Goal: Task Accomplishment & Management: Use online tool/utility

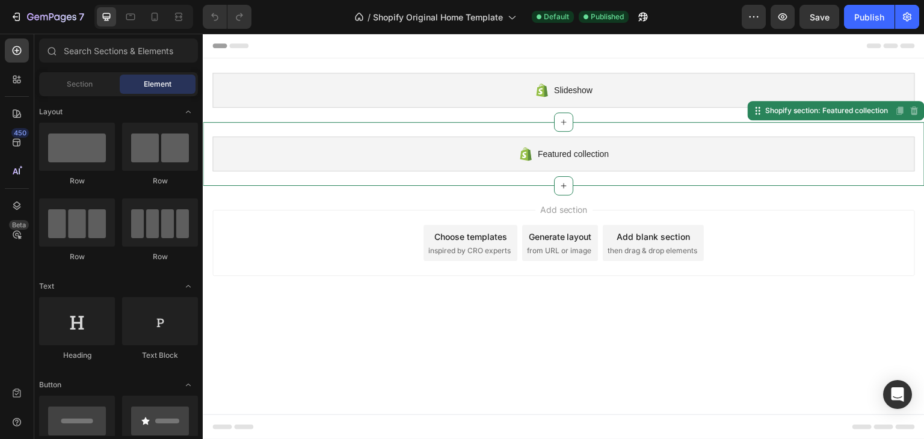
click at [557, 155] on span "Featured collection" at bounding box center [573, 154] width 71 height 14
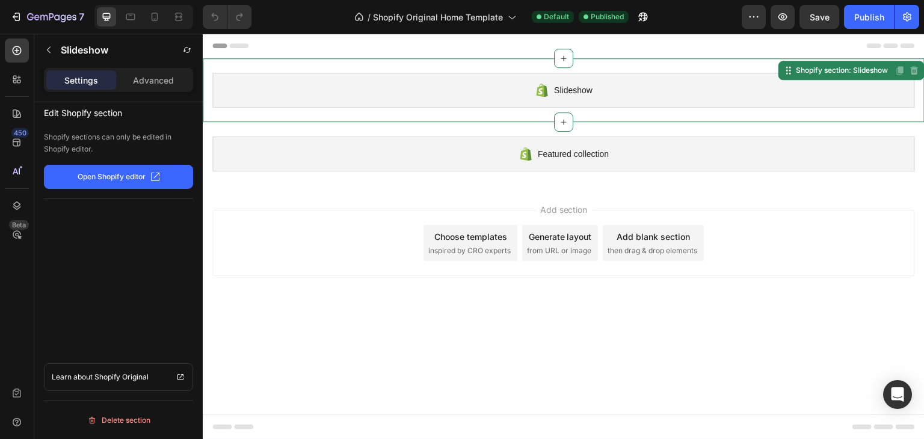
click at [504, 90] on div "Slideshow" at bounding box center [563, 90] width 703 height 35
click at [19, 82] on icon at bounding box center [17, 79] width 12 height 12
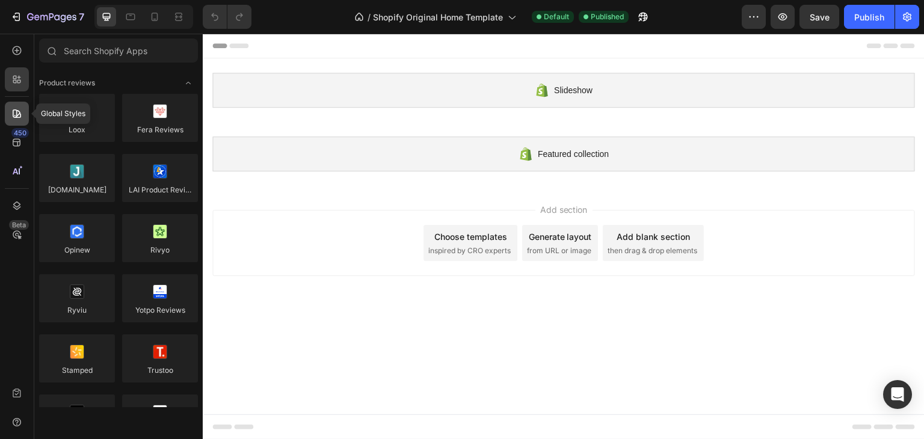
click at [18, 106] on div at bounding box center [17, 114] width 24 height 24
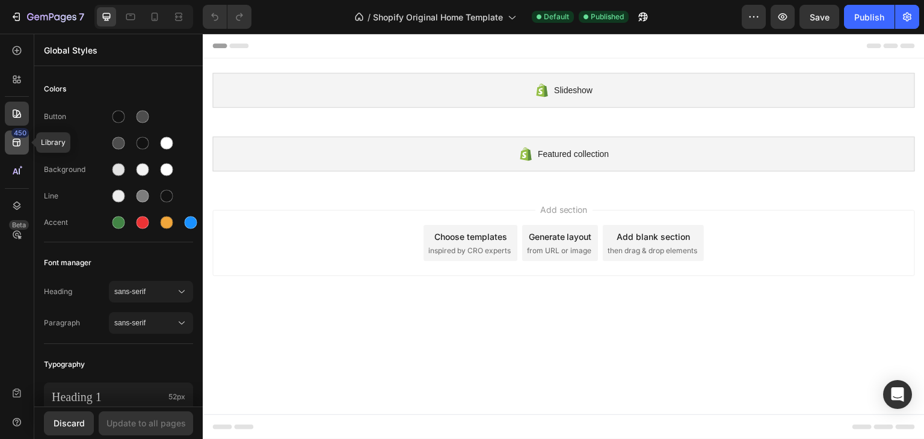
click at [22, 138] on icon at bounding box center [17, 143] width 12 height 12
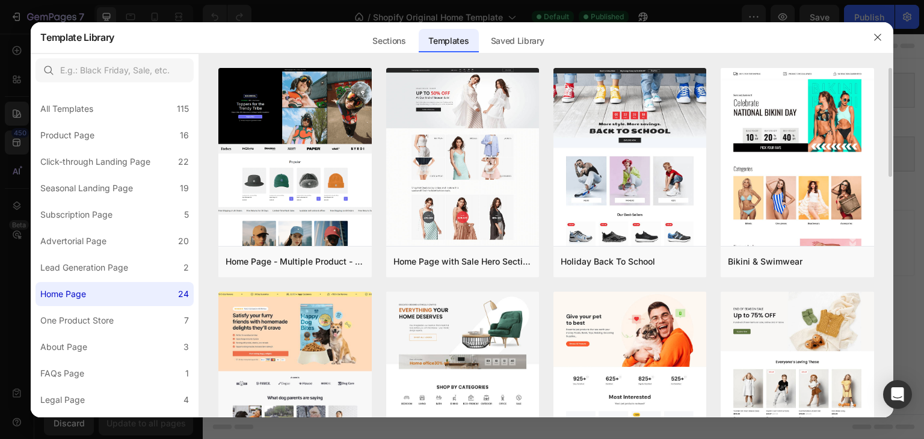
click at [558, 63] on div at bounding box center [546, 61] width 694 height 14
click at [541, 43] on div "Saved Library" at bounding box center [517, 41] width 73 height 24
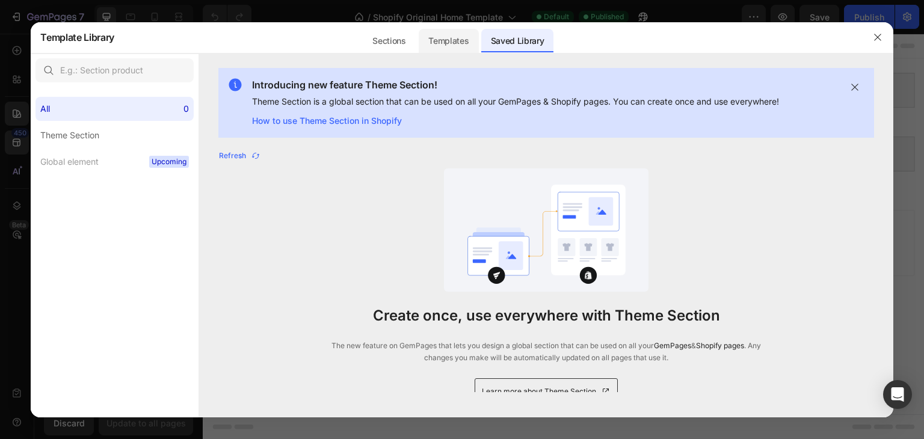
click at [443, 34] on div "Templates" at bounding box center [449, 41] width 60 height 24
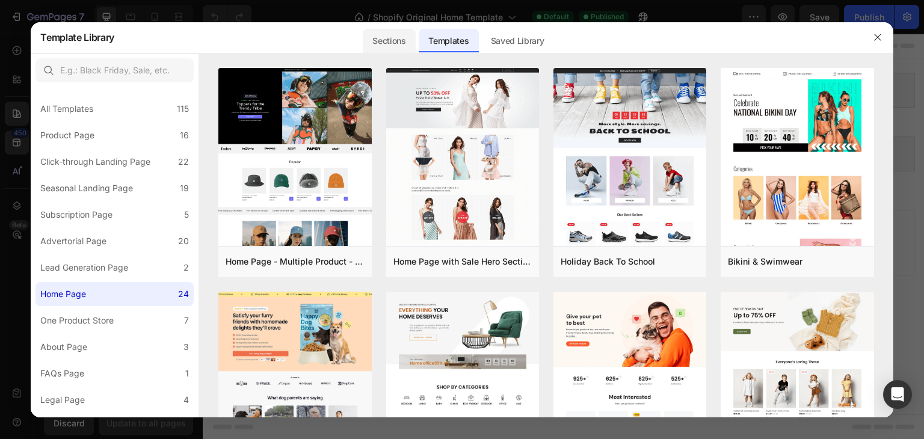
click at [407, 33] on div "Sections" at bounding box center [389, 41] width 52 height 24
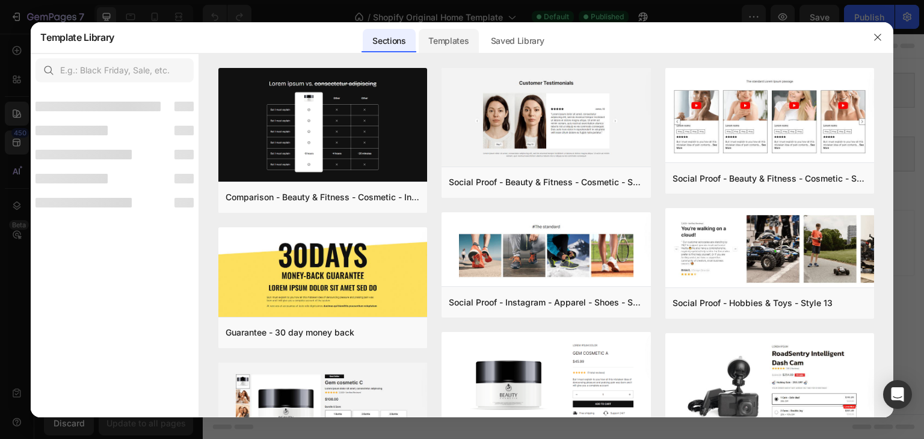
click at [466, 39] on div "Templates" at bounding box center [449, 41] width 60 height 24
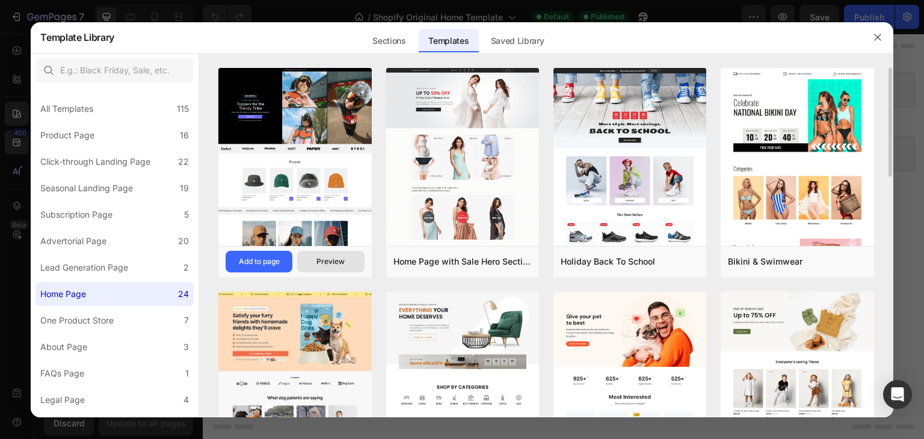
click at [344, 260] on div "Preview" at bounding box center [330, 261] width 28 height 11
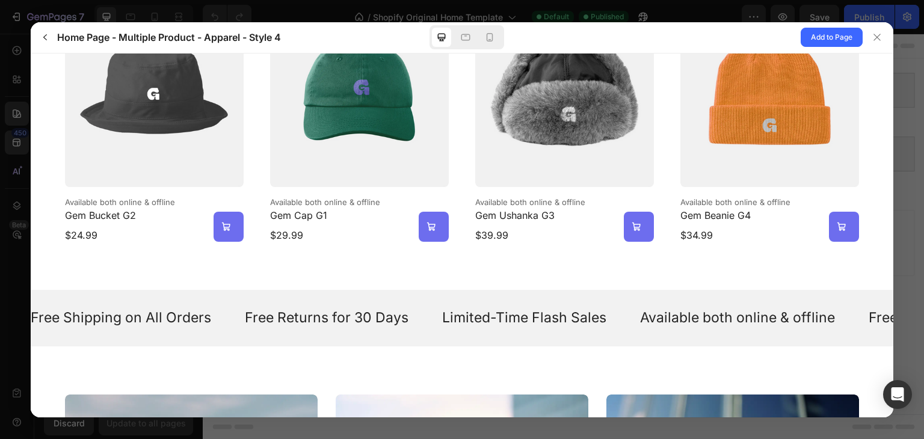
scroll to position [722, 0]
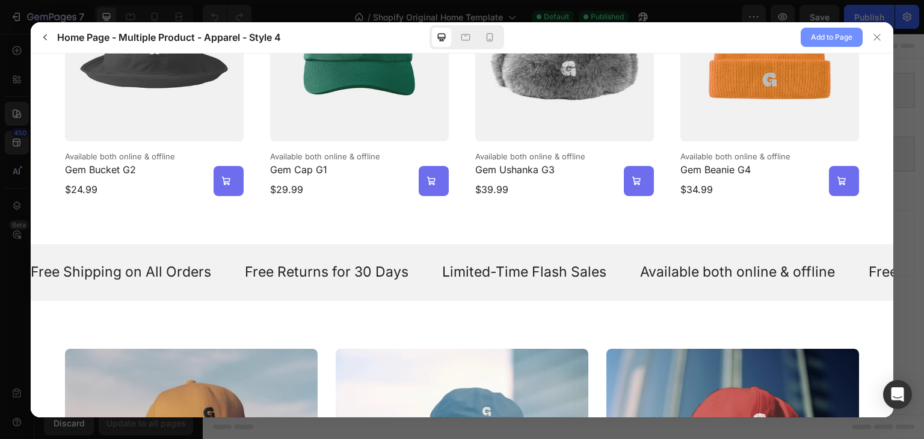
click at [846, 35] on span "Add to Page" at bounding box center [832, 37] width 42 height 14
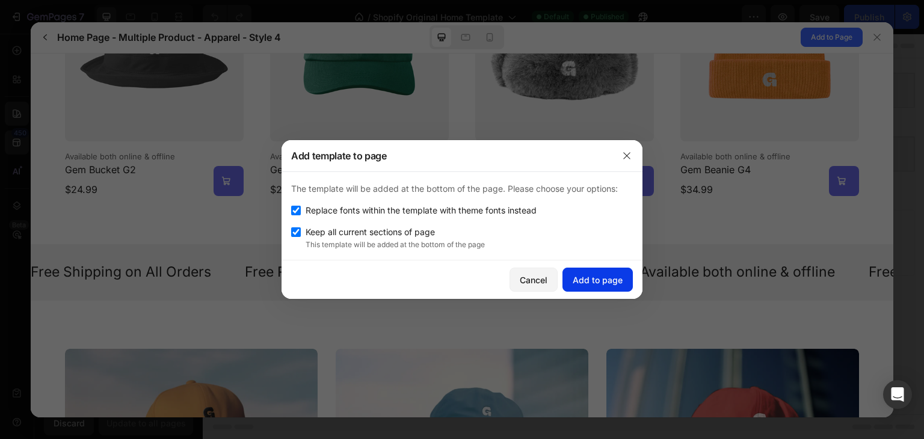
click at [598, 268] on button "Add to page" at bounding box center [597, 280] width 70 height 24
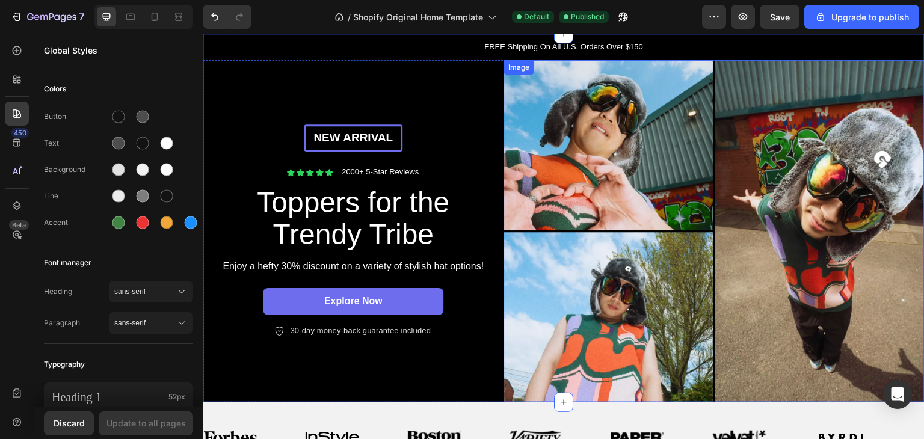
scroll to position [332, 0]
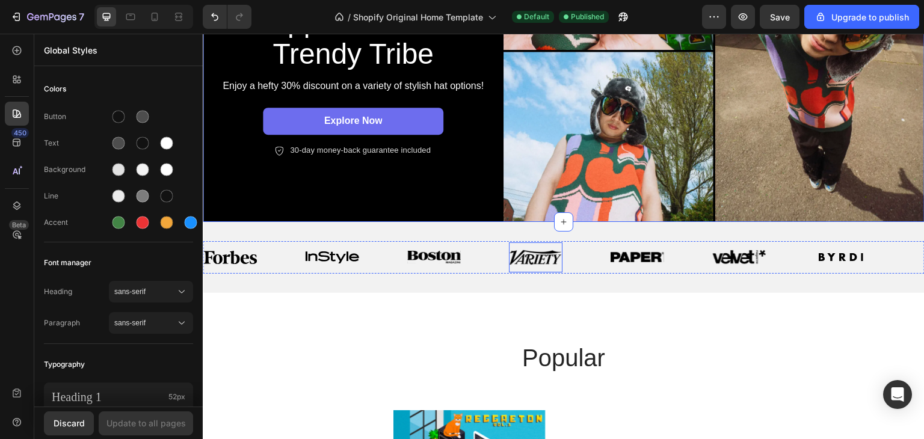
click at [523, 250] on img at bounding box center [536, 258] width 54 height 16
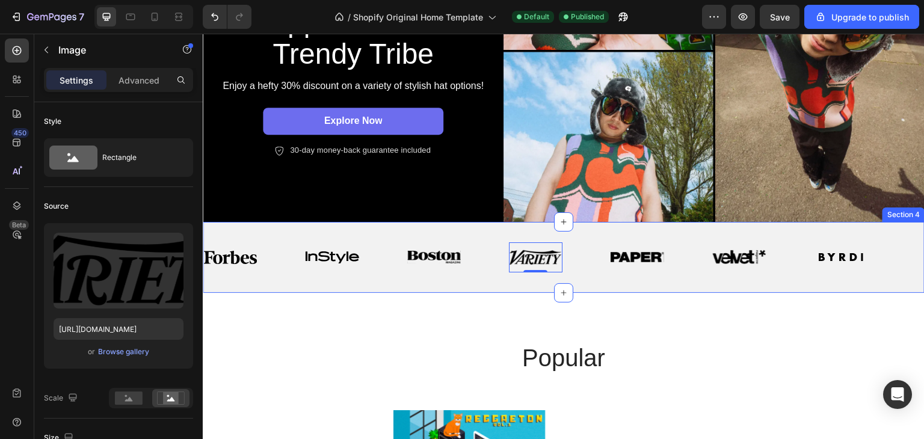
click at [339, 274] on div "Image Image Image Image 0 Image Image Image Image Image Image Image 0 Image Ima…" at bounding box center [564, 257] width 722 height 71
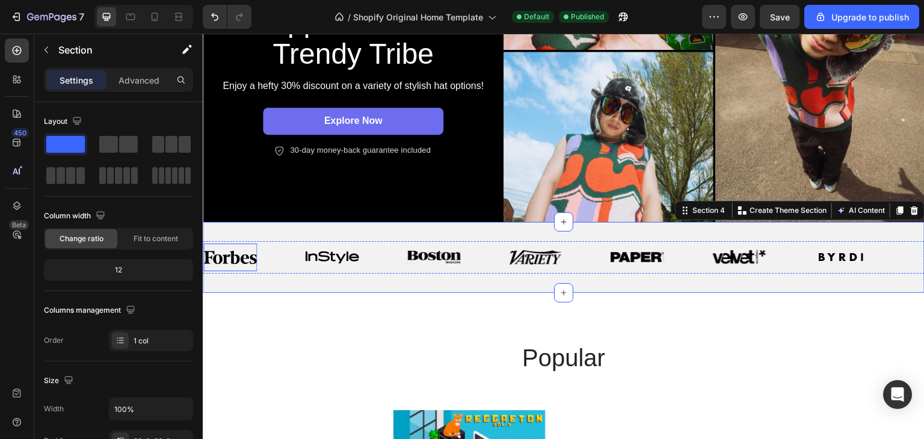
click at [226, 251] on img at bounding box center [230, 257] width 54 height 13
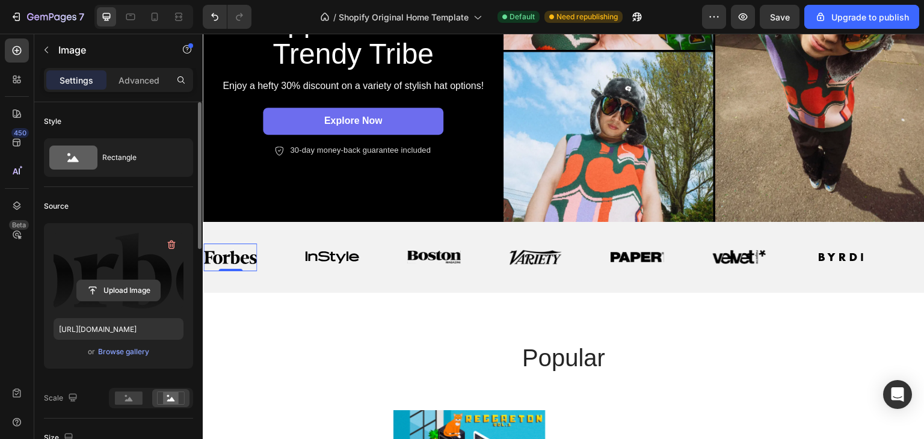
click at [137, 289] on input "file" at bounding box center [118, 290] width 83 height 20
click at [121, 291] on input "file" at bounding box center [118, 290] width 83 height 20
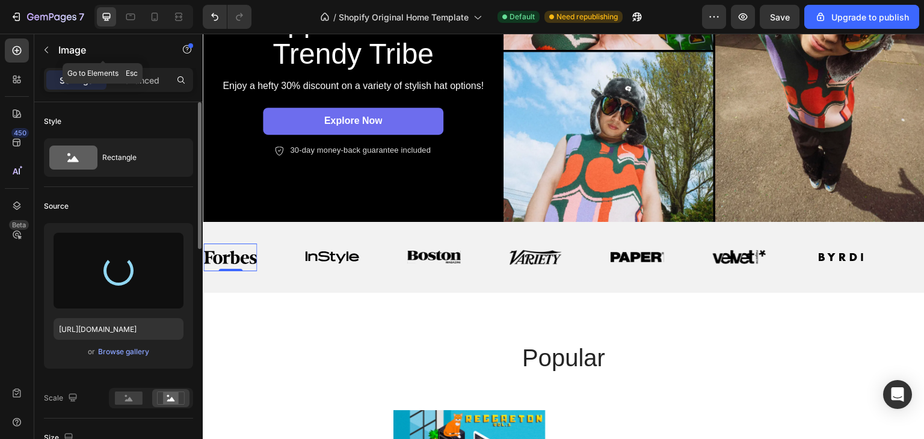
type input "https://cdn.shopify.com/s/files/1/0911/4062/0472/files/gempages_586353164718965…"
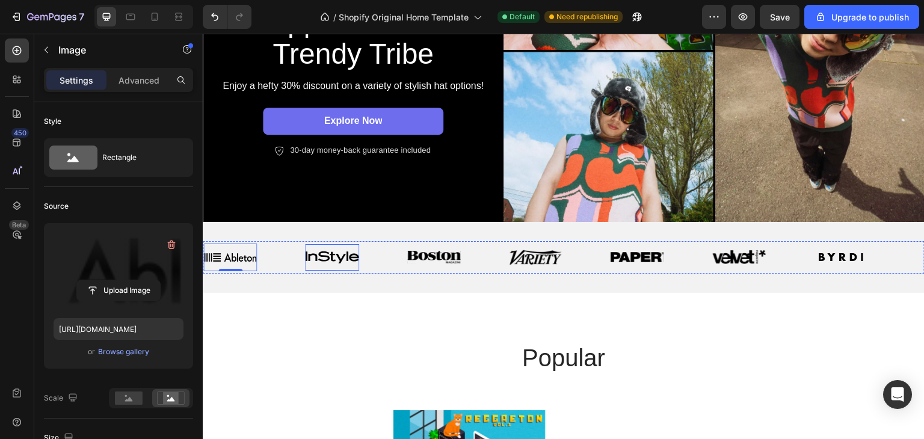
click at [338, 254] on img at bounding box center [332, 257] width 54 height 12
click at [130, 295] on input "file" at bounding box center [118, 290] width 83 height 20
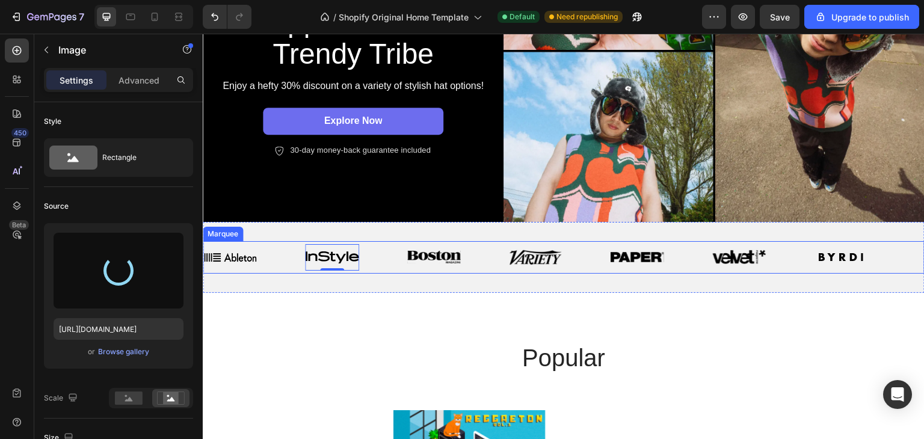
type input "https://cdn.shopify.com/s/files/1/0911/4062/0472/files/gempages_586353164718965…"
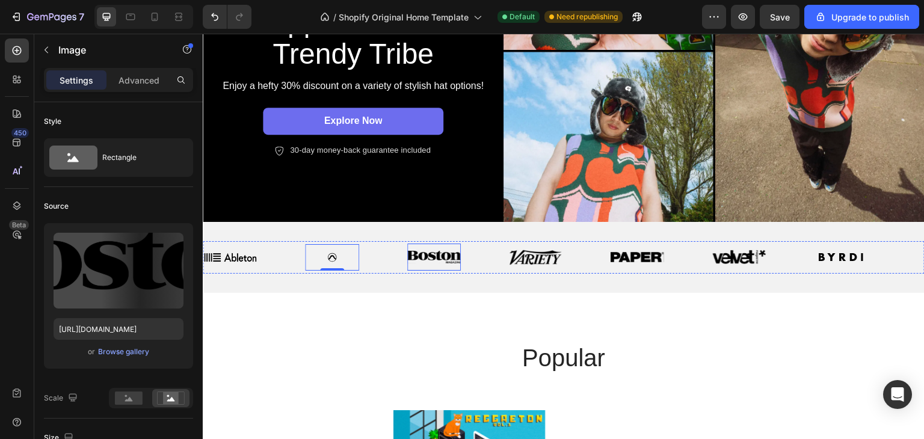
click at [439, 252] on img at bounding box center [434, 257] width 54 height 13
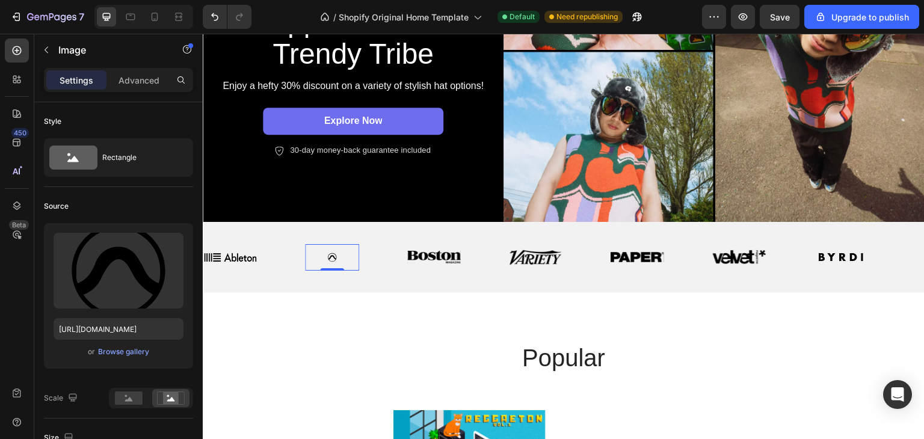
click at [334, 251] on img at bounding box center [332, 257] width 54 height 12
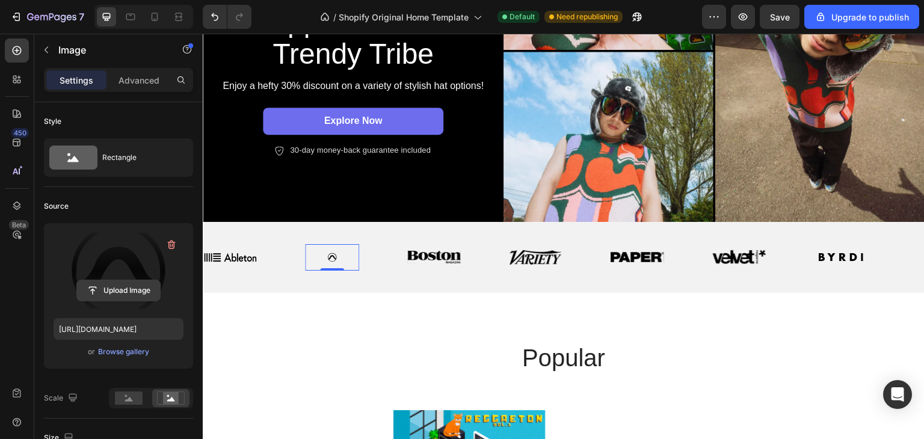
click at [113, 292] on input "file" at bounding box center [118, 290] width 83 height 20
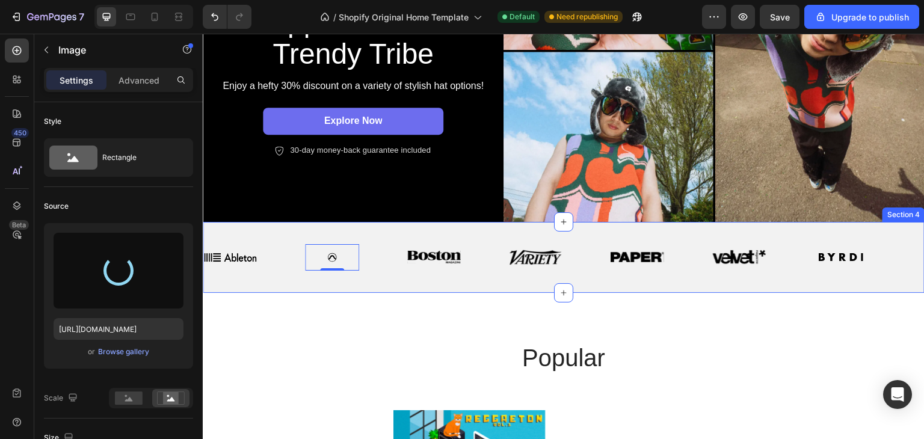
type input "https://cdn.shopify.com/s/files/1/0911/4062/0472/files/gempages_586353164718965…"
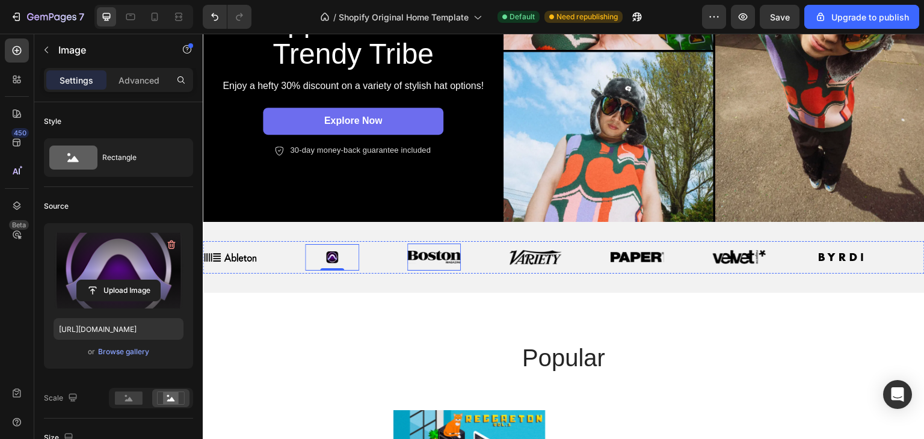
click at [430, 251] on img at bounding box center [434, 257] width 54 height 13
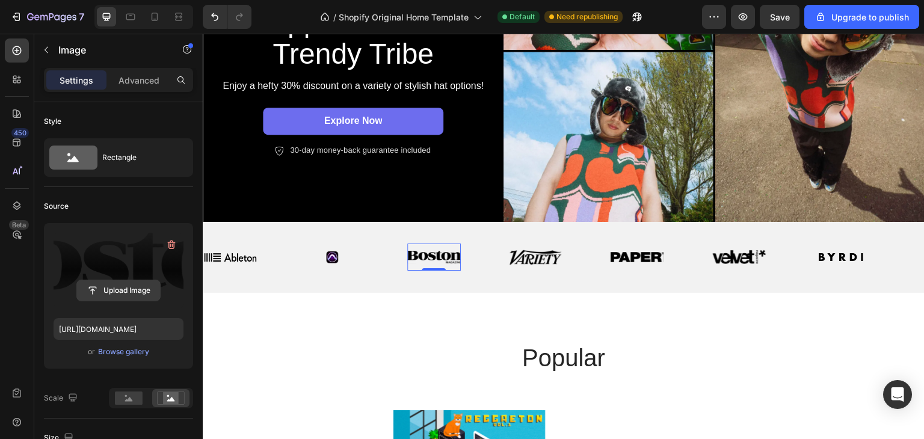
click at [118, 289] on input "file" at bounding box center [118, 290] width 83 height 20
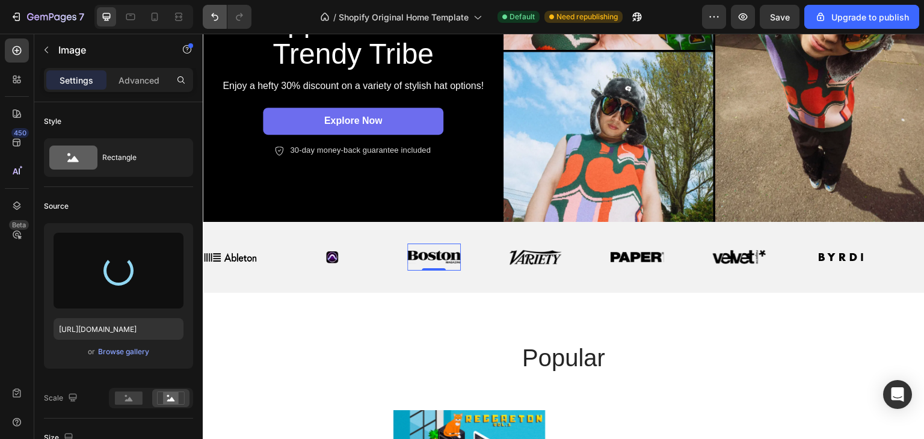
type input "https://cdn.shopify.com/s/files/1/0911/4062/0472/files/gempages_586353164718965…"
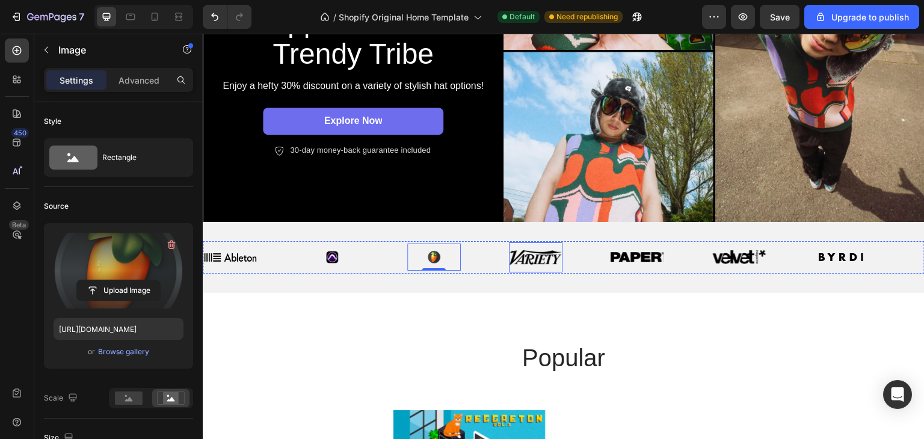
click at [522, 254] on img at bounding box center [536, 258] width 54 height 16
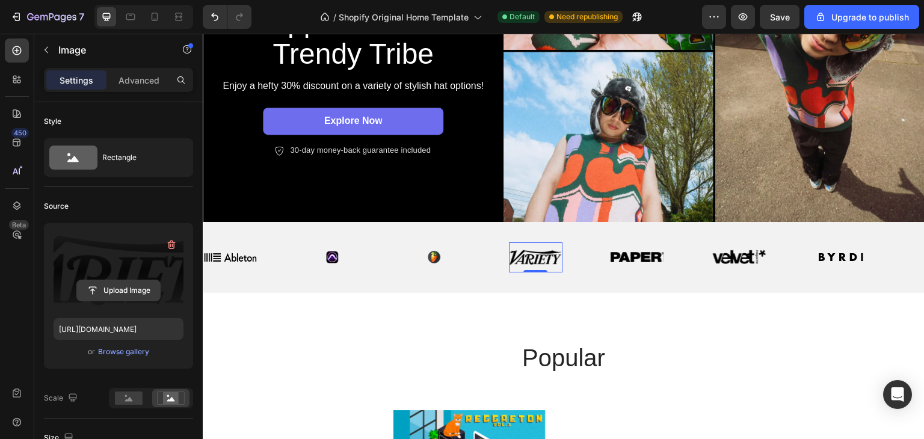
click at [135, 292] on input "file" at bounding box center [118, 290] width 83 height 20
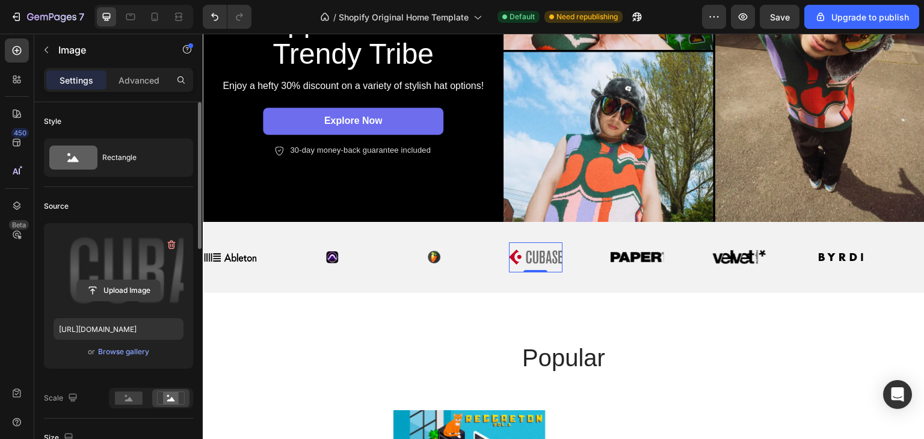
click at [118, 291] on input "file" at bounding box center [118, 290] width 83 height 20
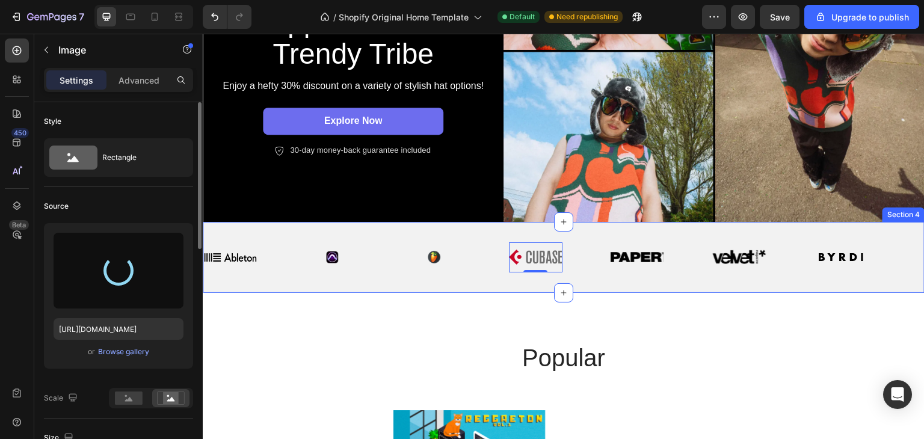
type input "https://cdn.shopify.com/s/files/1/0911/4062/0472/files/gempages_586353164718965…"
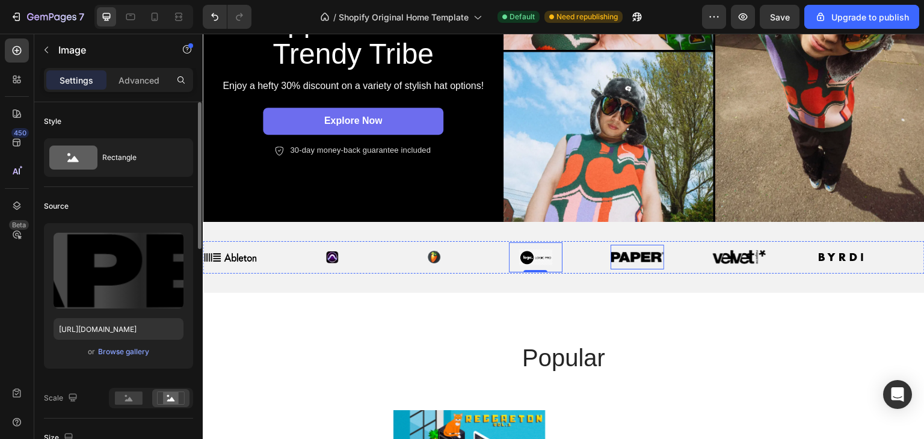
click at [643, 254] on img at bounding box center [638, 257] width 54 height 10
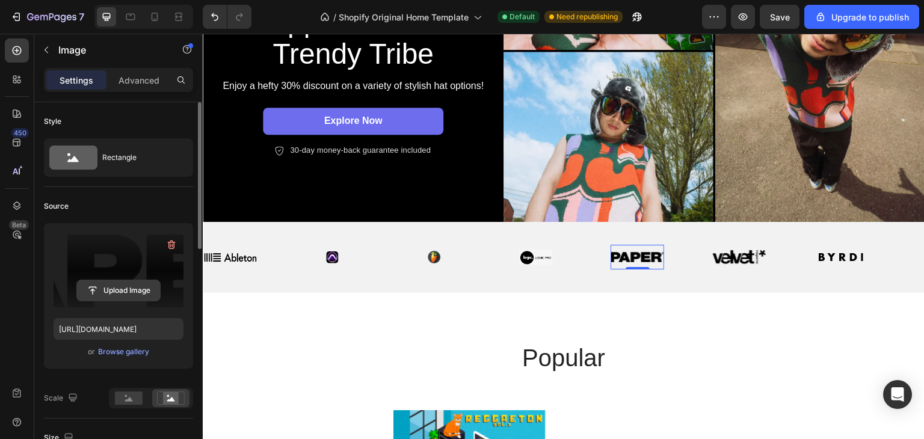
click at [116, 294] on input "file" at bounding box center [118, 290] width 83 height 20
type input "https://cdn.shopify.com/s/files/1/0911/4062/0472/files/gempages_586353164718965…"
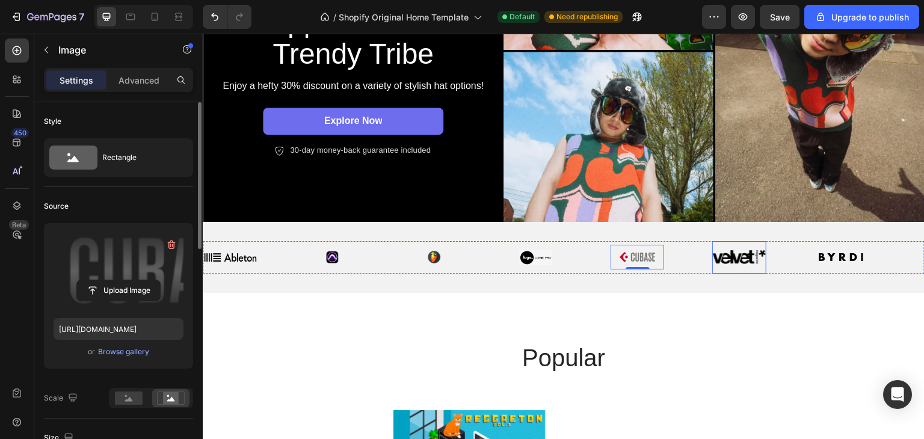
click at [737, 254] on img at bounding box center [739, 256] width 54 height 17
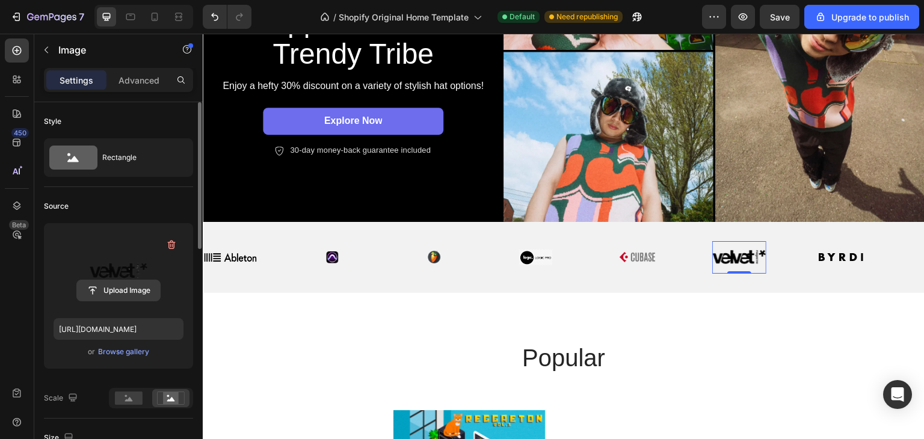
click at [129, 289] on input "file" at bounding box center [118, 290] width 83 height 20
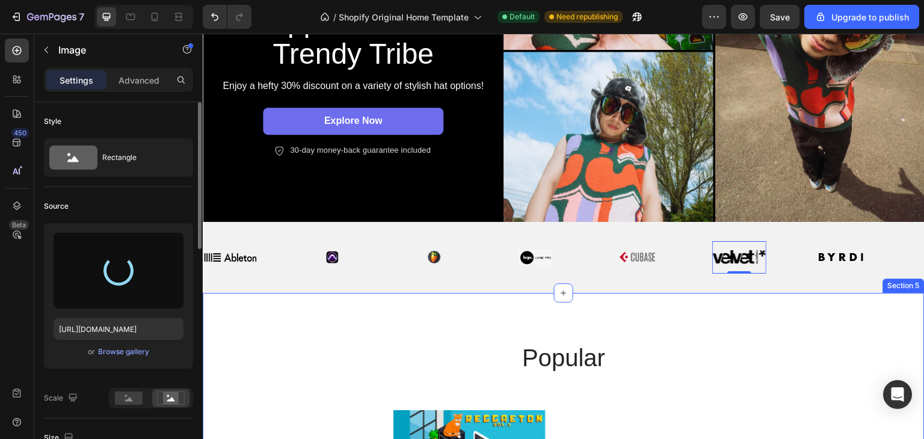
type input "https://cdn.shopify.com/s/files/1/0911/4062/0472/files/gempages_586353164718965…"
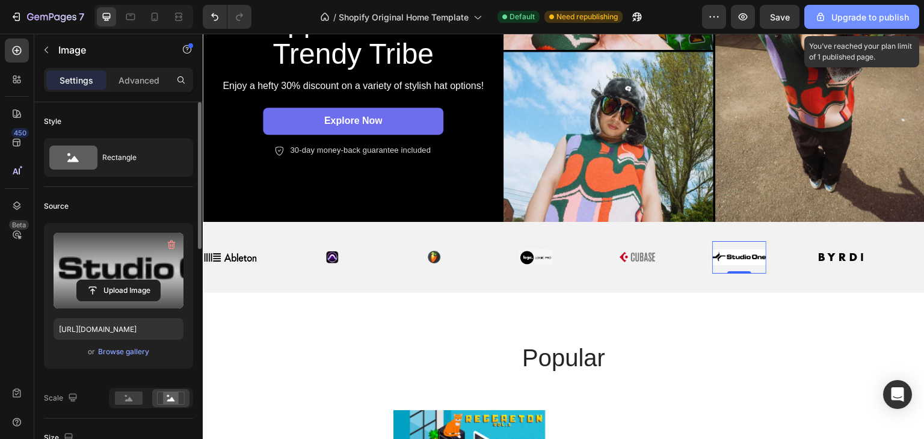
click at [818, 8] on button "Upgrade to publish" at bounding box center [861, 17] width 115 height 24
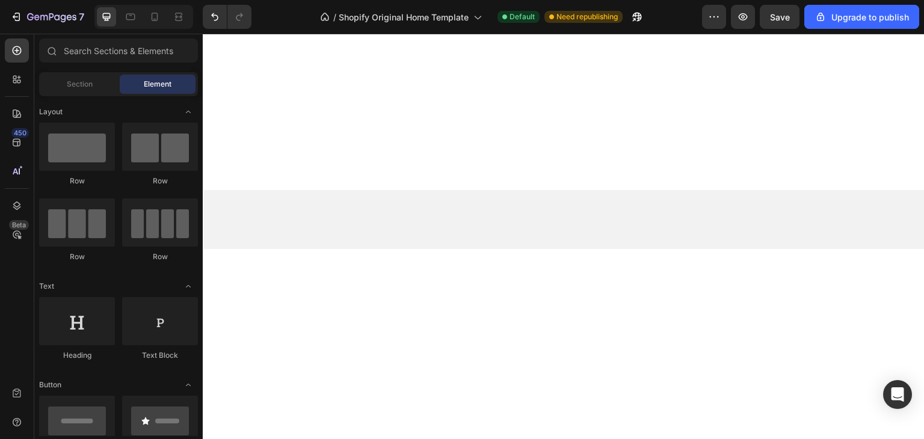
scroll to position [0, 0]
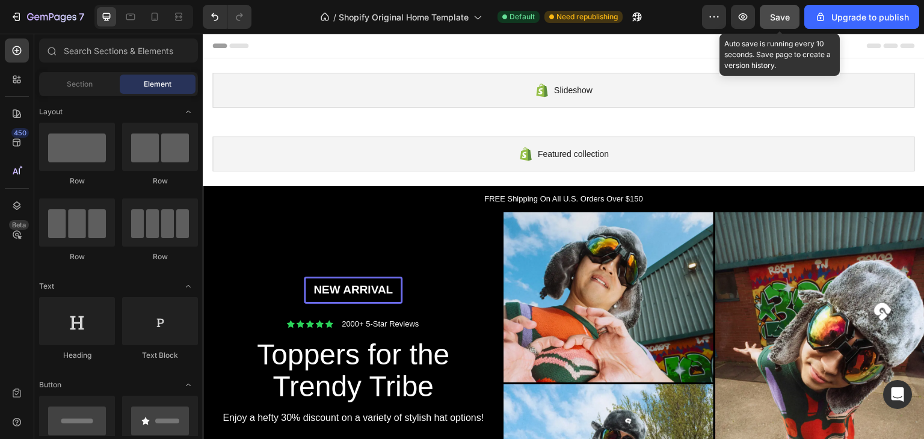
click at [777, 16] on span "Save" at bounding box center [780, 17] width 20 height 10
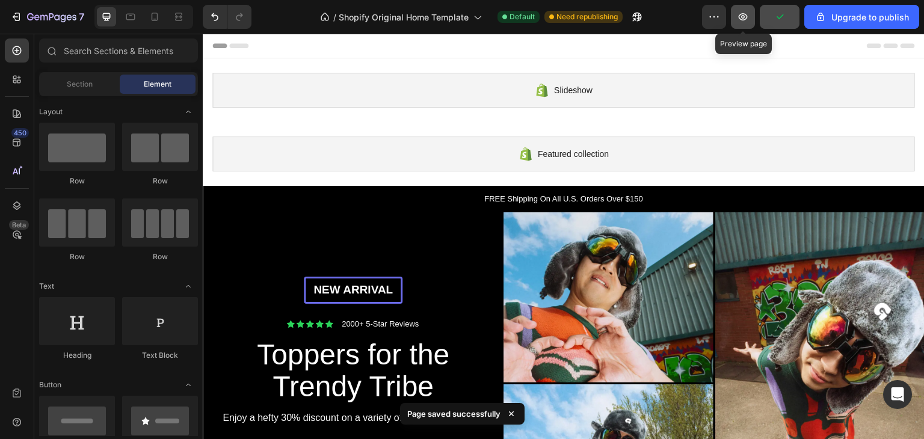
click at [747, 17] on icon "button" at bounding box center [743, 17] width 12 height 12
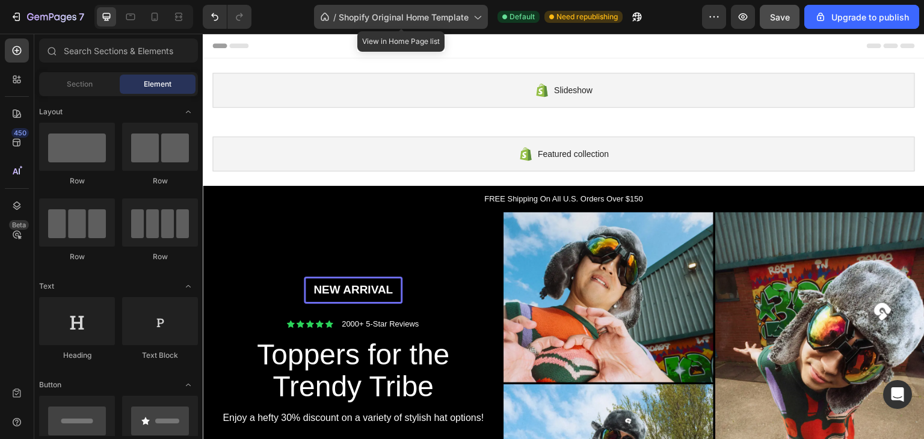
click at [452, 22] on span "Shopify Original Home Template" at bounding box center [404, 17] width 130 height 13
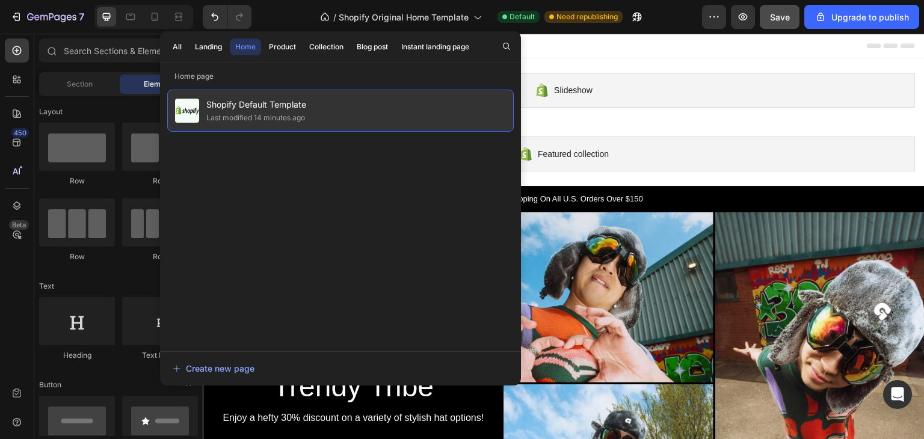
click at [342, 111] on div "Shopify Default Template Last modified 14 minutes ago" at bounding box center [340, 111] width 347 height 42
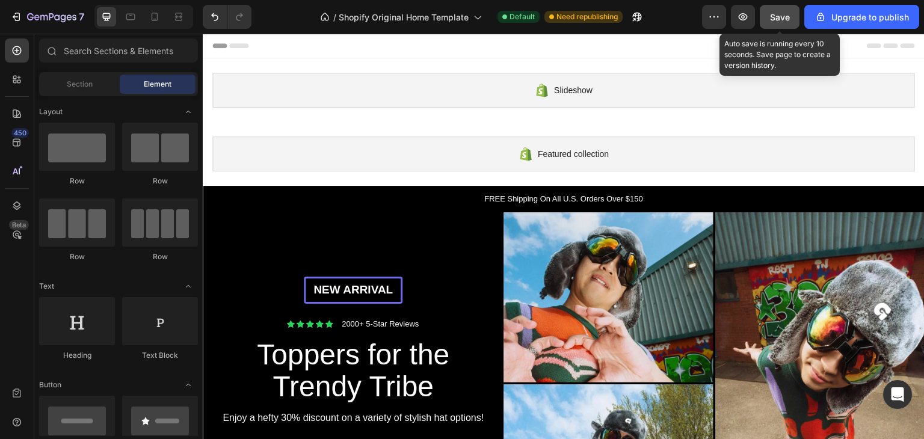
click at [781, 22] on div "Save" at bounding box center [780, 17] width 20 height 13
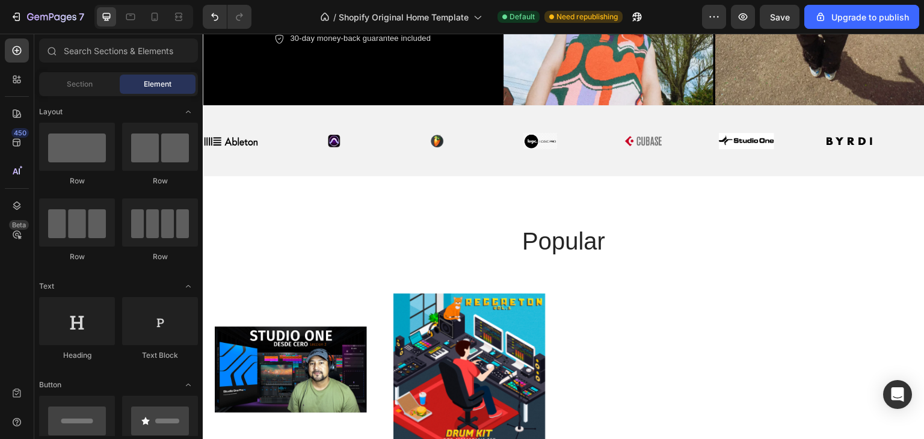
scroll to position [479, 0]
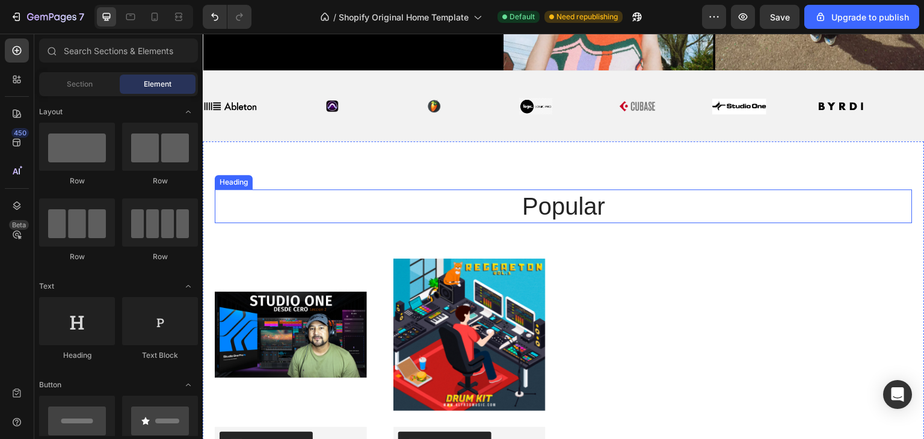
click at [796, 218] on h2 "popular" at bounding box center [564, 206] width 698 height 34
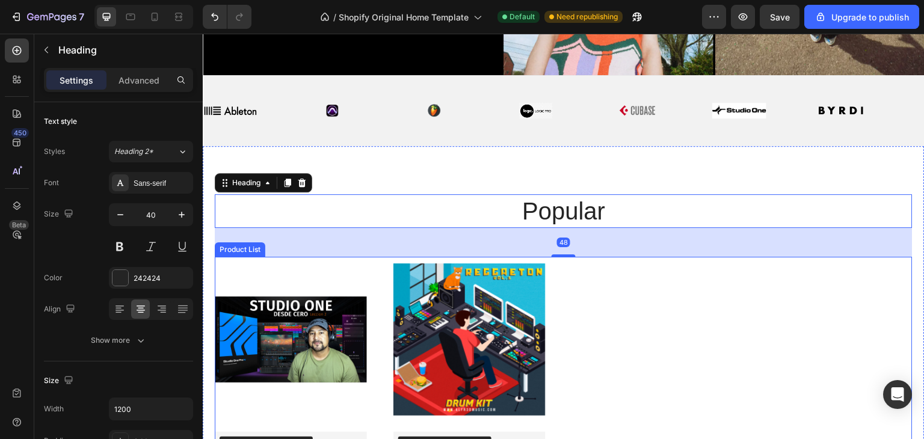
click at [772, 297] on div "Product Images WideBundles WideBundles Available both online & offline Text Blo…" at bounding box center [564, 390] width 698 height 266
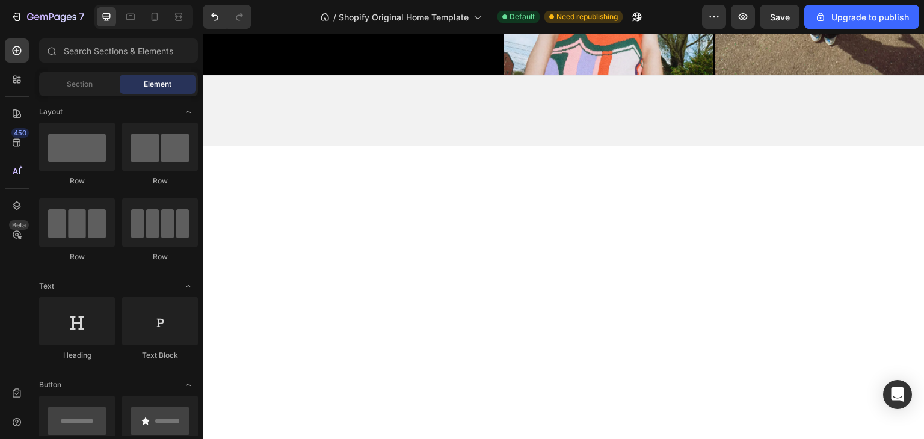
scroll to position [0, 0]
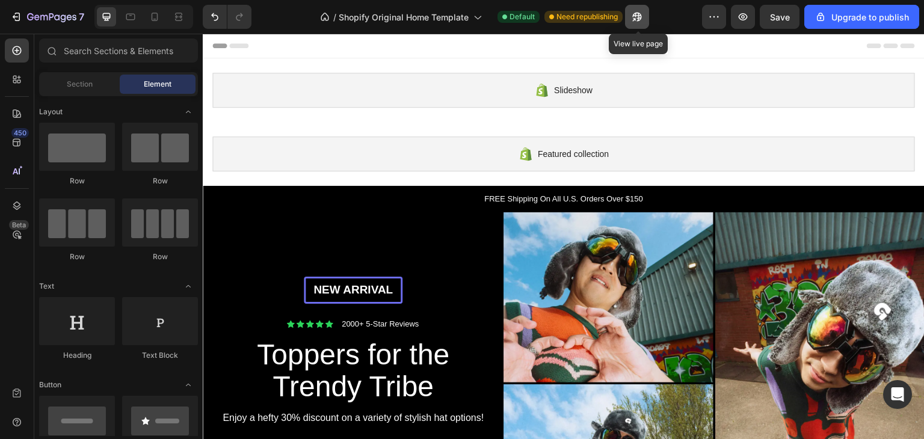
click at [638, 8] on button "button" at bounding box center [637, 17] width 24 height 24
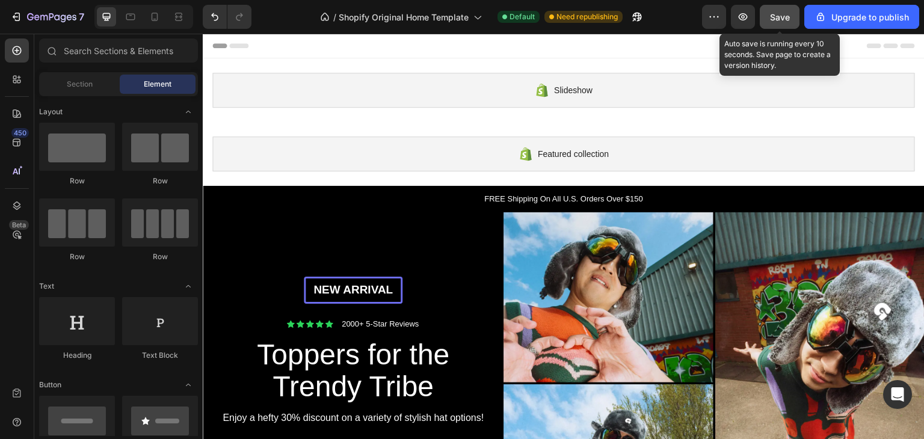
click at [769, 17] on button "Save" at bounding box center [780, 17] width 40 height 24
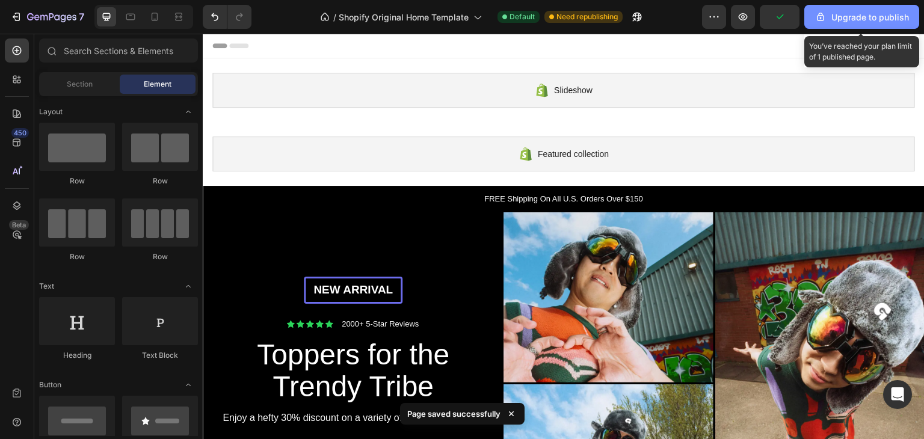
click at [839, 13] on div "Upgrade to publish" at bounding box center [862, 17] width 94 height 13
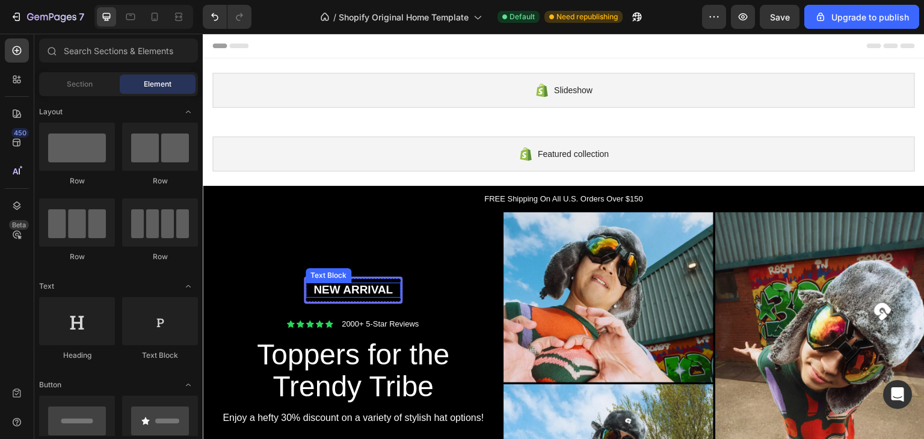
click at [338, 285] on p "New arrival" at bounding box center [353, 290] width 93 height 15
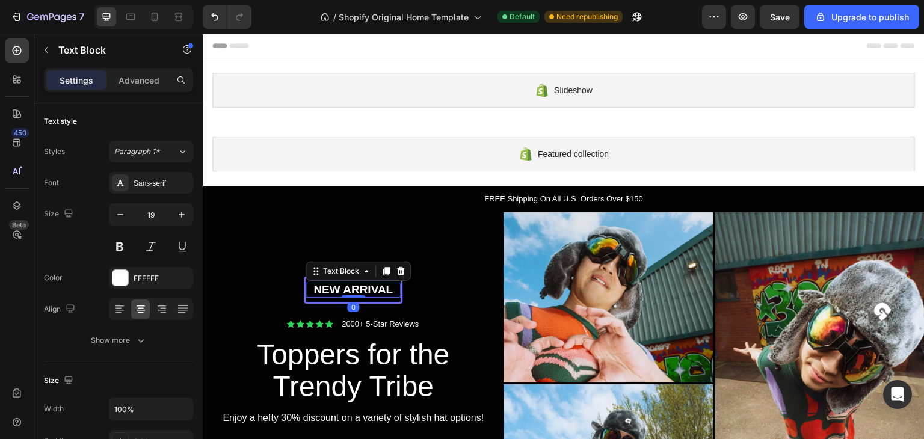
click at [338, 285] on p "New arrival" at bounding box center [353, 290] width 93 height 15
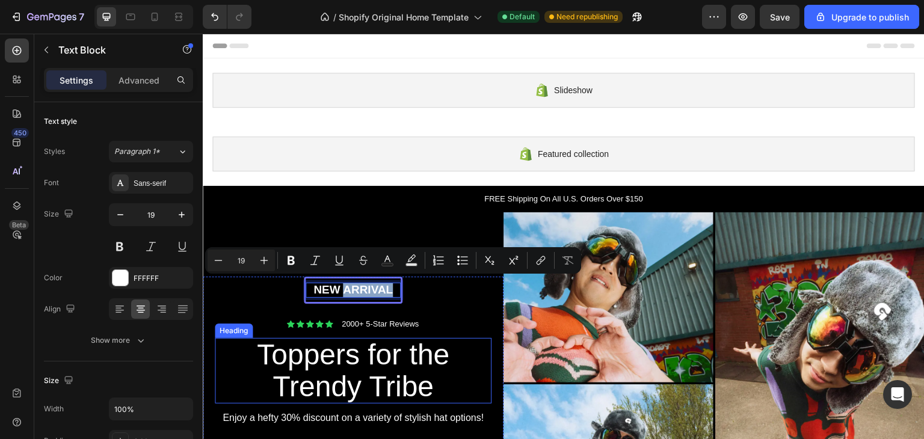
click at [343, 360] on h2 "Toppers for the Trendy Tribe" at bounding box center [353, 371] width 271 height 66
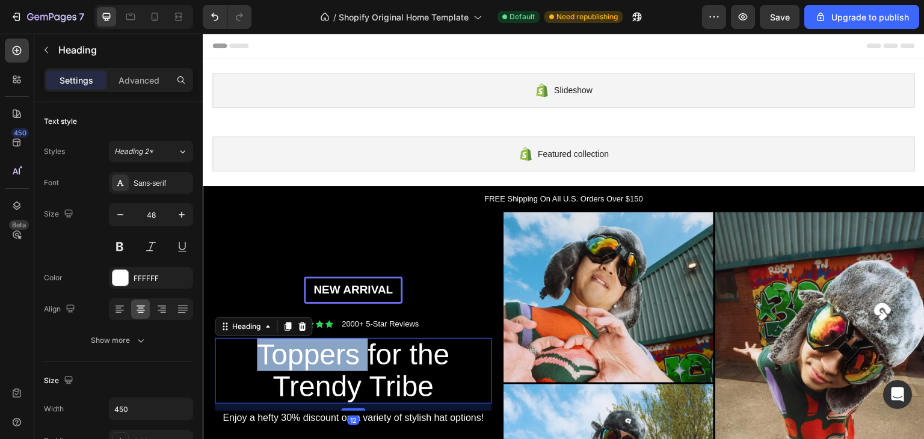
click at [343, 360] on h2 "Toppers for the Trendy Tribe" at bounding box center [353, 371] width 271 height 66
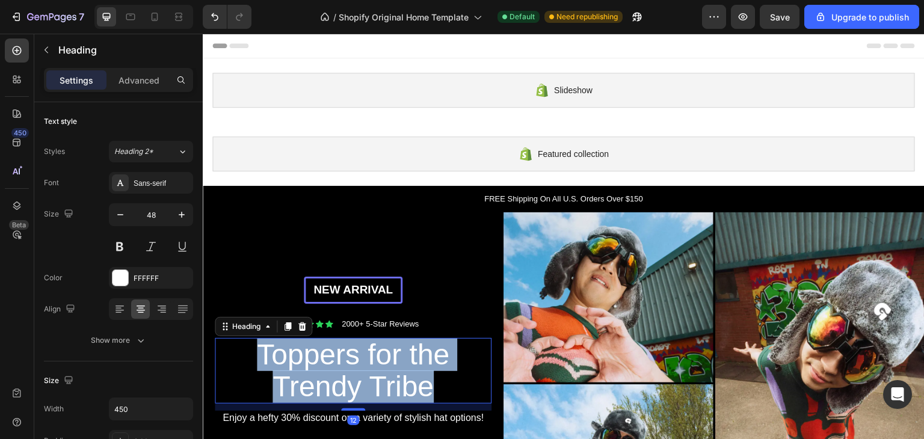
click at [343, 360] on p "Toppers for the Trendy Tribe" at bounding box center [353, 371] width 268 height 64
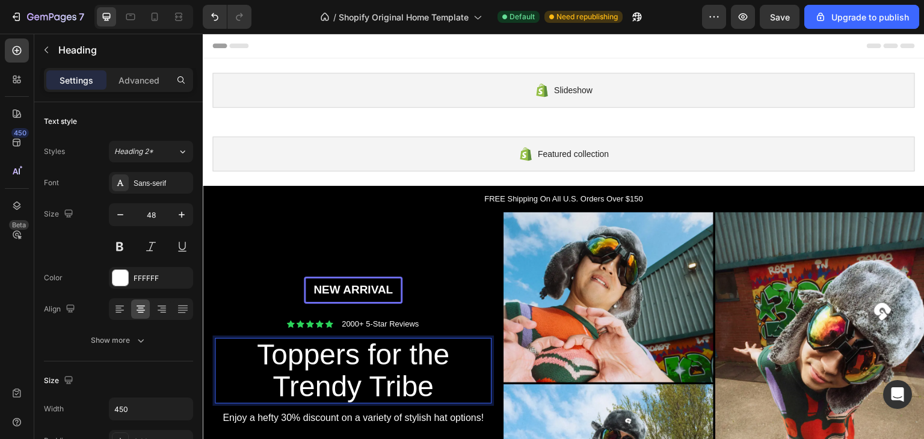
scroll to position [4, 0]
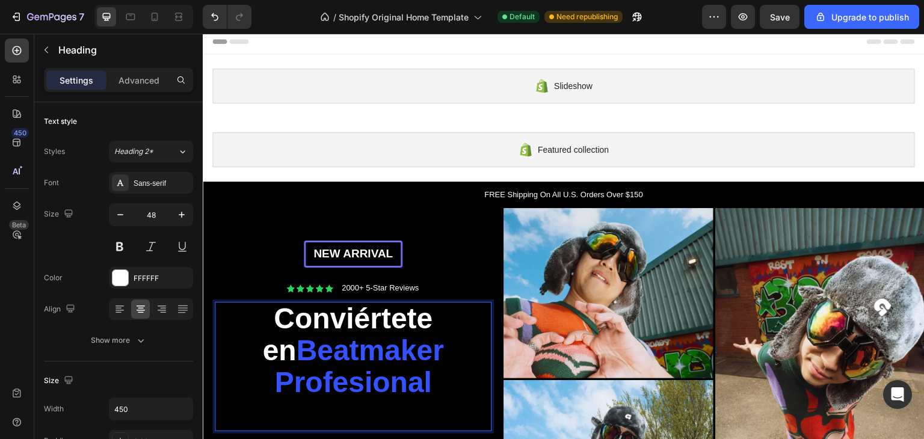
click at [465, 359] on p "Conviértete en Beatmaker Profesional" at bounding box center [353, 366] width 268 height 127
click at [417, 348] on strong "Beatmaker Profesional" at bounding box center [358, 366] width 169 height 64
click at [419, 235] on div "New arrival Text Block Row Icon Icon Icon Icon Icon Icon List 2000+ 5-Star Revi…" at bounding box center [353, 379] width 301 height 342
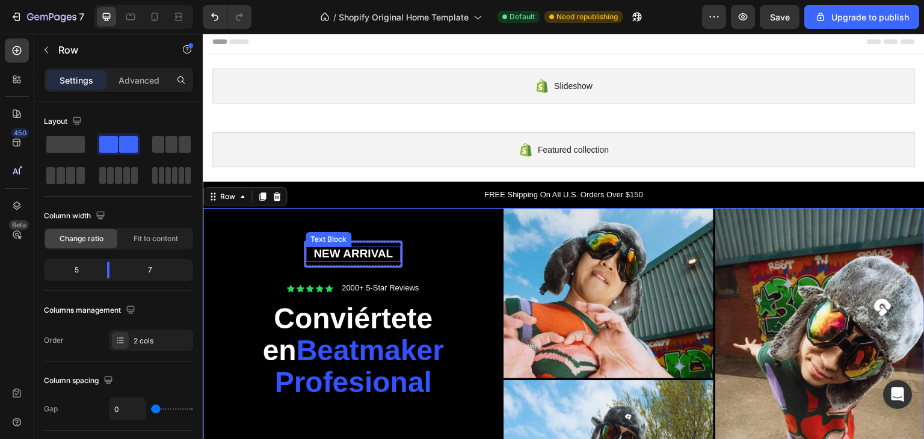
click at [371, 256] on p "New arrival" at bounding box center [353, 254] width 93 height 15
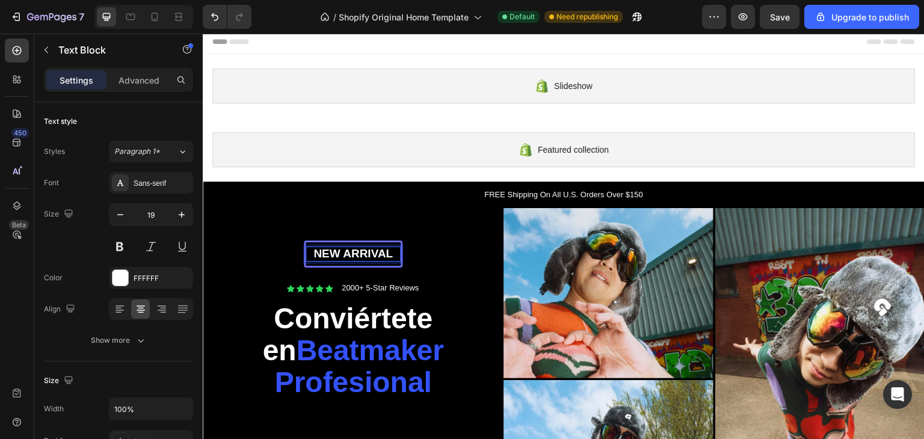
click at [374, 249] on p "New arrival" at bounding box center [353, 254] width 93 height 15
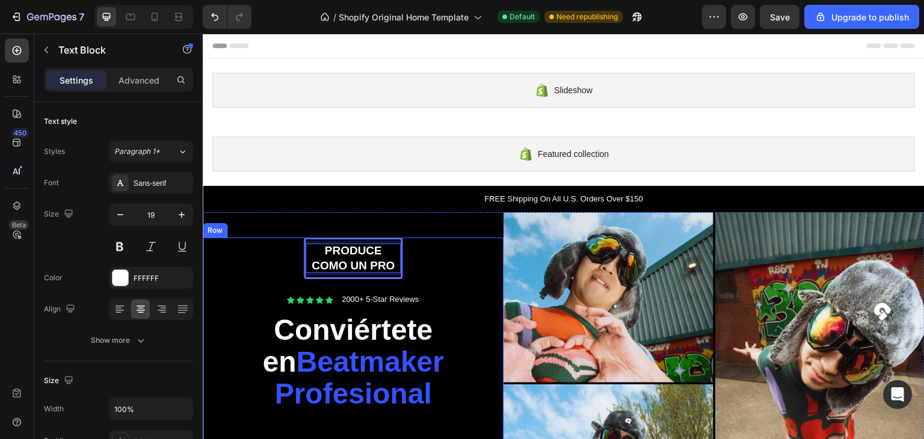
click at [437, 260] on div "Produce como un pro Text Block 0 Row Icon Icon Icon Icon Icon Icon List 2000+ 5…" at bounding box center [353, 383] width 277 height 291
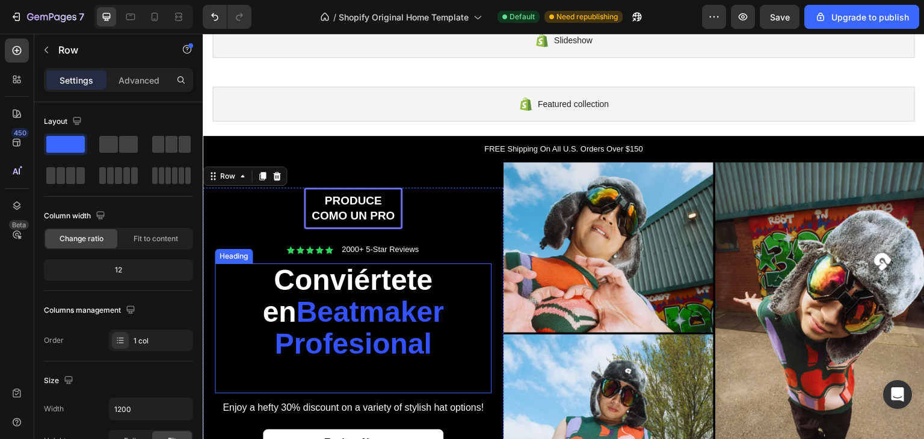
scroll to position [180, 0]
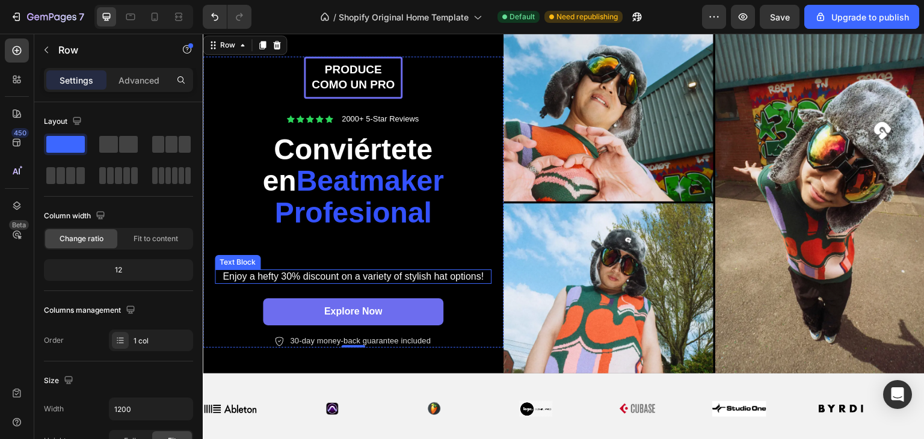
click at [380, 278] on p "Enjoy a hefty 30% discount on a variety of stylish hat options!" at bounding box center [353, 277] width 274 height 13
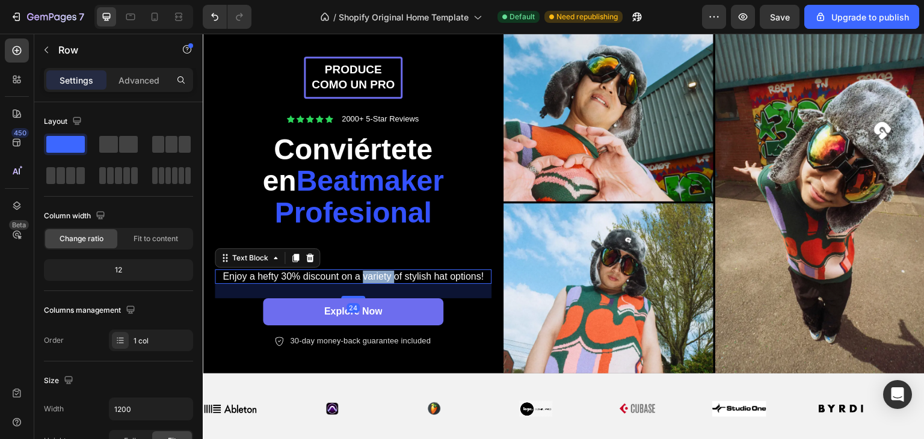
click at [380, 278] on p "Enjoy a hefty 30% discount on a variety of stylish hat options!" at bounding box center [353, 277] width 274 height 13
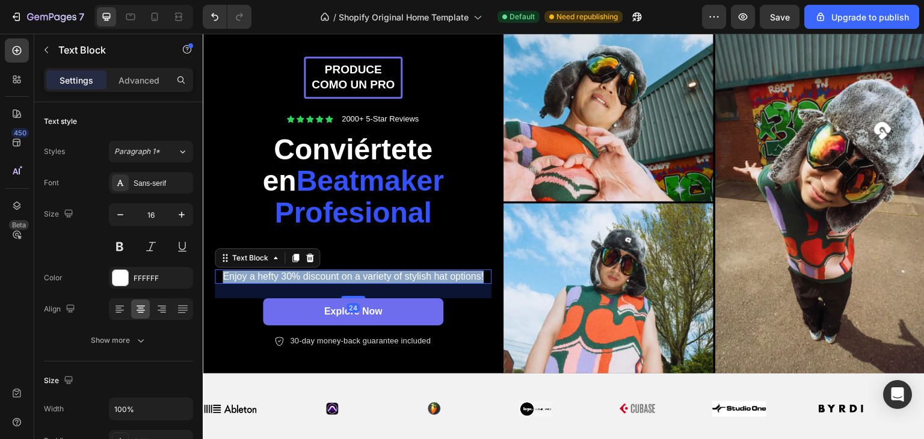
click at [380, 278] on p "Enjoy a hefty 30% discount on a variety of stylish hat options!" at bounding box center [353, 277] width 274 height 13
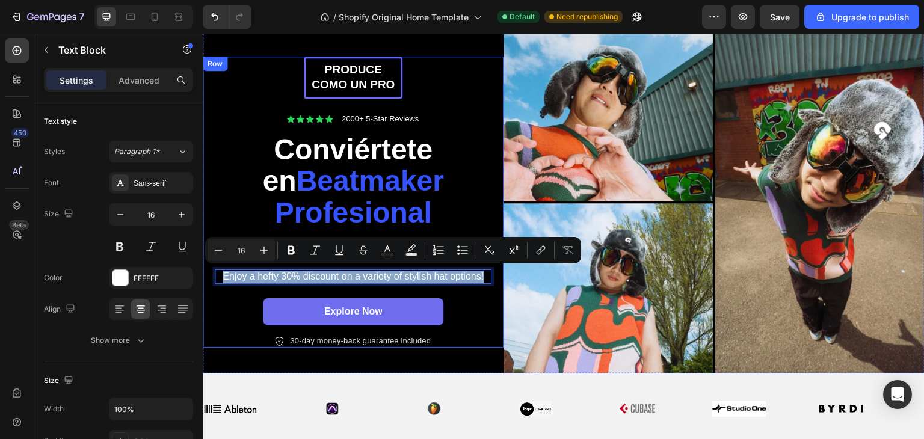
scroll to position [161, 0]
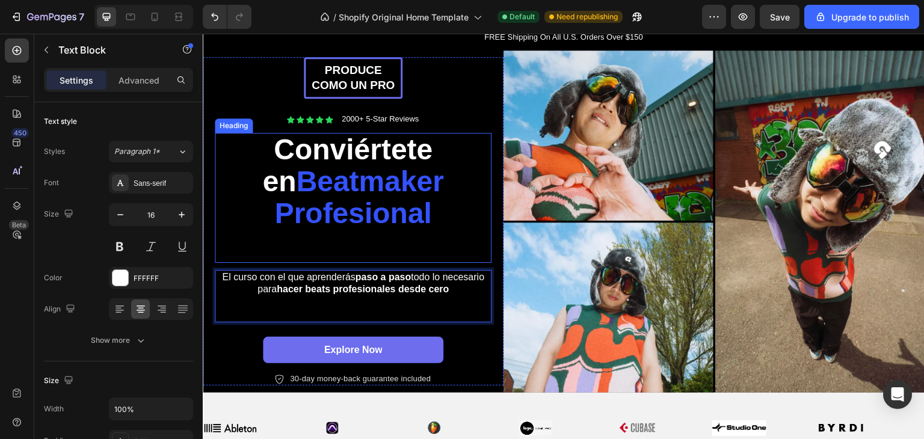
click at [467, 243] on p "⁠⁠⁠⁠⁠⁠⁠ Conviértete en Beatmaker Profesional" at bounding box center [353, 197] width 268 height 127
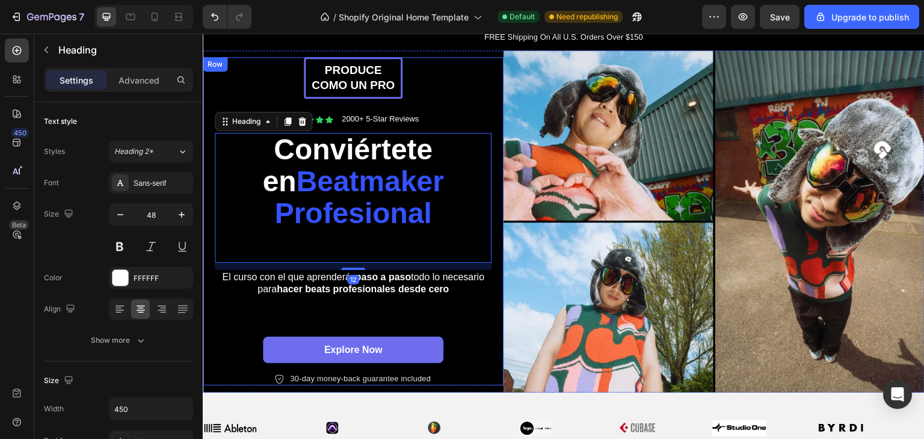
click at [475, 319] on div "Produce como un pro Text Block Row Icon Icon Icon Icon Icon Icon List 2000+ 5-S…" at bounding box center [353, 221] width 277 height 328
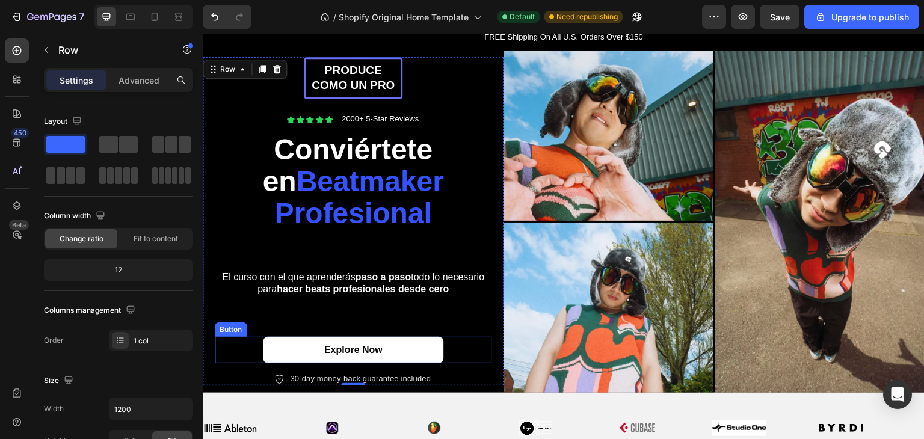
click at [398, 340] on link "Explore Now" at bounding box center [353, 350] width 180 height 27
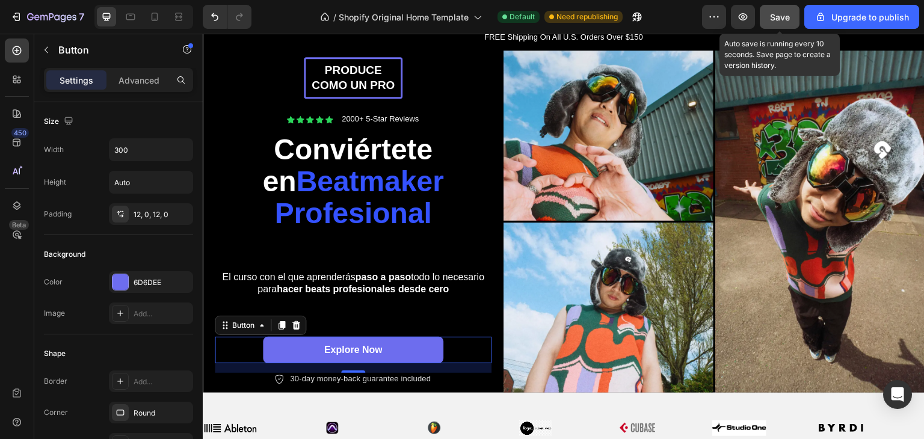
click at [791, 13] on button "Save" at bounding box center [780, 17] width 40 height 24
click at [780, 20] on span "Save" at bounding box center [780, 17] width 20 height 10
click at [782, 21] on span "Save" at bounding box center [780, 17] width 20 height 10
click at [792, 11] on button "Save" at bounding box center [780, 17] width 40 height 24
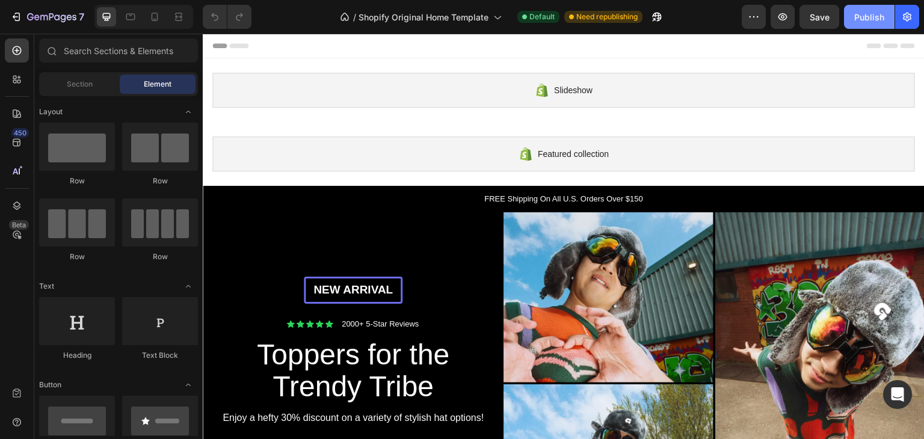
click at [866, 22] on div "Publish" at bounding box center [869, 17] width 30 height 13
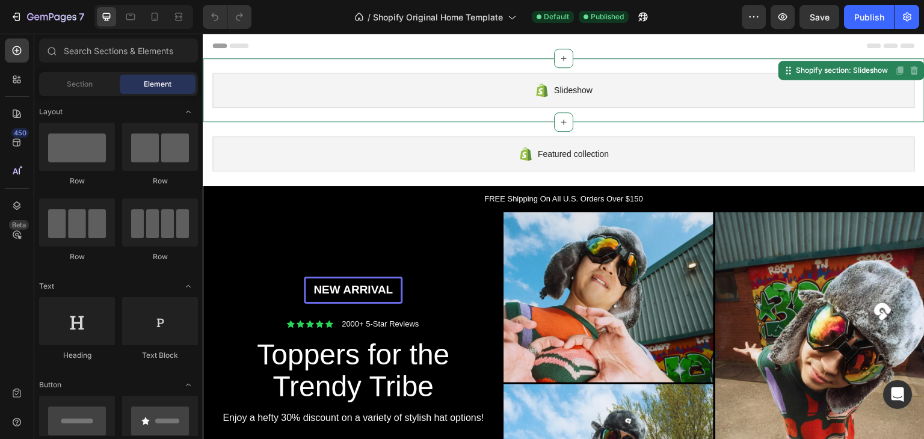
click at [556, 81] on div "Slideshow" at bounding box center [563, 90] width 703 height 35
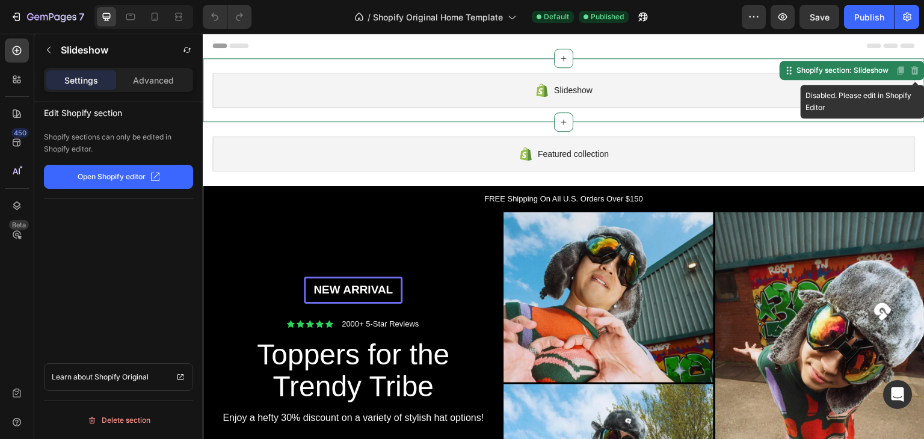
click at [911, 67] on icon at bounding box center [915, 70] width 8 height 8
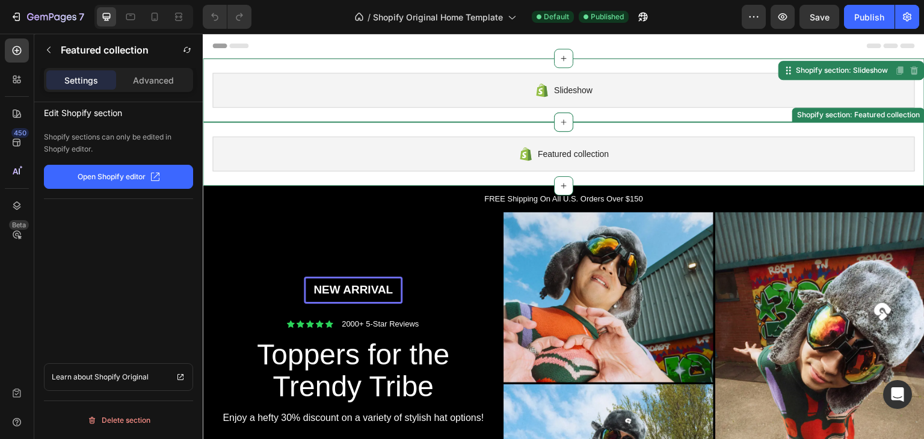
click at [576, 159] on span "Featured collection" at bounding box center [573, 154] width 71 height 14
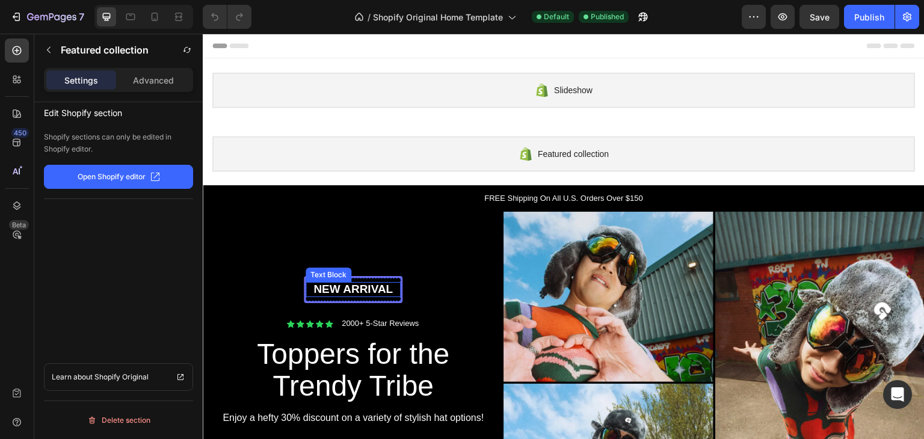
click at [337, 285] on p "New arrival" at bounding box center [353, 289] width 93 height 15
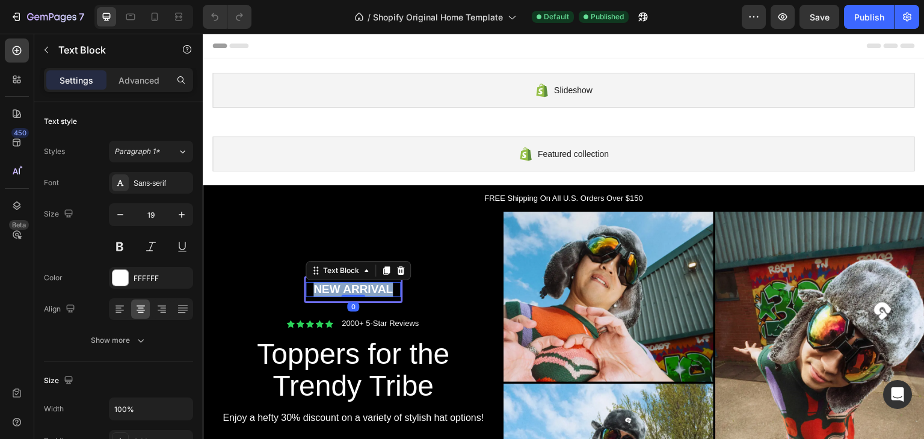
click at [337, 285] on p "New arrival" at bounding box center [353, 289] width 93 height 15
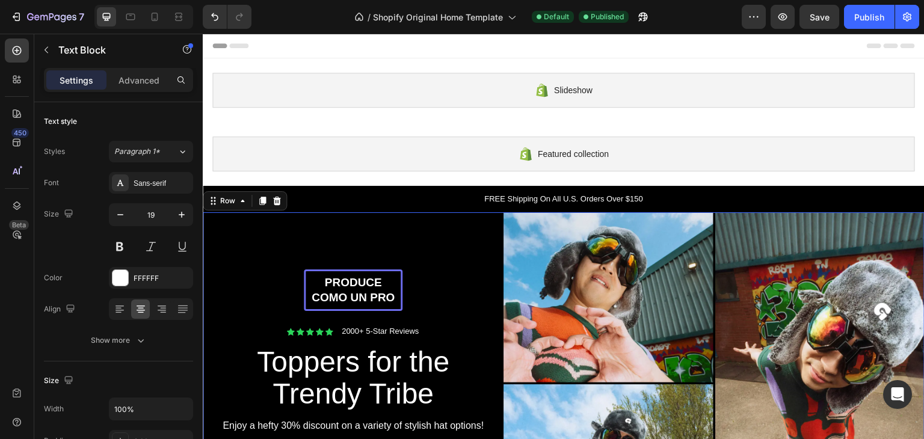
click at [444, 260] on div "Produce como un pro Text Block Row Icon Icon Icon Icon Icon Icon List 2000+ 5-S…" at bounding box center [353, 383] width 301 height 342
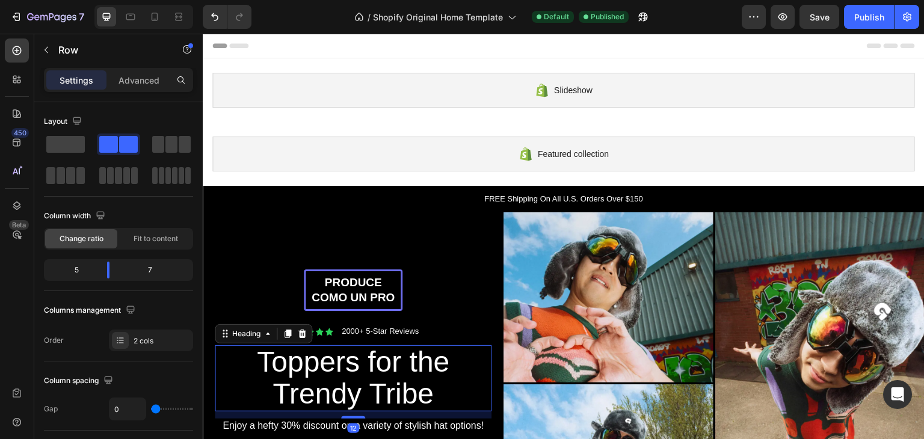
click at [407, 353] on h2 "Toppers for the Trendy Tribe" at bounding box center [353, 378] width 271 height 66
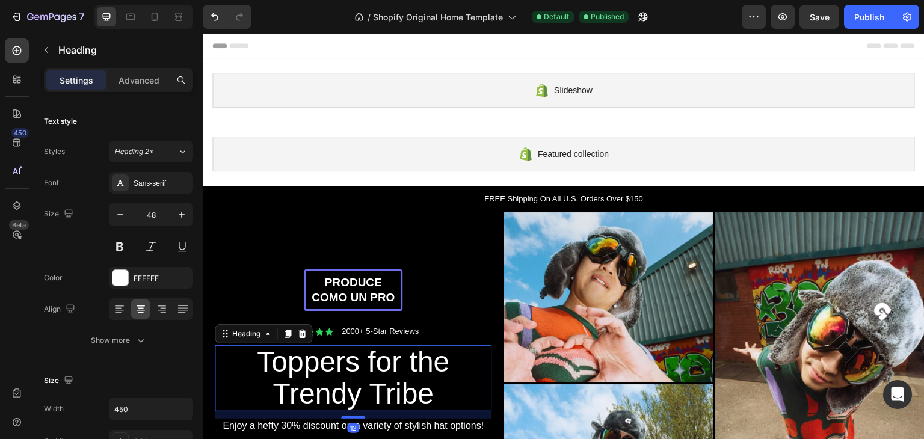
click at [407, 353] on h2 "Toppers for the Trendy Tribe" at bounding box center [353, 378] width 271 height 66
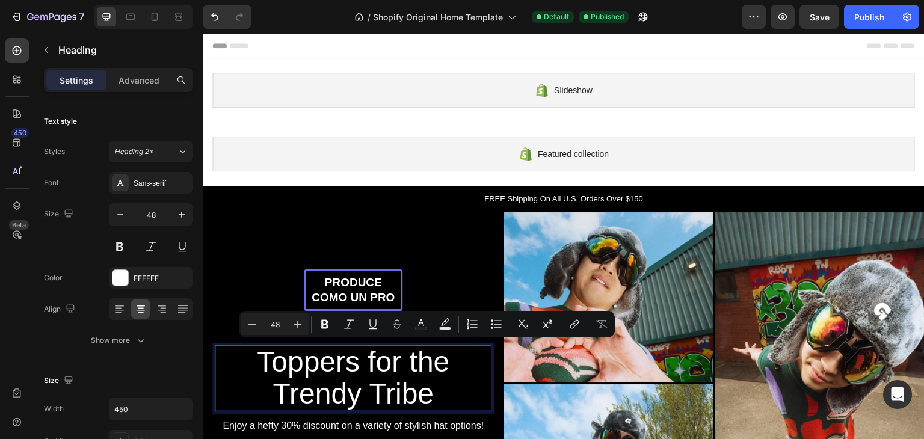
click at [407, 353] on p "Toppers for the Trendy Tribe" at bounding box center [353, 379] width 268 height 64
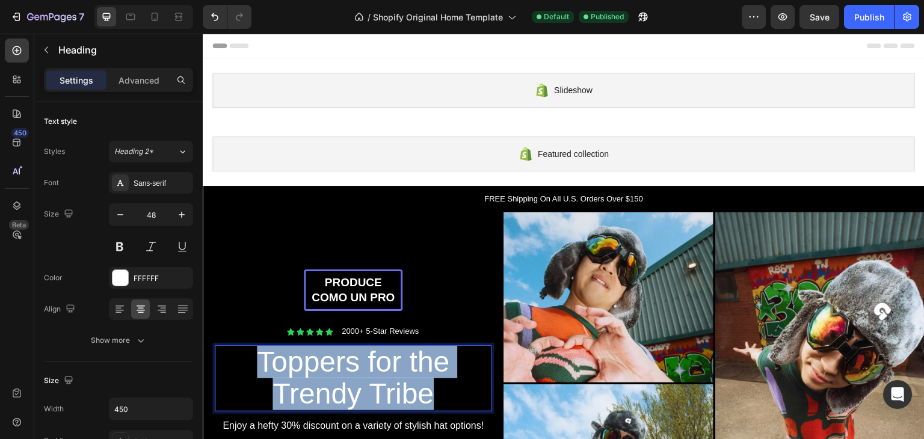
click at [407, 353] on p "Toppers for the Trendy Tribe" at bounding box center [353, 379] width 268 height 64
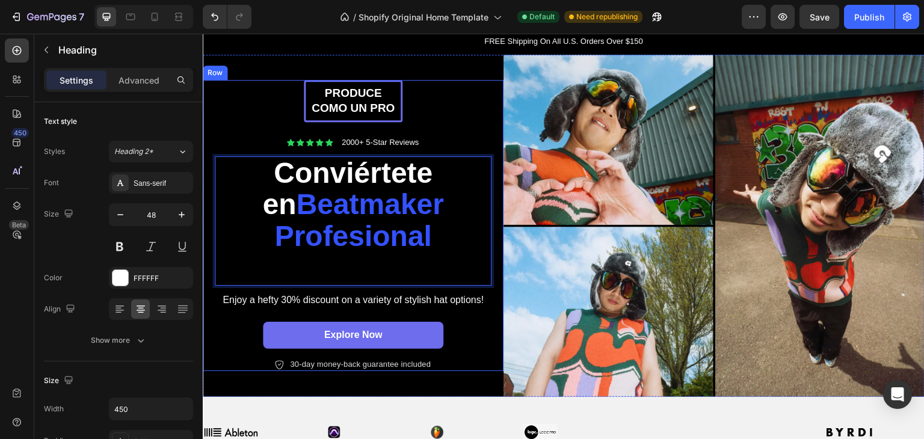
scroll to position [252, 0]
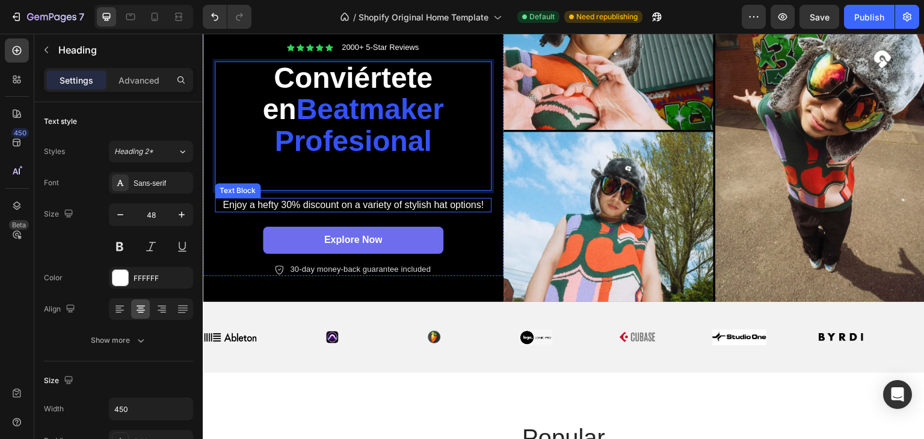
click at [343, 203] on p "Enjoy a hefty 30% discount on a variety of stylish hat options!" at bounding box center [353, 205] width 274 height 13
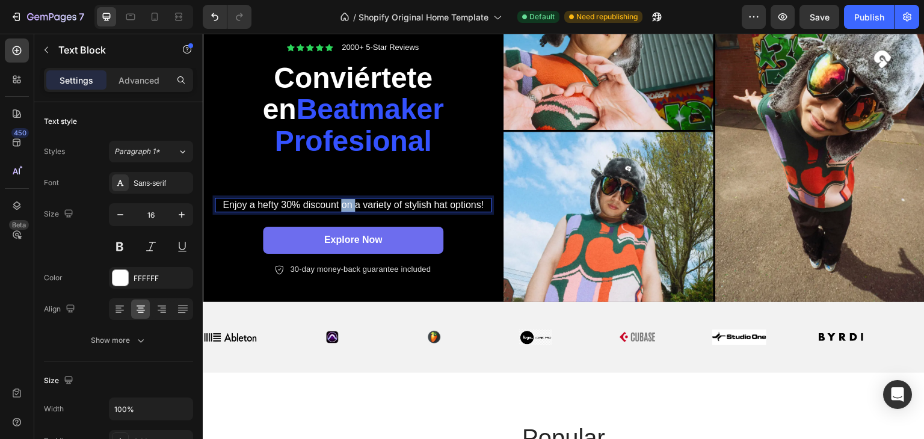
click at [343, 203] on p "Enjoy a hefty 30% discount on a variety of stylish hat options!" at bounding box center [353, 205] width 274 height 13
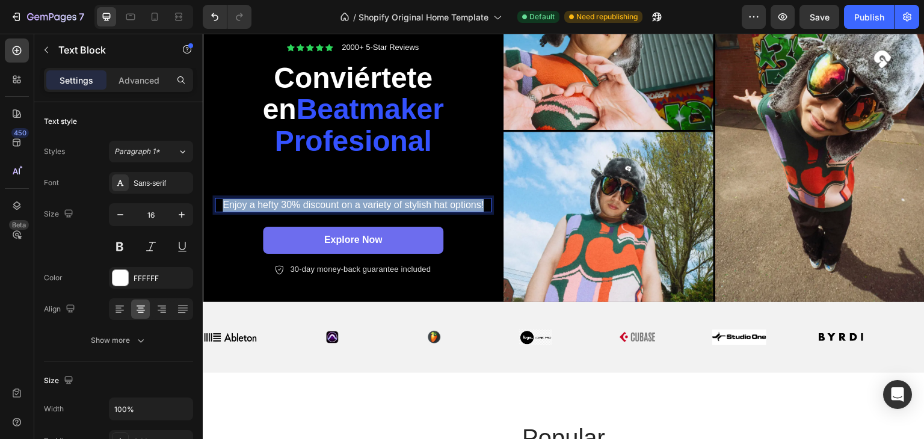
click at [343, 203] on p "Enjoy a hefty 30% discount on a variety of stylish hat options!" at bounding box center [353, 205] width 274 height 13
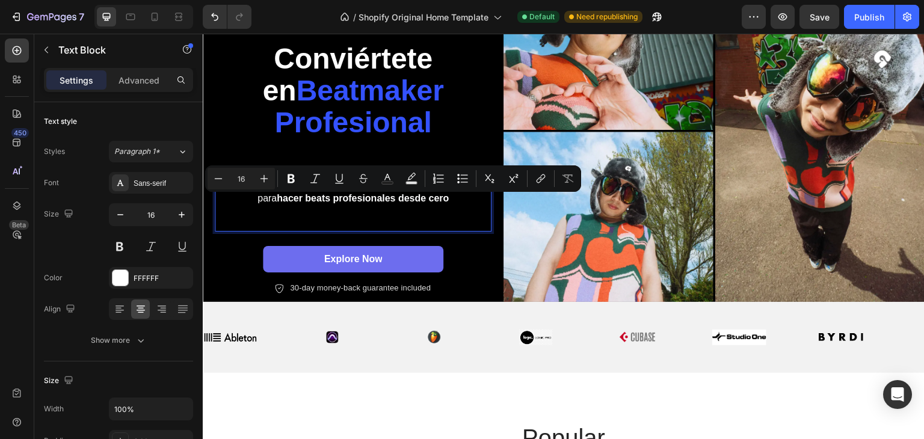
scroll to position [233, 0]
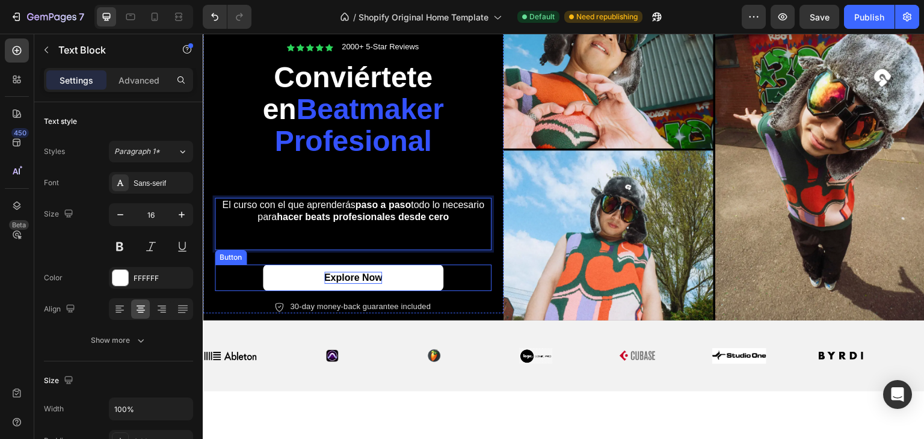
click at [368, 276] on p "Explore Now" at bounding box center [353, 278] width 58 height 13
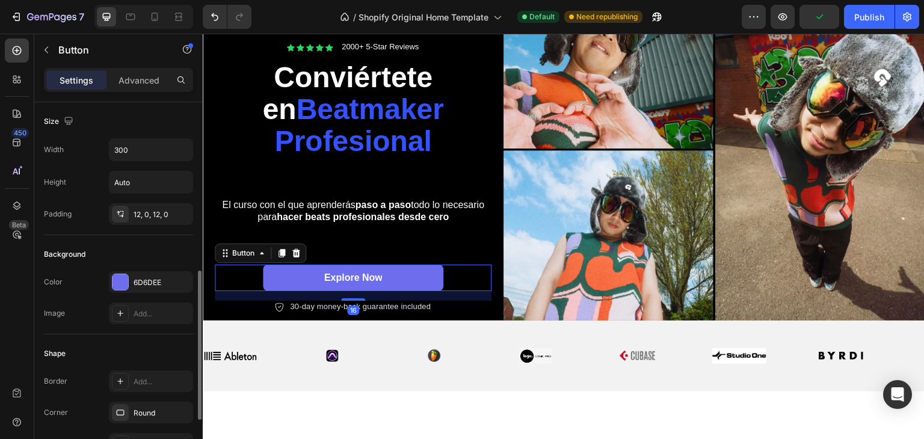
scroll to position [120, 0]
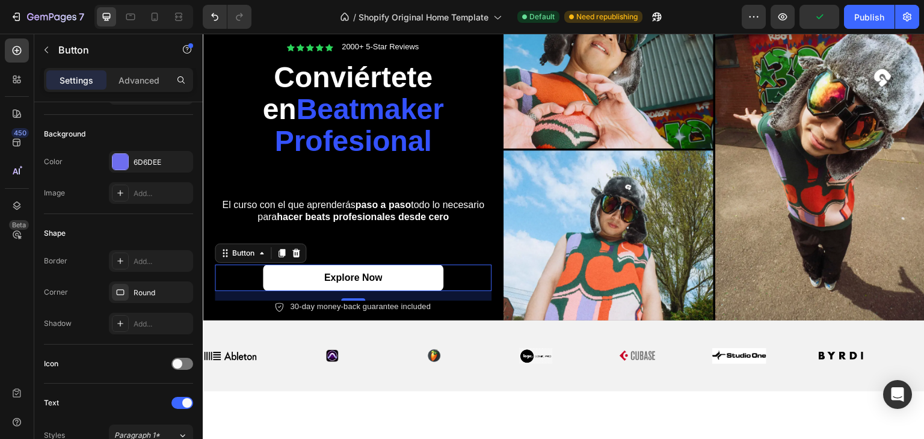
click at [422, 274] on link "Explore Now" at bounding box center [353, 278] width 180 height 27
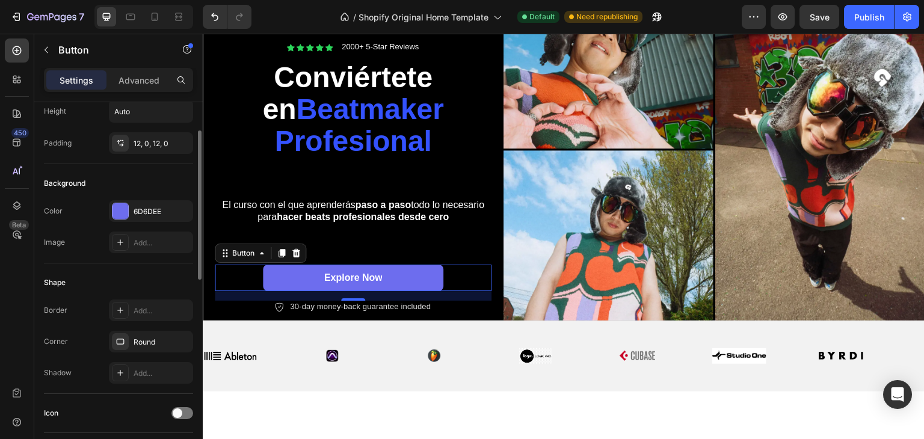
scroll to position [0, 0]
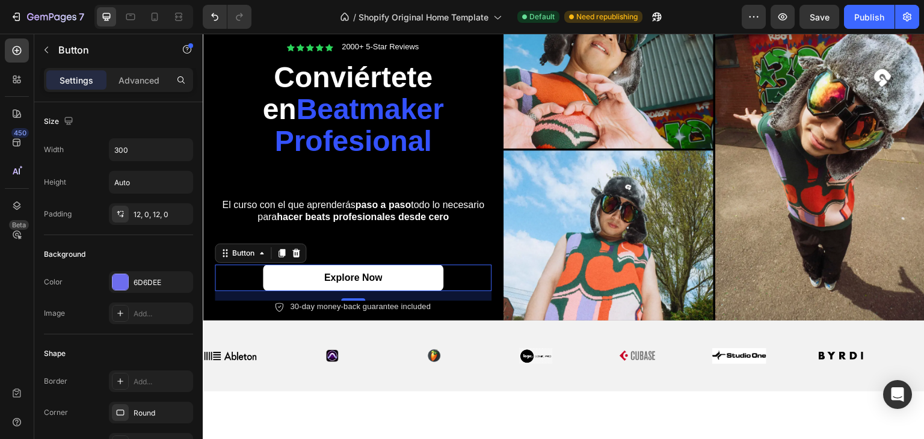
click at [417, 270] on link "Explore Now" at bounding box center [353, 278] width 180 height 27
click at [363, 274] on p "Explore Now" at bounding box center [353, 278] width 58 height 13
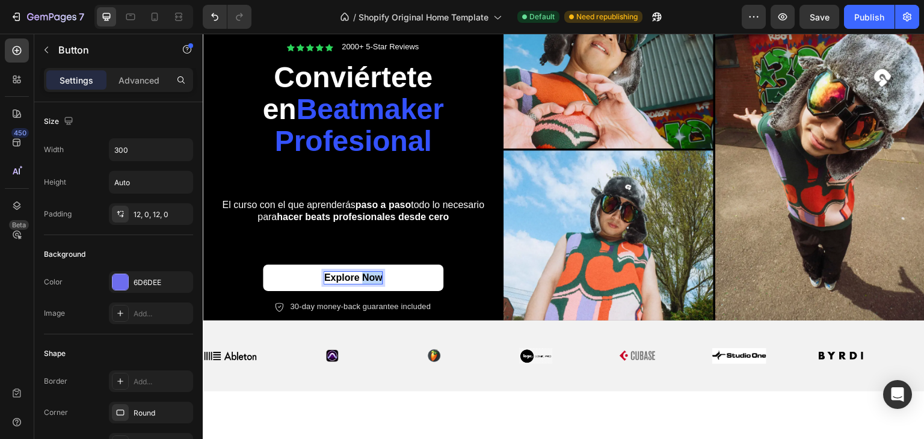
click at [363, 274] on p "Explore Now" at bounding box center [353, 278] width 58 height 13
click at [852, 14] on button "Publish" at bounding box center [869, 17] width 51 height 24
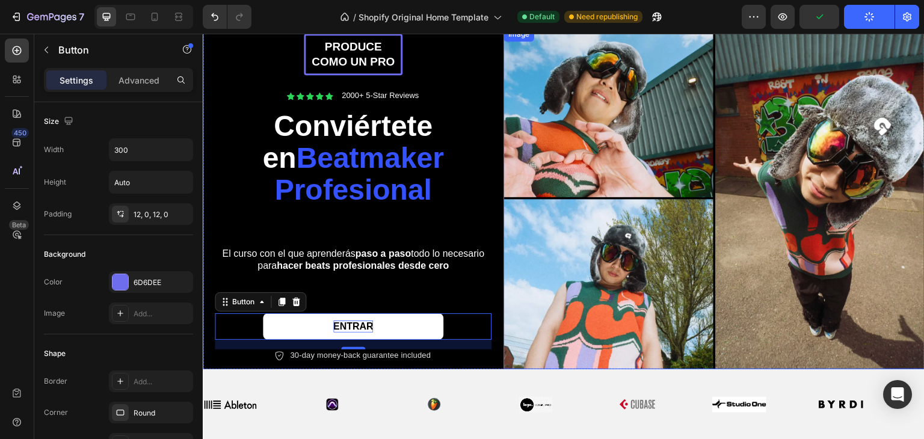
scroll to position [173, 0]
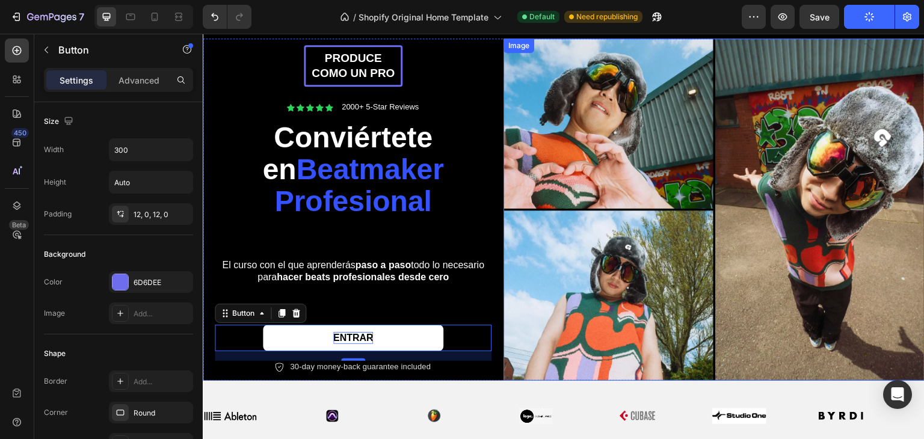
click at [574, 111] on img at bounding box center [714, 210] width 421 height 342
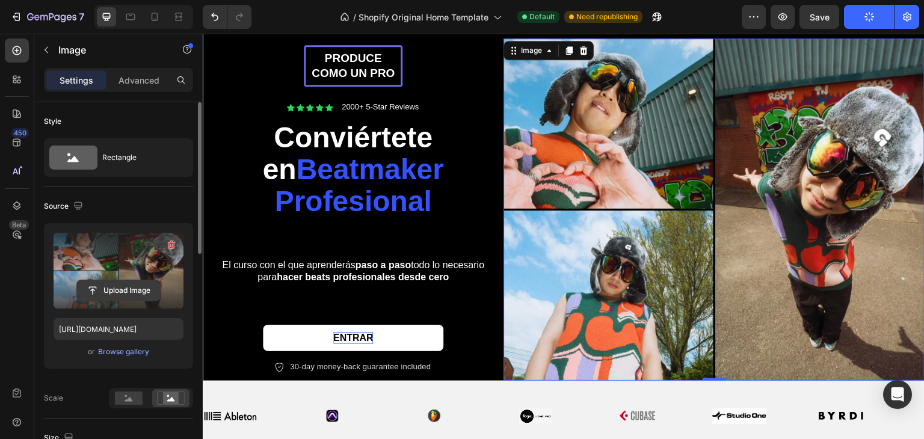
click at [117, 288] on input "file" at bounding box center [118, 290] width 83 height 20
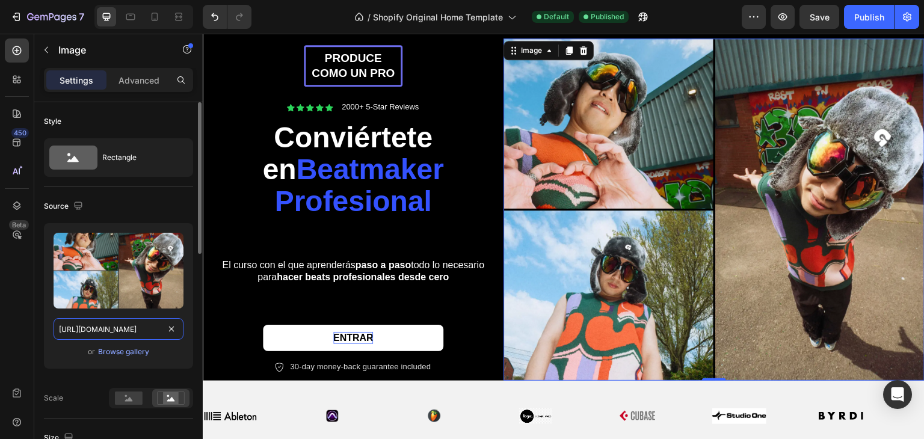
click at [126, 322] on input "https://cdn.shopify.com/s/files/1/0911/4062/0472/files/gempages_586353164718965…" at bounding box center [119, 329] width 130 height 22
click at [126, 323] on input "https://cdn.shopify.com/s/files/1/0911/4062/0472/files/gempages_586353164718965…" at bounding box center [119, 329] width 130 height 22
drag, startPoint x: 126, startPoint y: 323, endPoint x: 111, endPoint y: 330, distance: 17.2
click at [109, 331] on input "https://cdn.shopify.com/s/files/1/0911/4062/0472/files/gempages_586353164718965…" at bounding box center [119, 329] width 130 height 22
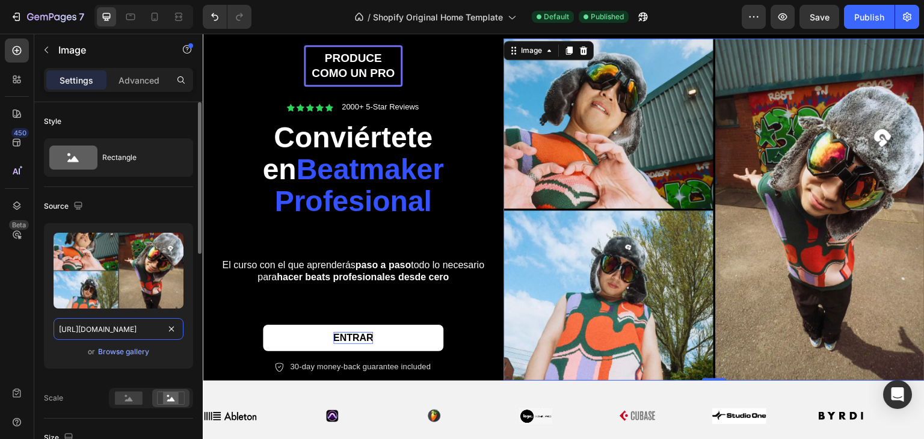
click at [111, 330] on input "https://cdn.shopify.com/s/files/1/0911/4062/0472/files/gempages_586353164718965…" at bounding box center [119, 329] width 130 height 22
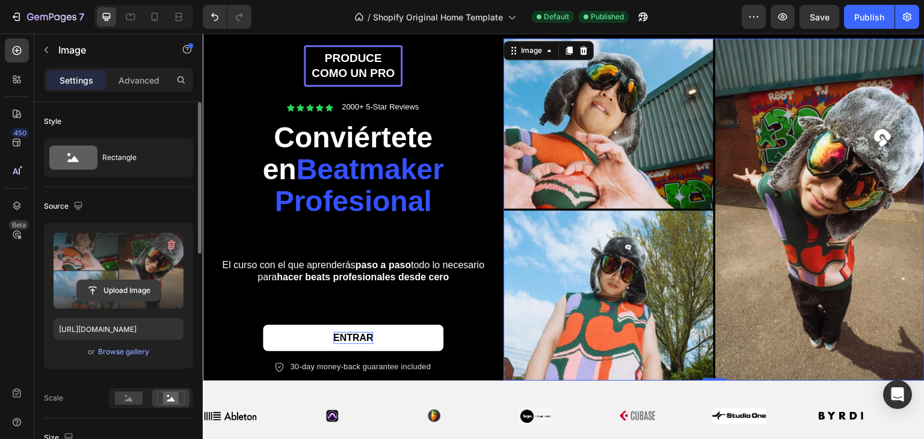
click at [120, 297] on input "file" at bounding box center [118, 290] width 83 height 20
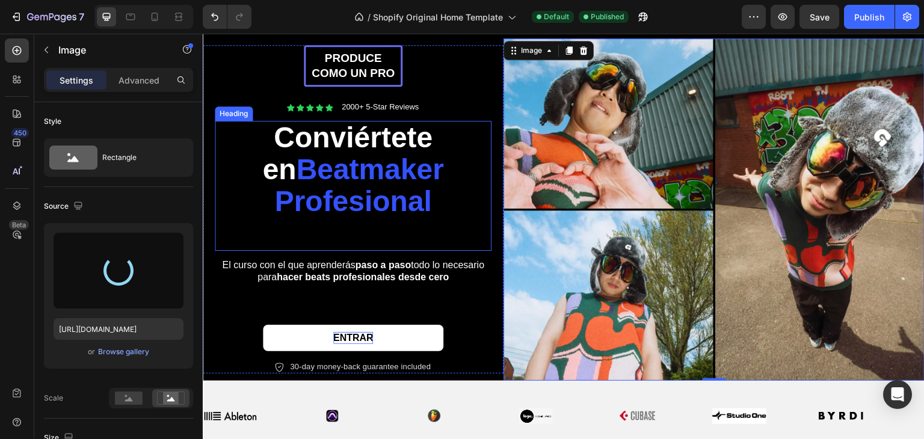
type input "https://cdn.shopify.com/s/files/1/0911/4062/0472/files/gempages_586353164718965…"
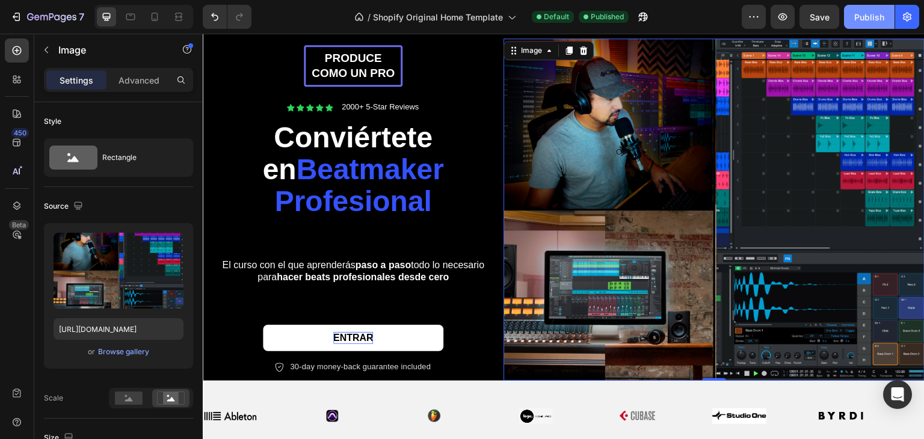
click at [883, 22] on div "Publish" at bounding box center [869, 17] width 30 height 13
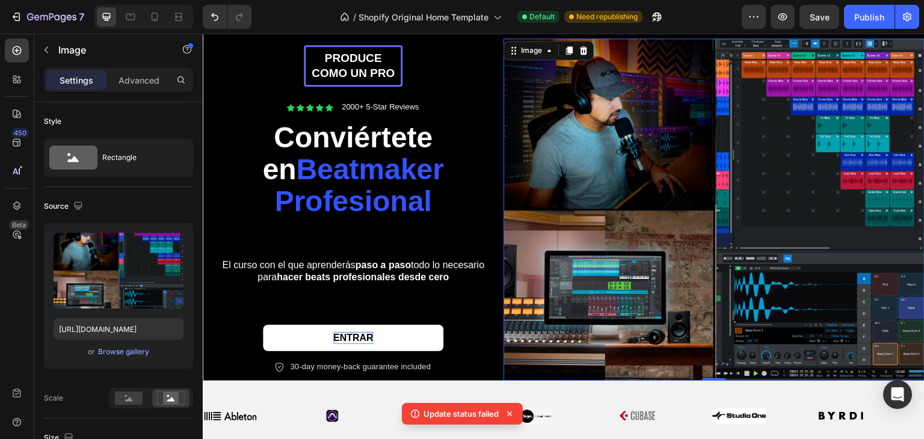
scroll to position [474, 0]
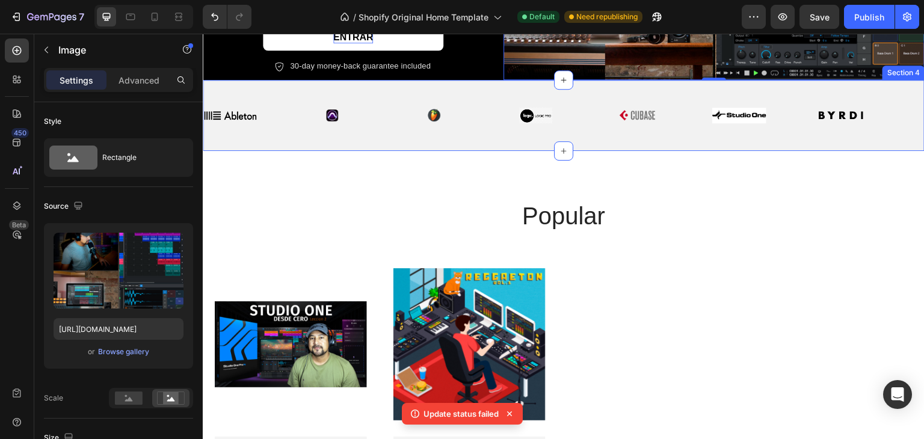
click at [475, 87] on div "Image Image Image Image Image Image Image Image Image Image Image Image Image I…" at bounding box center [564, 115] width 722 height 71
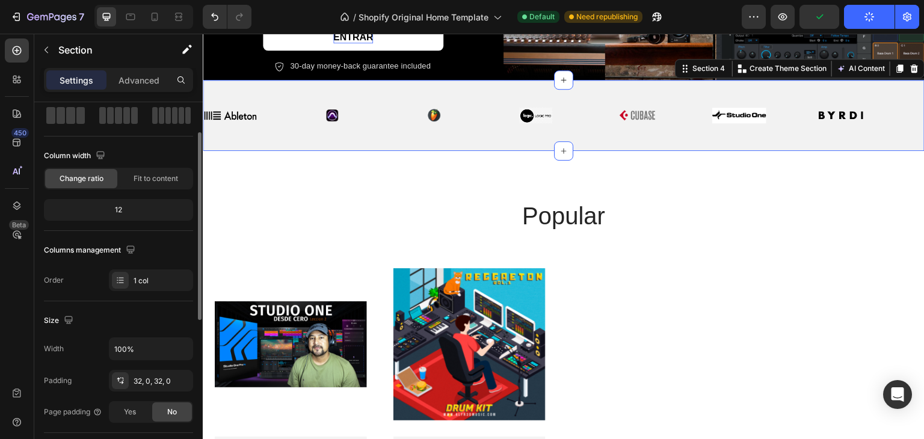
scroll to position [0, 0]
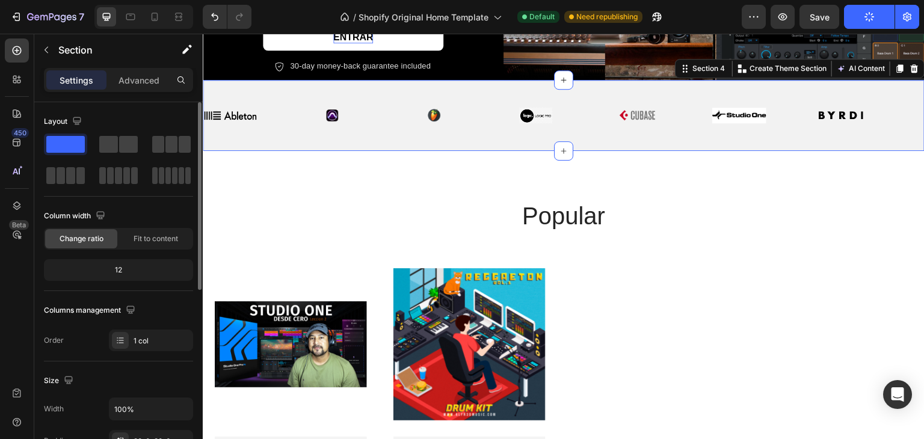
click at [133, 270] on div "12" at bounding box center [118, 270] width 144 height 17
drag, startPoint x: 130, startPoint y: 270, endPoint x: 113, endPoint y: 265, distance: 17.5
click at [123, 270] on div "12" at bounding box center [118, 270] width 144 height 17
click at [113, 265] on div "12" at bounding box center [118, 270] width 144 height 17
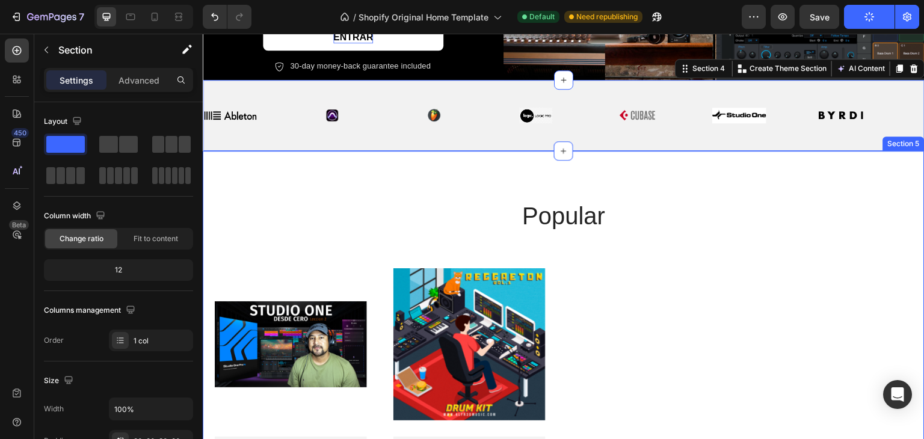
click at [605, 244] on div "popular Heading Product Images WideBundles WideBundles Available both online & …" at bounding box center [564, 363] width 698 height 328
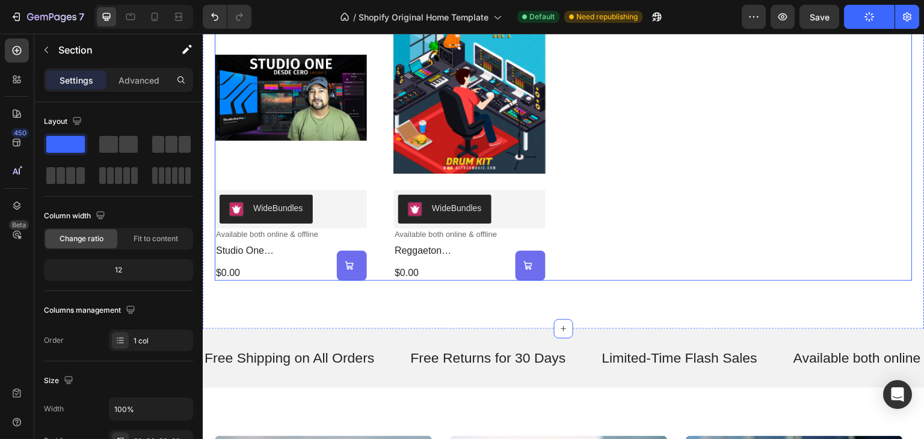
scroll to position [715, 0]
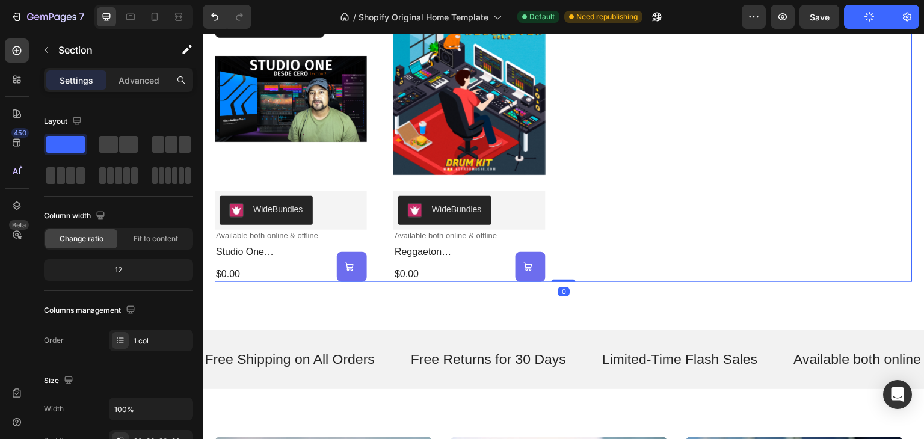
click at [578, 180] on div "Product Images WideBundles WideBundles Available both online & offline Text Blo…" at bounding box center [564, 149] width 698 height 266
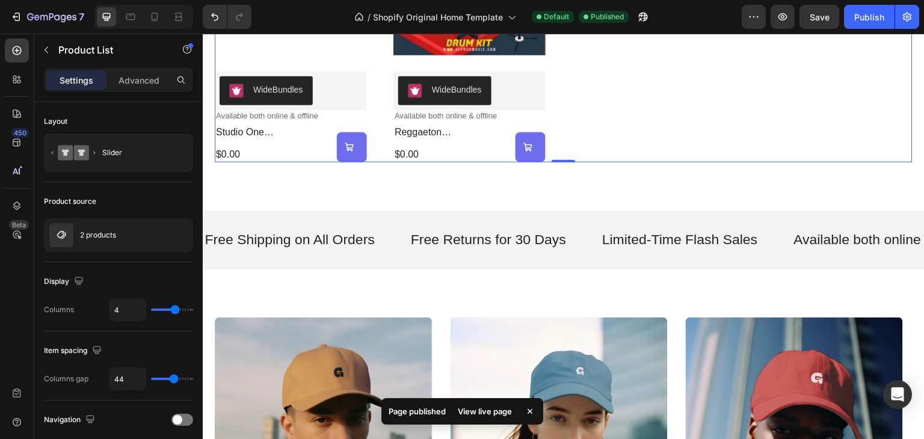
scroll to position [835, 0]
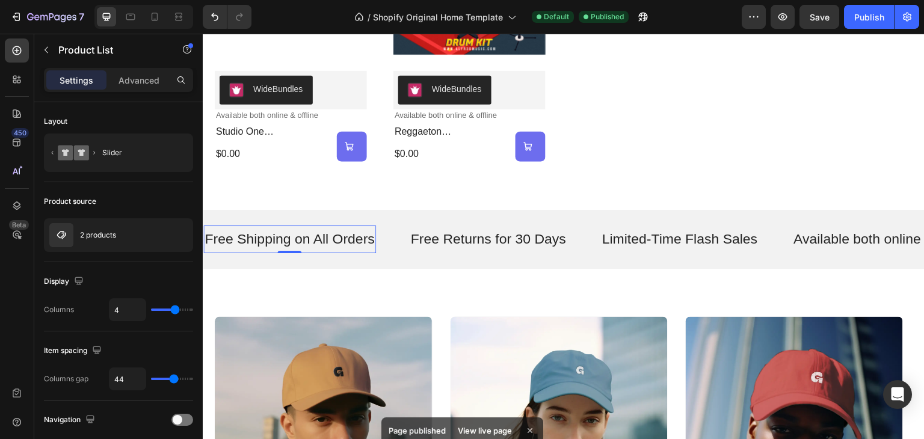
click at [296, 237] on p "Free Shipping on All Orders" at bounding box center [290, 239] width 170 height 18
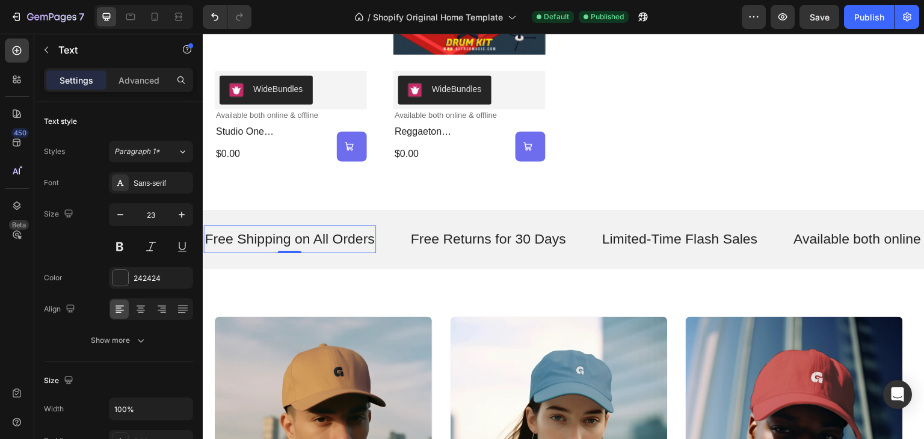
click at [296, 237] on p "Free Shipping on All Orders" at bounding box center [290, 239] width 170 height 18
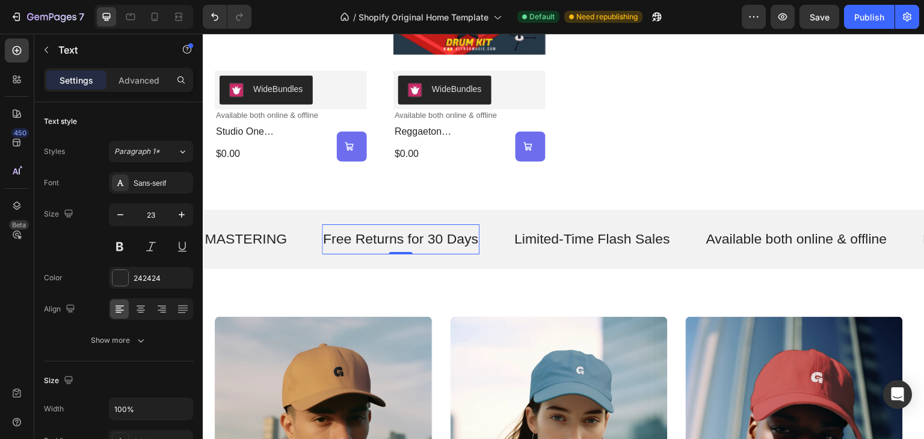
click at [368, 232] on p "Free Returns for 30 Days" at bounding box center [400, 239] width 155 height 18
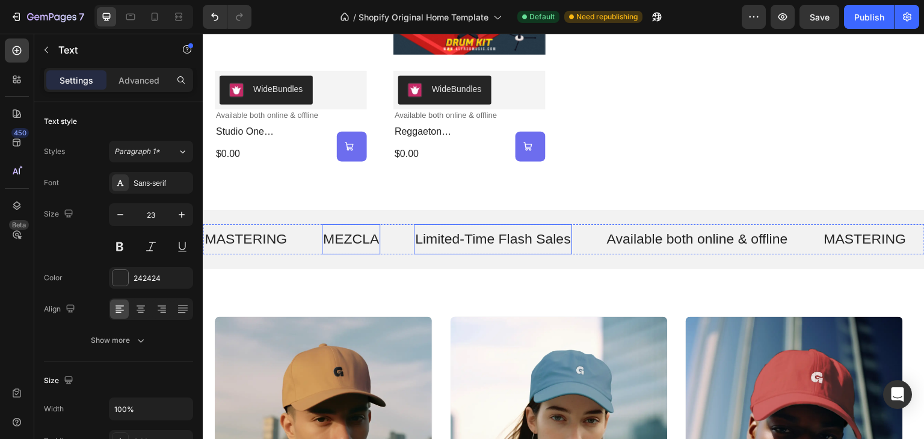
click at [444, 244] on p "Limited-Time Flash Sales" at bounding box center [493, 239] width 156 height 18
click at [443, 243] on p "Limited-Time Flash Sales" at bounding box center [493, 239] width 156 height 18
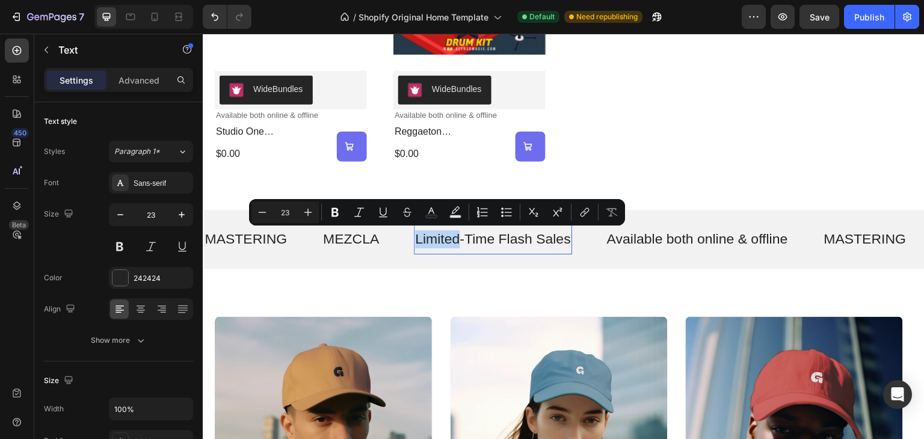
click at [443, 243] on p "Limited-Time Flash Sales" at bounding box center [493, 239] width 156 height 18
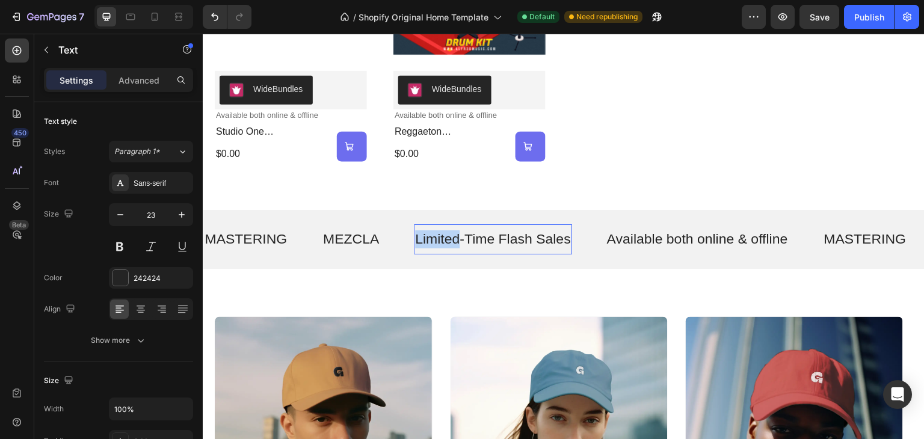
click at [443, 243] on p "Limited-Time Flash Sales" at bounding box center [493, 239] width 156 height 18
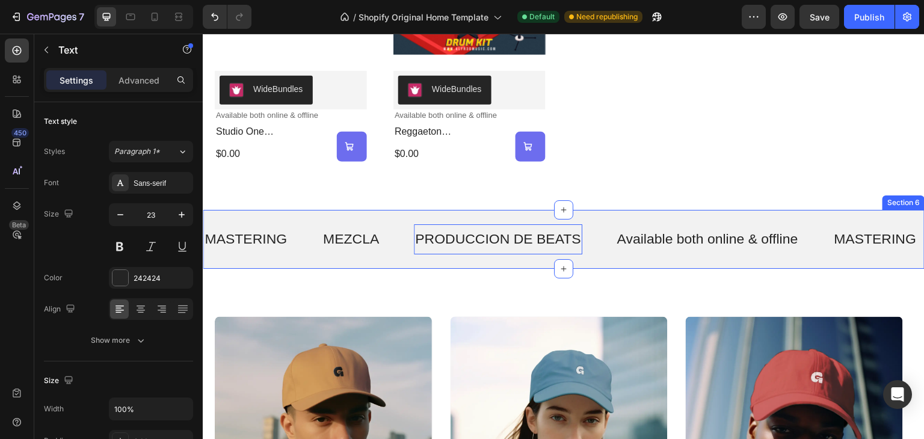
click at [644, 242] on p "Available both online & offline" at bounding box center [707, 239] width 181 height 18
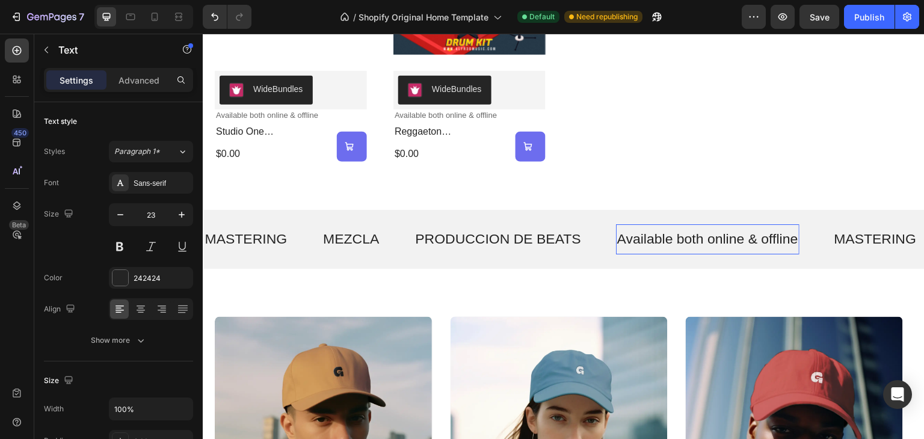
click at [644, 242] on p "Available both online & offline" at bounding box center [707, 239] width 181 height 18
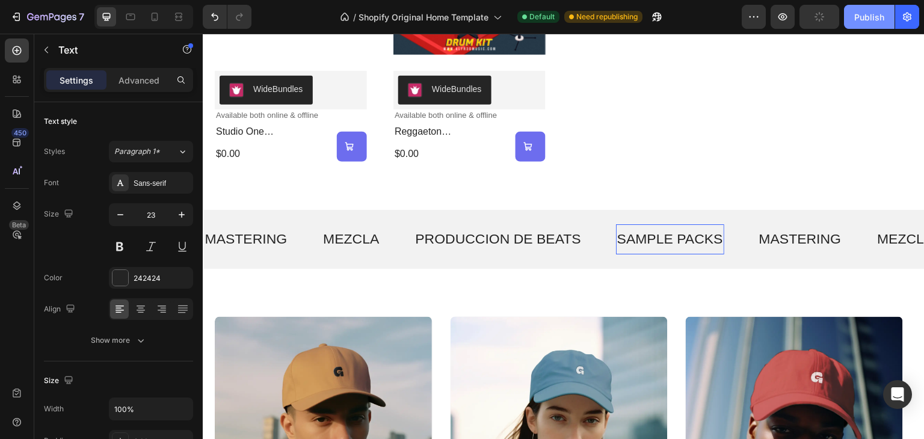
click at [860, 15] on div "Publish" at bounding box center [869, 17] width 30 height 13
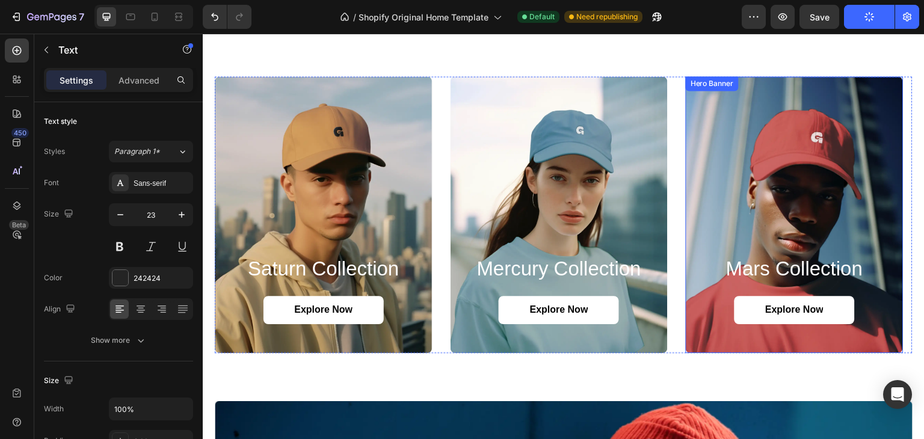
scroll to position [955, 0]
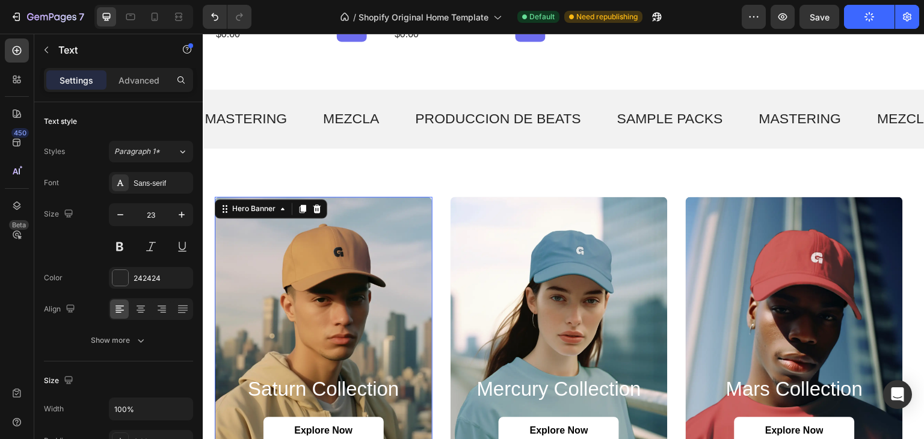
click at [354, 274] on div "Background Image" at bounding box center [324, 335] width 218 height 277
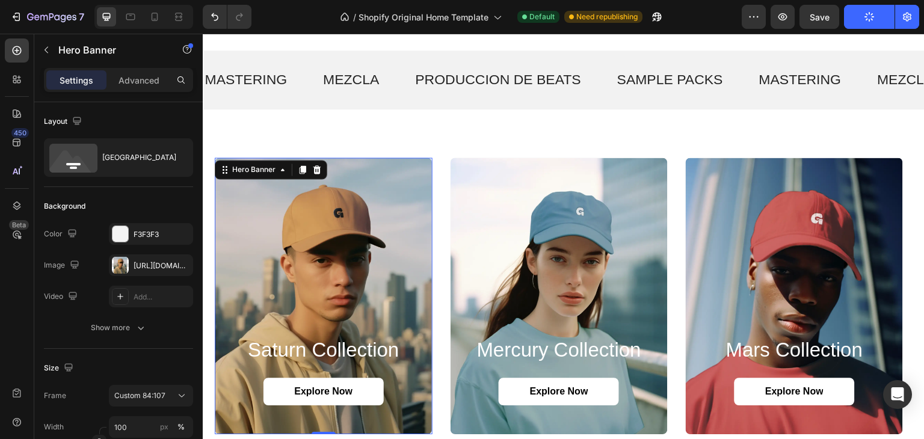
scroll to position [1015, 0]
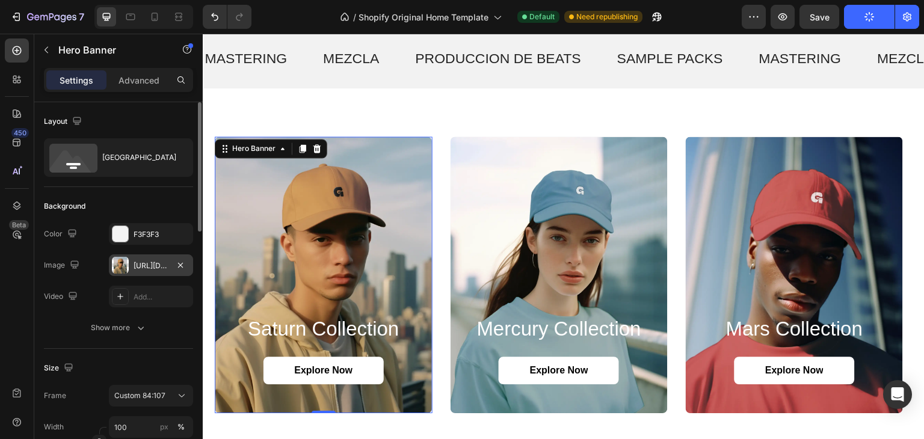
click at [127, 268] on div at bounding box center [120, 265] width 17 height 17
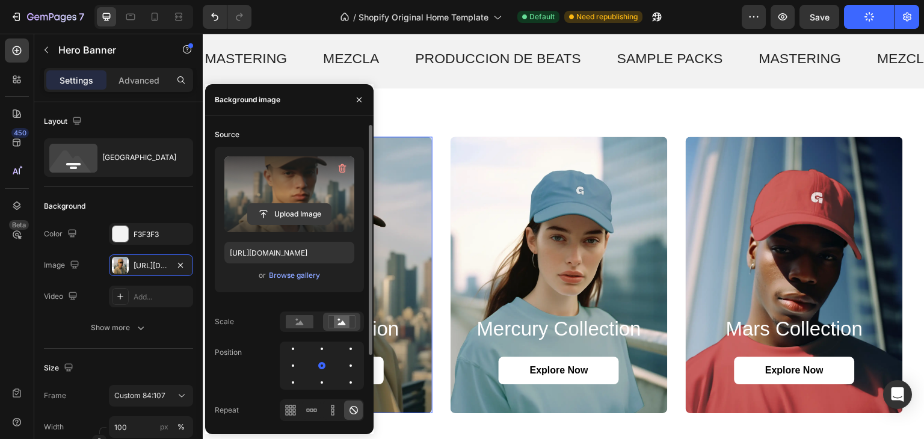
click at [289, 215] on input "file" at bounding box center [289, 214] width 83 height 20
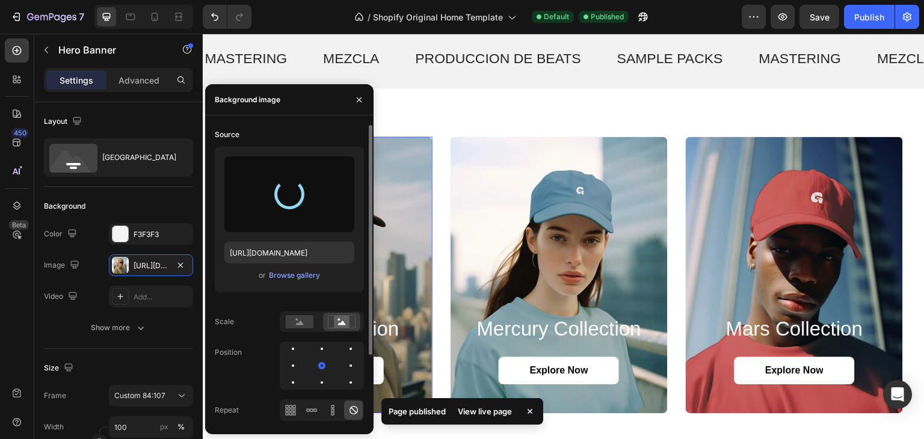
type input "https://cdn.shopify.com/s/files/1/0911/4062/0472/files/gempages_586353164718965…"
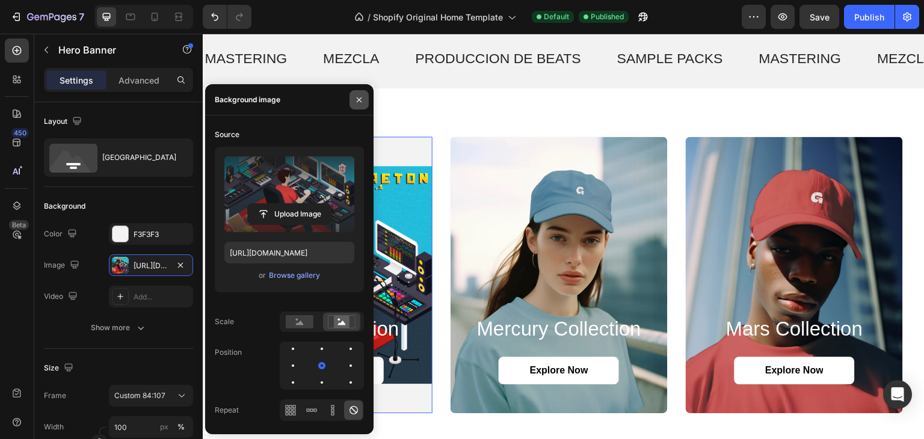
click at [363, 99] on icon "button" at bounding box center [359, 100] width 10 height 10
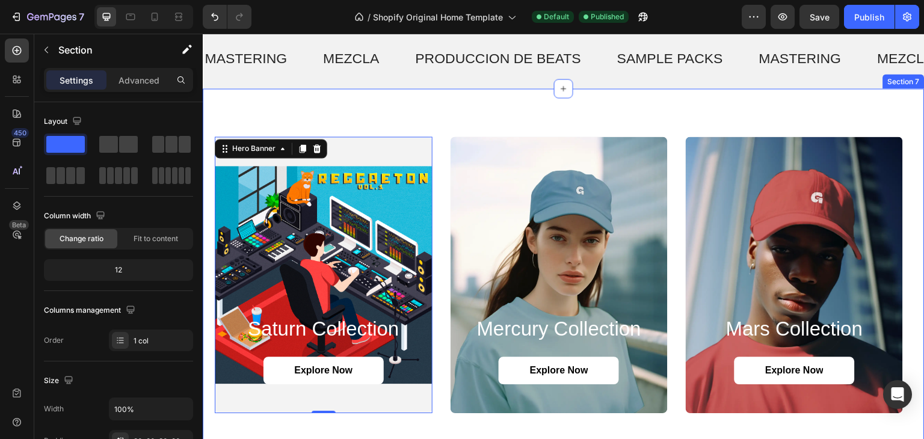
click at [677, 97] on div "saturn collection Heading Explore Now Button Hero Banner 0 mercury collection H…" at bounding box center [564, 275] width 722 height 374
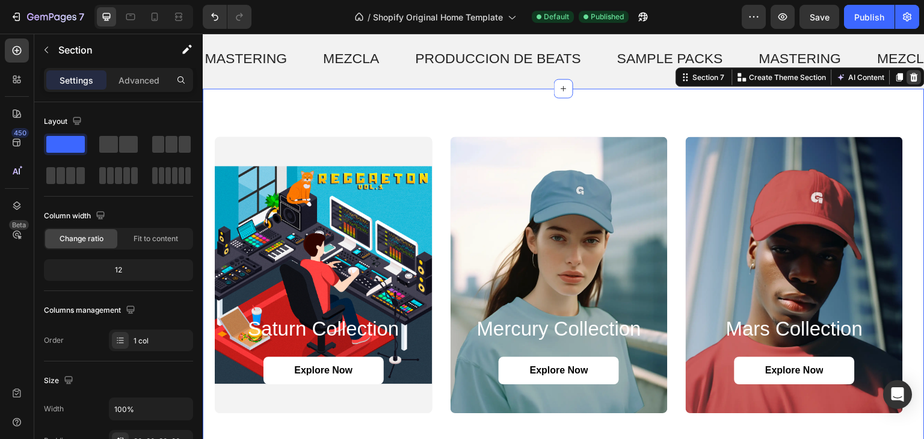
click at [910, 78] on icon at bounding box center [915, 77] width 10 height 10
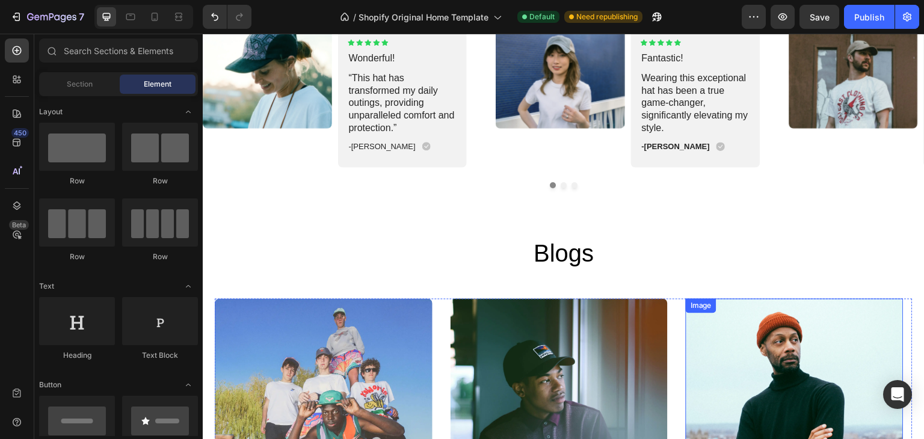
scroll to position [2158, 0]
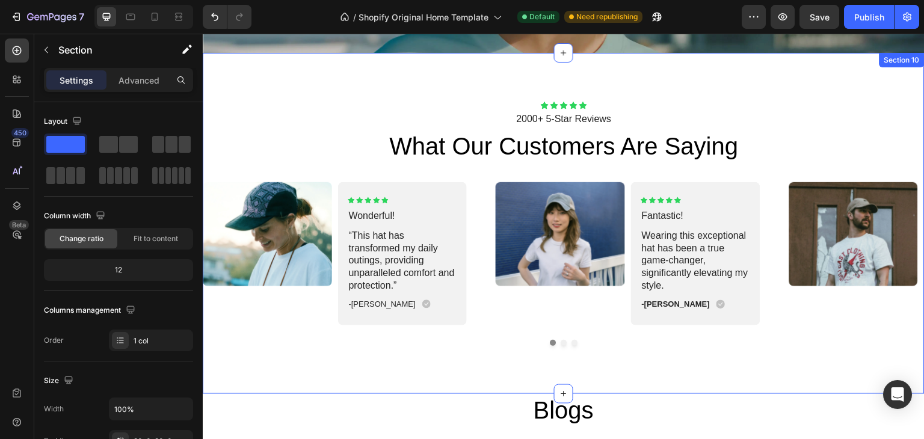
click at [602, 171] on div "Icon Icon Icon Icon Icon Icon List 2000+ 5-Star Reviews Text Block what our cus…" at bounding box center [564, 223] width 722 height 244
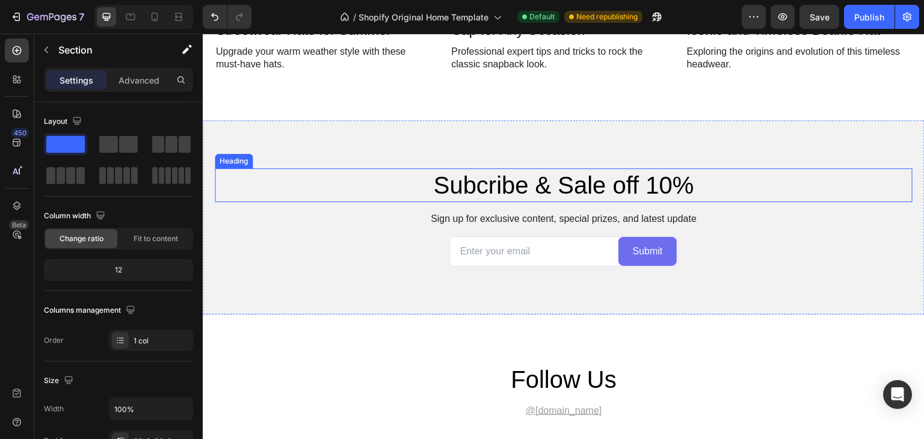
scroll to position [2820, 0]
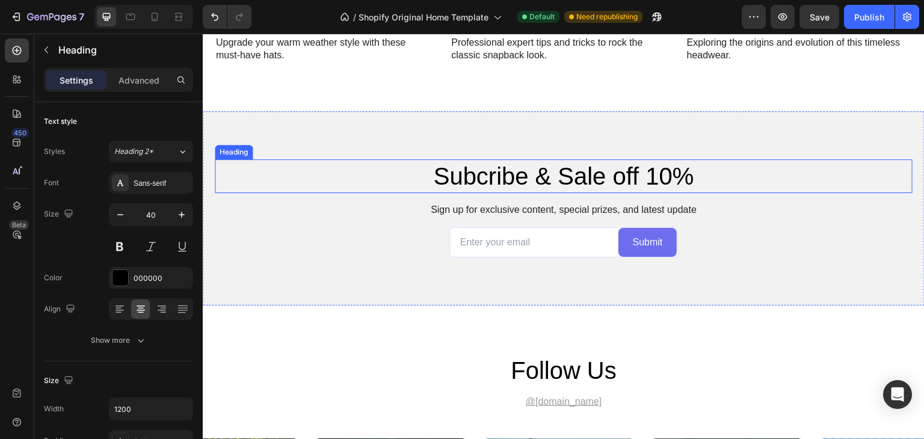
click at [538, 174] on h2 "Subcribe & Sale off 10%" at bounding box center [564, 176] width 698 height 34
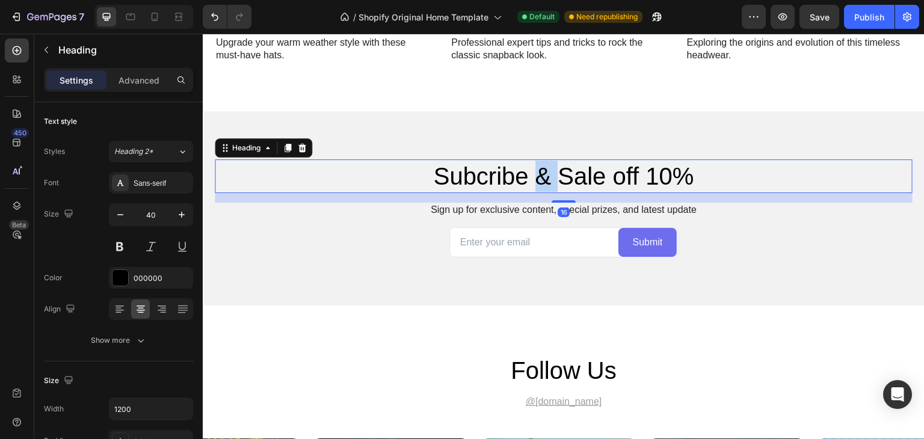
click at [538, 174] on h2 "Subcribe & Sale off 10%" at bounding box center [564, 176] width 698 height 34
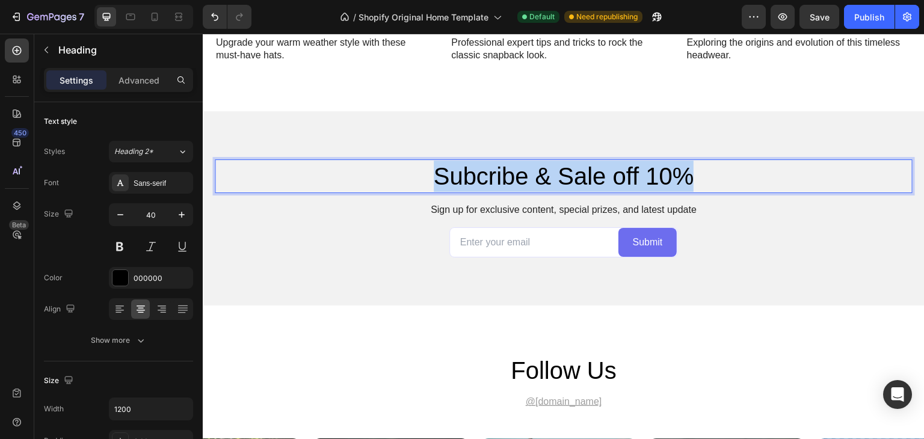
click at [538, 174] on p "Subcribe & Sale off 10%" at bounding box center [563, 176] width 695 height 31
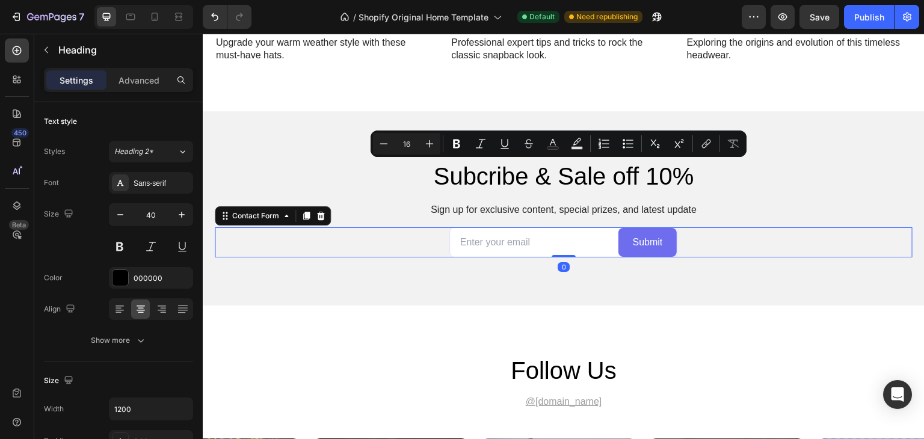
click at [778, 257] on div "Email Field Submit Submit Button Row Contact Form 0" at bounding box center [564, 242] width 698 height 31
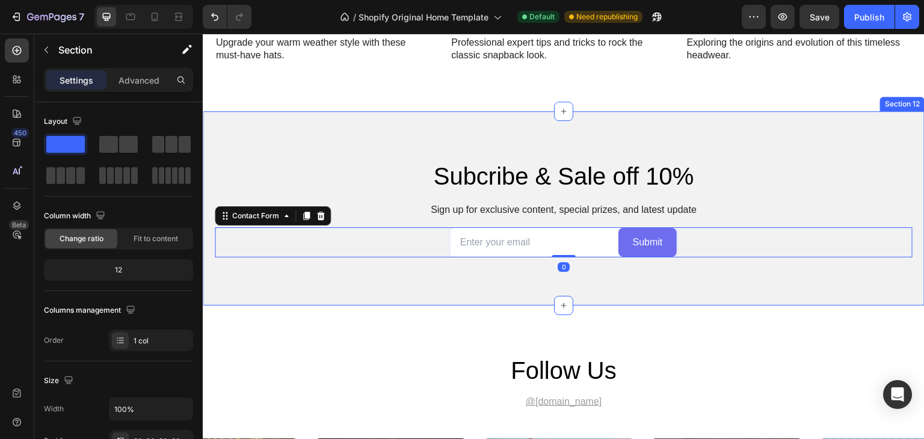
click at [756, 140] on div "Subcribe & Sale off 10% Heading Sign up for exclusive content, special prizes, …" at bounding box center [564, 208] width 722 height 195
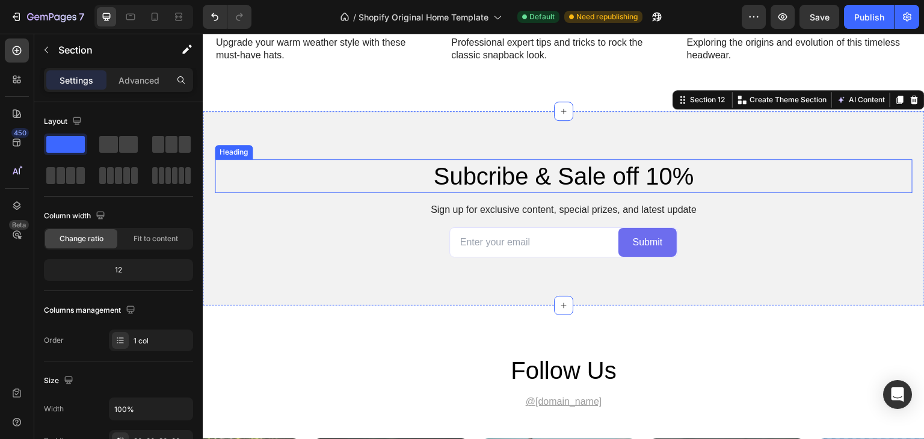
click at [522, 179] on p "Subcribe & Sale off 10%" at bounding box center [563, 176] width 695 height 31
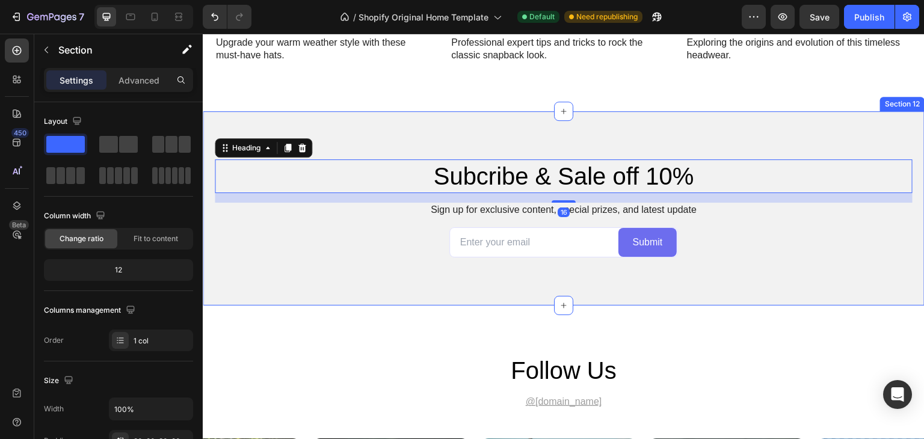
click at [576, 121] on div "Subcribe & Sale off 10% Heading 16 Sign up for exclusive content, special prize…" at bounding box center [564, 208] width 722 height 195
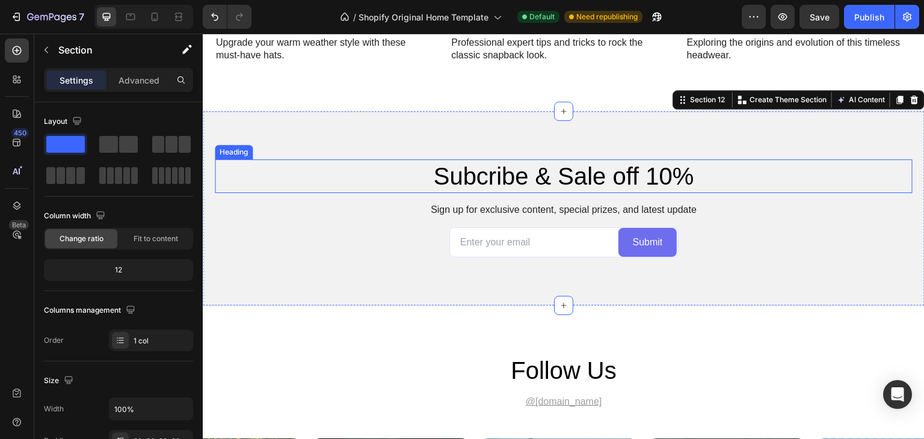
click at [526, 188] on p "Subcribe & Sale off 10%" at bounding box center [563, 176] width 695 height 31
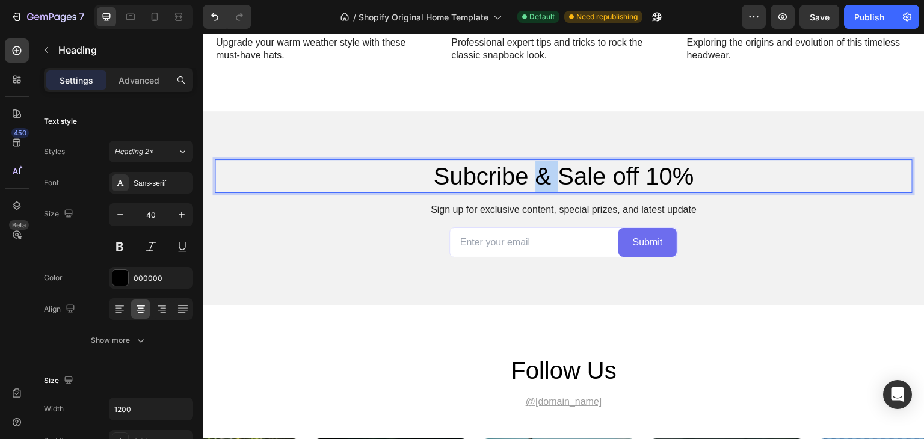
click at [528, 184] on p "Subcribe & Sale off 10%" at bounding box center [563, 176] width 695 height 31
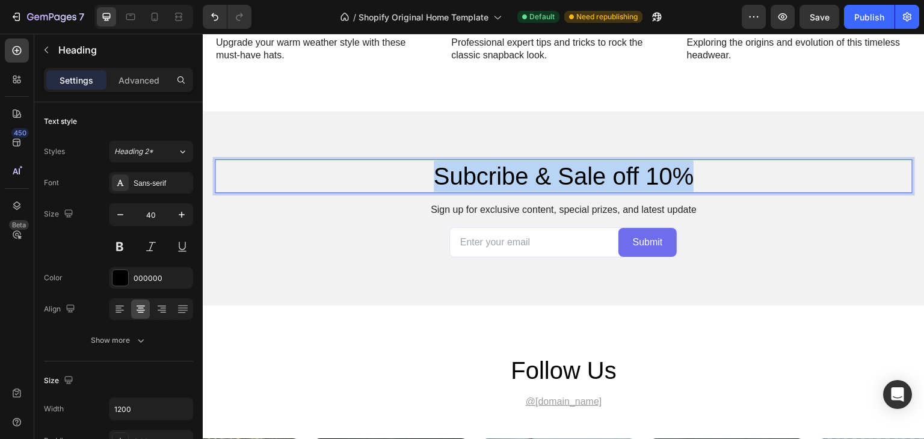
click at [528, 184] on p "Subcribe & Sale off 10%" at bounding box center [563, 176] width 695 height 31
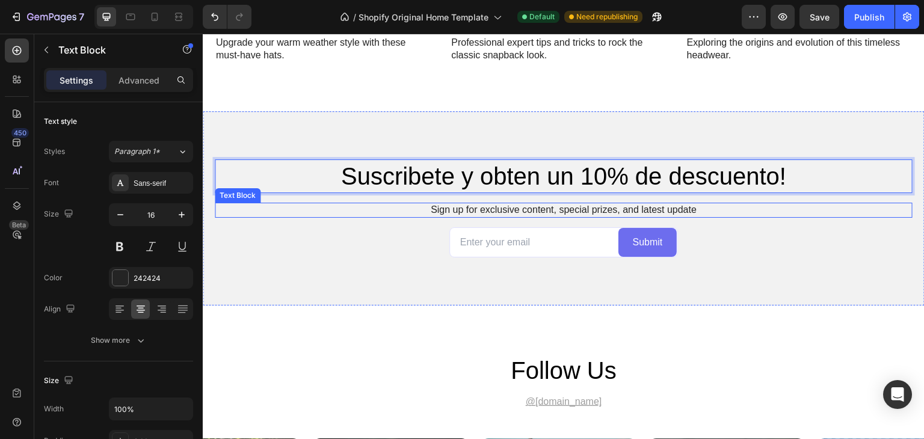
click at [564, 206] on p "Sign up for exclusive content, special prizes, and latest update" at bounding box center [563, 210] width 695 height 13
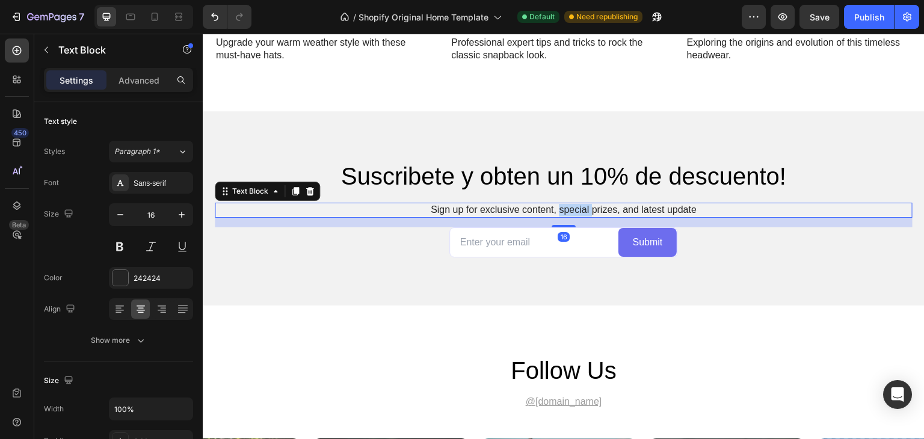
click at [564, 206] on p "Sign up for exclusive content, special prizes, and latest update" at bounding box center [563, 210] width 695 height 13
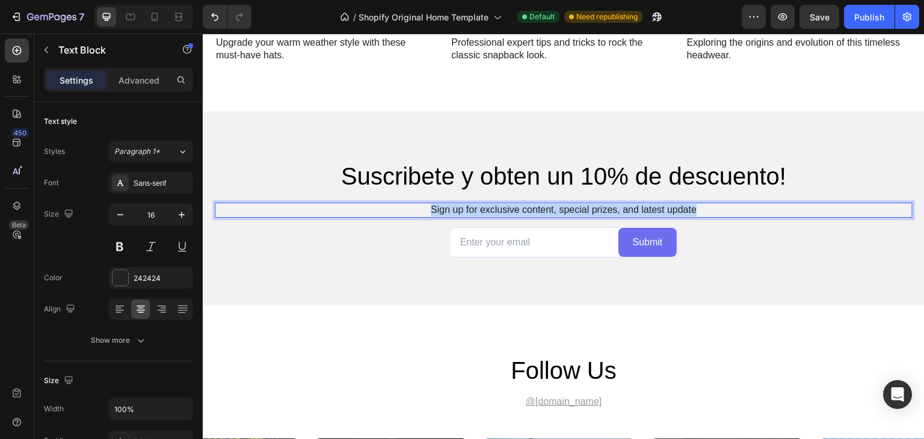
click at [564, 206] on p "Sign up for exclusive content, special prizes, and latest update" at bounding box center [563, 210] width 695 height 13
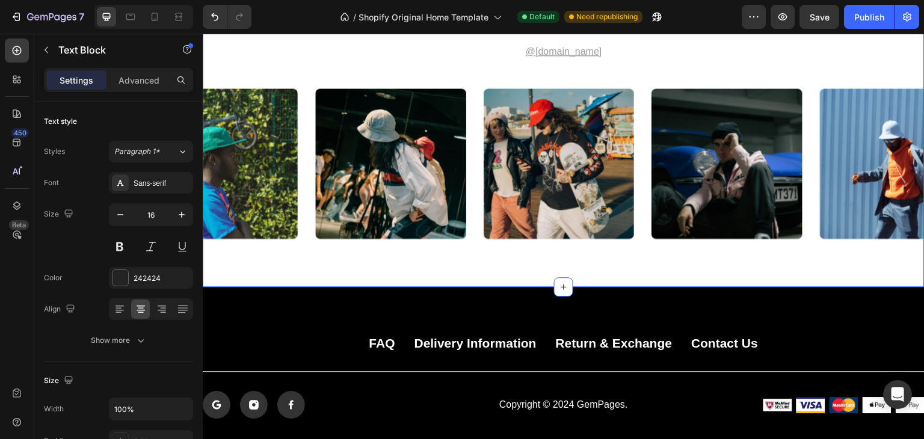
scroll to position [3061, 0]
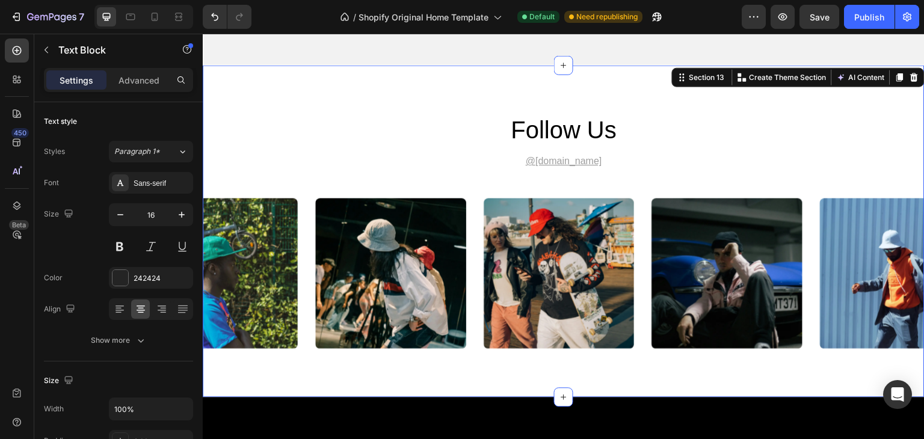
click at [665, 151] on div "follow us Heading @gemhat.design Text Block Image Image Image Image Image Carou…" at bounding box center [564, 230] width 722 height 235
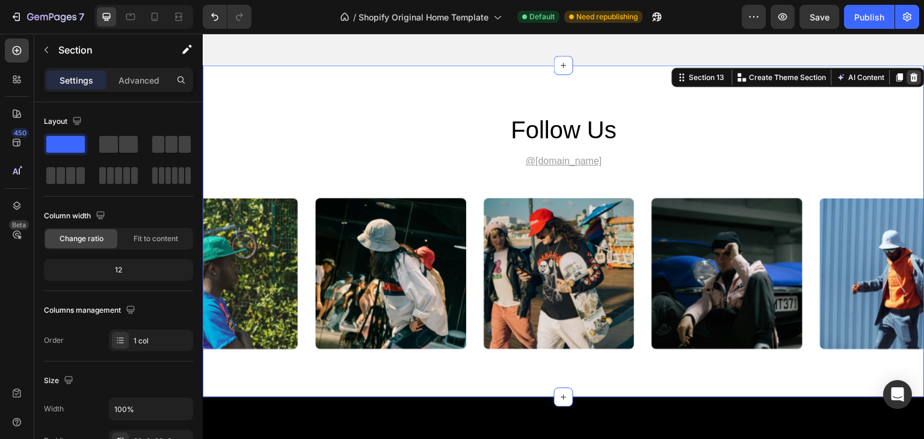
click at [911, 77] on icon at bounding box center [915, 77] width 8 height 8
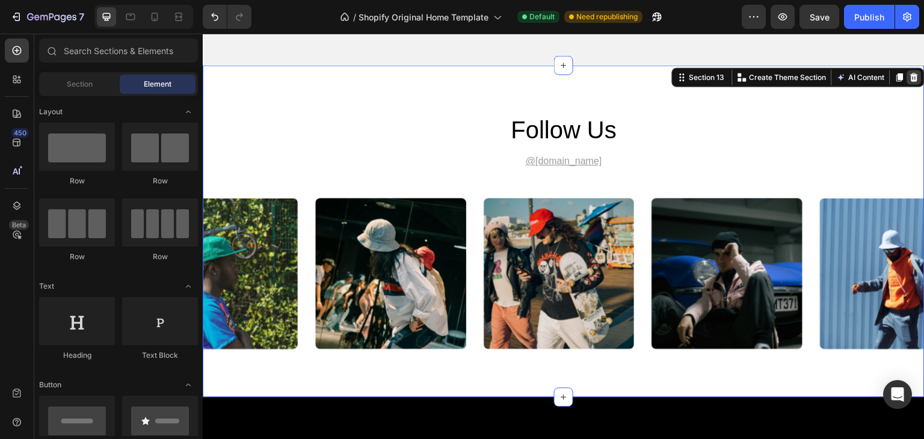
scroll to position [3009, 0]
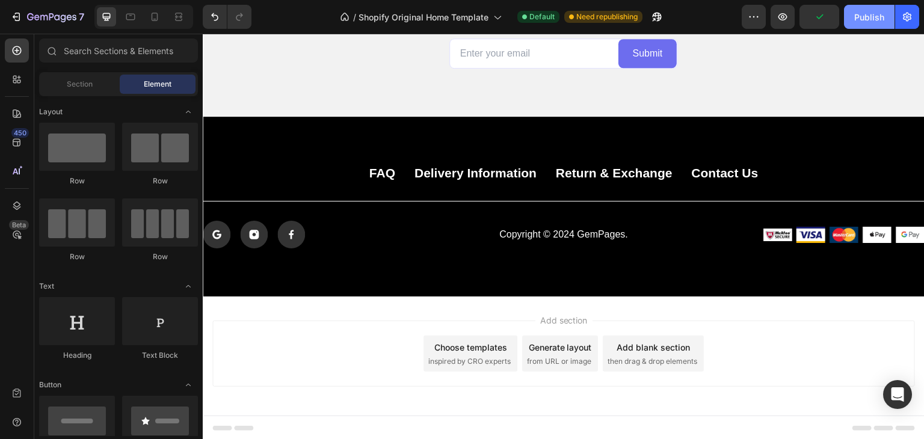
click at [875, 11] on div "Publish" at bounding box center [869, 17] width 30 height 13
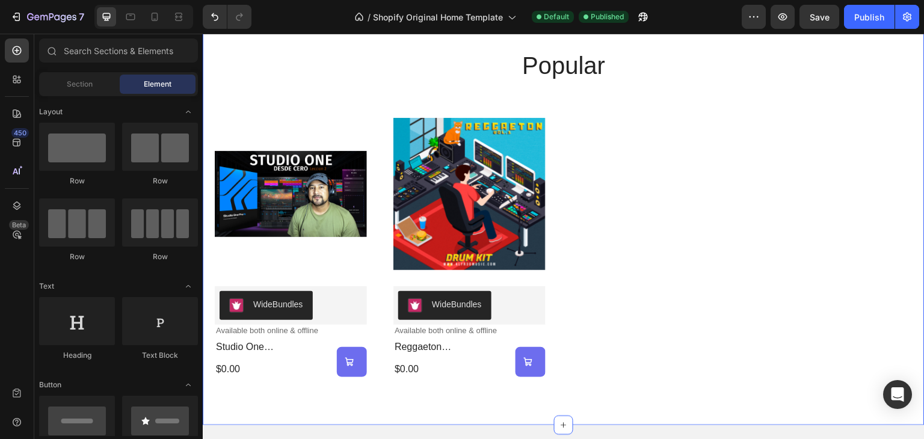
scroll to position [481, 0]
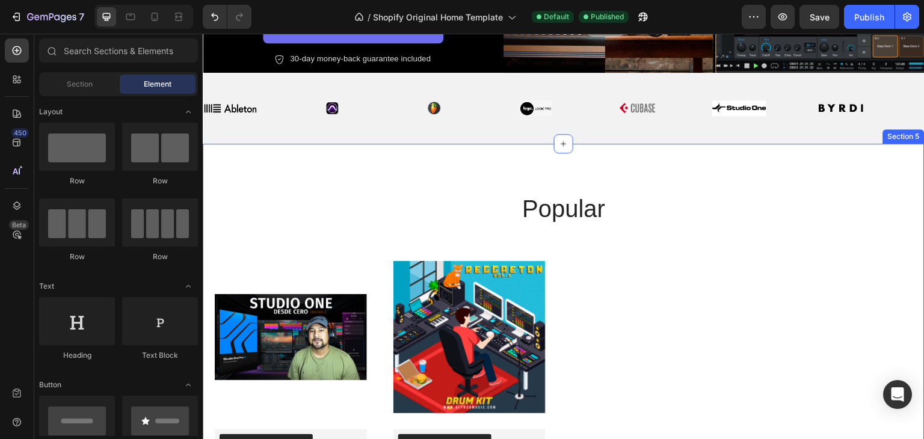
click at [561, 244] on div "popular Heading Product Images WideBundles WideBundles Available both online & …" at bounding box center [564, 356] width 698 height 328
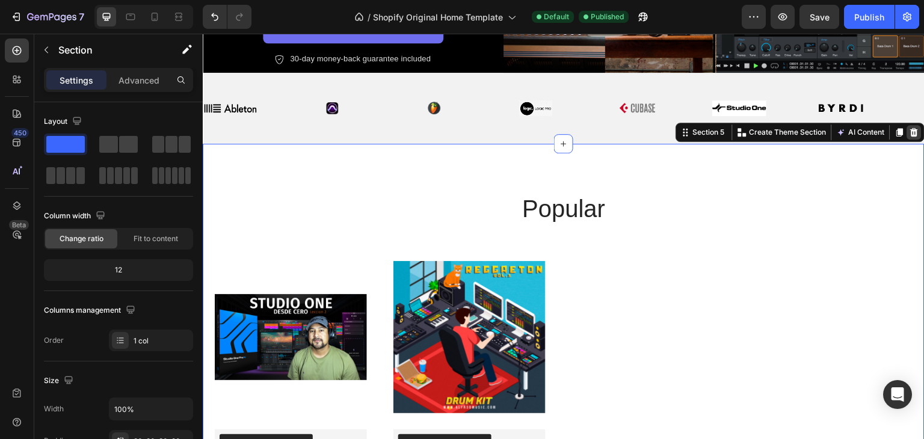
click at [911, 129] on icon at bounding box center [915, 132] width 8 height 8
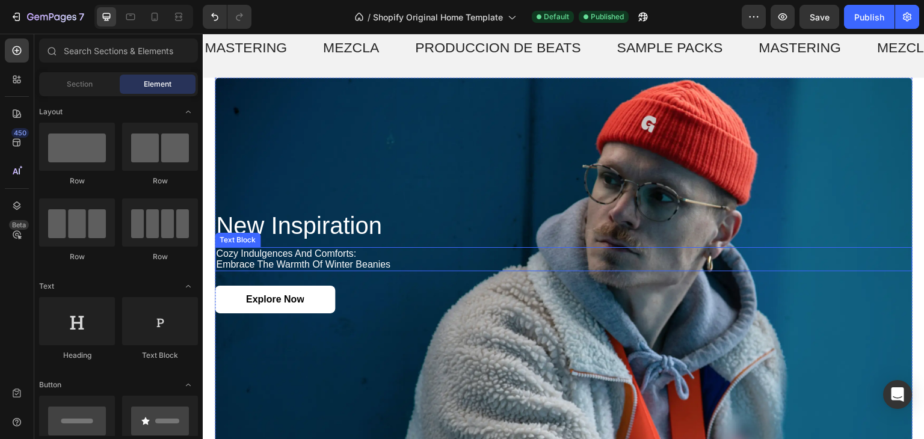
scroll to position [361, 0]
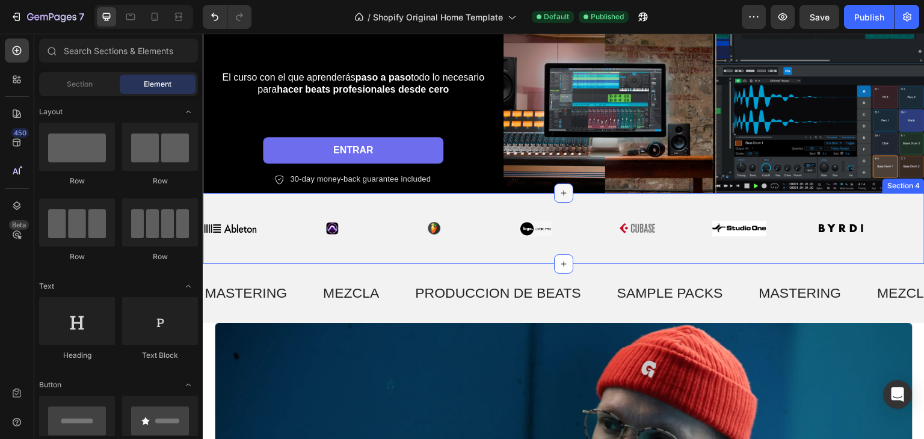
click at [561, 190] on icon at bounding box center [564, 193] width 10 height 10
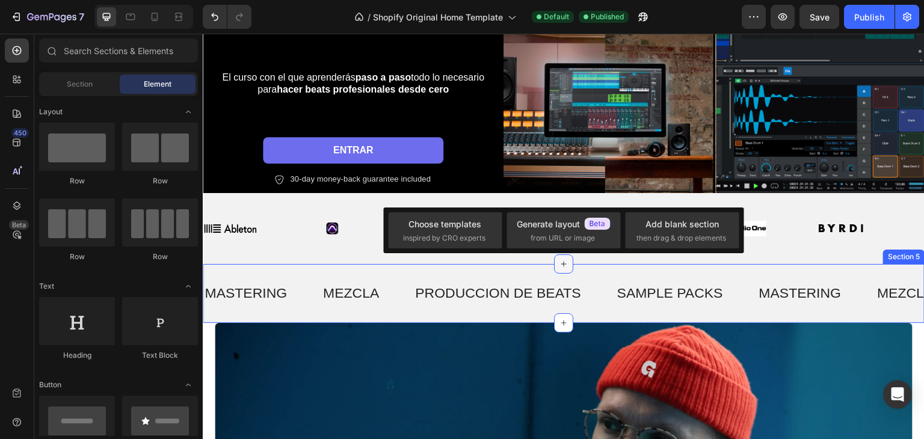
click at [554, 263] on div at bounding box center [563, 263] width 19 height 19
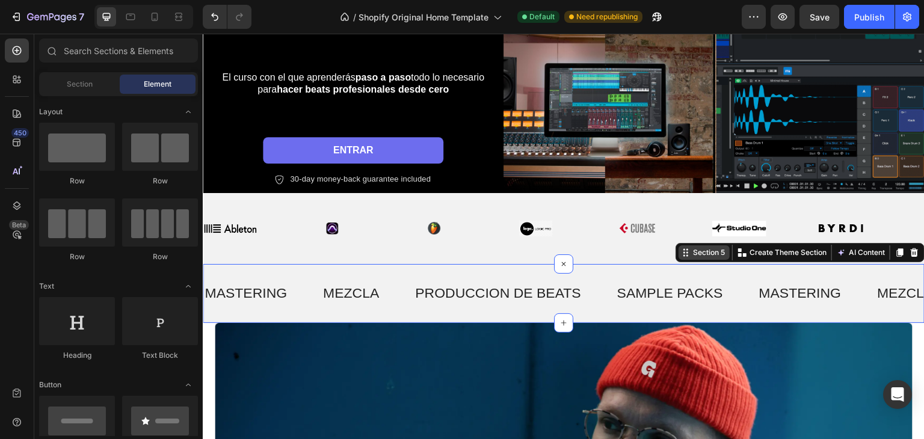
click at [901, 254] on div "Section 5 You can create reusable sections Create Theme Section AI Content Writ…" at bounding box center [800, 252] width 249 height 19
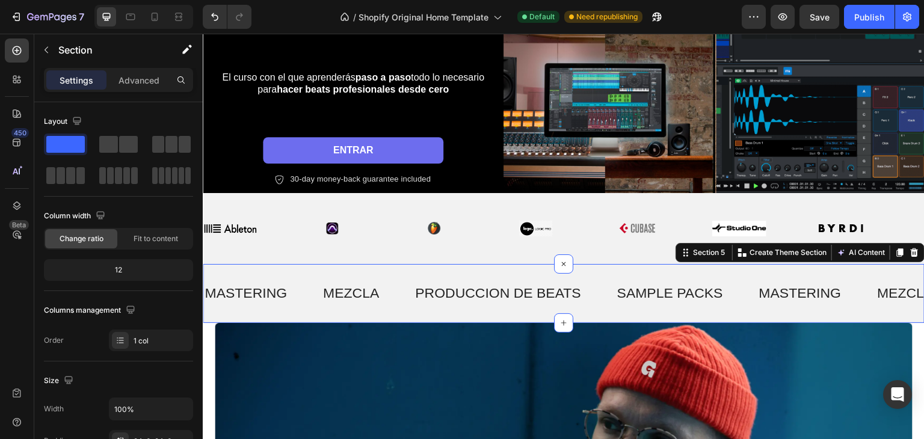
click at [441, 268] on div "MASTERING Text MEZCLA Text PRODUCCION DE BEATS Text SAMPLE PACKS Text MASTERING…" at bounding box center [564, 293] width 722 height 59
click at [23, 114] on div at bounding box center [17, 114] width 24 height 24
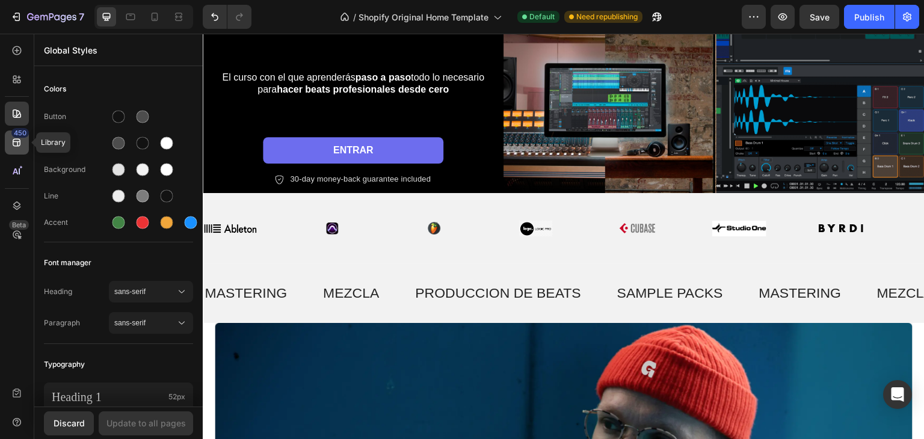
click at [11, 140] on icon at bounding box center [17, 143] width 12 height 12
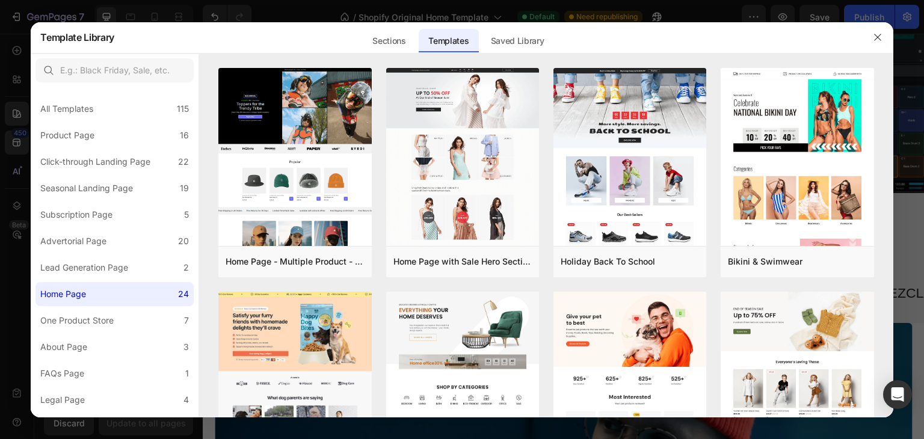
click at [1, 111] on div at bounding box center [462, 219] width 924 height 439
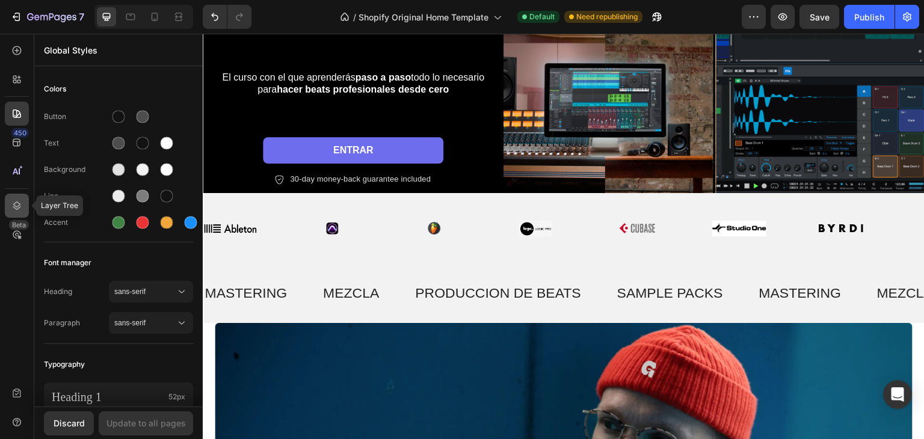
click at [14, 210] on icon at bounding box center [17, 206] width 12 height 12
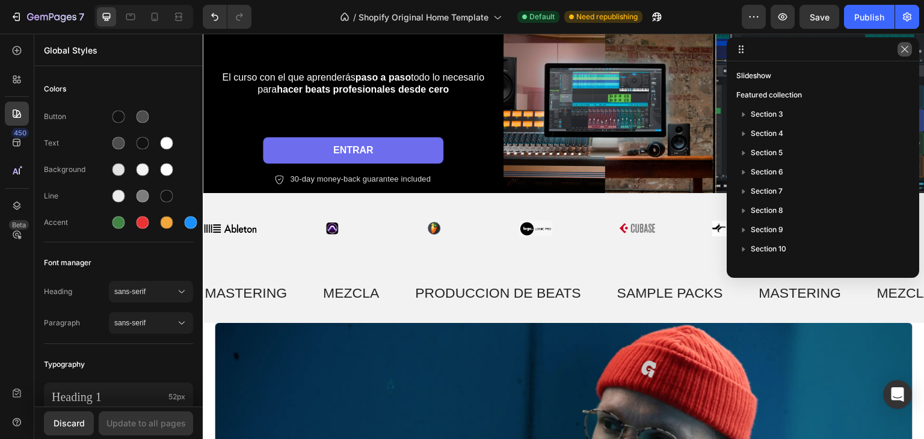
click at [905, 51] on icon "button" at bounding box center [904, 49] width 7 height 7
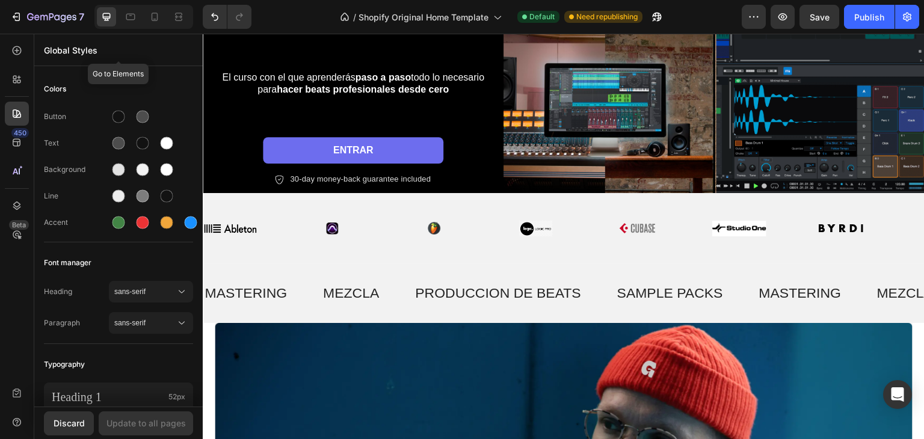
click at [63, 56] on p "Global Styles" at bounding box center [118, 50] width 149 height 13
click at [20, 53] on icon at bounding box center [17, 50] width 9 height 9
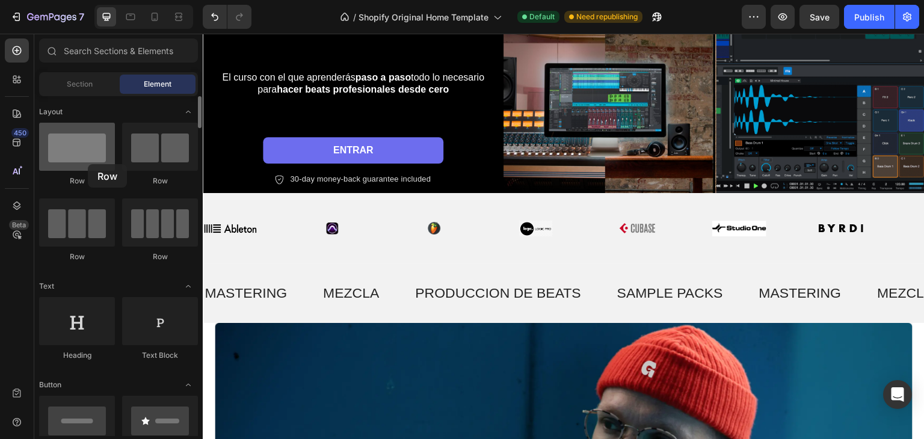
click at [88, 164] on div at bounding box center [77, 147] width 76 height 48
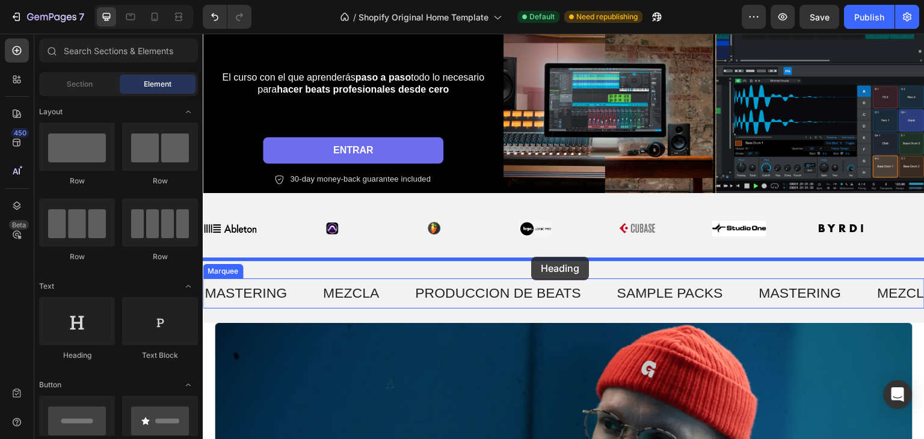
drag, startPoint x: 347, startPoint y: 364, endPoint x: 529, endPoint y: 257, distance: 211.1
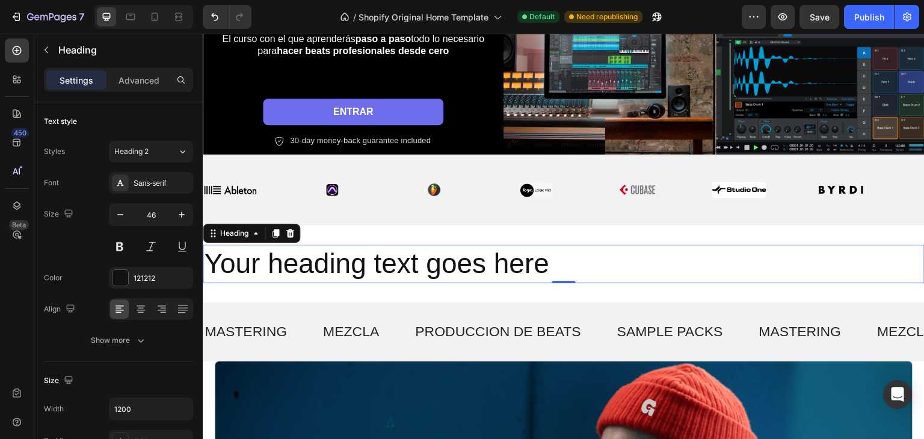
scroll to position [421, 0]
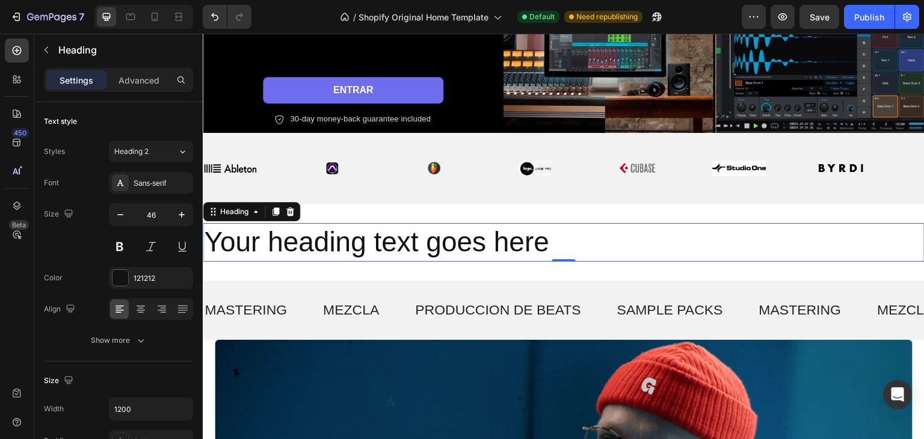
click at [478, 239] on h2 "Your heading text goes here" at bounding box center [564, 242] width 722 height 39
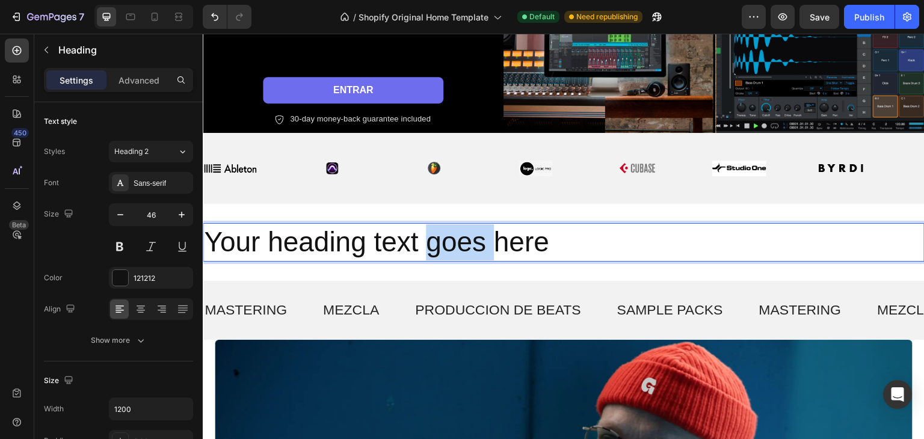
click at [478, 239] on p "Your heading text goes here" at bounding box center [563, 242] width 719 height 36
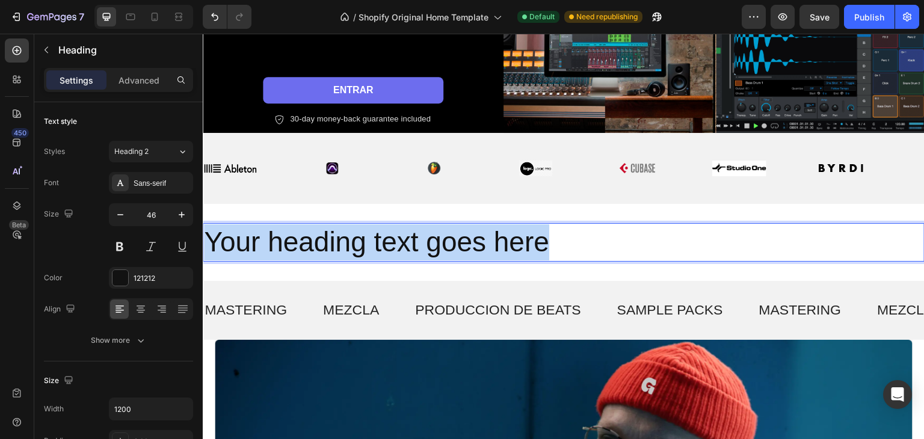
click at [478, 239] on p "Your heading text goes here" at bounding box center [563, 242] width 719 height 36
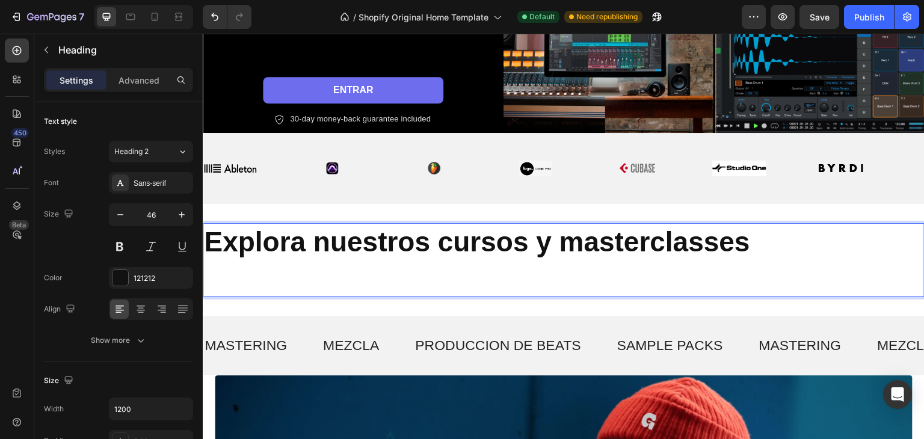
click at [821, 283] on p "Explora nuestros cursos y masterclasses" at bounding box center [563, 260] width 719 height 72
click at [359, 226] on strong "Explora nuestros cursos y masterclasses" at bounding box center [477, 241] width 546 height 31
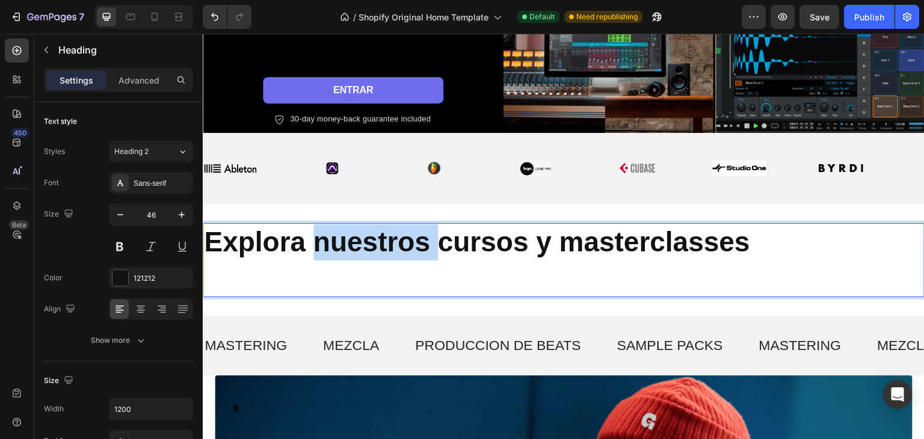
click at [359, 226] on strong "Explora nuestros cursos y masterclasses" at bounding box center [477, 241] width 546 height 31
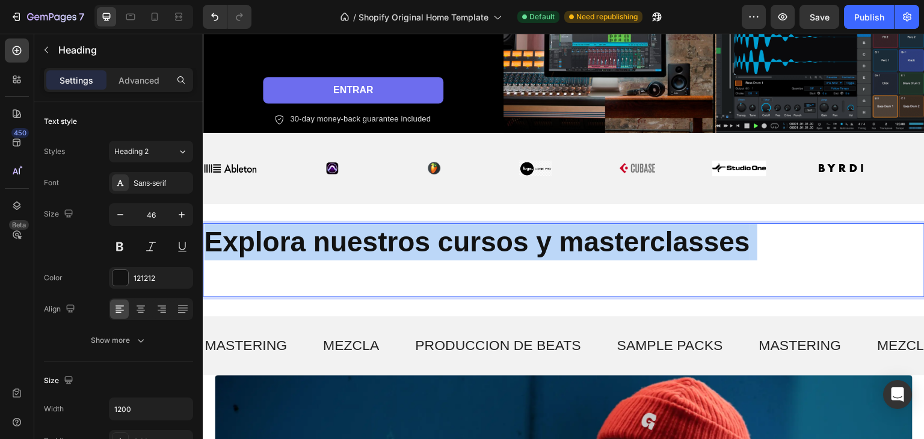
click at [359, 226] on strong "Explora nuestros cursos y masterclasses" at bounding box center [477, 241] width 546 height 31
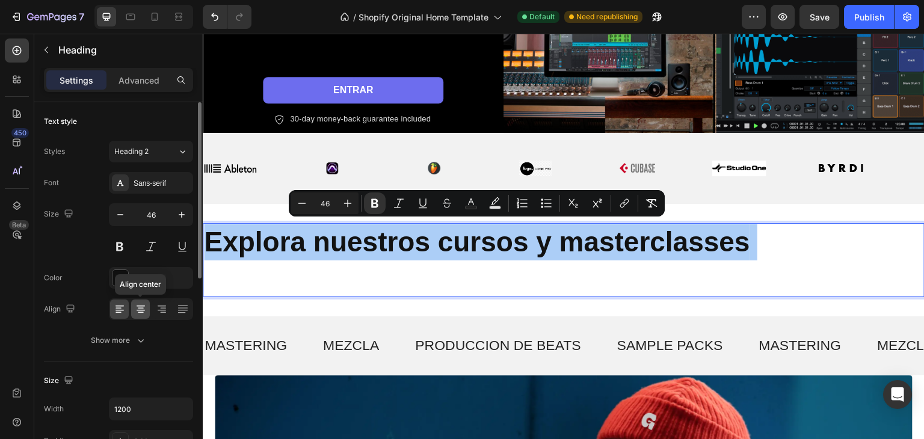
click at [145, 310] on icon at bounding box center [141, 309] width 12 height 12
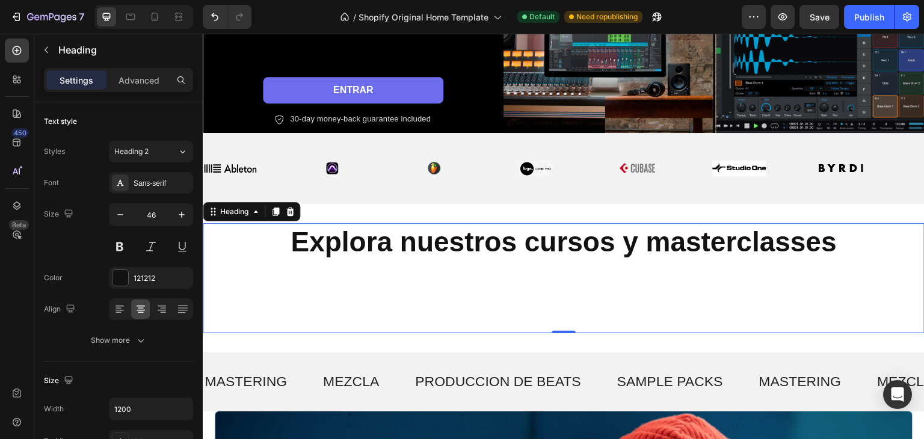
click at [588, 322] on p "Explora nuestros cursos y masterclasses" at bounding box center [563, 278] width 719 height 108
click at [710, 260] on p "Explora nuestros cursos y masterclasses" at bounding box center [563, 278] width 719 height 108
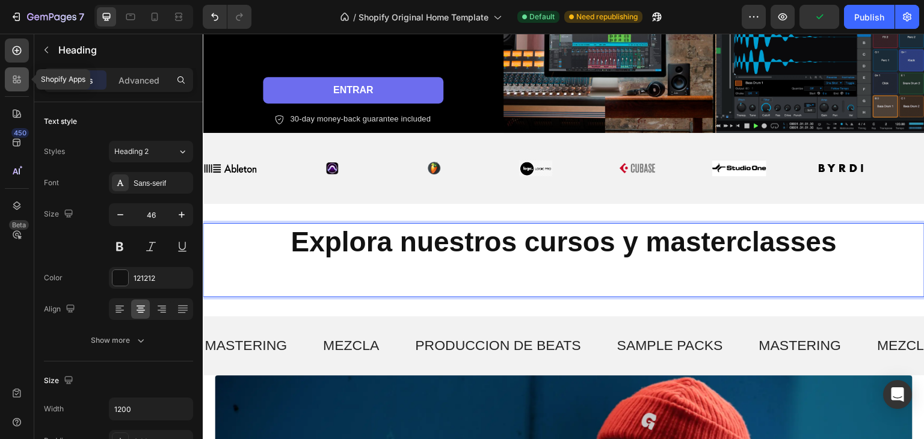
click at [23, 77] on div at bounding box center [17, 79] width 24 height 24
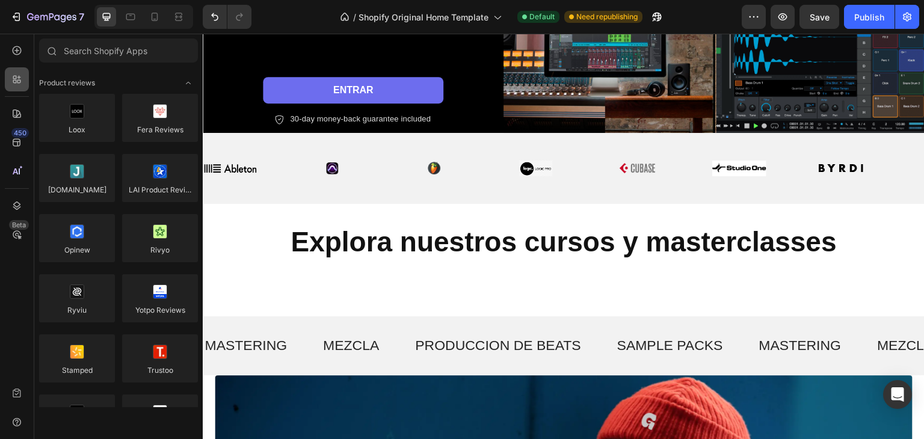
click at [20, 81] on icon at bounding box center [19, 82] width 4 height 4
click at [11, 106] on div at bounding box center [17, 114] width 24 height 24
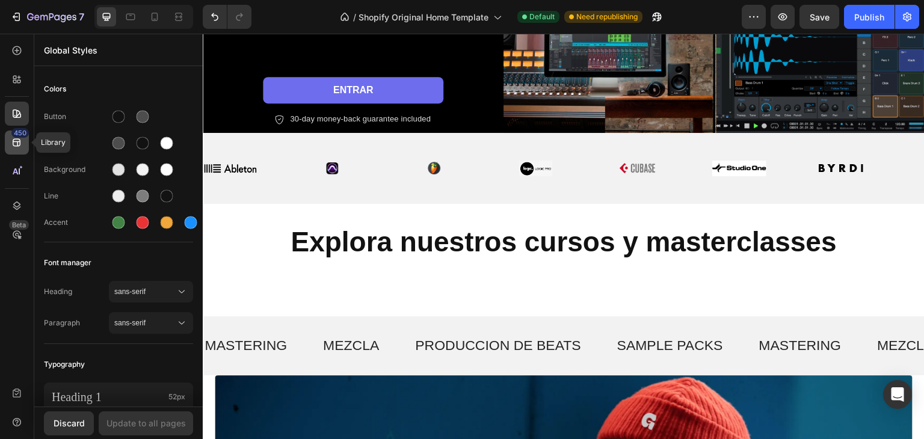
click at [8, 141] on div "450" at bounding box center [17, 143] width 24 height 24
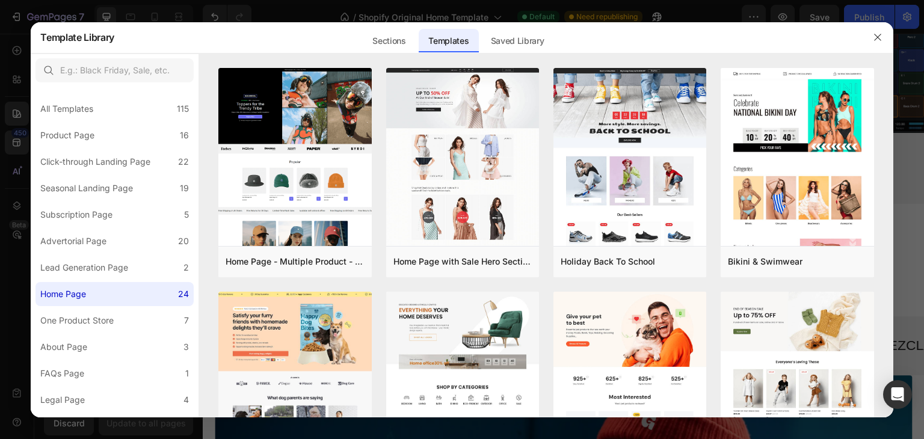
click at [6, 191] on div at bounding box center [462, 219] width 924 height 439
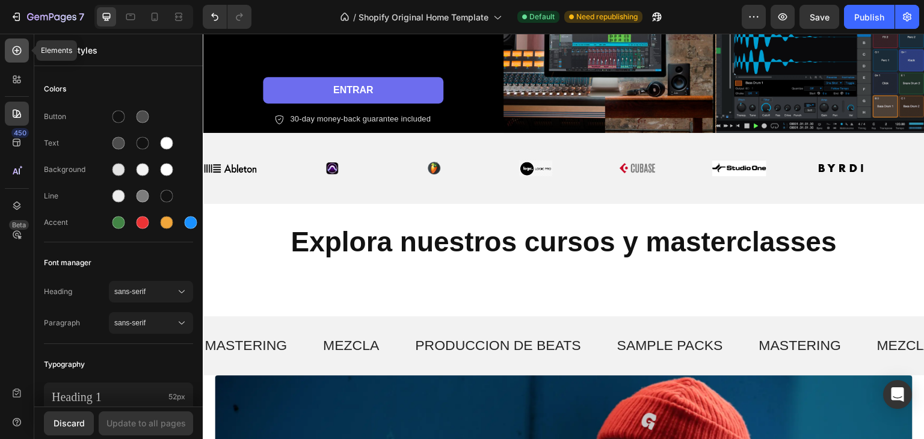
click at [12, 53] on icon at bounding box center [17, 51] width 12 height 12
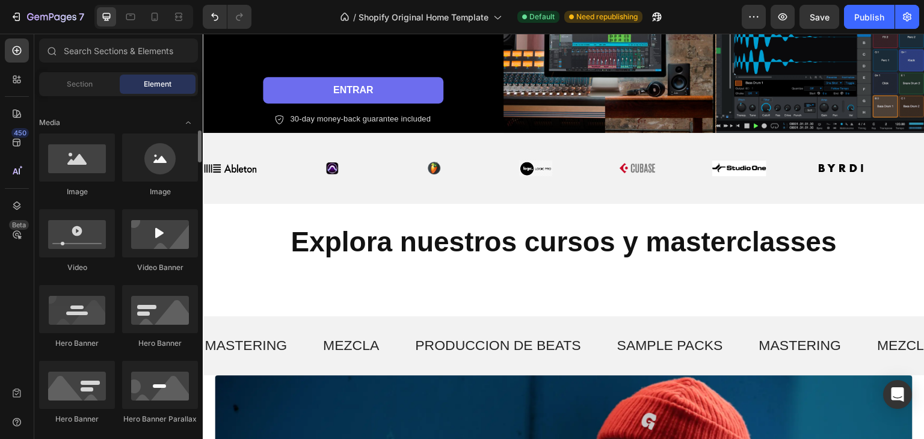
scroll to position [0, 0]
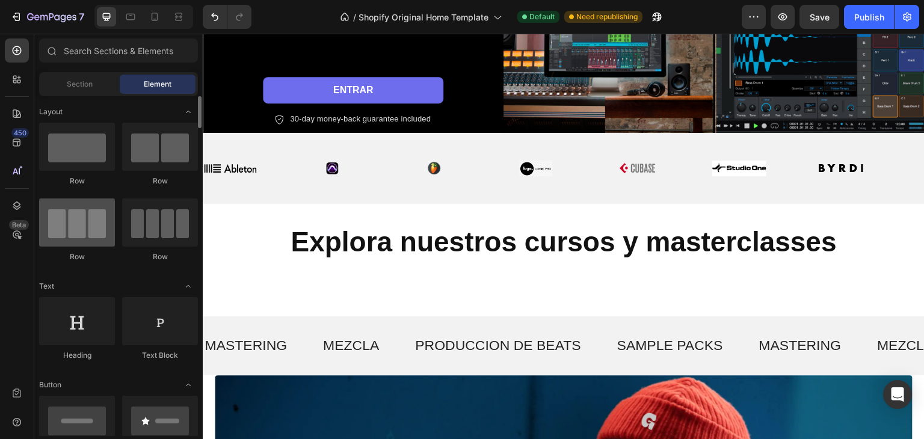
click at [62, 231] on div at bounding box center [77, 223] width 76 height 48
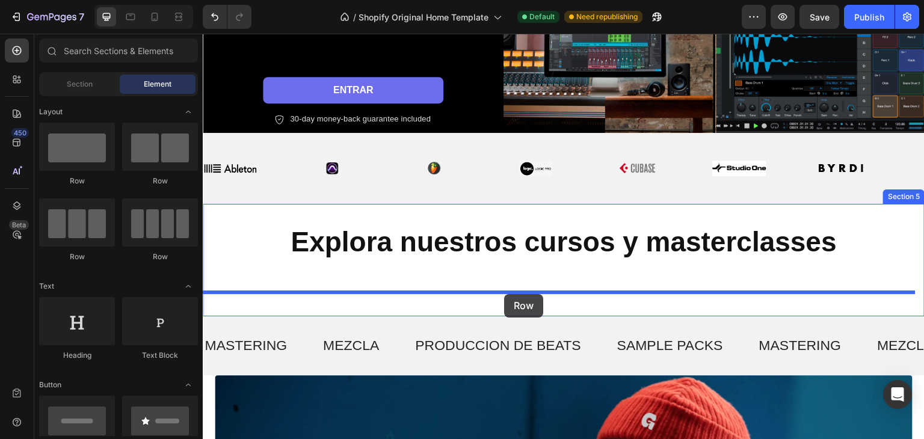
drag, startPoint x: 342, startPoint y: 303, endPoint x: 504, endPoint y: 294, distance: 162.6
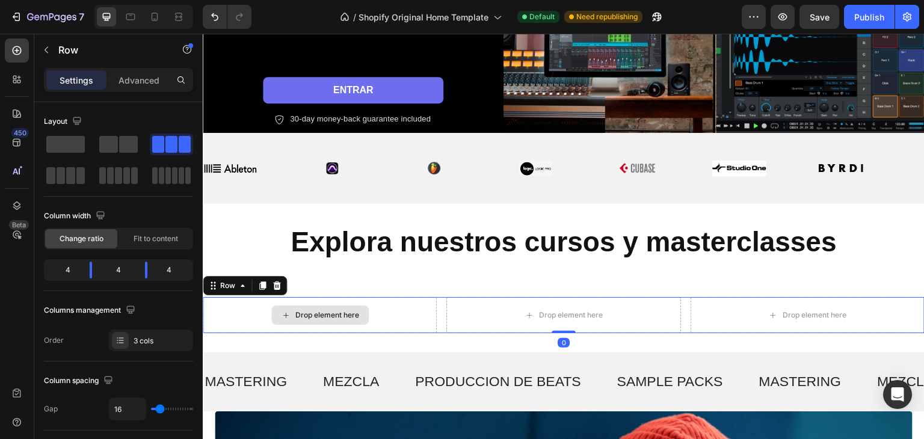
click at [305, 313] on div "Drop element here" at bounding box center [327, 315] width 64 height 10
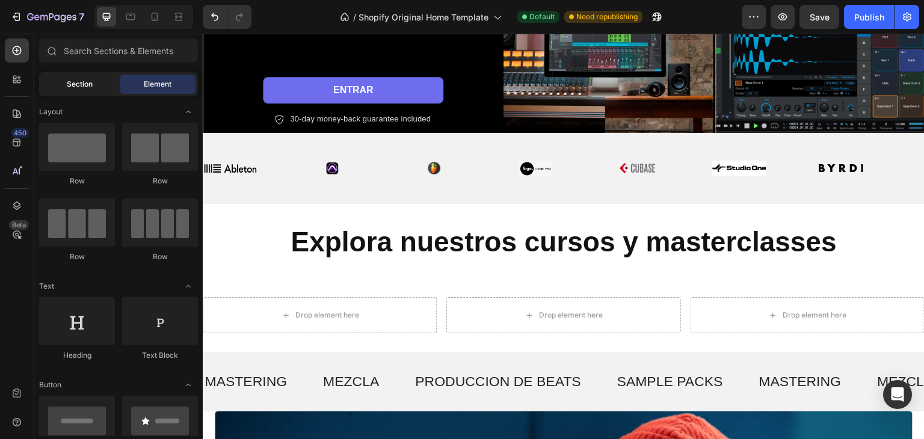
click at [82, 85] on span "Section" at bounding box center [80, 84] width 26 height 11
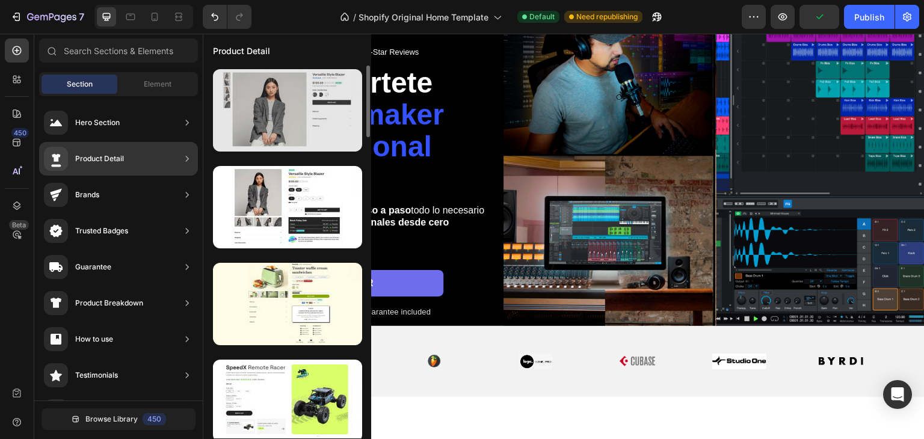
scroll to position [180, 0]
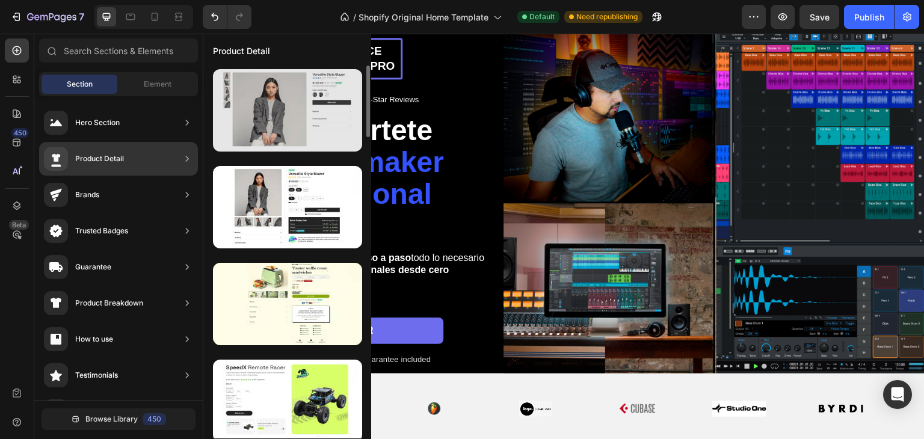
click at [303, 141] on div at bounding box center [287, 110] width 149 height 82
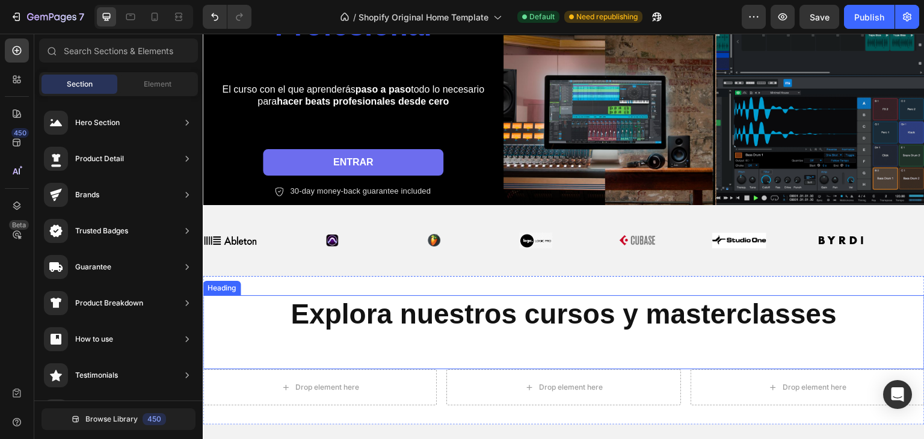
scroll to position [421, 0]
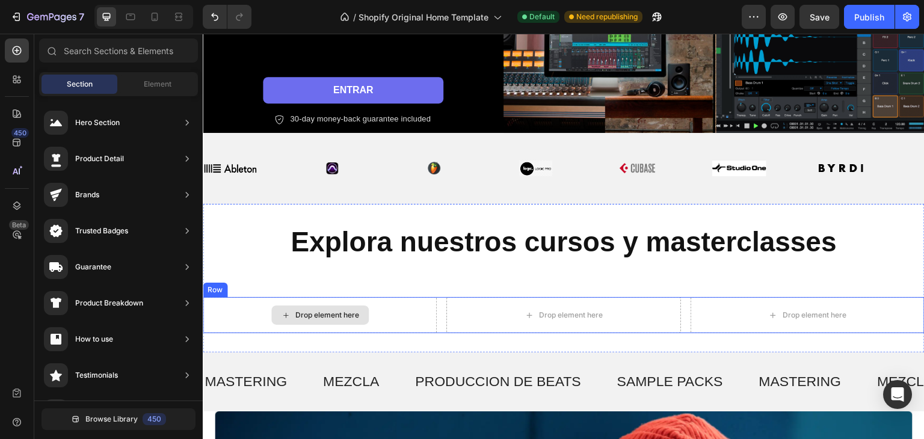
click at [363, 316] on div "Drop element here" at bounding box center [319, 315] width 97 height 19
click at [355, 314] on div "Drop element here" at bounding box center [327, 315] width 64 height 10
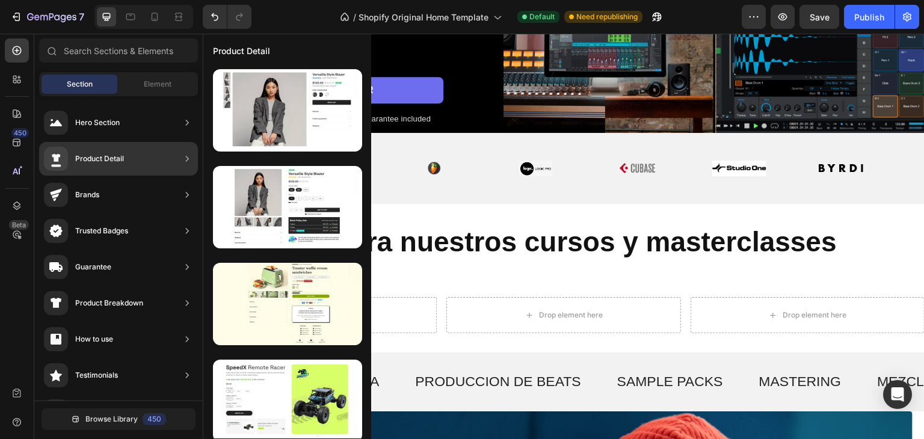
click at [101, 152] on div "Product Detail" at bounding box center [84, 159] width 80 height 24
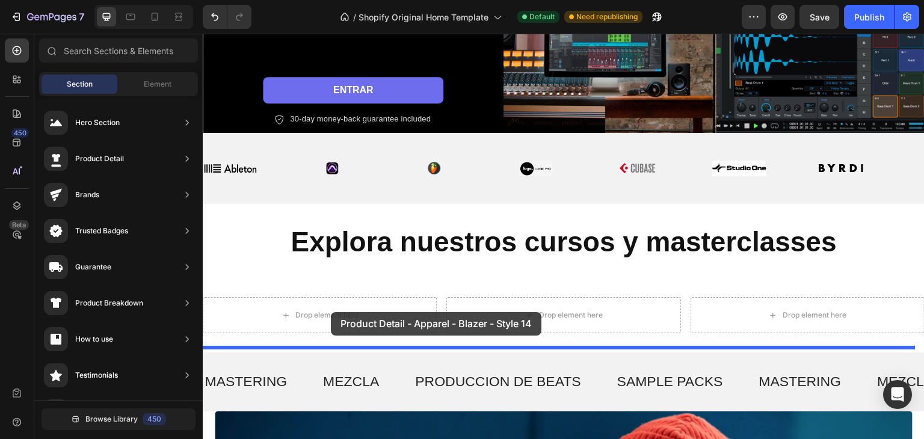
drag, startPoint x: 494, startPoint y: 134, endPoint x: 455, endPoint y: 346, distance: 215.3
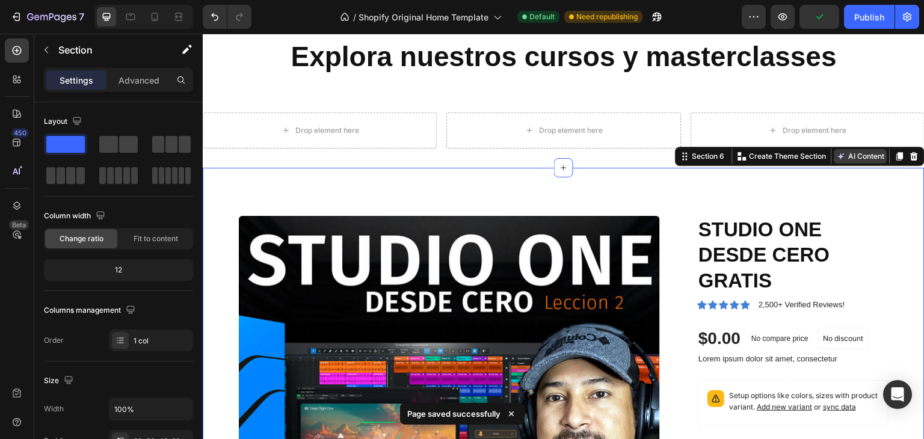
scroll to position [602, 0]
click at [910, 155] on icon at bounding box center [915, 157] width 10 height 10
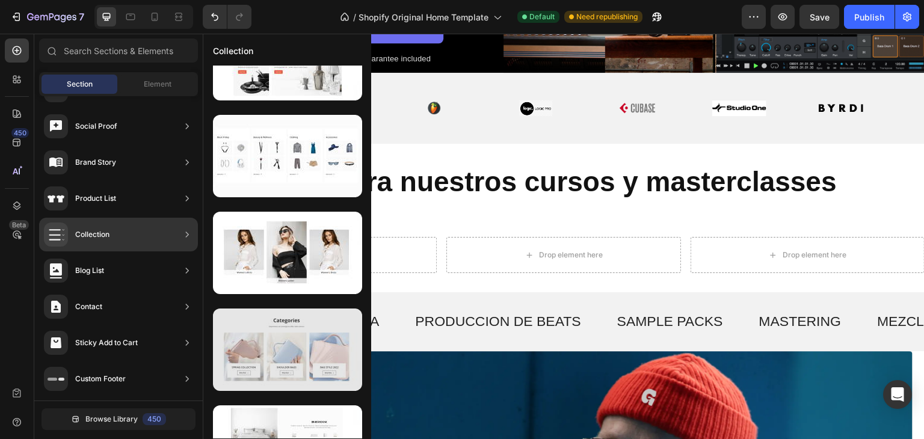
scroll to position [1431, 0]
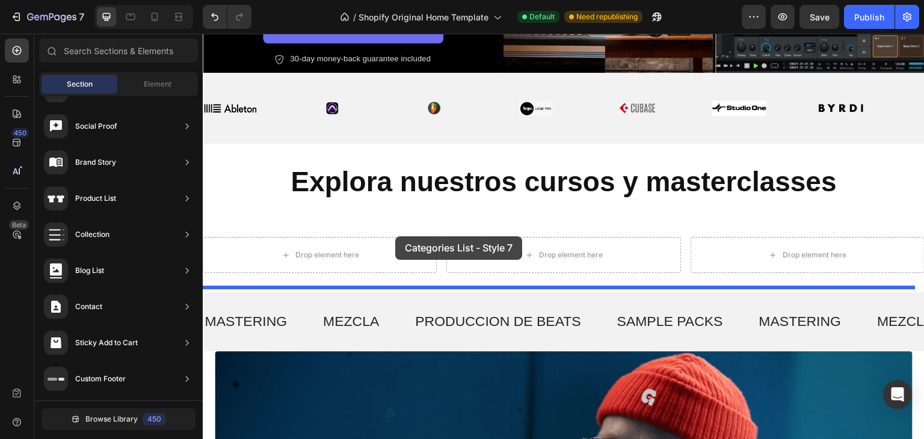
drag, startPoint x: 481, startPoint y: 265, endPoint x: 395, endPoint y: 236, distance: 90.7
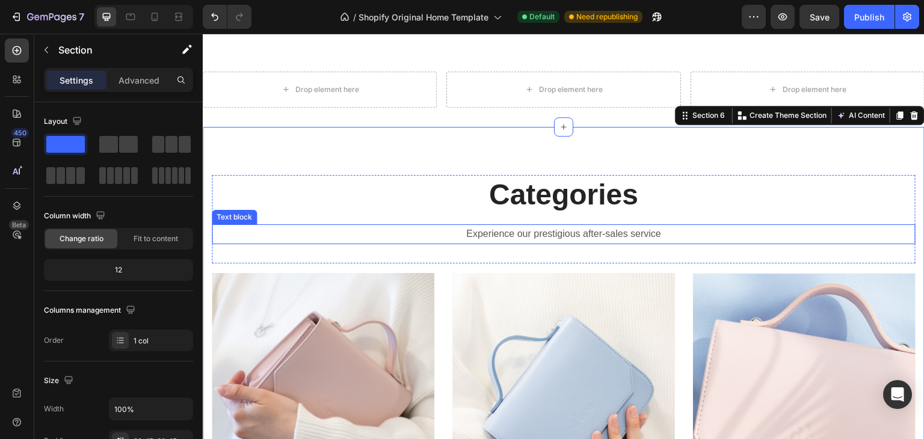
scroll to position [573, 0]
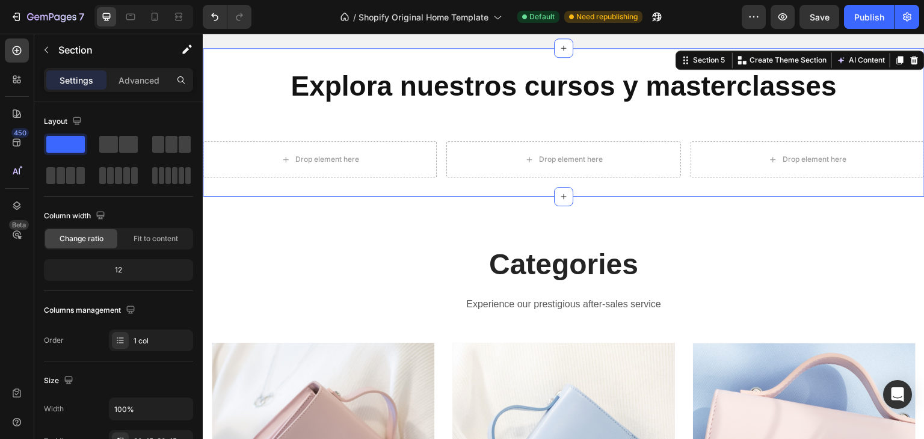
click at [523, 189] on div "Explora nuestros cursos y masterclasses Heading Drop element here Drop element …" at bounding box center [564, 122] width 722 height 149
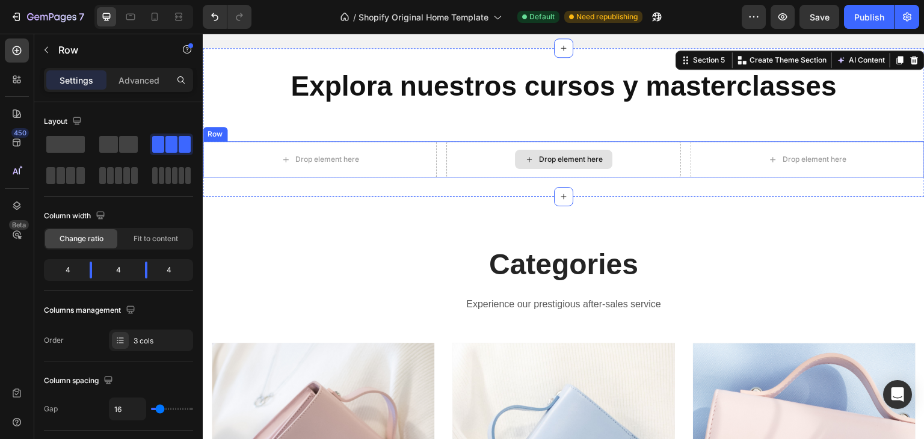
click at [526, 144] on div "Drop element here" at bounding box center [563, 159] width 234 height 36
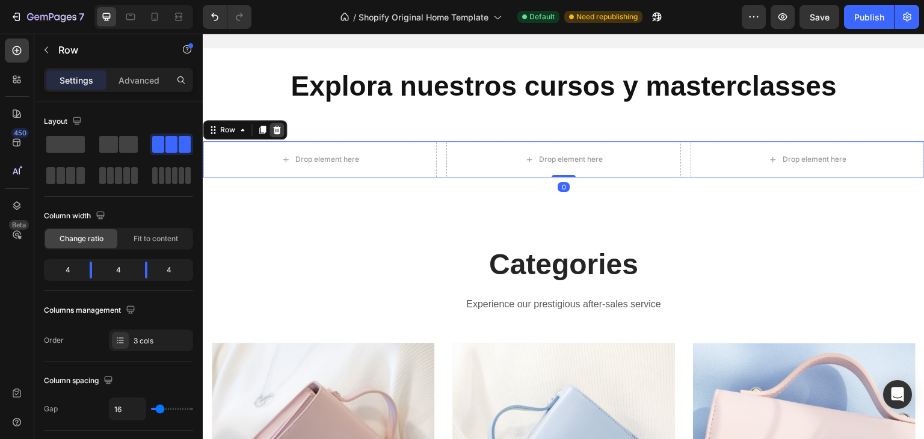
click at [277, 126] on icon at bounding box center [277, 130] width 8 height 8
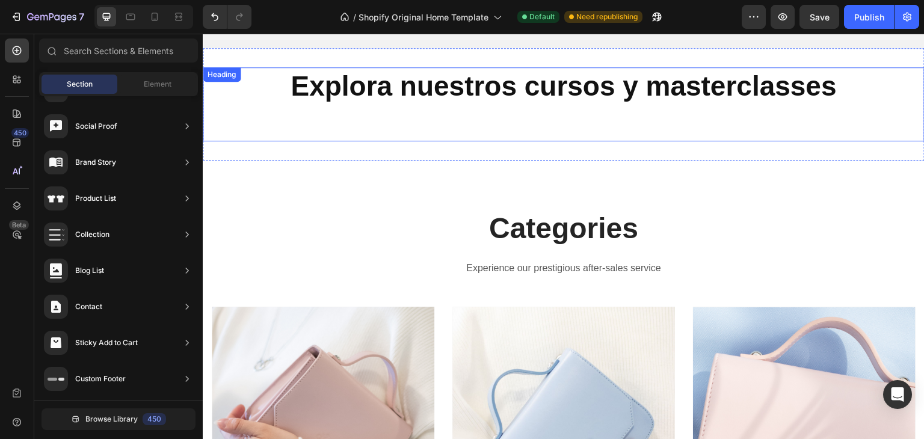
click at [502, 86] on strong "Explora nuestros cursos y masterclasses" at bounding box center [564, 85] width 546 height 31
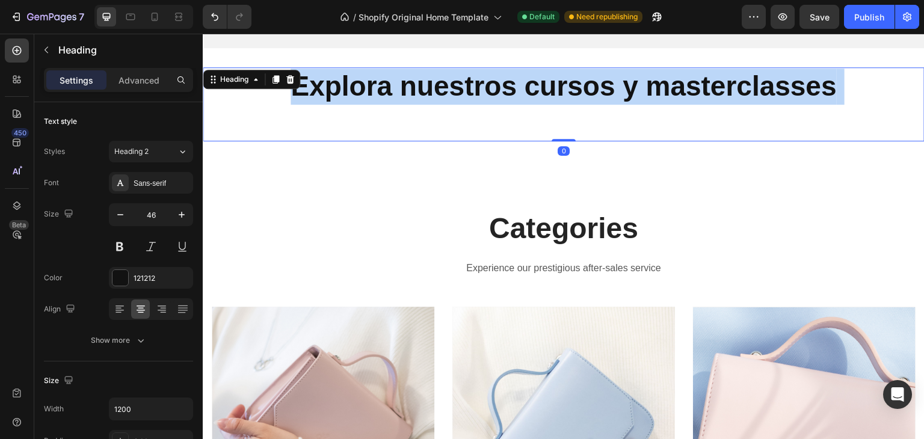
click at [502, 86] on strong "Explora nuestros cursos y masterclasses" at bounding box center [564, 85] width 546 height 31
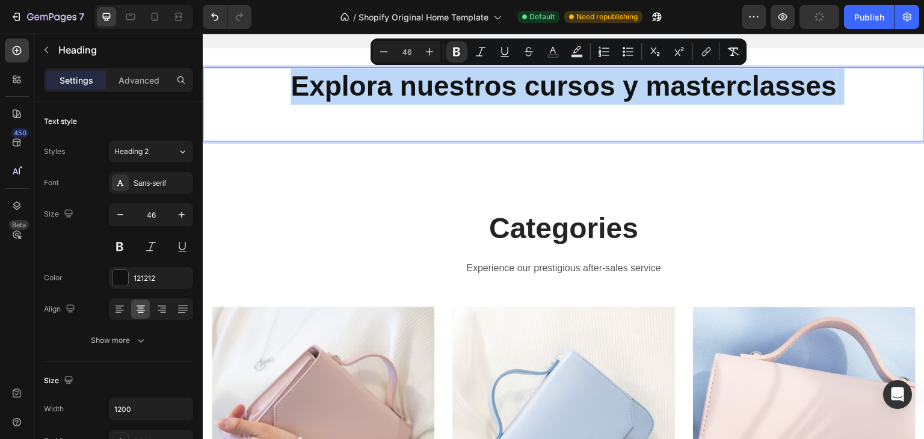
copy p "Explora nuestros cursos y masterclasses"
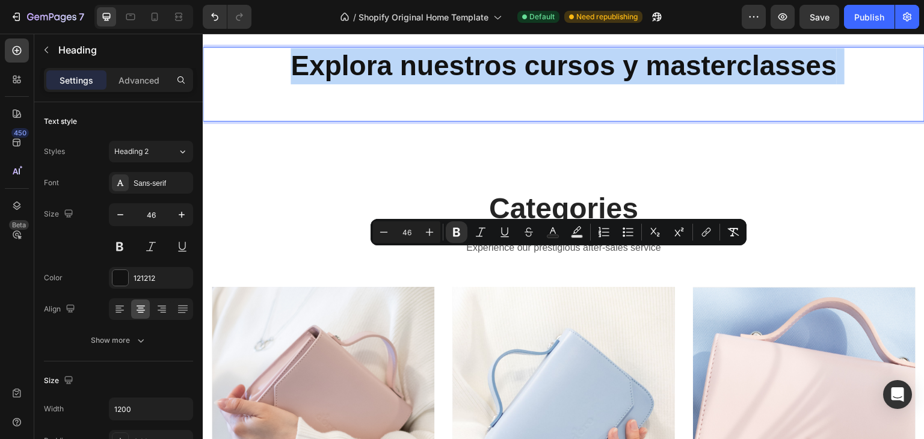
scroll to position [392, 0]
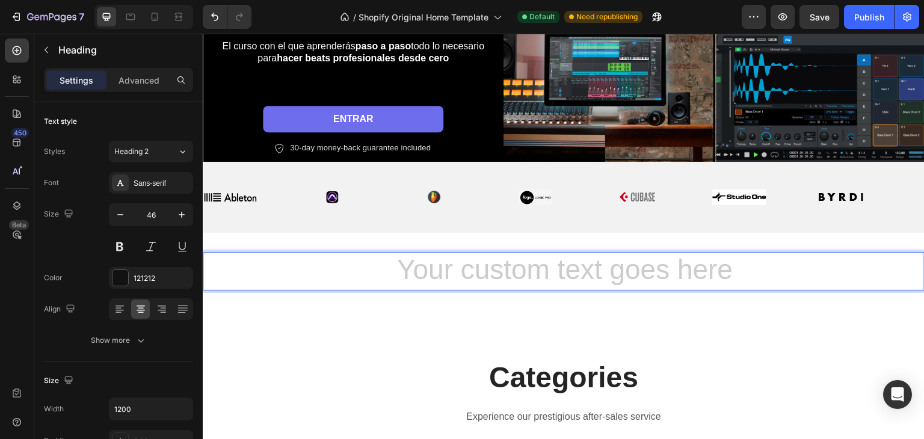
click at [769, 258] on h2 "Rich Text Editor. Editing area: main" at bounding box center [564, 271] width 722 height 39
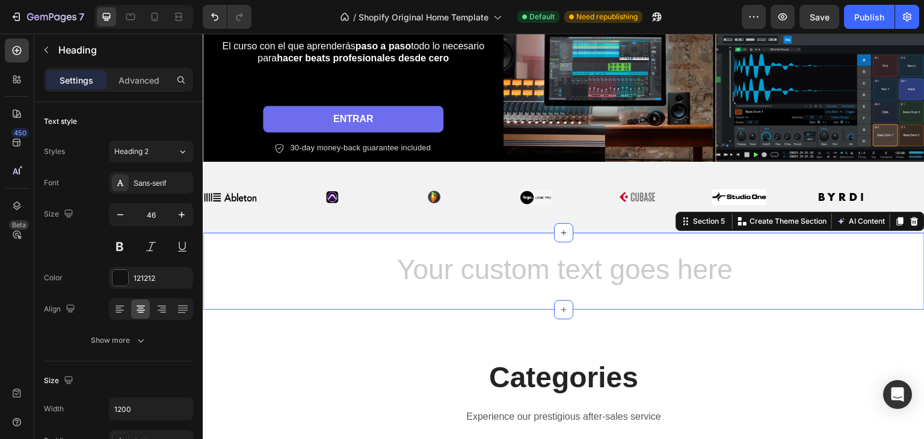
click at [342, 233] on div "Heading Section 5 You can create reusable sections Create Theme Section AI Cont…" at bounding box center [564, 271] width 722 height 77
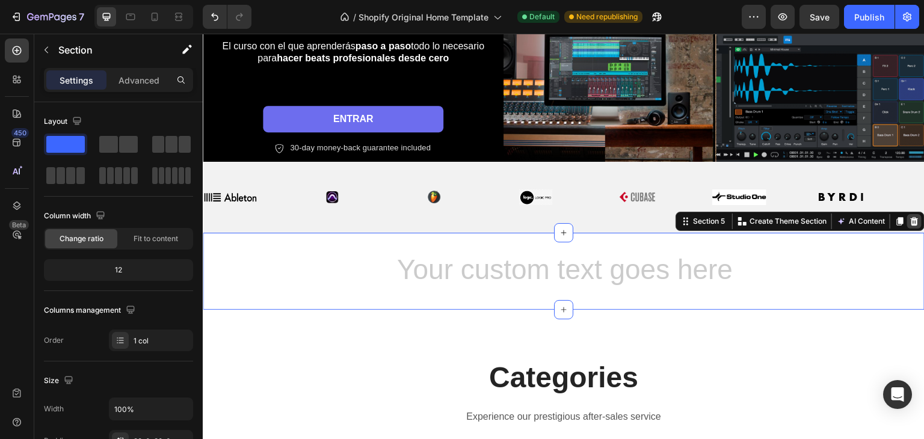
click at [911, 217] on icon at bounding box center [915, 221] width 8 height 8
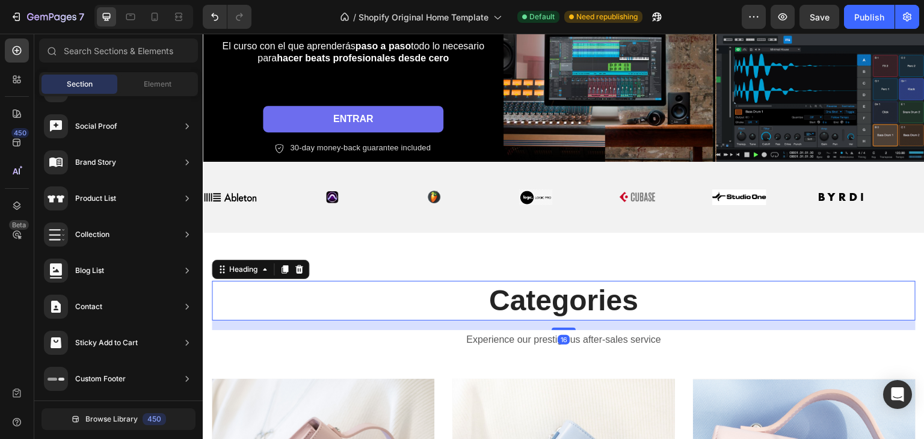
click at [526, 302] on p "Categories" at bounding box center [563, 300] width 701 height 37
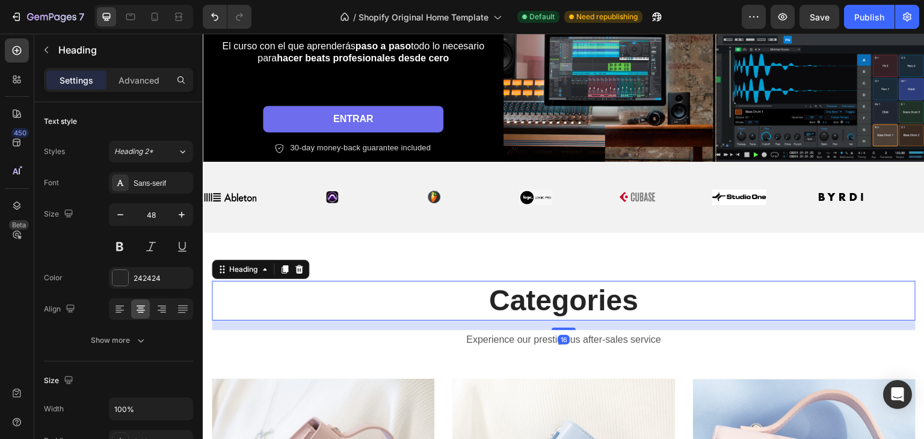
click at [526, 302] on p "Categories" at bounding box center [563, 300] width 701 height 37
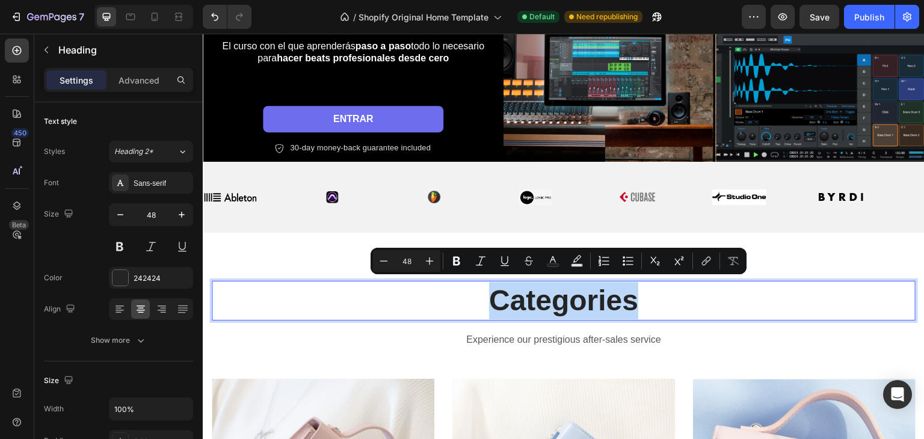
click at [526, 302] on p "Categories" at bounding box center [563, 300] width 701 height 37
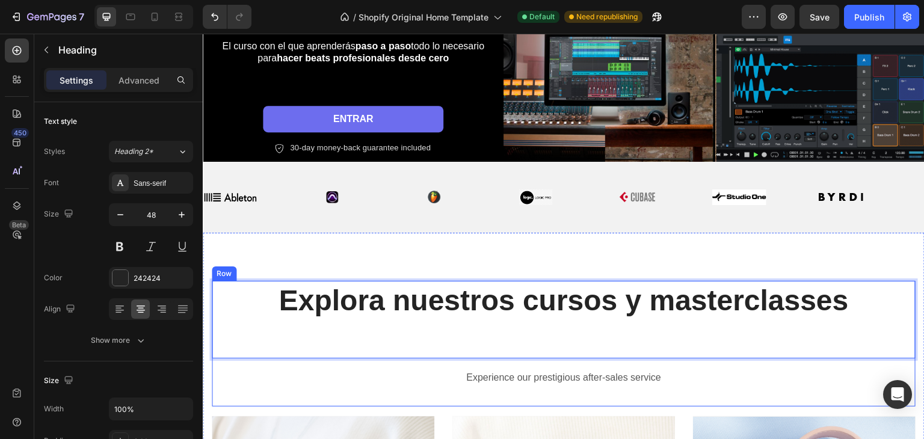
click at [721, 375] on p "Experience our prestigious after-sales service" at bounding box center [563, 377] width 701 height 17
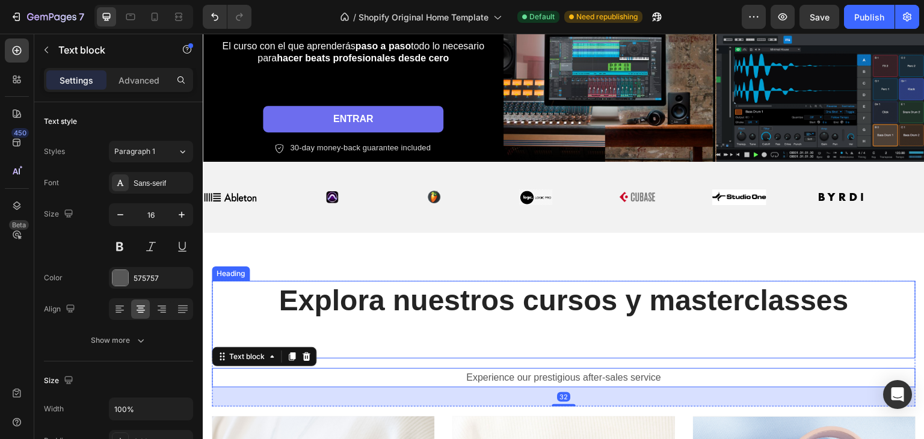
click at [582, 301] on strong "Explora nuestros cursos y masterclasses" at bounding box center [564, 301] width 570 height 32
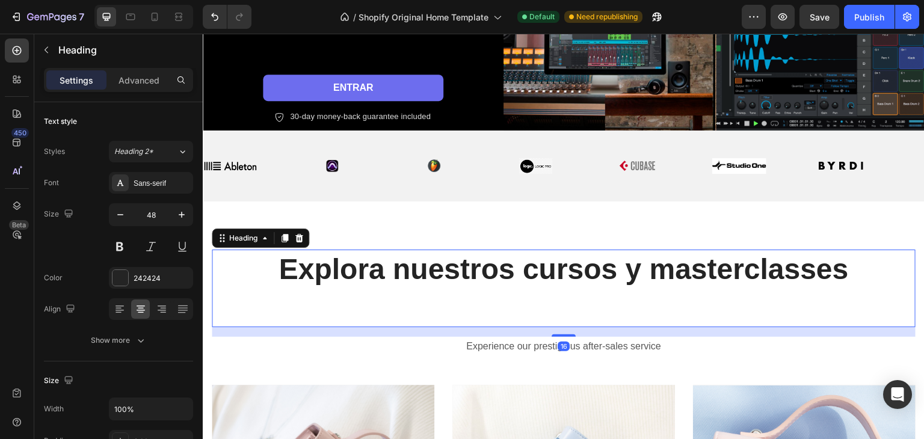
scroll to position [513, 0]
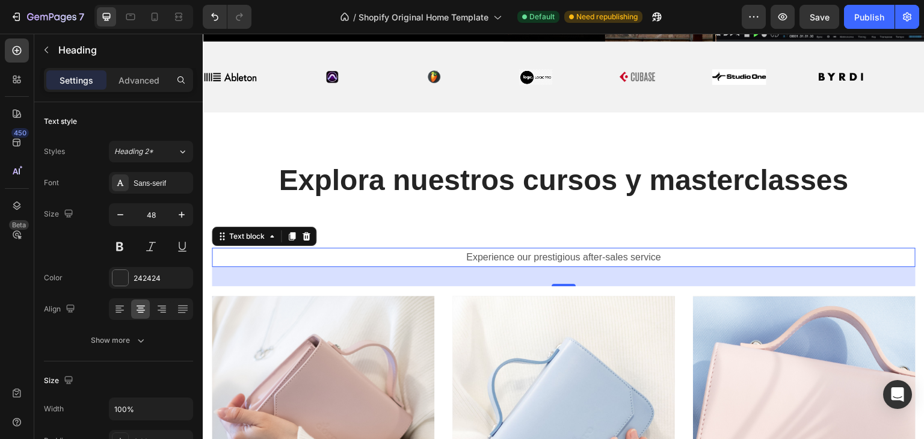
click at [507, 254] on p "Experience our prestigious after-sales service" at bounding box center [563, 257] width 701 height 17
click at [303, 233] on icon at bounding box center [306, 237] width 10 height 10
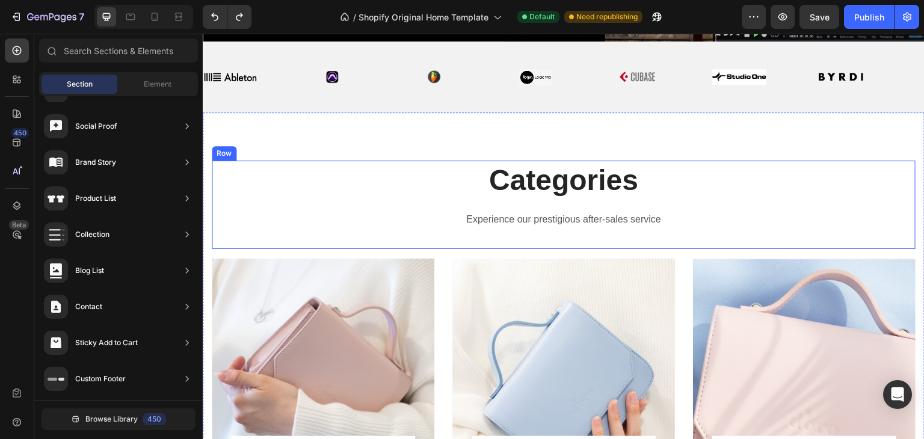
click at [557, 211] on p "Experience our prestigious after-sales service" at bounding box center [563, 219] width 701 height 17
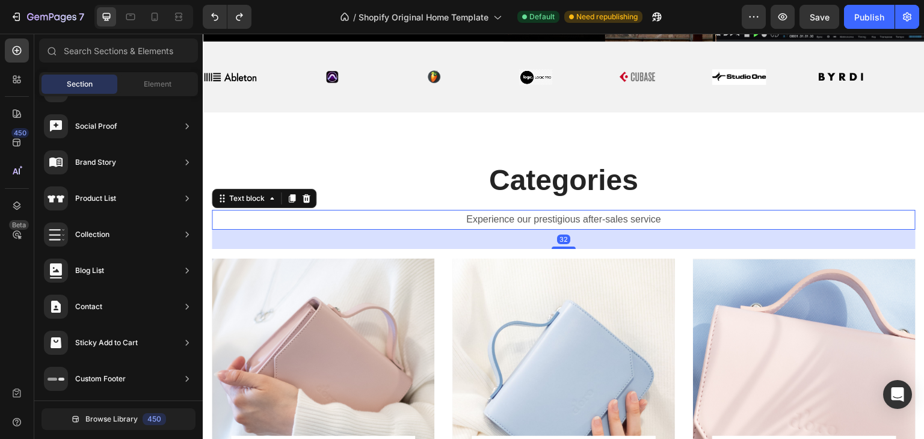
click at [557, 211] on p "Experience our prestigious after-sales service" at bounding box center [563, 219] width 701 height 17
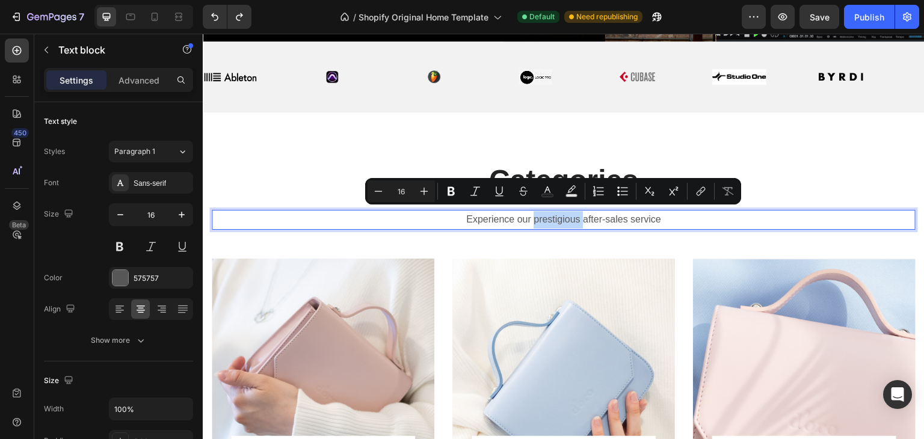
click at [561, 211] on p "Experience our prestigious after-sales service" at bounding box center [563, 219] width 701 height 17
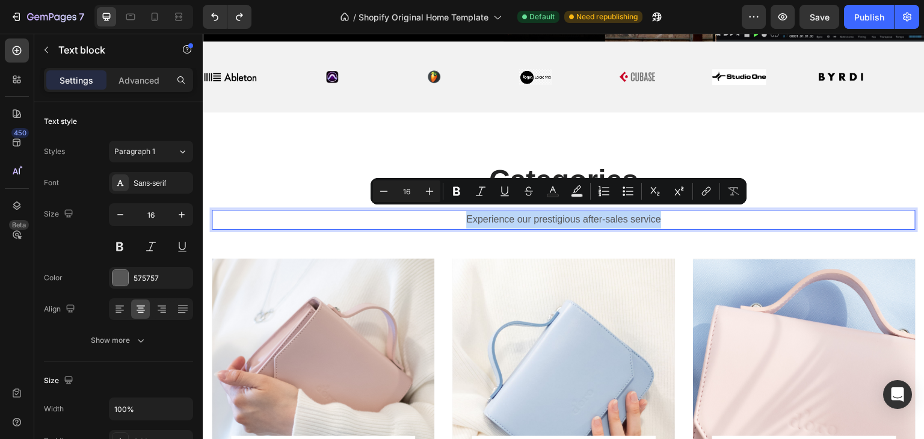
click at [526, 211] on p "Experience our prestigious after-sales service" at bounding box center [563, 219] width 701 height 17
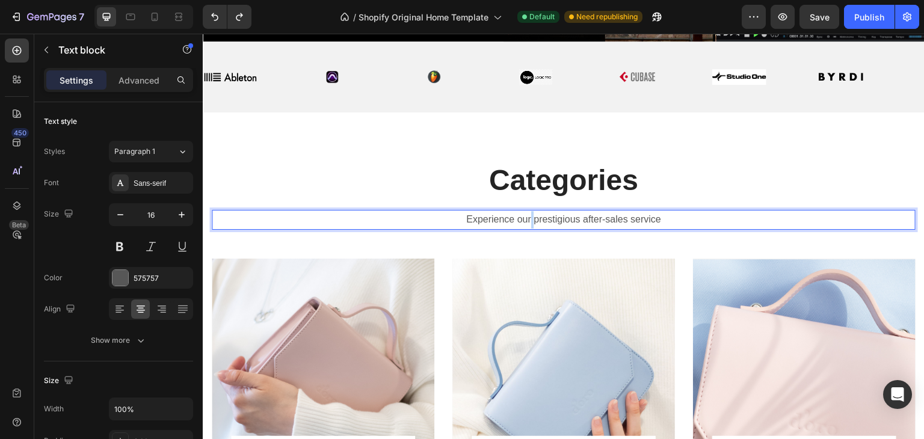
click at [526, 211] on p "Experience our prestigious after-sales service" at bounding box center [563, 219] width 701 height 17
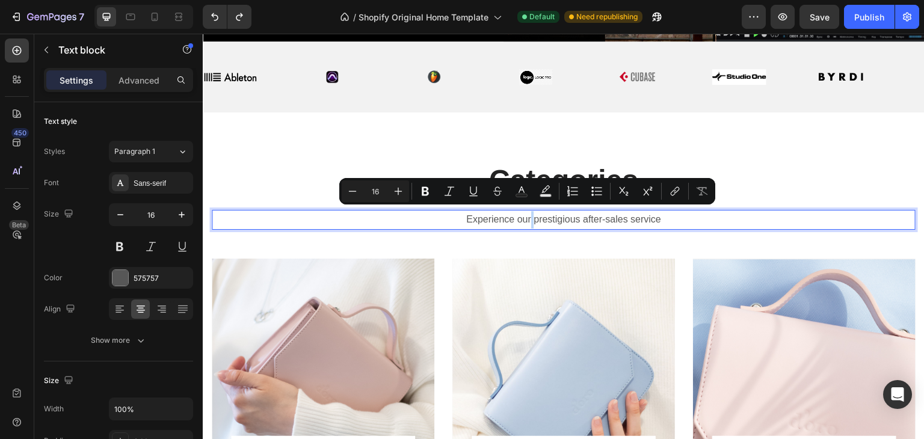
click at [528, 214] on p "Experience our prestigious after-sales service" at bounding box center [563, 219] width 701 height 17
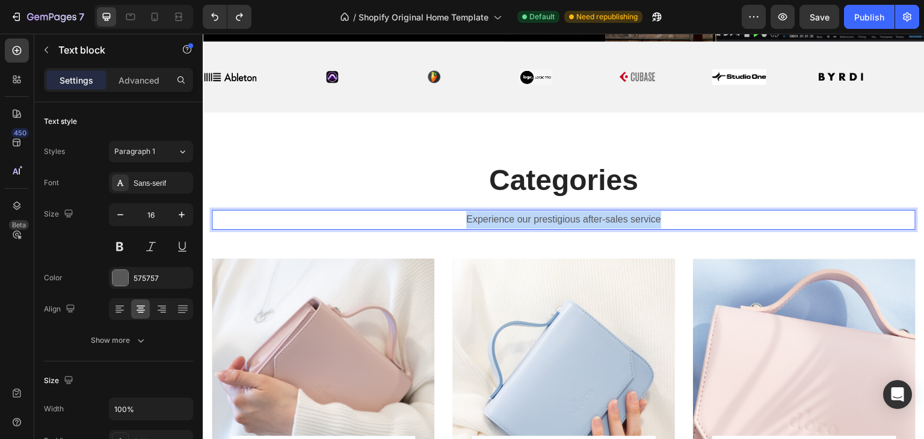
click at [528, 214] on p "Experience our prestigious after-sales service" at bounding box center [563, 219] width 701 height 17
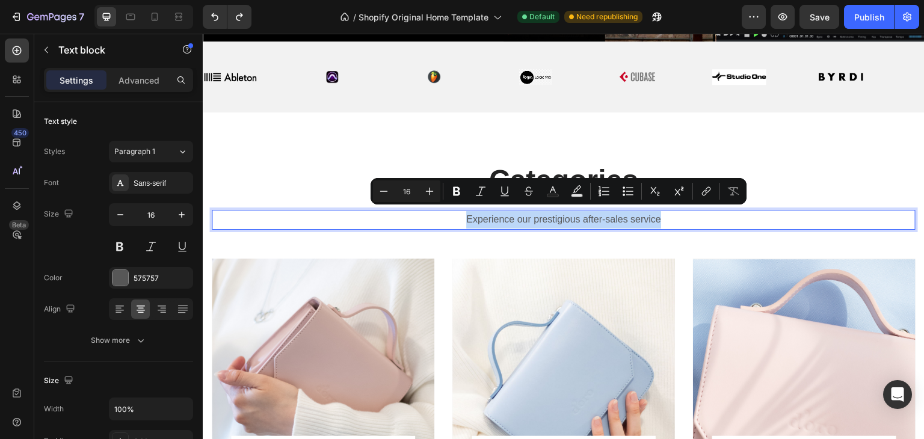
click at [528, 214] on p "Experience our prestigious after-sales service" at bounding box center [563, 219] width 701 height 17
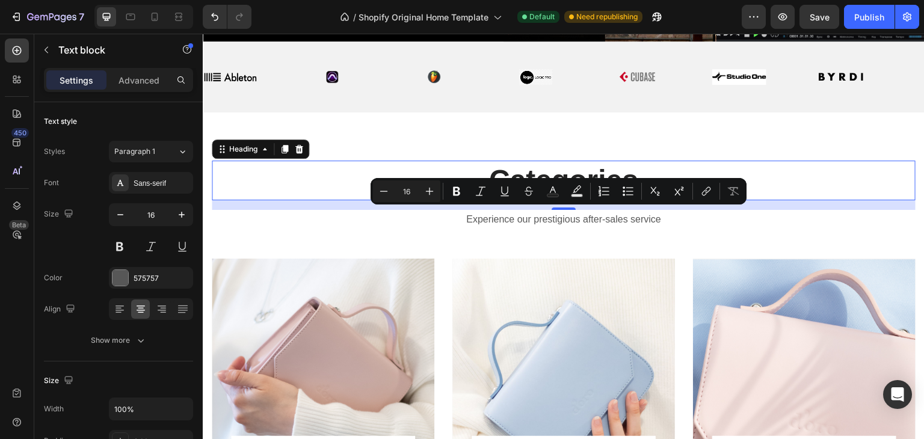
click at [555, 173] on p "Categories" at bounding box center [563, 180] width 701 height 37
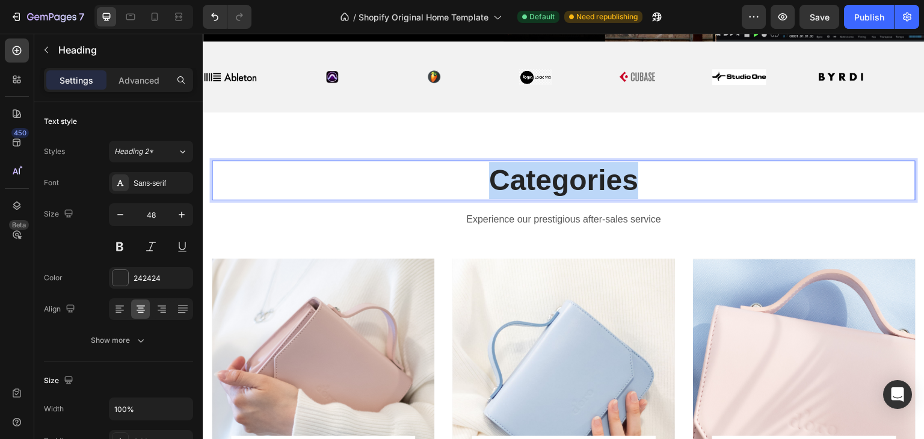
click at [555, 173] on p "Categories" at bounding box center [563, 180] width 701 height 37
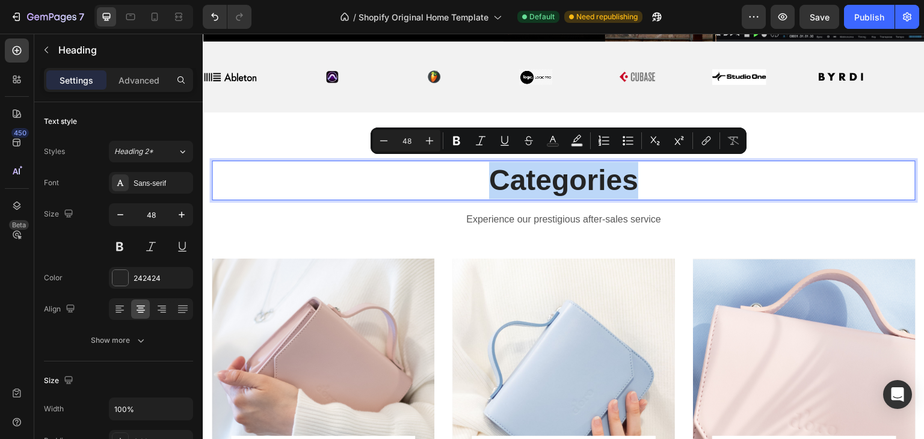
click at [555, 174] on p "Categories" at bounding box center [563, 180] width 701 height 37
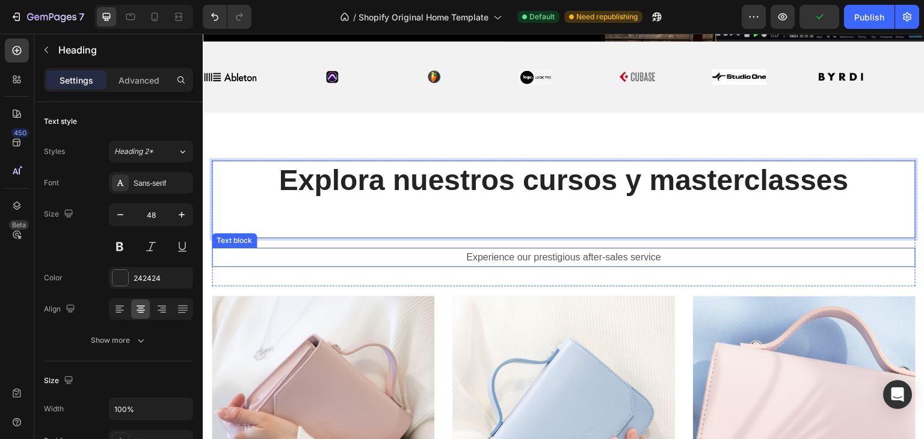
click at [534, 259] on p "Experience our prestigious after-sales service" at bounding box center [563, 257] width 701 height 17
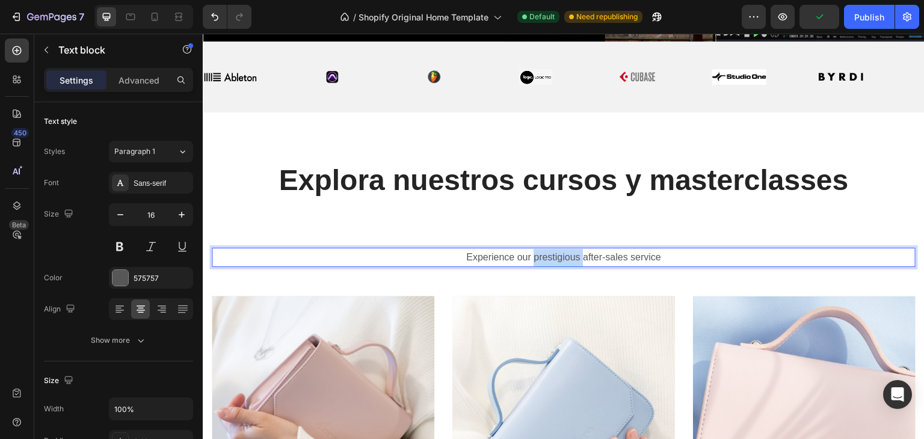
click at [537, 253] on p "Experience our prestigious after-sales service" at bounding box center [563, 257] width 701 height 17
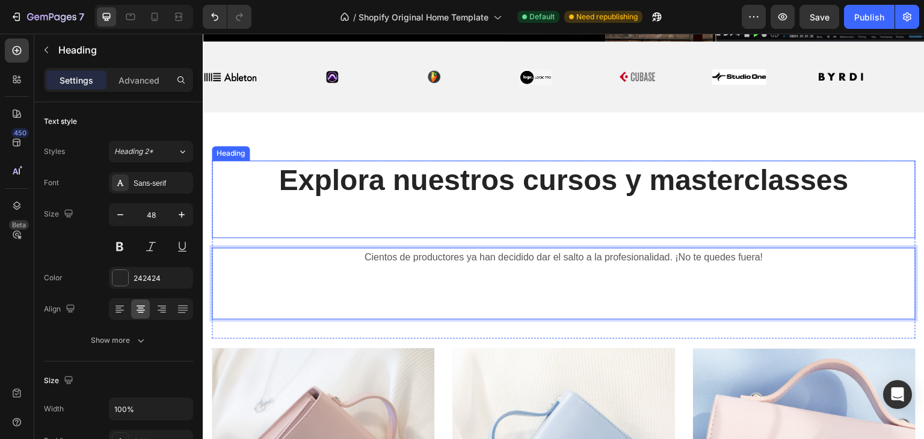
drag, startPoint x: 763, startPoint y: 215, endPoint x: 756, endPoint y: 223, distance: 11.1
click at [763, 216] on p "⁠⁠⁠⁠⁠⁠⁠ Explora nuestros cursos y masterclasses" at bounding box center [563, 199] width 701 height 75
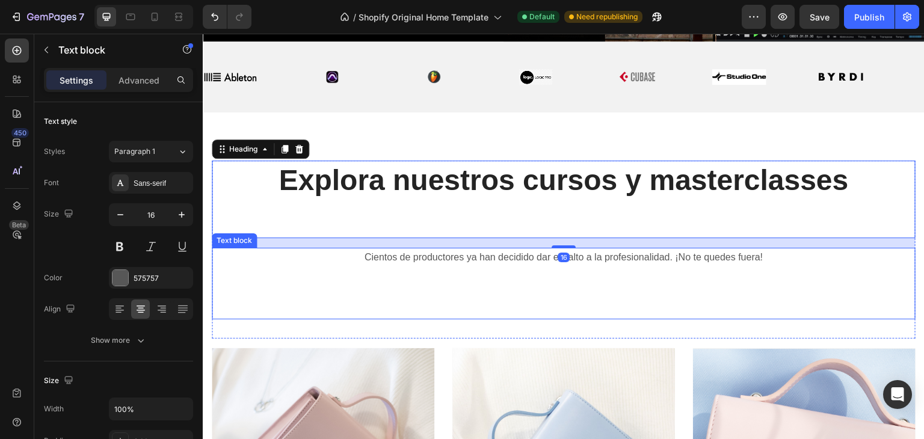
click at [715, 287] on p "Rich Text Editor. Editing area: main" at bounding box center [563, 300] width 701 height 35
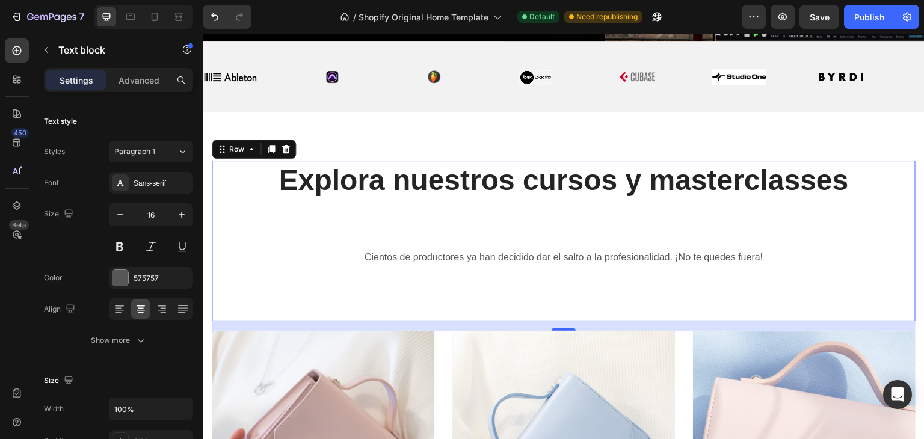
click at [585, 304] on div "⁠⁠⁠⁠⁠⁠⁠ Explora nuestros cursos y masterclasses Heading Cientos de productores …" at bounding box center [564, 241] width 704 height 161
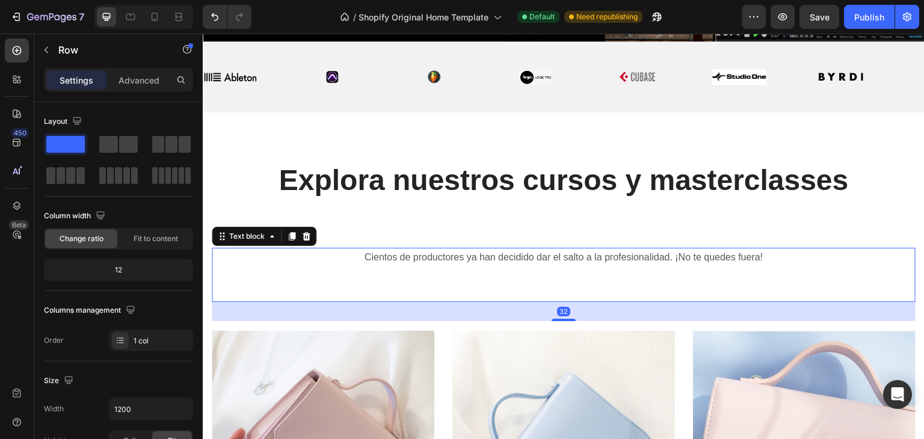
click at [550, 283] on p "Cientos de productores ya han decidido dar el salto a la profesionalidad. ¡No t…" at bounding box center [563, 275] width 701 height 52
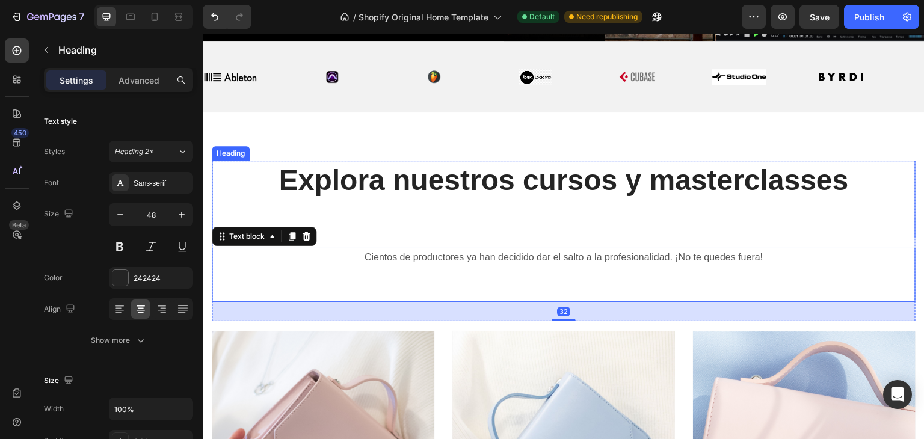
click at [495, 220] on p "⁠⁠⁠⁠⁠⁠⁠ Explora nuestros cursos y masterclasses" at bounding box center [563, 199] width 701 height 75
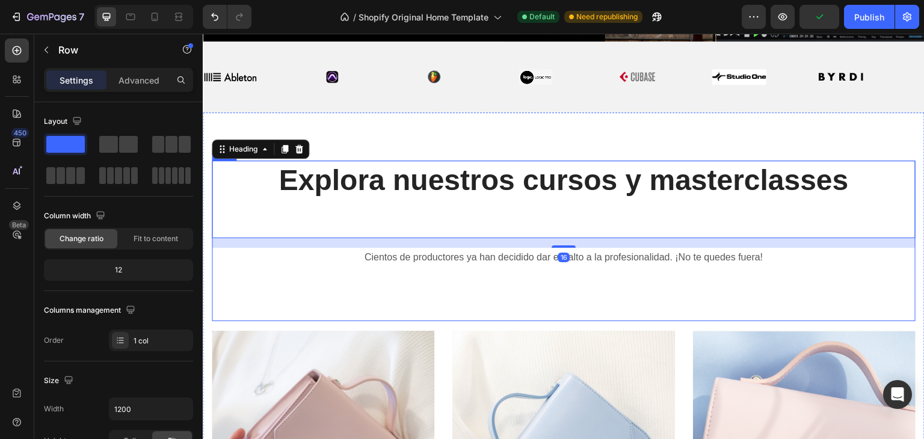
click at [564, 302] on div "⁠⁠⁠⁠⁠⁠⁠ Explora nuestros cursos y masterclasses Heading 16 Cientos de productor…" at bounding box center [564, 241] width 704 height 161
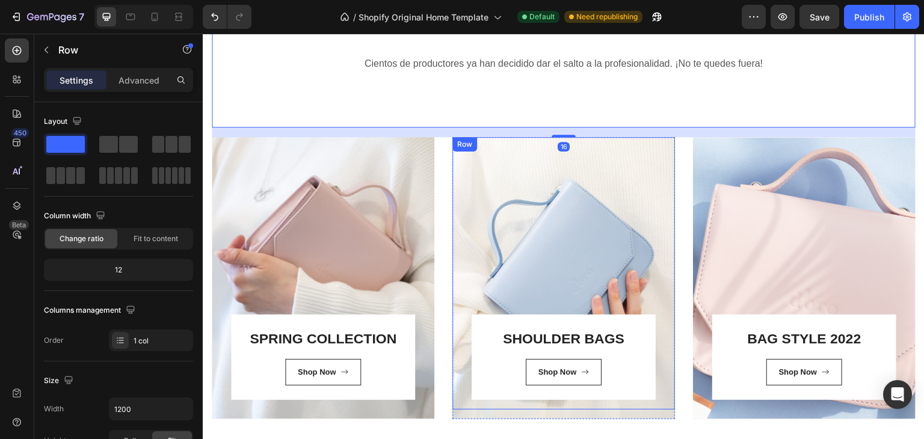
scroll to position [753, 0]
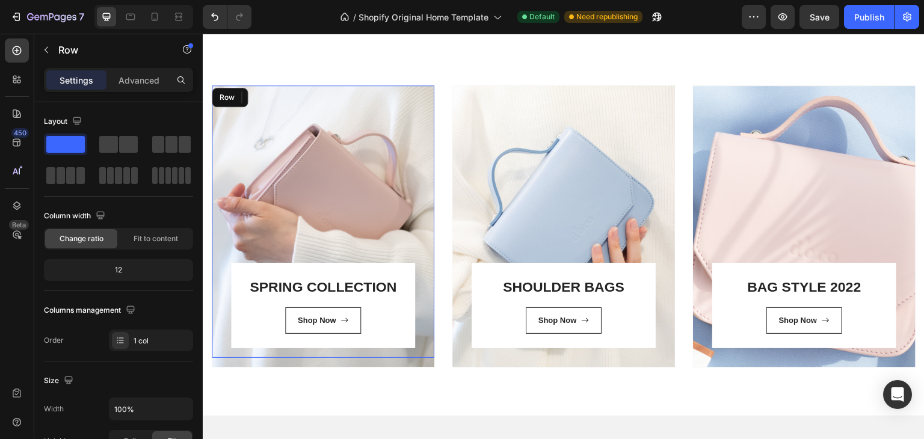
click at [363, 176] on div "SPRING COLLECTION Heading Shop Now Button Row Row" at bounding box center [323, 221] width 223 height 272
click at [327, 155] on div "SPRING COLLECTION Heading Shop Now Button Row Row 16" at bounding box center [323, 221] width 223 height 272
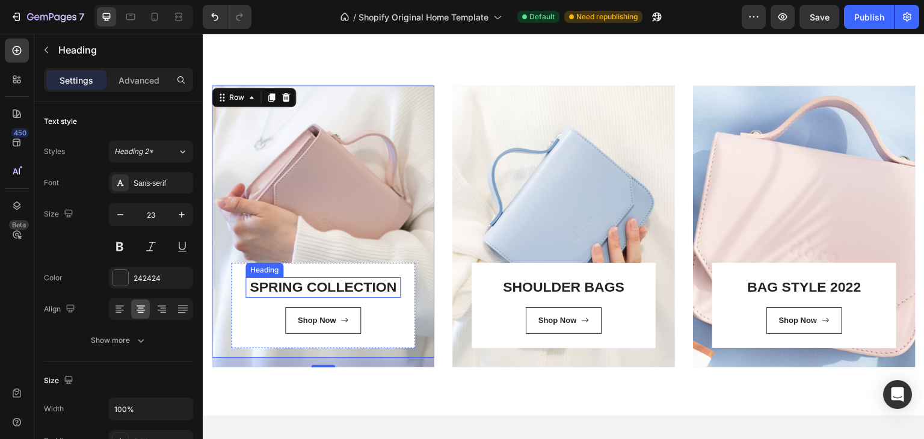
click at [324, 282] on link "SPRING COLLECTION" at bounding box center [323, 287] width 147 height 16
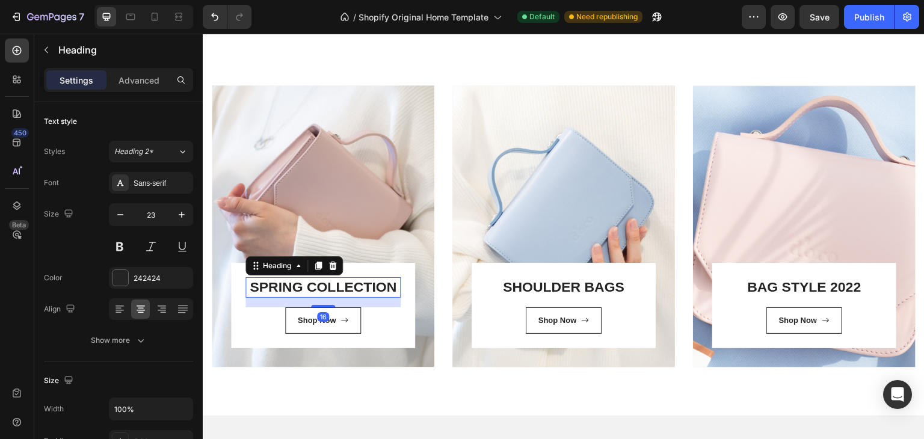
click at [324, 282] on link "SPRING COLLECTION" at bounding box center [323, 287] width 147 height 16
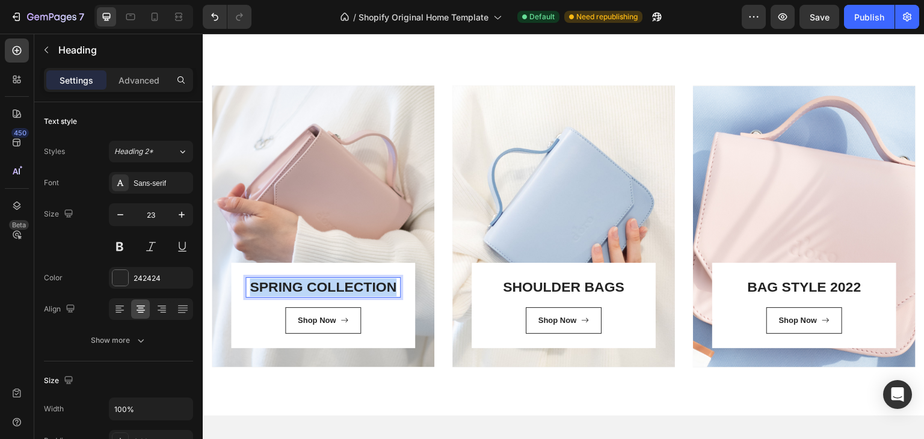
click at [324, 282] on link "SPRING COLLECTION" at bounding box center [323, 287] width 147 height 16
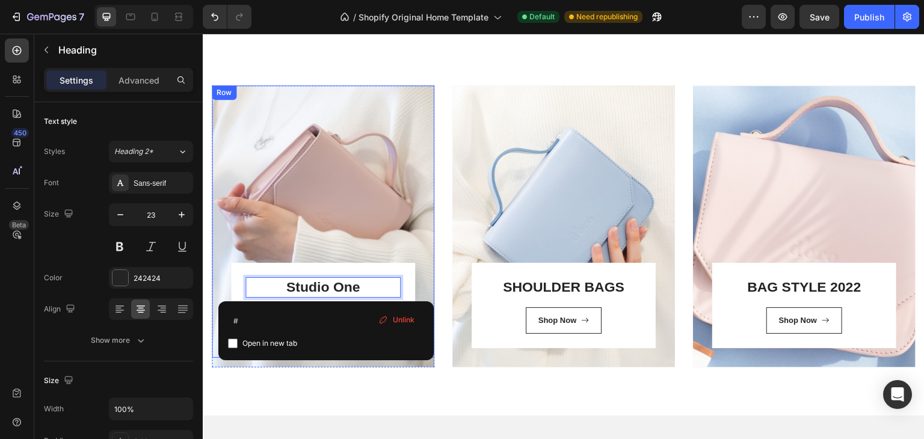
click at [375, 212] on div "Studio One Heading 16 Shop Now Button Row Row" at bounding box center [323, 221] width 223 height 272
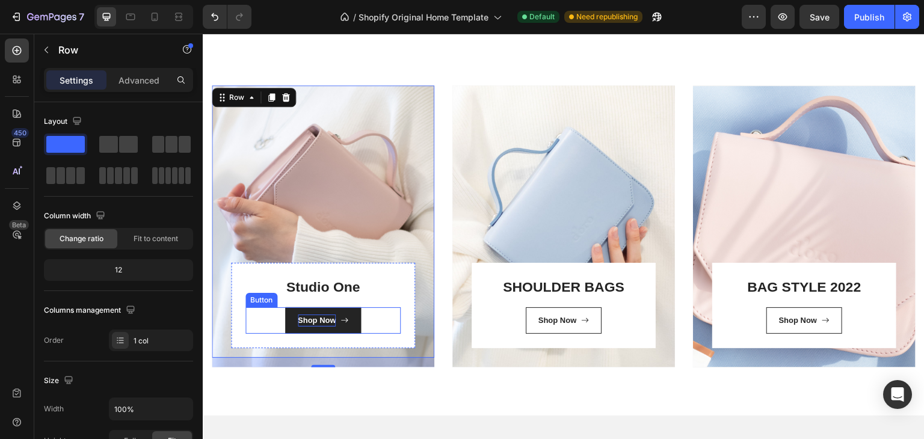
click at [309, 321] on div "Shop Now" at bounding box center [317, 321] width 39 height 12
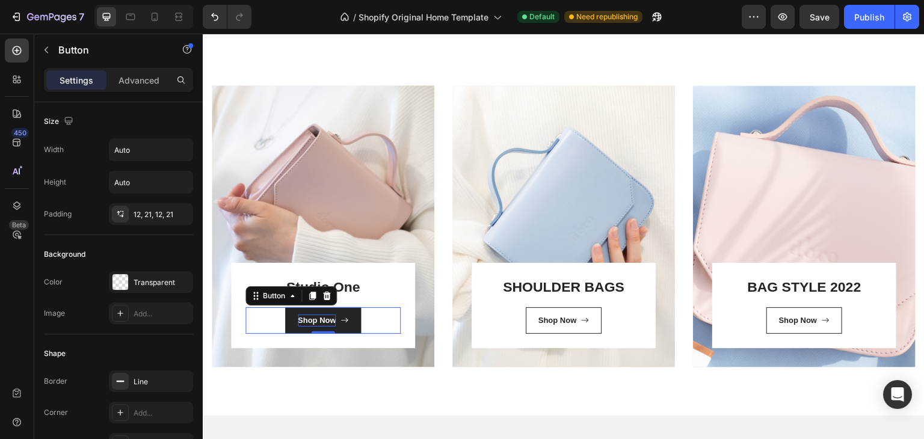
click at [306, 317] on div "Shop Now" at bounding box center [317, 321] width 39 height 12
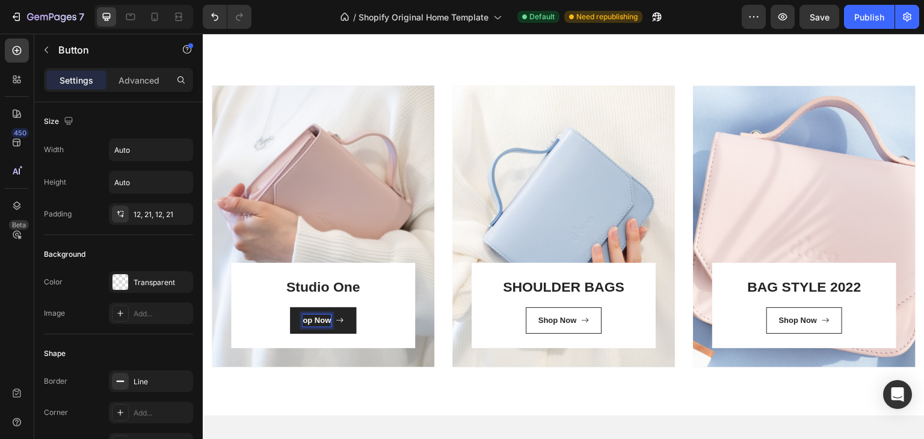
click at [306, 317] on link "op Now" at bounding box center [323, 320] width 66 height 26
click at [306, 317] on link "Now" at bounding box center [323, 320] width 54 height 26
click at [313, 319] on p "ow" at bounding box center [316, 321] width 11 height 12
click at [313, 319] on link "ow" at bounding box center [322, 320] width 49 height 26
click at [313, 319] on link at bounding box center [323, 320] width 38 height 26
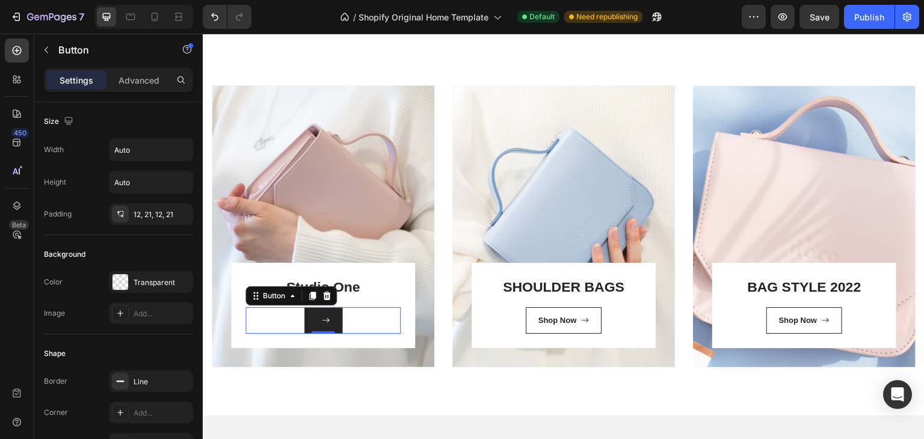
click at [313, 319] on link at bounding box center [323, 320] width 38 height 26
click at [322, 315] on span at bounding box center [326, 321] width 8 height 12
click at [313, 319] on link at bounding box center [323, 320] width 38 height 26
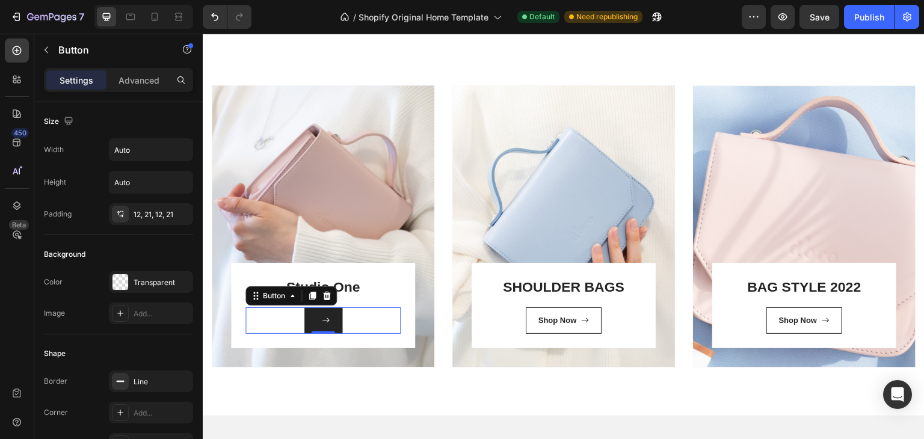
click at [317, 321] on div at bounding box center [323, 321] width 13 height 12
click at [347, 283] on link "Studio O" at bounding box center [323, 287] width 58 height 16
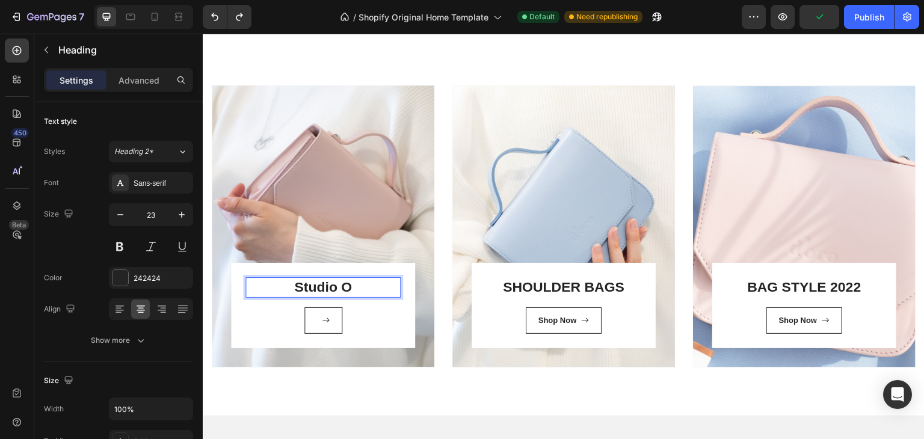
click at [366, 283] on p "Studio O" at bounding box center [323, 288] width 153 height 18
click at [311, 324] on link at bounding box center [323, 320] width 38 height 26
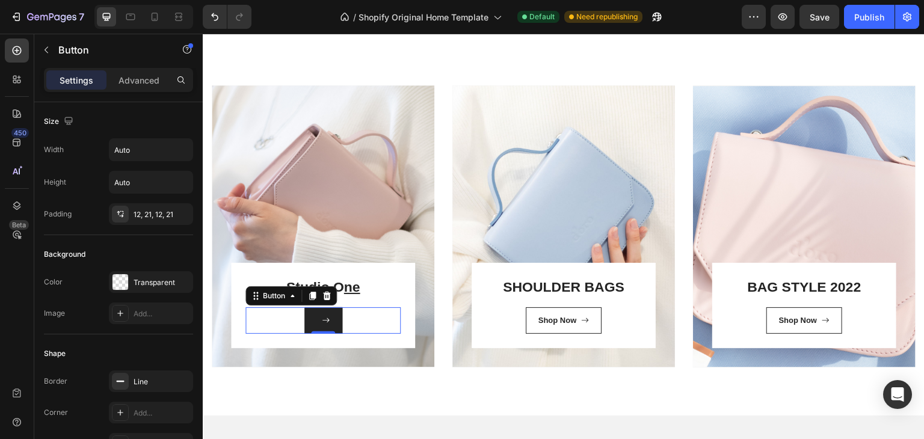
click at [312, 324] on link at bounding box center [323, 320] width 38 height 26
click at [314, 319] on link at bounding box center [323, 320] width 38 height 26
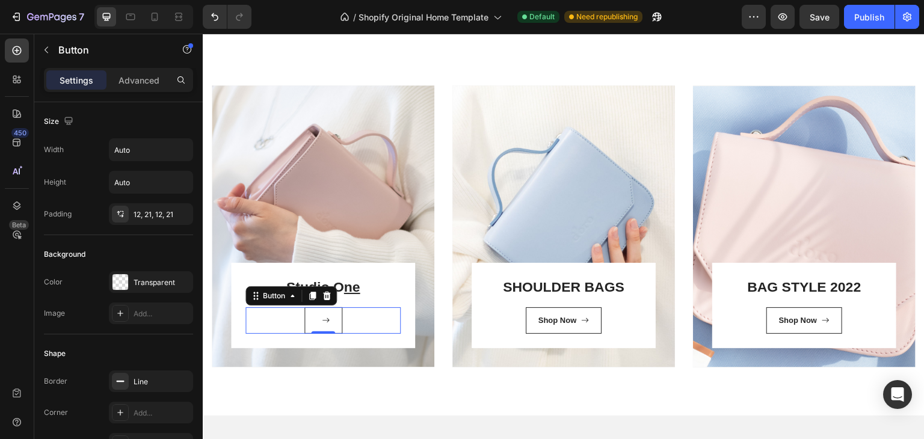
drag, startPoint x: 314, startPoint y: 319, endPoint x: 208, endPoint y: 326, distance: 106.7
click at [308, 322] on link at bounding box center [323, 320] width 38 height 26
click at [304, 321] on link at bounding box center [323, 320] width 38 height 26
click at [317, 319] on div at bounding box center [323, 321] width 13 height 12
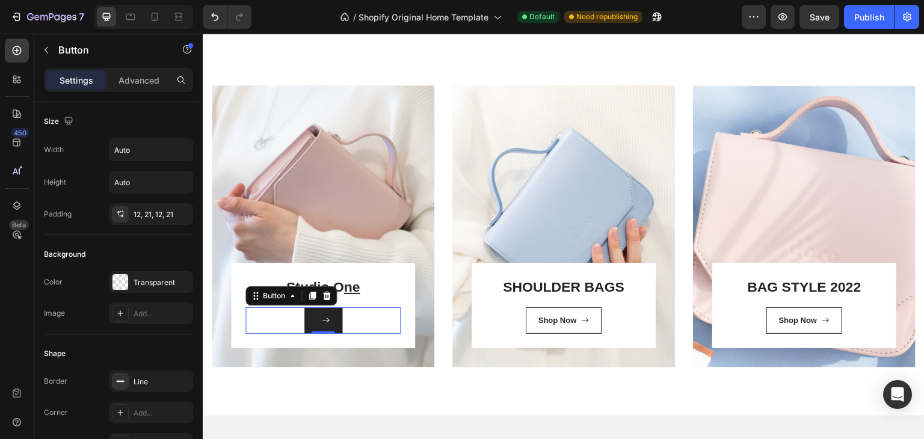
click at [317, 319] on div at bounding box center [323, 321] width 13 height 12
click at [369, 321] on div "Button 0" at bounding box center [322, 320] width 155 height 26
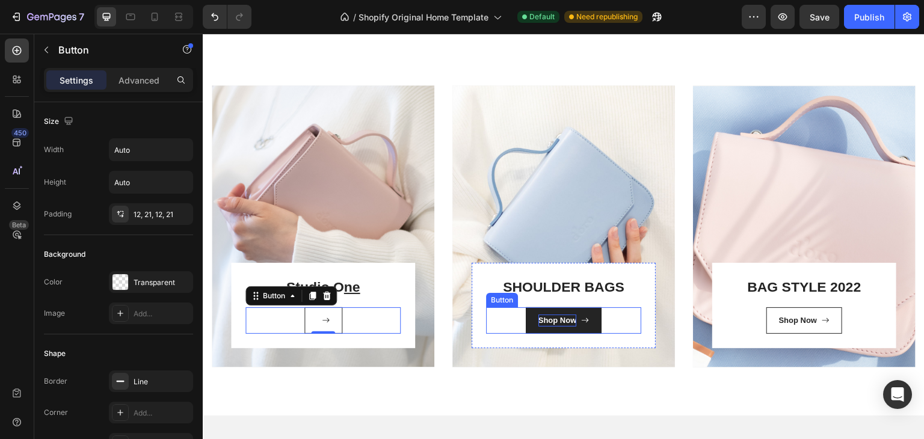
click at [545, 322] on div "Shop Now" at bounding box center [557, 321] width 39 height 12
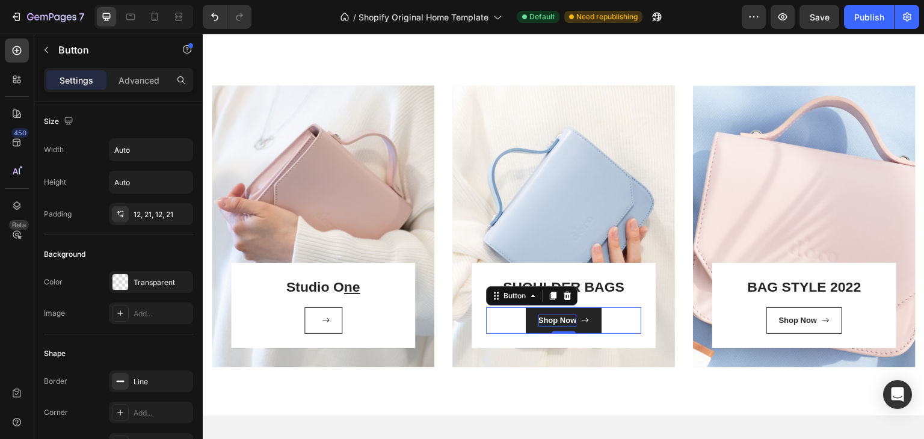
click at [545, 322] on div "Shop Now" at bounding box center [557, 321] width 39 height 12
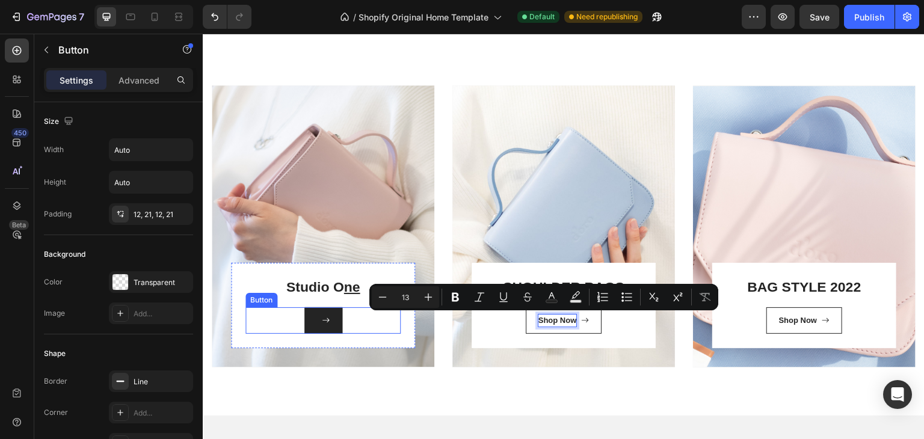
click at [317, 324] on div at bounding box center [323, 321] width 13 height 12
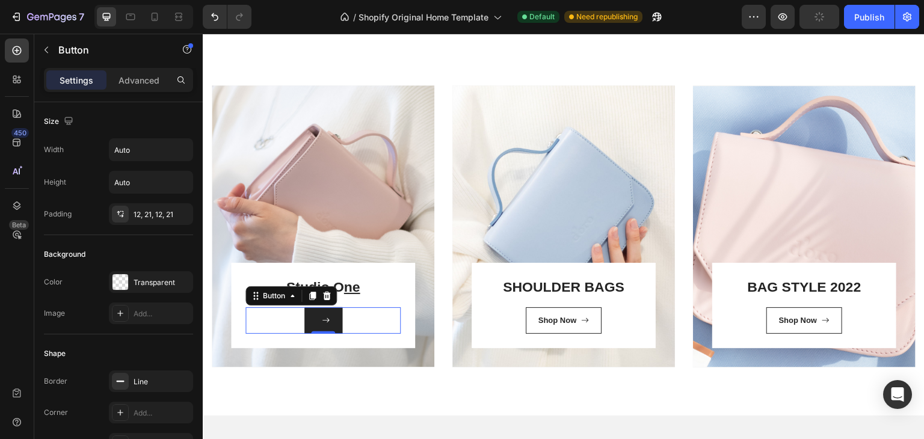
click at [317, 324] on div at bounding box center [323, 321] width 13 height 12
click at [289, 297] on icon at bounding box center [293, 296] width 10 height 10
click at [333, 321] on link at bounding box center [323, 320] width 38 height 26
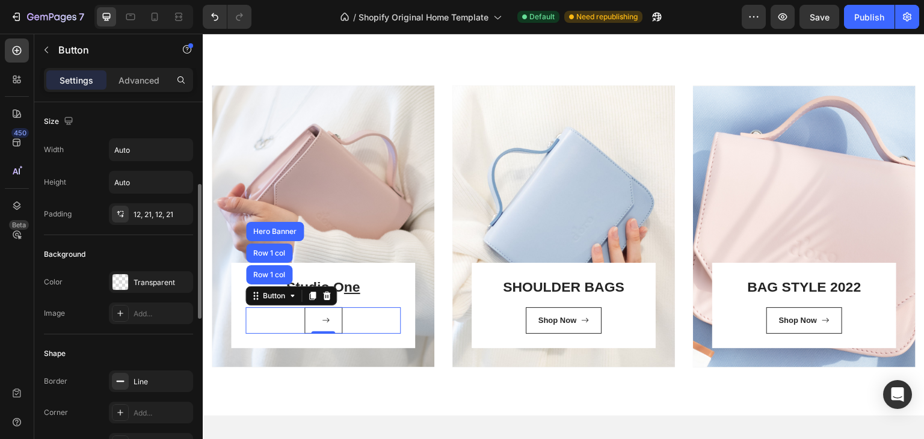
scroll to position [120, 0]
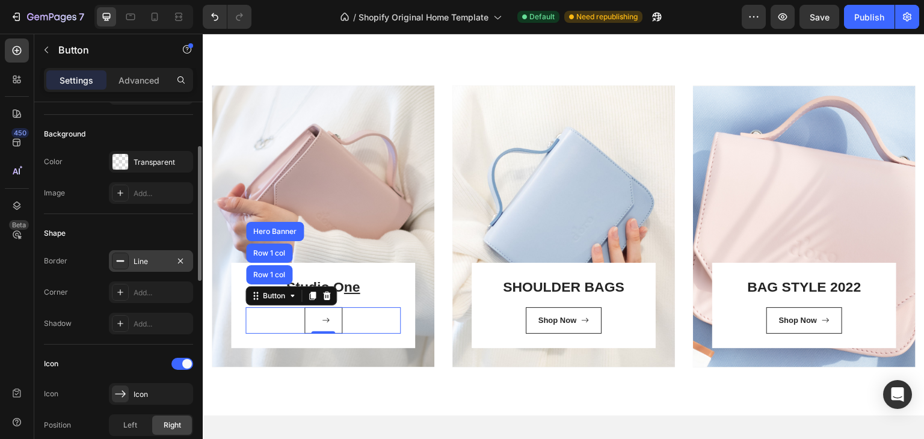
click at [143, 256] on div "Line" at bounding box center [151, 261] width 35 height 11
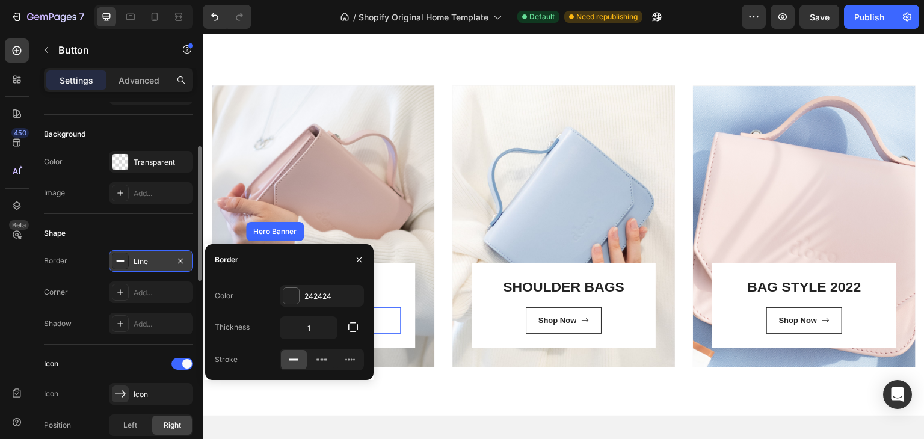
click at [143, 256] on div "Line" at bounding box center [151, 261] width 35 height 11
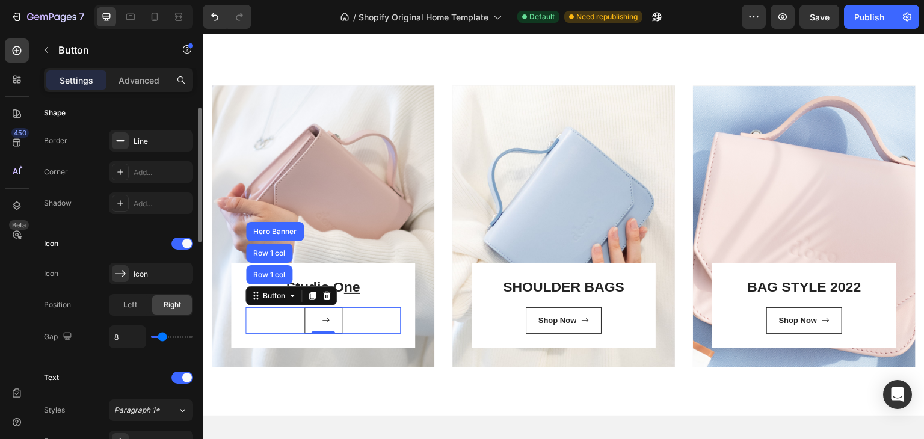
scroll to position [180, 0]
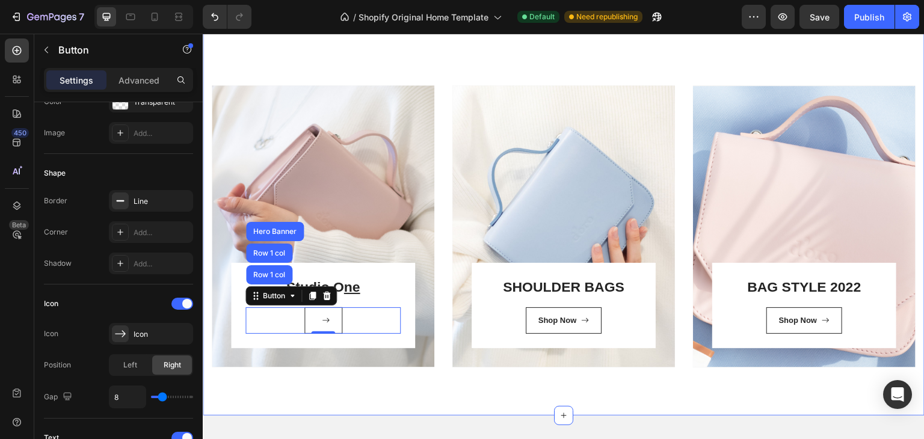
click at [431, 390] on div "⁠⁠⁠⁠⁠⁠⁠ Explora nuestros cursos y masterclasses Heading Cientos de productores …" at bounding box center [564, 141] width 722 height 549
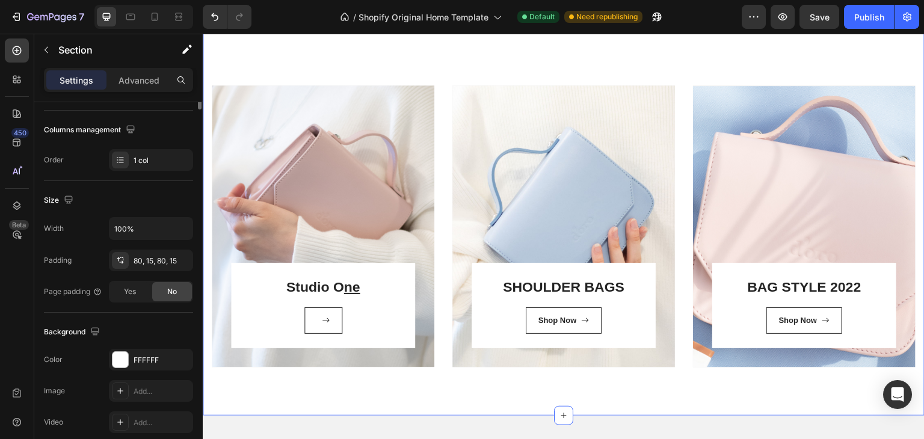
scroll to position [0, 0]
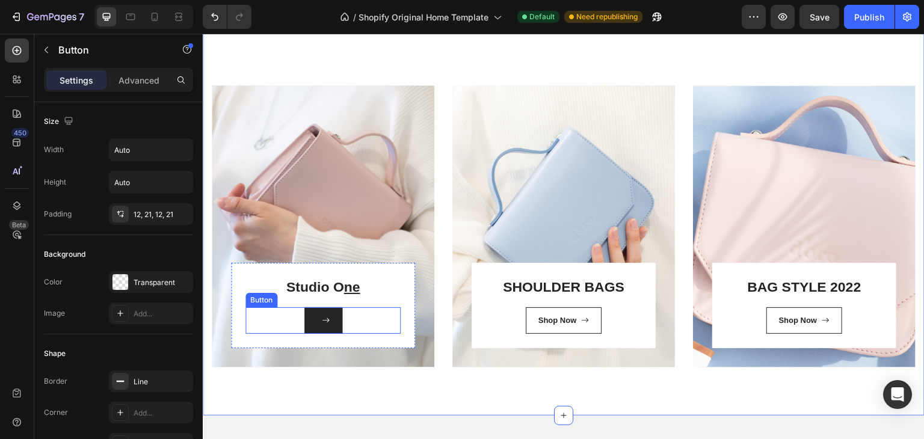
click at [322, 319] on icon at bounding box center [326, 320] width 8 height 8
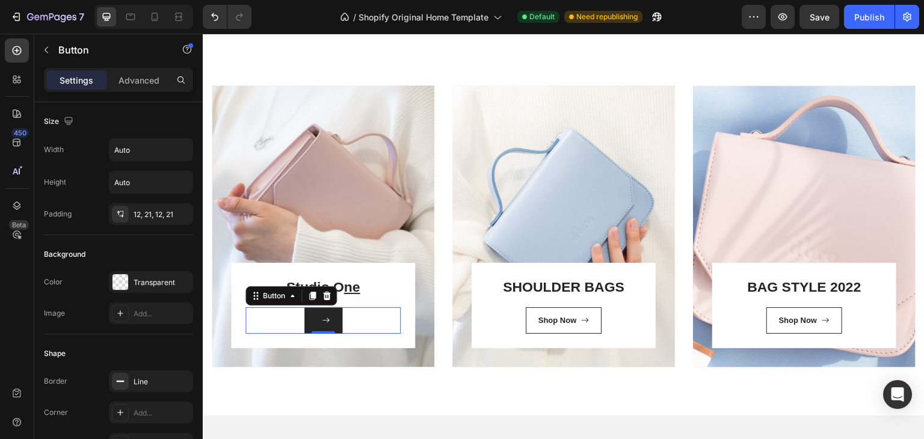
click at [314, 321] on link at bounding box center [323, 320] width 38 height 26
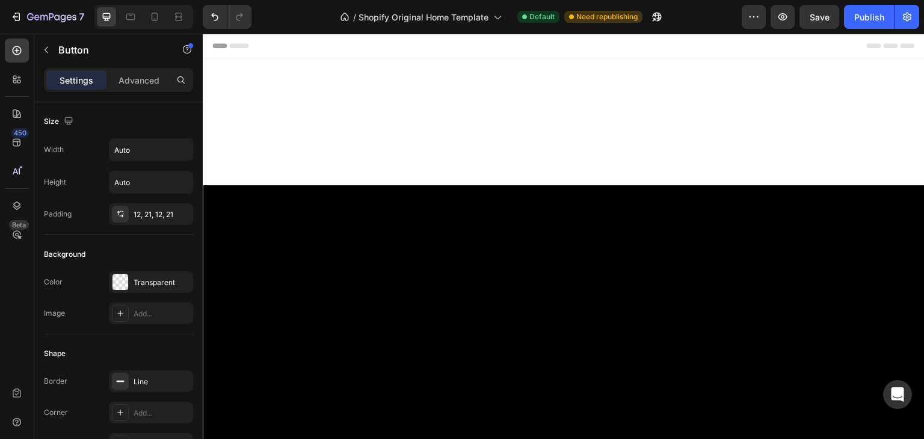
scroll to position [753, 0]
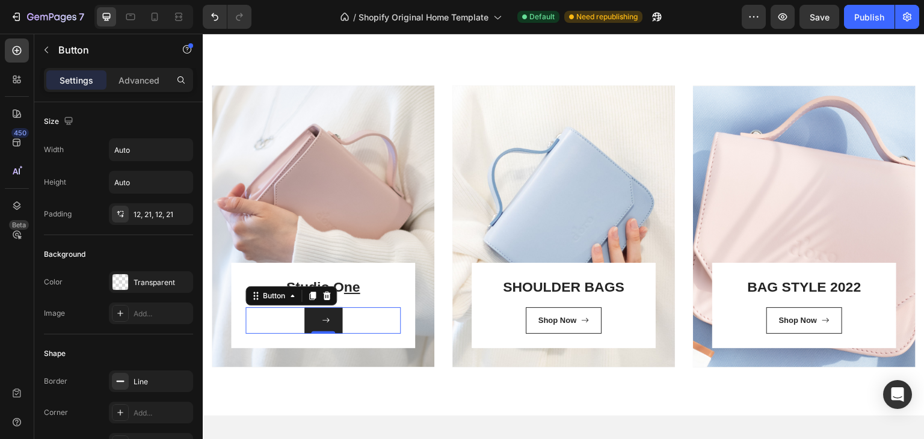
drag, startPoint x: 203, startPoint y: 34, endPoint x: 314, endPoint y: 321, distance: 307.8
click at [314, 321] on link at bounding box center [323, 320] width 38 height 26
click at [311, 318] on link at bounding box center [323, 320] width 38 height 26
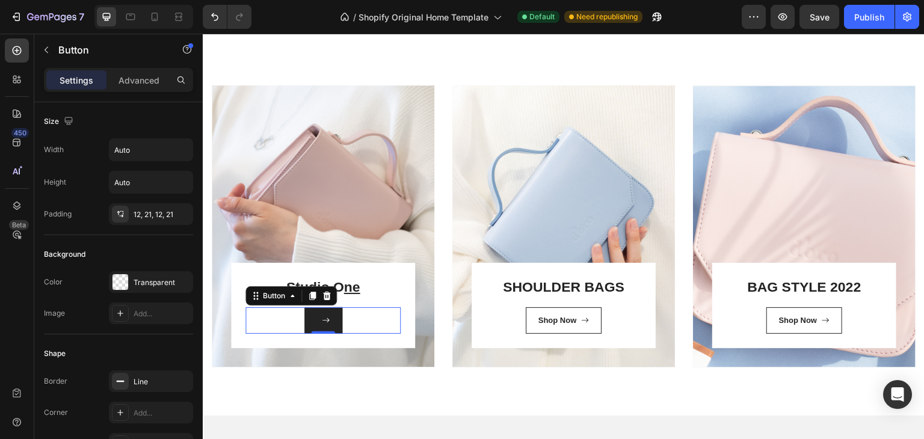
click at [311, 318] on link at bounding box center [323, 320] width 38 height 26
click at [326, 321] on icon at bounding box center [326, 320] width 8 height 8
click at [325, 321] on icon at bounding box center [325, 320] width 7 height 4
drag, startPoint x: 309, startPoint y: 319, endPoint x: 303, endPoint y: 319, distance: 6.0
click at [306, 319] on link at bounding box center [323, 320] width 38 height 26
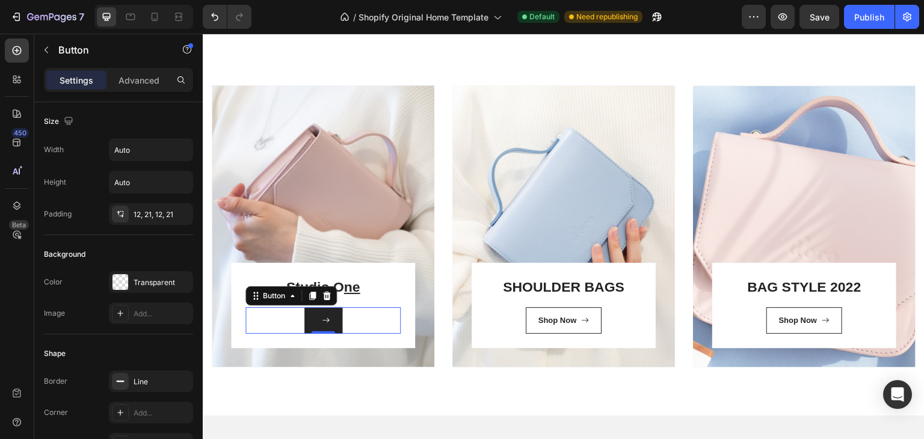
click at [304, 319] on link at bounding box center [323, 320] width 38 height 26
click at [299, 319] on div "Button 0" at bounding box center [322, 320] width 155 height 26
click at [314, 320] on link at bounding box center [323, 320] width 38 height 26
click at [387, 281] on h3 "St" at bounding box center [322, 287] width 155 height 20
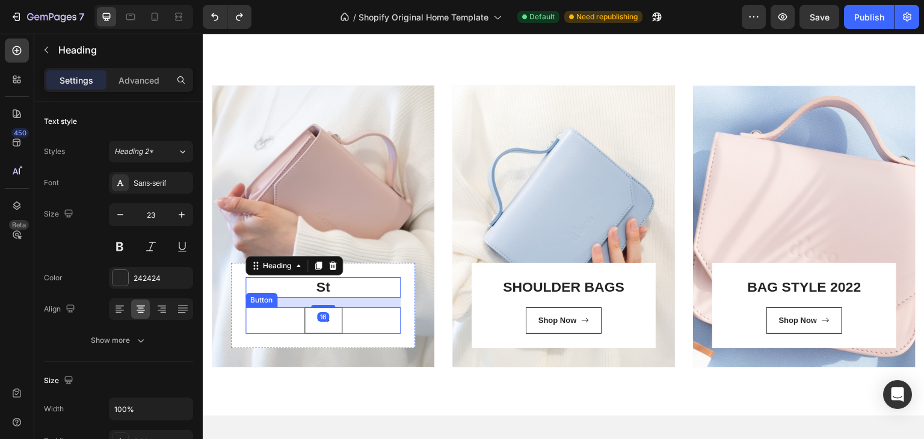
click at [303, 307] on div "Button" at bounding box center [322, 320] width 155 height 26
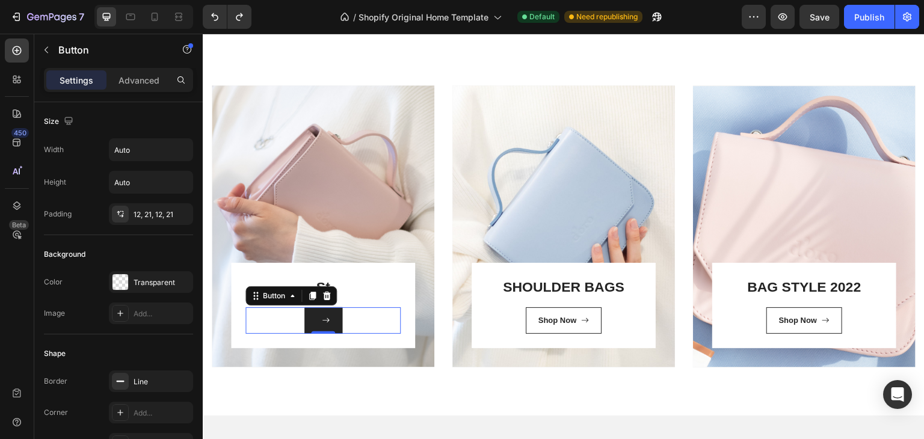
drag, startPoint x: 300, startPoint y: 308, endPoint x: 307, endPoint y: 316, distance: 10.2
click at [306, 316] on div "Button 0" at bounding box center [322, 320] width 155 height 26
click at [322, 316] on icon at bounding box center [326, 320] width 8 height 8
drag, startPoint x: 314, startPoint y: 318, endPoint x: 305, endPoint y: 319, distance: 9.1
click at [309, 319] on link at bounding box center [323, 320] width 38 height 26
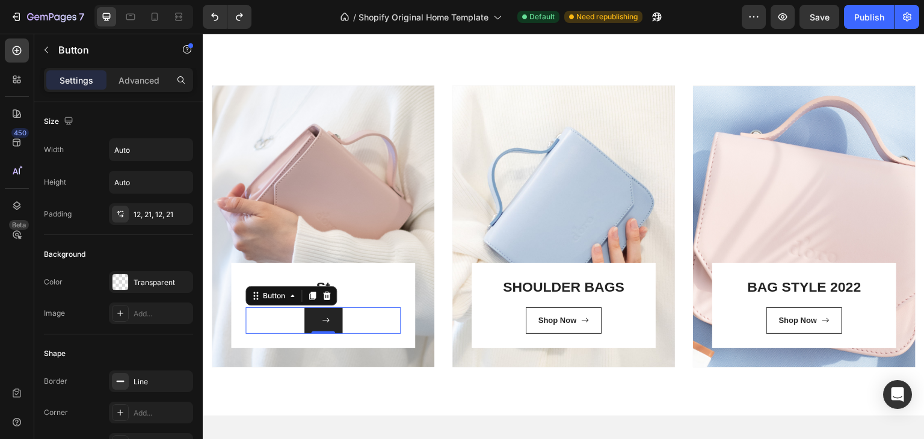
click at [305, 319] on link at bounding box center [323, 320] width 38 height 26
click at [150, 75] on p "Advanced" at bounding box center [139, 80] width 41 height 13
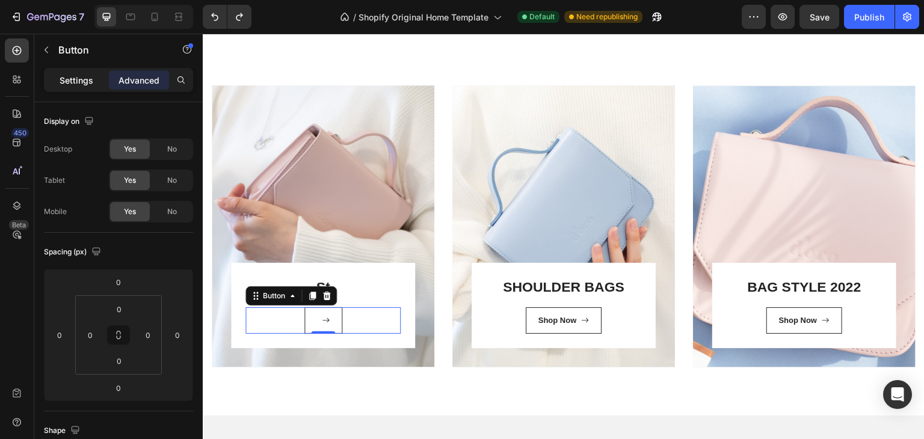
click at [67, 76] on p "Settings" at bounding box center [77, 80] width 34 height 13
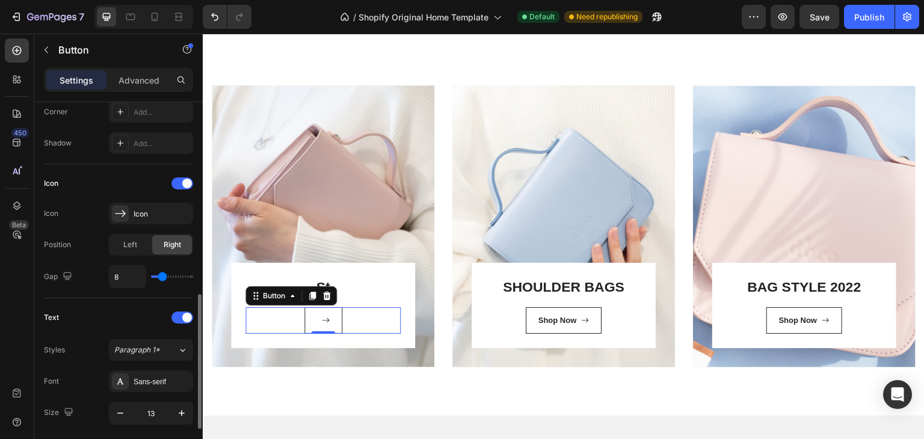
scroll to position [361, 0]
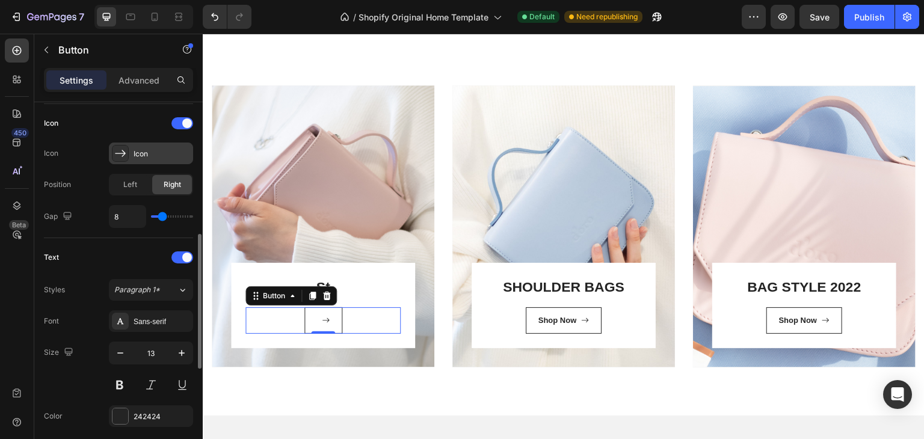
click at [155, 152] on div "Icon" at bounding box center [162, 154] width 57 height 11
click at [105, 155] on div "Icon Icon" at bounding box center [118, 154] width 149 height 22
click at [113, 156] on div at bounding box center [120, 153] width 17 height 17
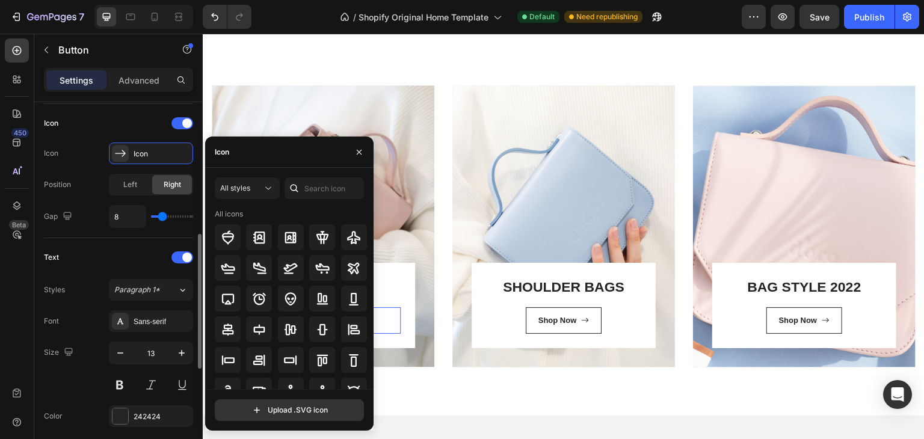
click at [62, 156] on div "Icon Icon" at bounding box center [118, 154] width 149 height 22
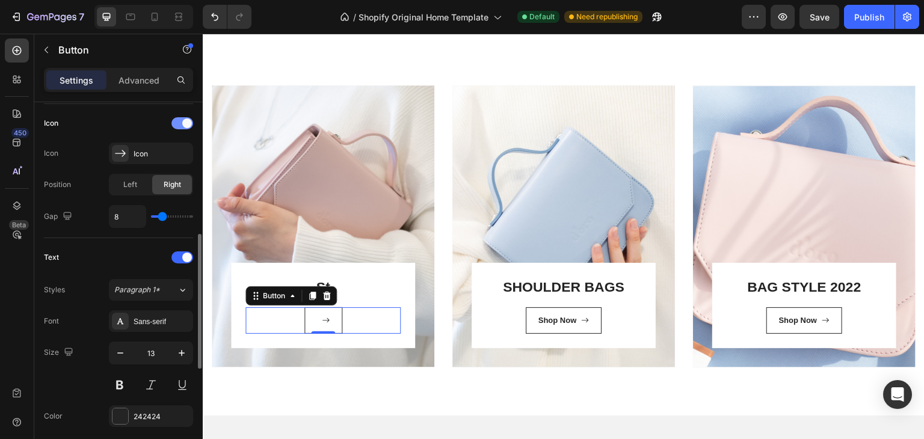
click at [181, 128] on div at bounding box center [182, 123] width 22 height 12
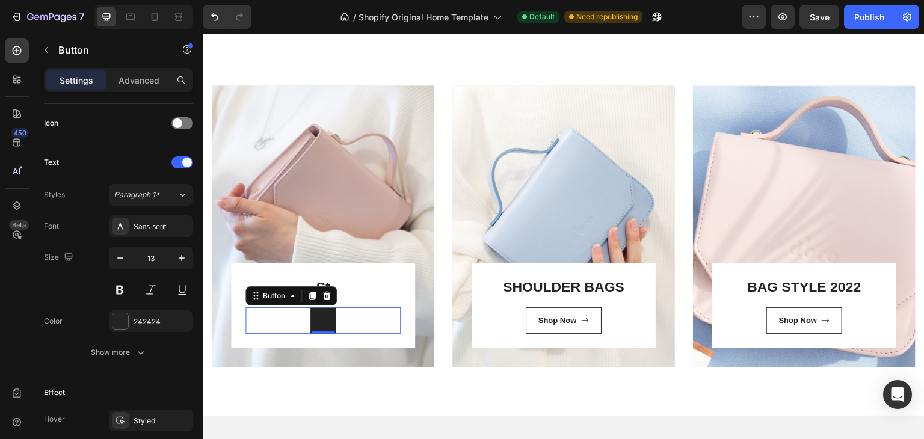
click at [321, 322] on link at bounding box center [322, 320] width 25 height 26
click at [320, 318] on link at bounding box center [322, 320] width 25 height 26
click at [323, 332] on div at bounding box center [323, 332] width 24 height 4
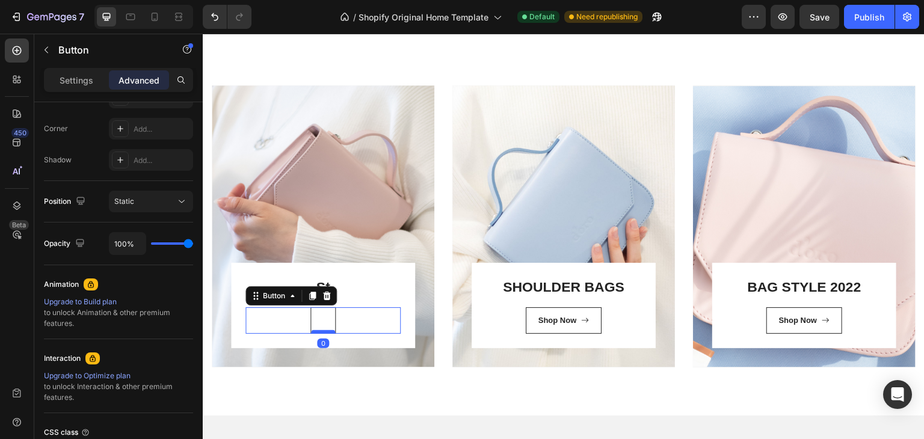
click at [323, 332] on div at bounding box center [323, 332] width 24 height 4
click at [318, 312] on link at bounding box center [322, 320] width 25 height 26
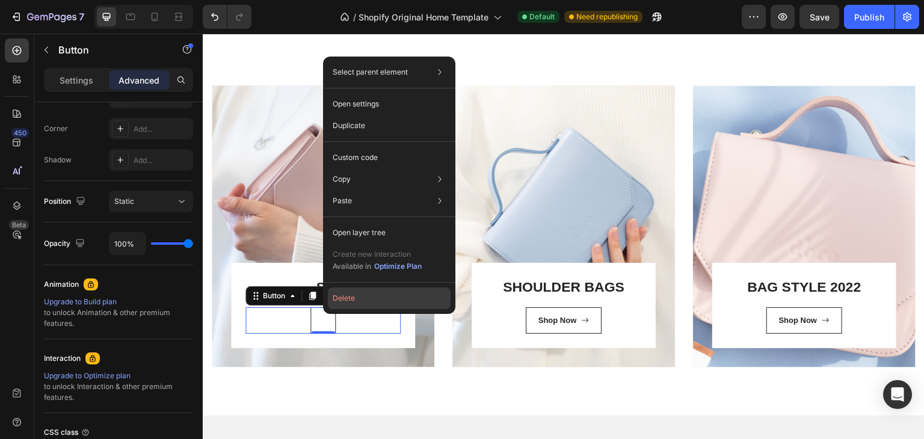
click at [339, 306] on button "Delete" at bounding box center [389, 299] width 123 height 22
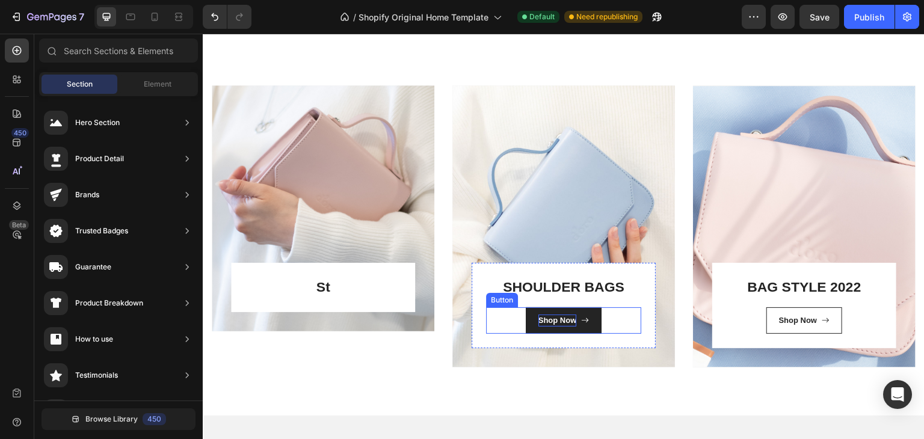
click at [568, 326] on p "Shop Now" at bounding box center [557, 321] width 39 height 12
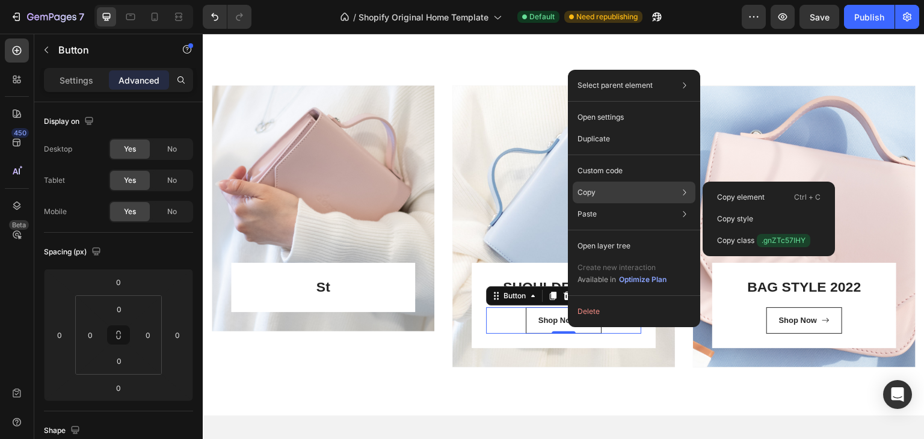
drag, startPoint x: 614, startPoint y: 183, endPoint x: 354, endPoint y: 185, distance: 259.3
click at [614, 183] on div "Copy Copy element Ctrl + C Copy style Copy class .gnZTc57IHY" at bounding box center [634, 193] width 123 height 22
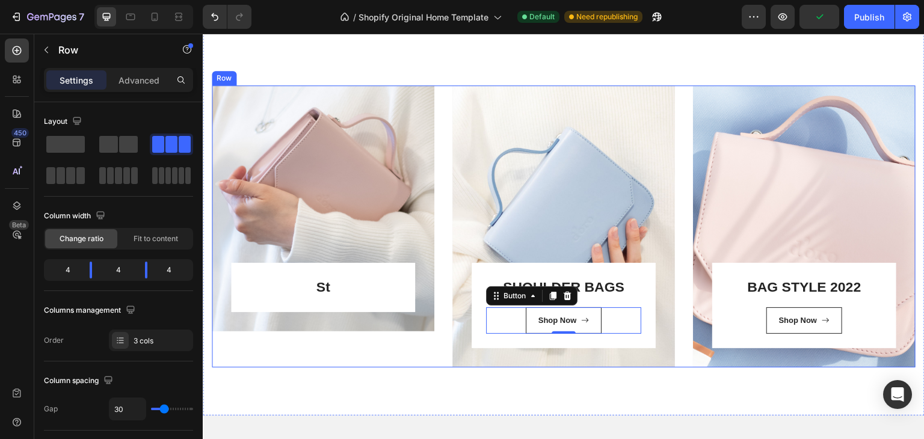
click at [363, 354] on div "St Heading Row Row Hero Banner" at bounding box center [323, 226] width 223 height 282
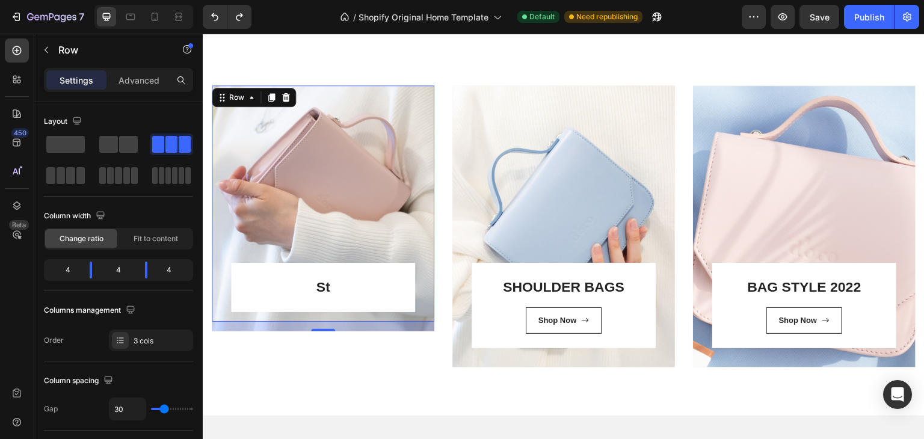
click at [341, 191] on div "St Heading Row Row 0" at bounding box center [323, 203] width 223 height 236
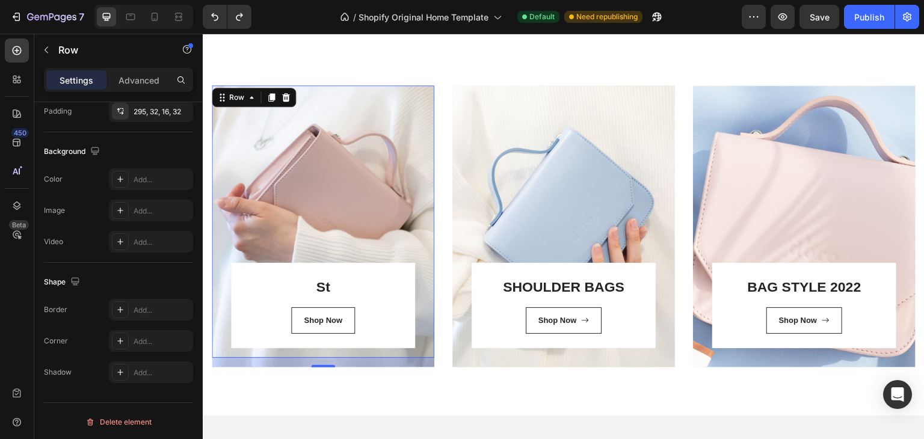
click at [372, 191] on div "St Heading Shop Now Button Row Row 16" at bounding box center [323, 221] width 223 height 272
click at [322, 319] on div "Shop Now" at bounding box center [323, 321] width 39 height 12
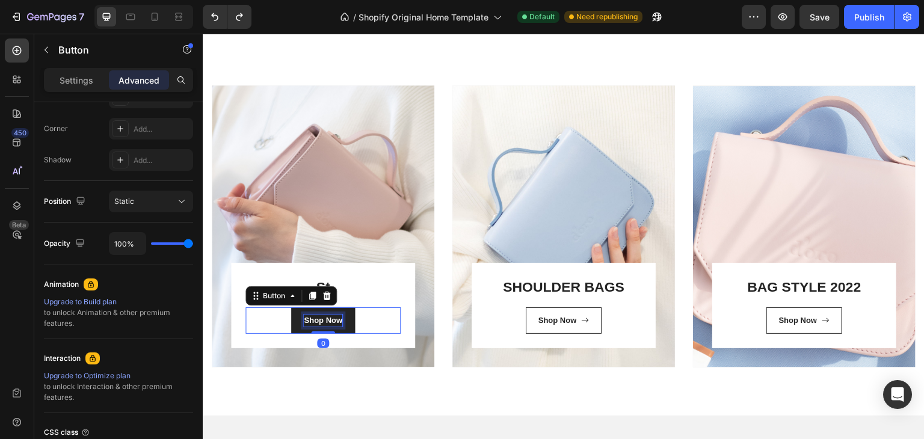
click at [322, 319] on div "Shop Now" at bounding box center [323, 321] width 39 height 12
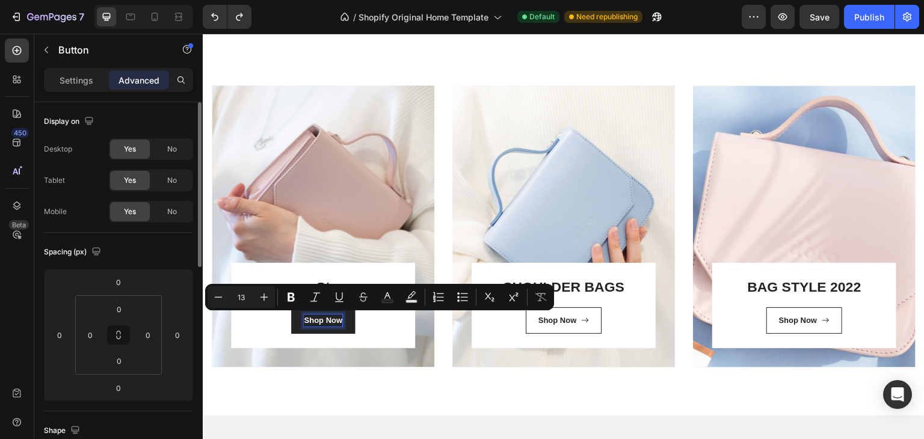
click at [322, 319] on p "Shop Now" at bounding box center [323, 321] width 39 height 12
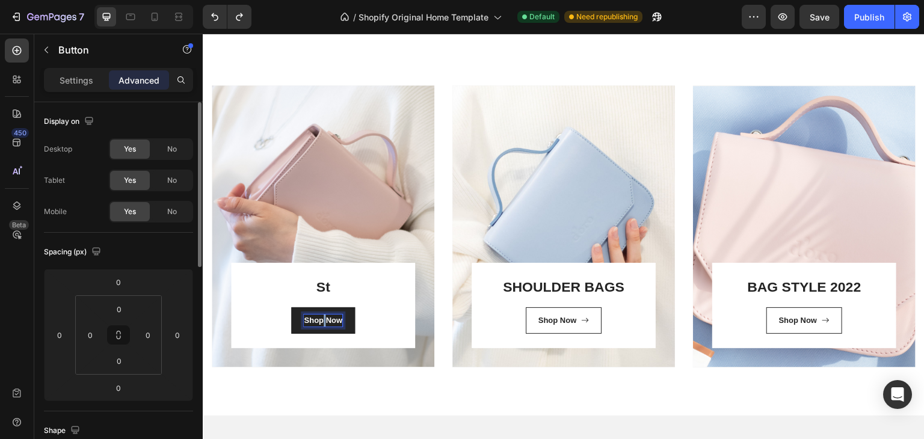
click at [322, 319] on p "Shop Now" at bounding box center [323, 321] width 39 height 12
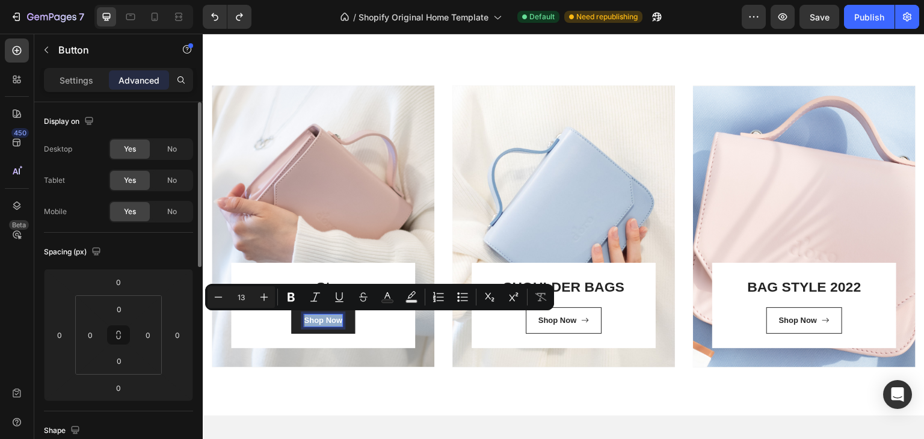
click at [322, 319] on p "Shop Now" at bounding box center [323, 321] width 39 height 12
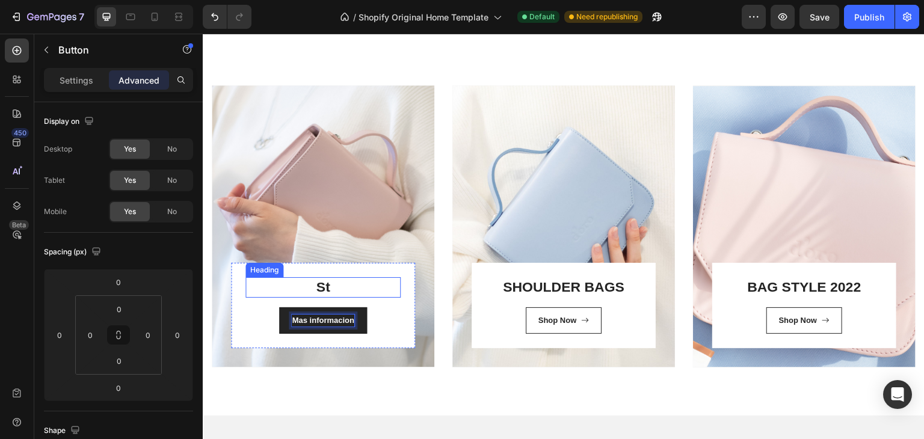
click at [323, 288] on link "St" at bounding box center [323, 287] width 14 height 16
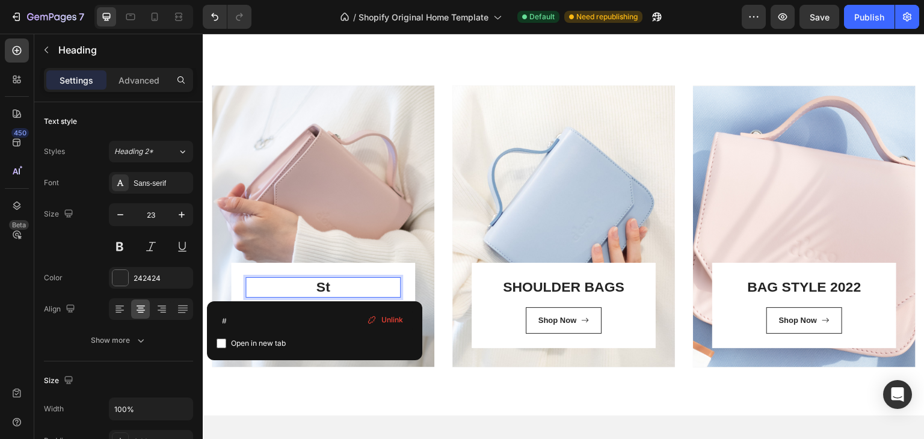
click at [345, 287] on p "St ⁠⁠⁠⁠⁠⁠⁠" at bounding box center [323, 288] width 153 height 18
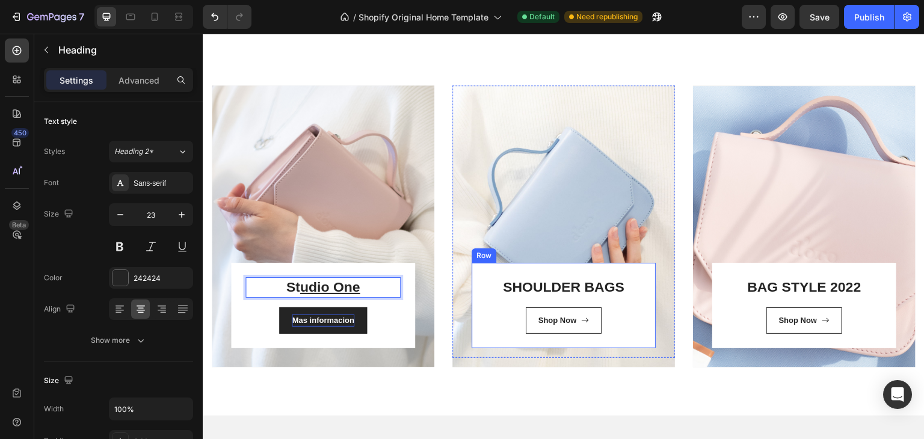
click at [550, 285] on p "SHOULDER BAGS" at bounding box center [563, 288] width 153 height 18
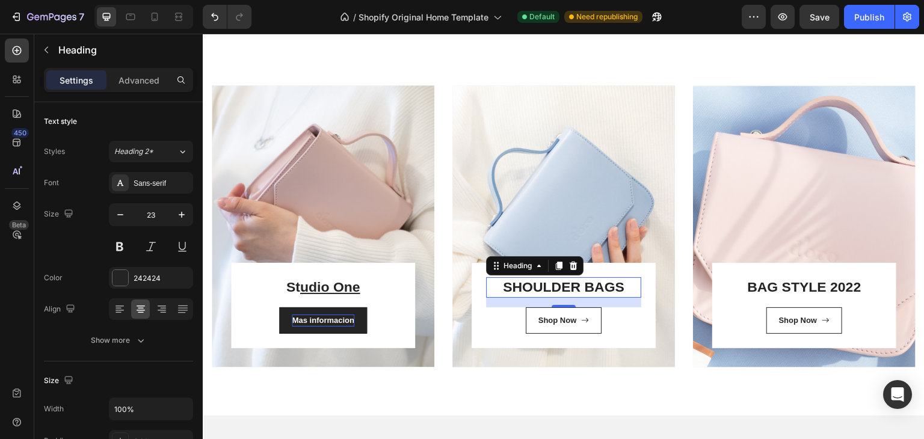
click at [550, 285] on p "SHOULDER BAGS" at bounding box center [563, 288] width 153 height 18
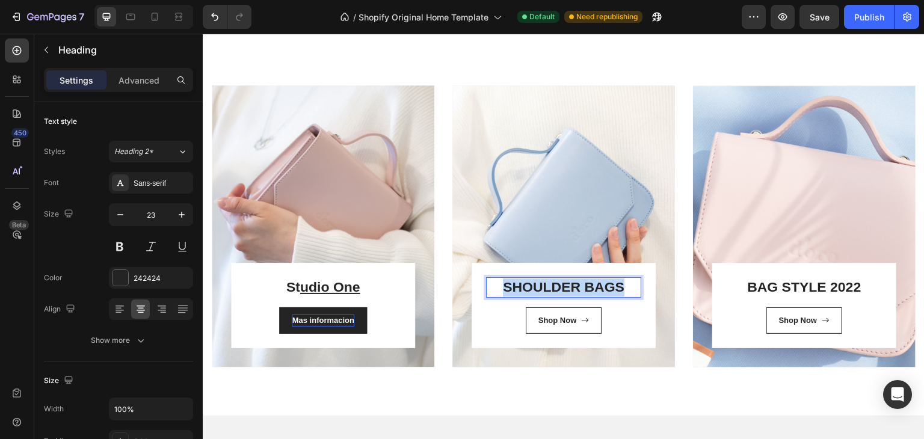
click at [550, 285] on p "SHOULDER BAGS" at bounding box center [563, 288] width 153 height 18
click at [761, 289] on p "BAG STYLE 2022" at bounding box center [804, 288] width 153 height 18
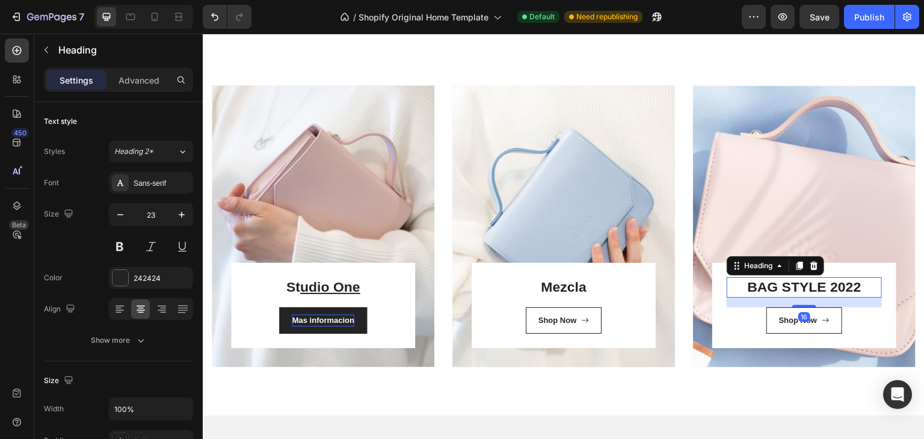
click at [761, 289] on p "BAG STYLE 2022" at bounding box center [804, 288] width 153 height 18
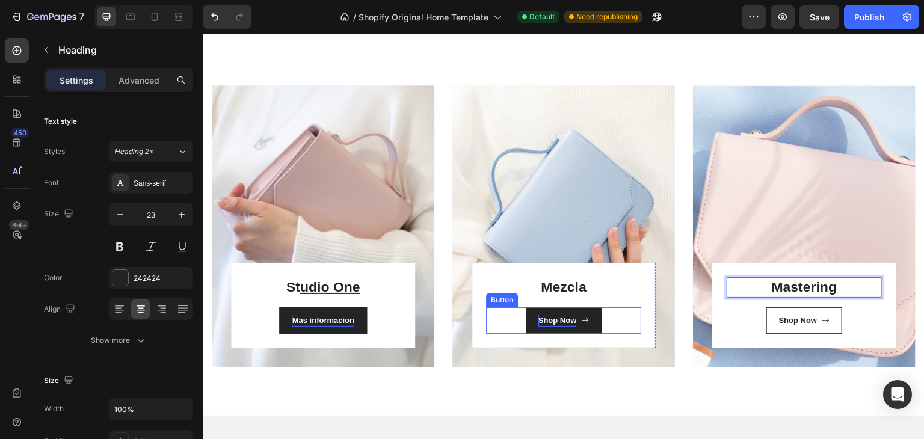
click at [552, 316] on p "Shop Now" at bounding box center [557, 321] width 39 height 12
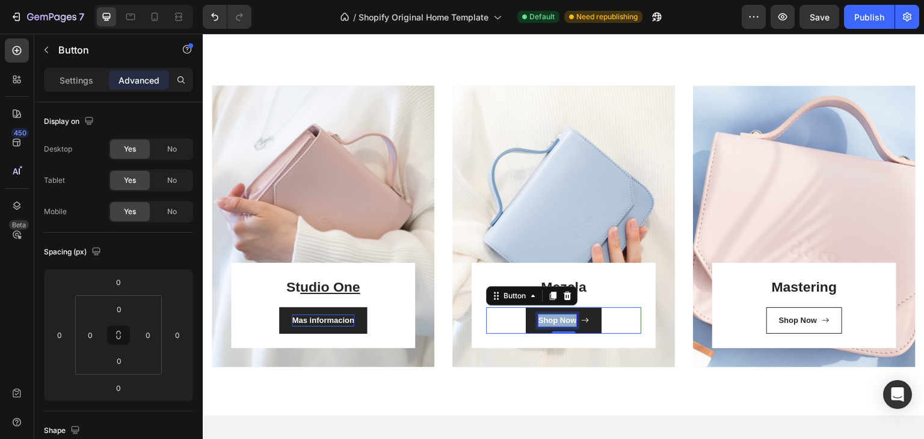
click at [552, 316] on p "Shop Now" at bounding box center [557, 321] width 39 height 12
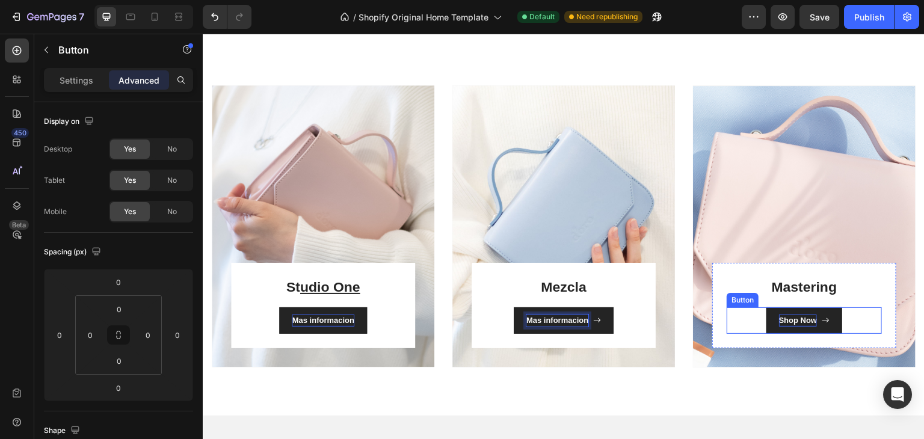
click at [793, 319] on div "Shop Now" at bounding box center [798, 321] width 39 height 12
click at [793, 319] on p "Shop Now" at bounding box center [798, 321] width 39 height 12
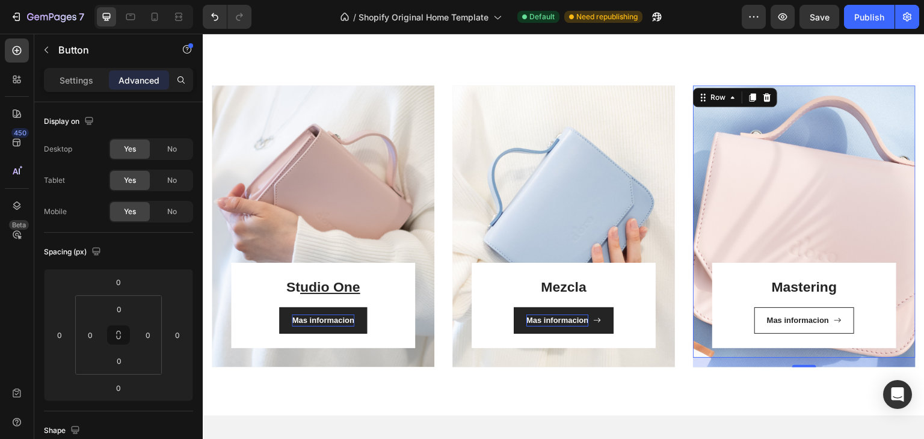
click at [784, 129] on div "Mastering Heading Mas informacion Button Row Row 16" at bounding box center [804, 221] width 223 height 272
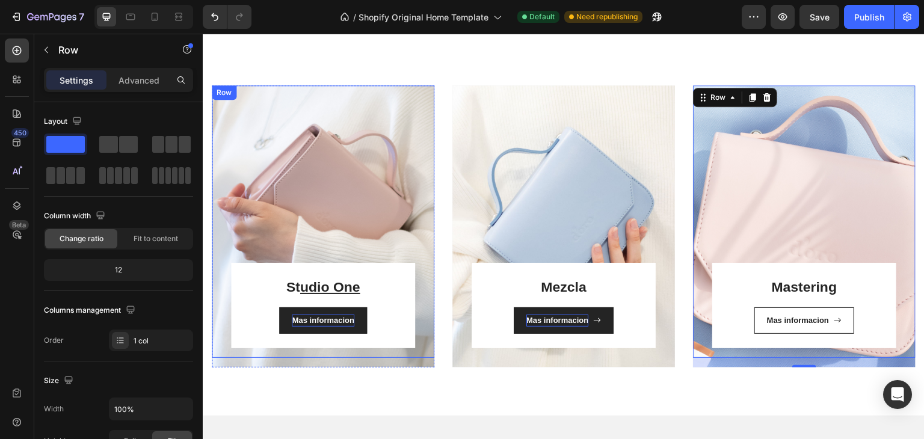
click at [383, 183] on div "⁠⁠⁠⁠⁠⁠⁠ St udio One Heading Mas informacion Button Row Row" at bounding box center [323, 221] width 223 height 272
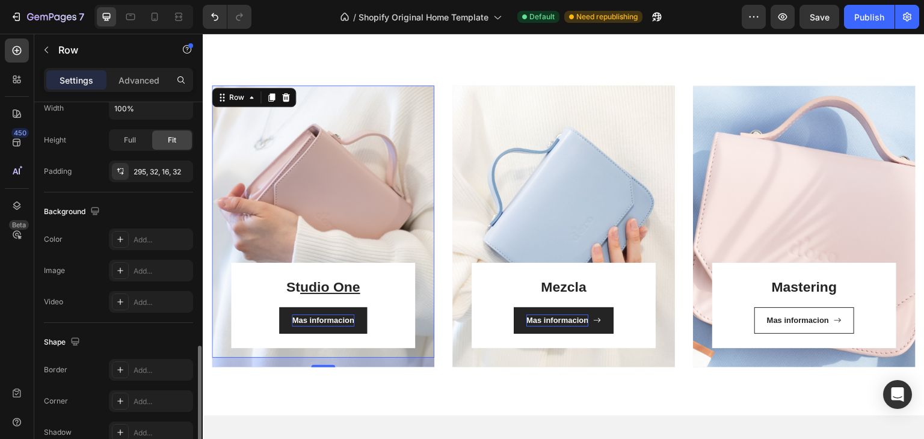
scroll to position [362, 0]
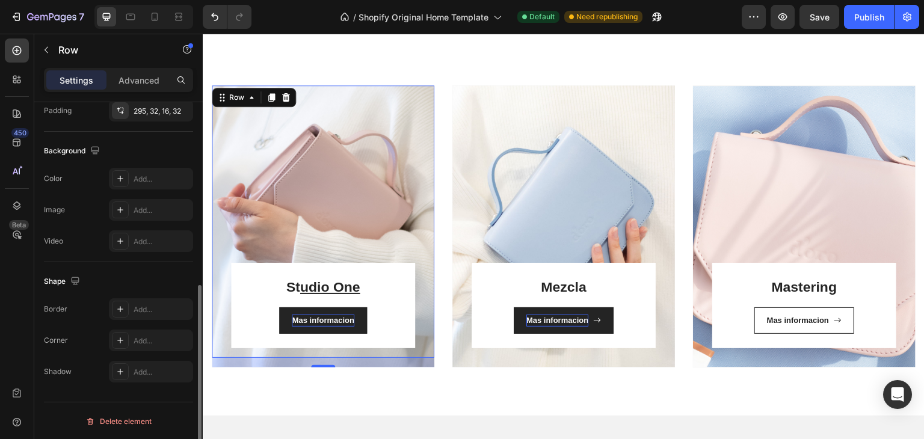
click at [322, 171] on div "⁠⁠⁠⁠⁠⁠⁠ St udio One Heading Mas informacion Button Row Row 16" at bounding box center [323, 221] width 223 height 272
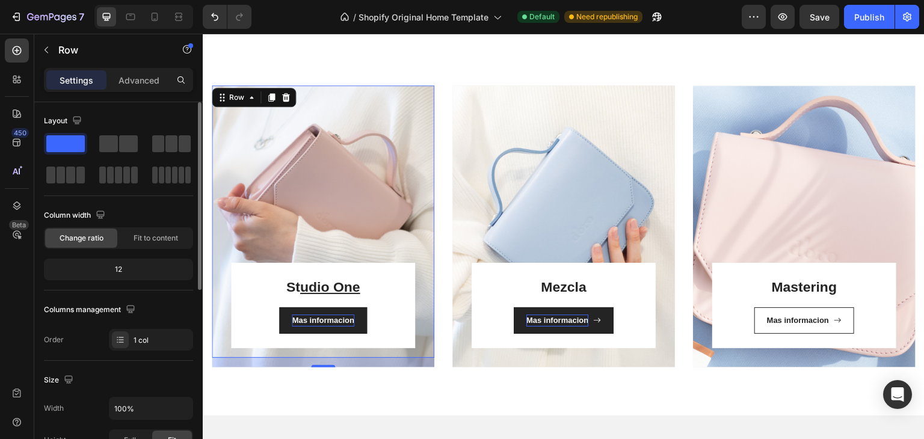
scroll to position [0, 0]
click at [138, 82] on p "Advanced" at bounding box center [139, 80] width 41 height 13
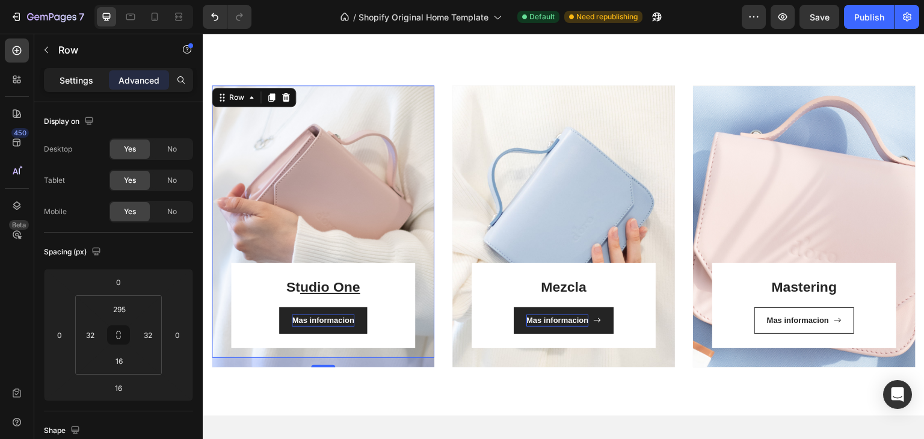
click at [72, 75] on p "Settings" at bounding box center [77, 80] width 34 height 13
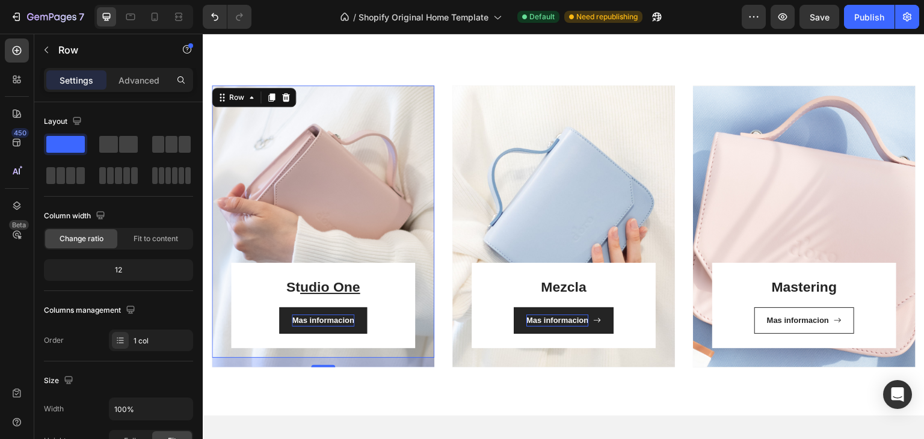
click at [307, 161] on div "⁠⁠⁠⁠⁠⁠⁠ St udio One Heading Mas informacion Button Row Row 16" at bounding box center [323, 221] width 223 height 272
click at [241, 106] on div "⁠⁠⁠⁠⁠⁠⁠ St udio One Heading Mas informacion Button Row Row 16" at bounding box center [323, 221] width 223 height 272
click at [237, 99] on div "Row" at bounding box center [237, 97] width 20 height 11
click at [371, 143] on div "⁠⁠⁠⁠⁠⁠⁠ St udio One Heading Mas informacion Button Row Row Hero Banner Row 3 co…" at bounding box center [323, 221] width 223 height 272
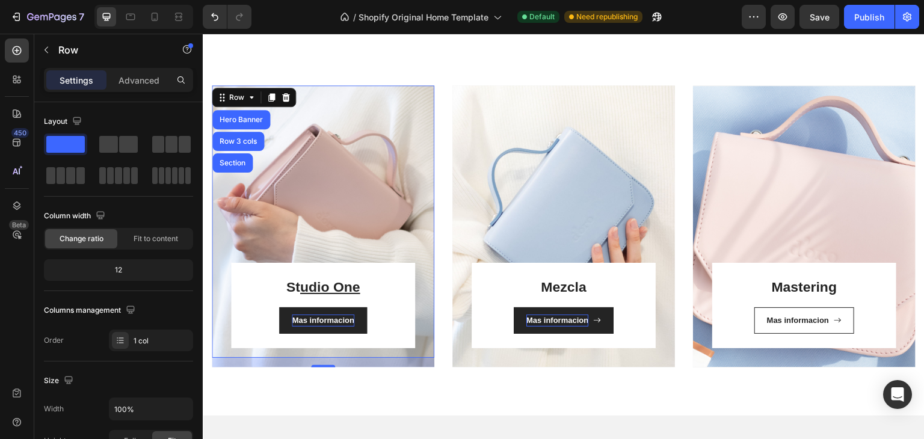
click at [371, 143] on div "⁠⁠⁠⁠⁠⁠⁠ St udio One Heading Mas informacion Button Row Row Hero Banner Row 3 co…" at bounding box center [323, 221] width 223 height 272
click at [120, 103] on div "Layout Column width Change ratio Fit to content 12 Columns management Order 1 c…" at bounding box center [118, 231] width 149 height 259
click at [134, 78] on p "Advanced" at bounding box center [139, 80] width 41 height 13
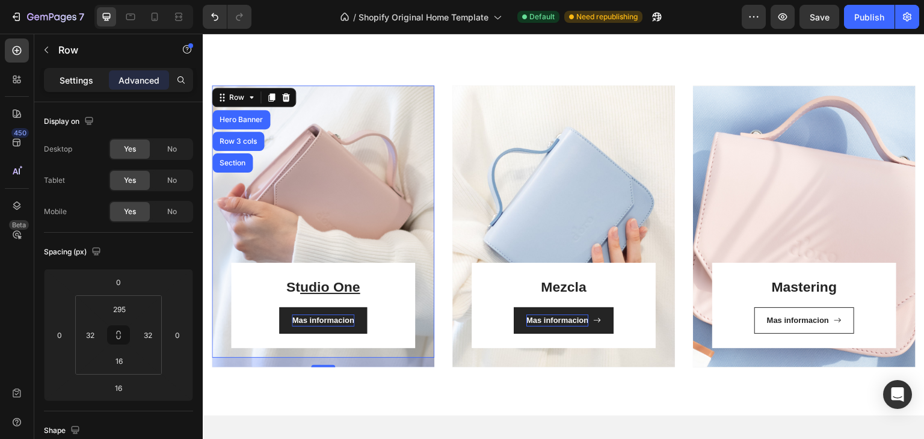
click at [61, 84] on p "Settings" at bounding box center [77, 80] width 34 height 13
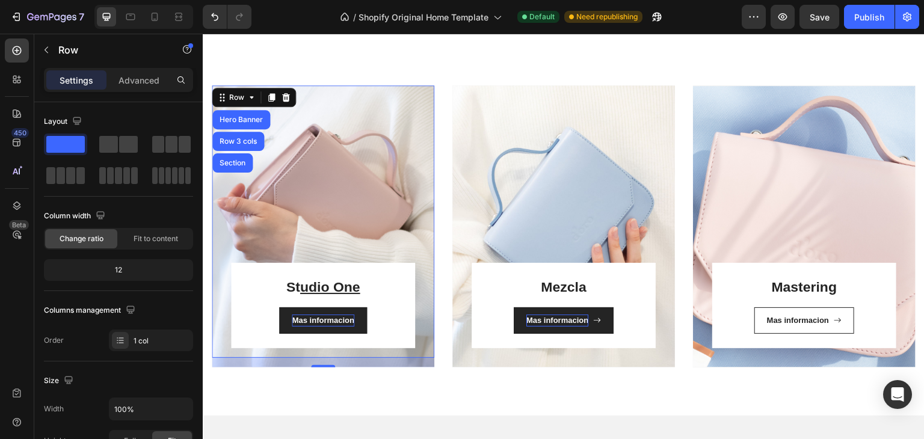
click at [414, 140] on div "⁠⁠⁠⁠⁠⁠⁠ St udio One Heading Mas informacion Button Row Row Hero Banner Row 3 co…" at bounding box center [323, 221] width 223 height 272
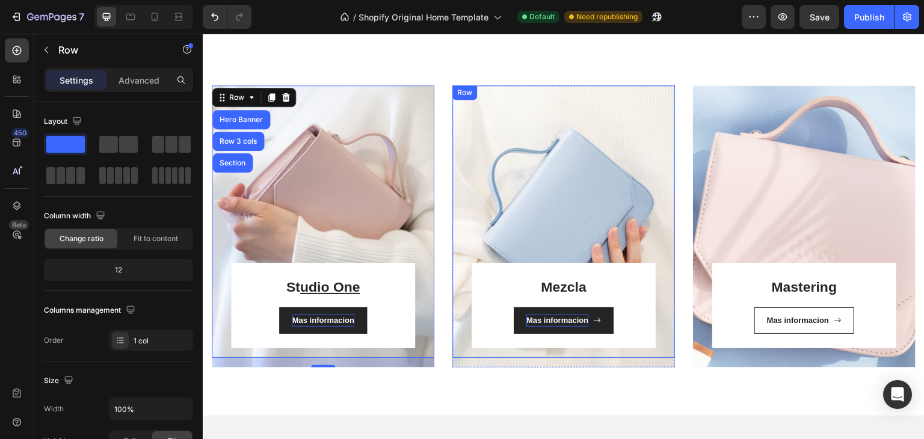
click at [511, 108] on div "Mezcla Heading Mas informacion Button Row Row" at bounding box center [563, 221] width 223 height 272
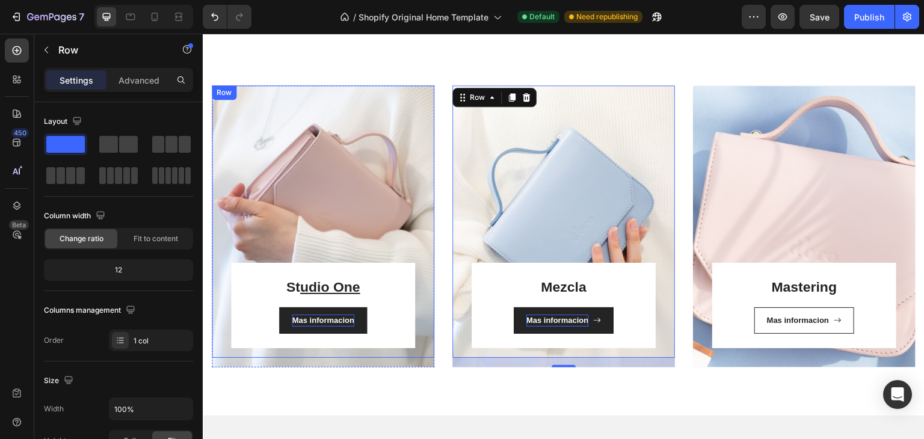
click at [262, 157] on div "⁠⁠⁠⁠⁠⁠⁠ St udio One Heading Mas informacion Button Row Row" at bounding box center [323, 221] width 223 height 272
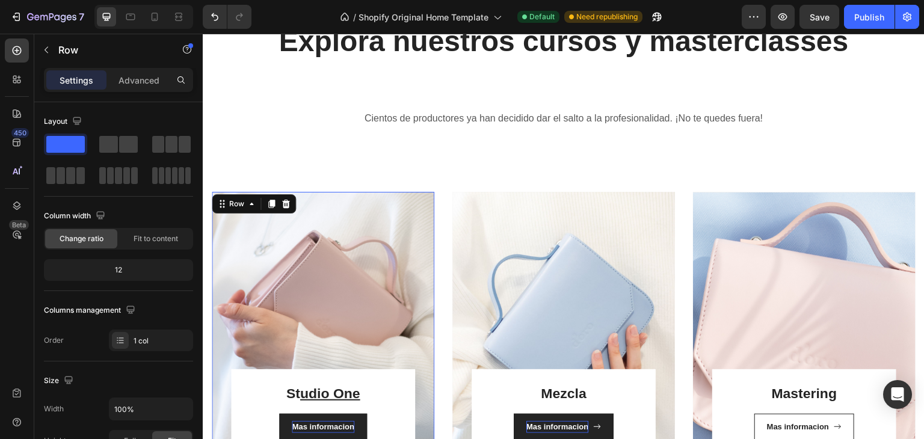
scroll to position [633, 0]
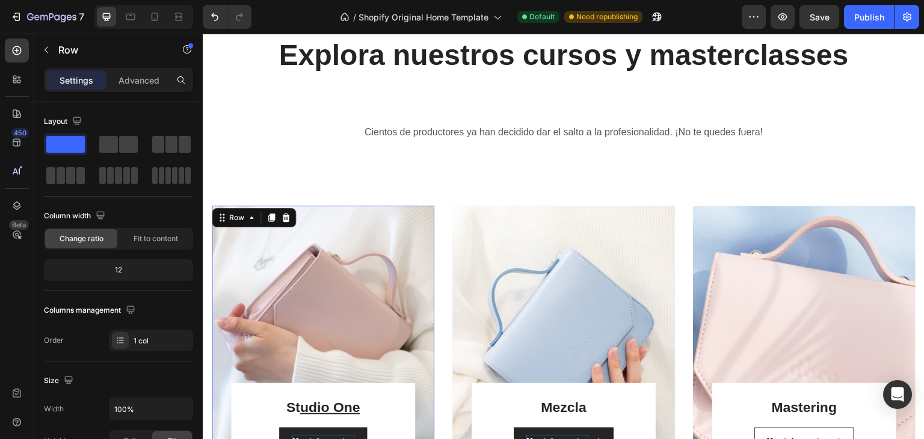
click at [333, 244] on div "⁠⁠⁠⁠⁠⁠⁠ St udio One Heading Mas informacion Button Row Row 16" at bounding box center [323, 342] width 223 height 272
click at [164, 238] on span "Fit to content" at bounding box center [156, 238] width 45 height 11
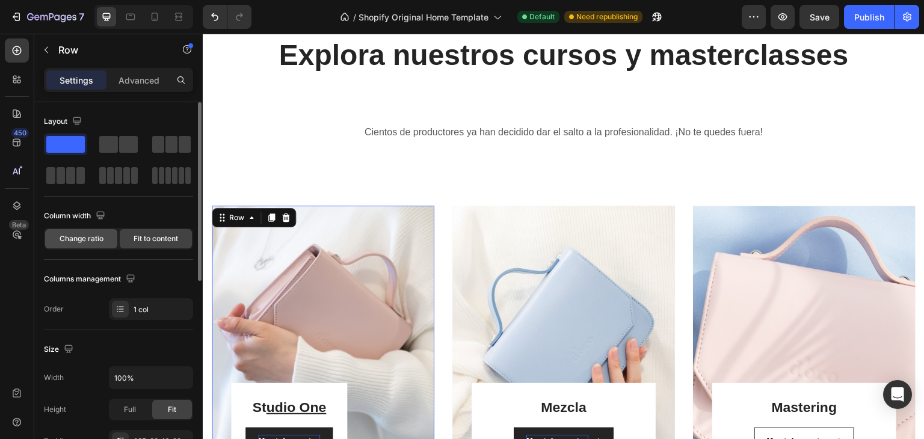
click at [64, 233] on span "Change ratio" at bounding box center [82, 238] width 44 height 11
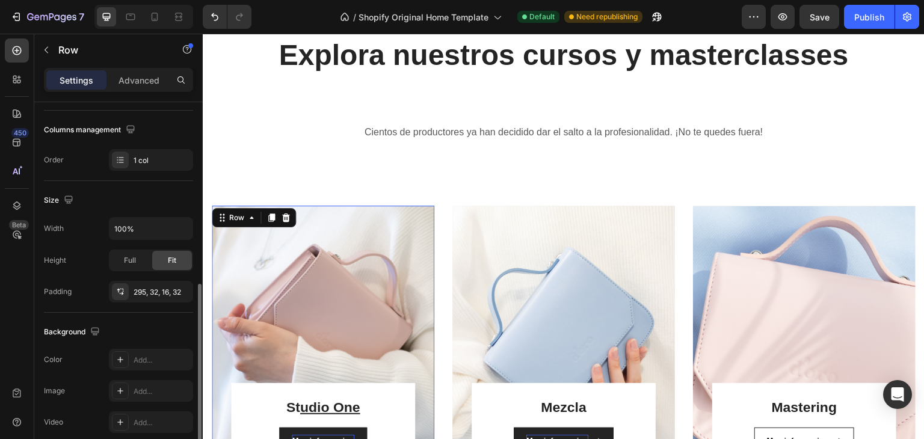
scroll to position [241, 0]
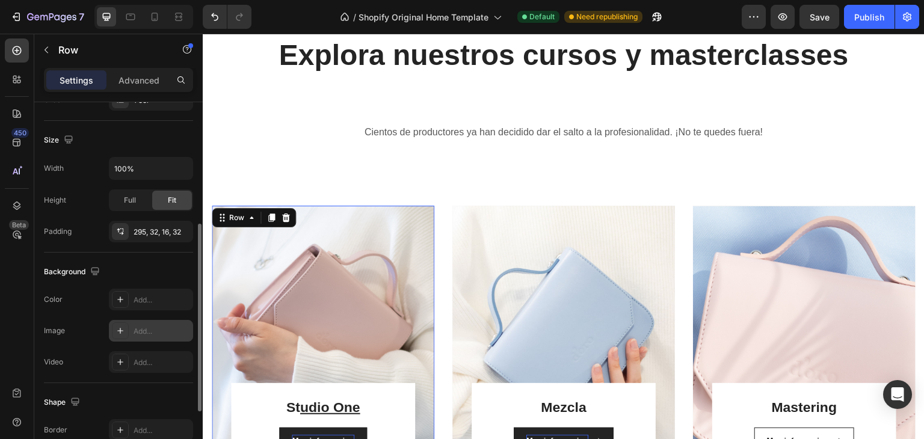
click at [123, 331] on icon at bounding box center [121, 331] width 10 height 10
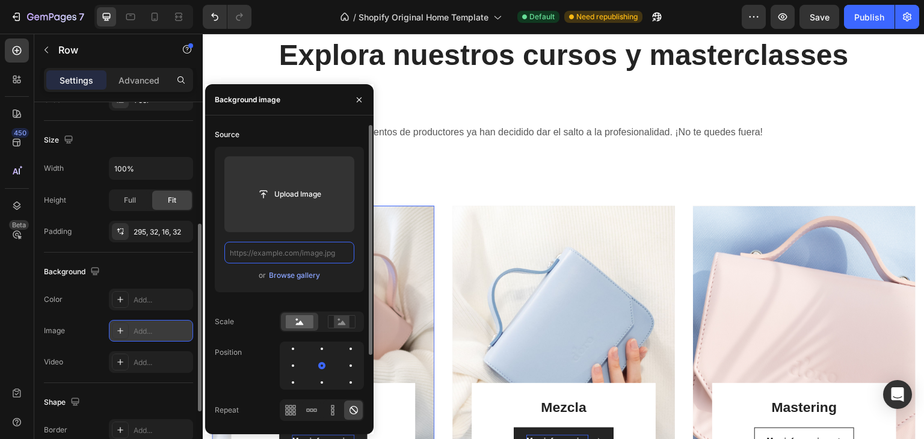
scroll to position [0, 0]
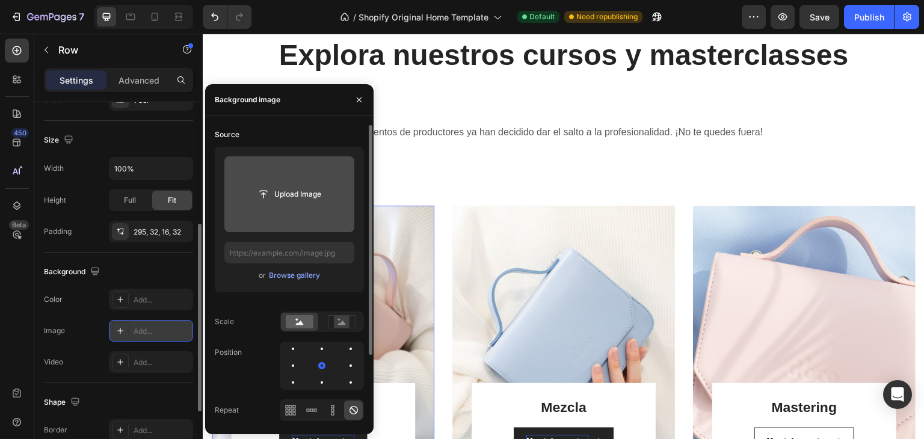
click at [274, 199] on input "file" at bounding box center [289, 194] width 83 height 20
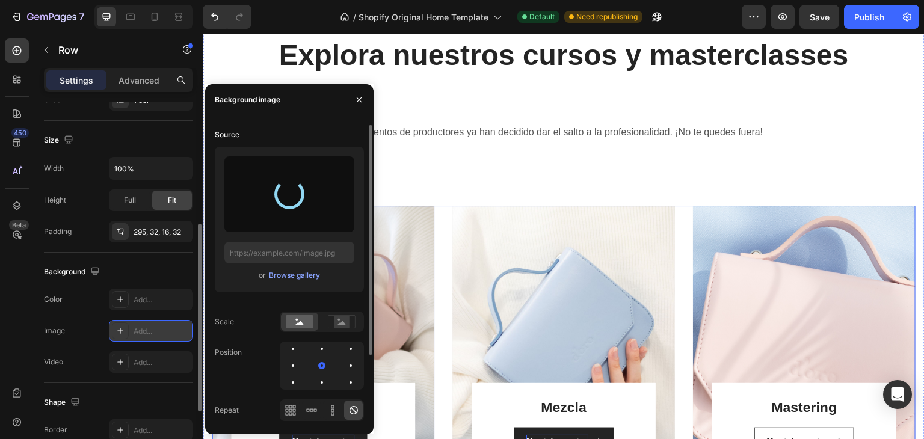
type input "[URL][DOMAIN_NAME]"
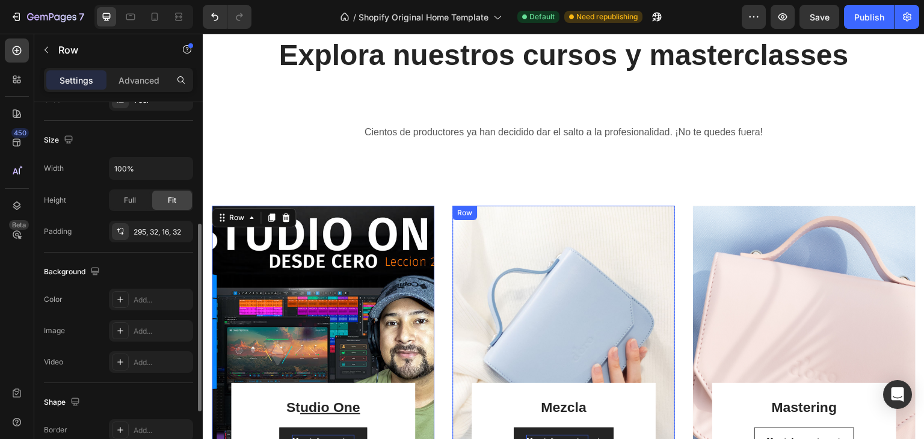
click at [517, 282] on div "Mezcla Heading Mas informacion Button Row Row" at bounding box center [563, 342] width 223 height 272
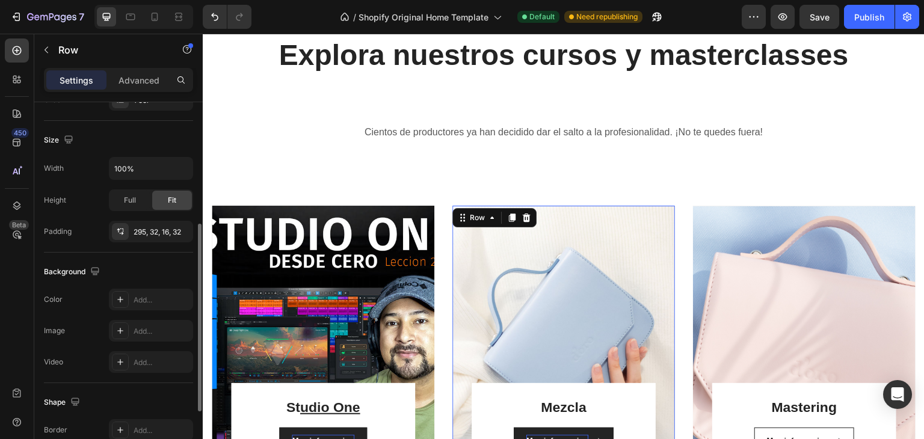
click at [596, 347] on div "Mezcla Heading Mas informacion Button Row Row 16" at bounding box center [563, 342] width 223 height 272
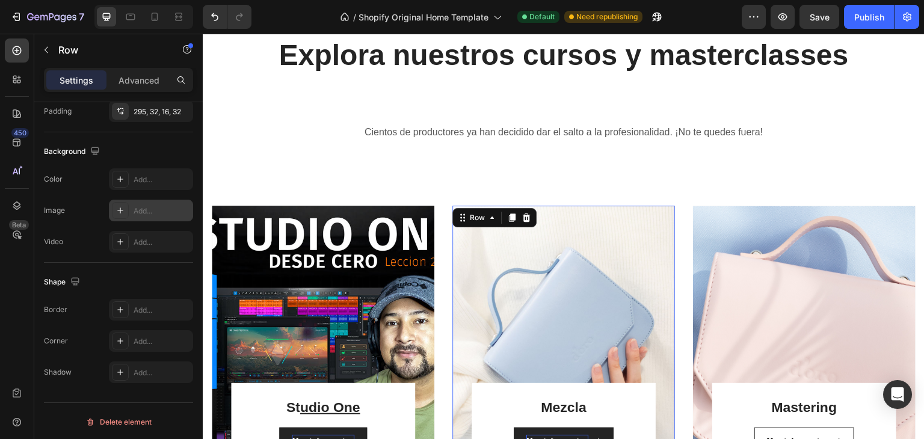
click at [120, 212] on icon at bounding box center [121, 211] width 10 height 10
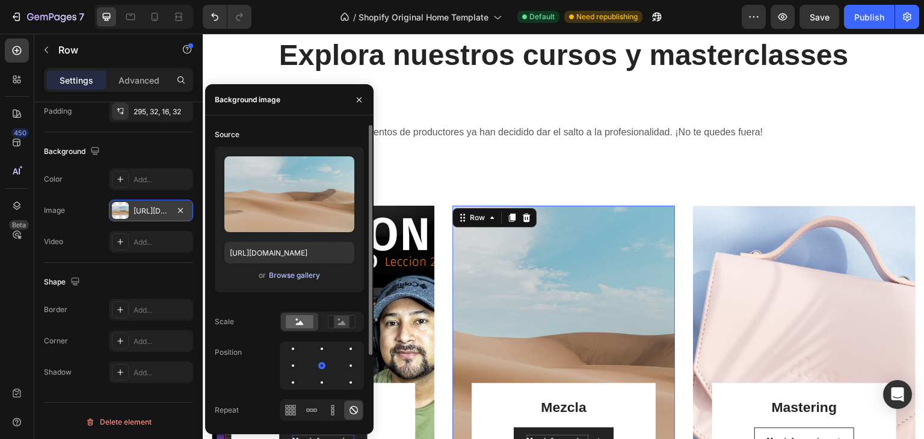
click at [291, 273] on div "Browse gallery" at bounding box center [294, 275] width 51 height 11
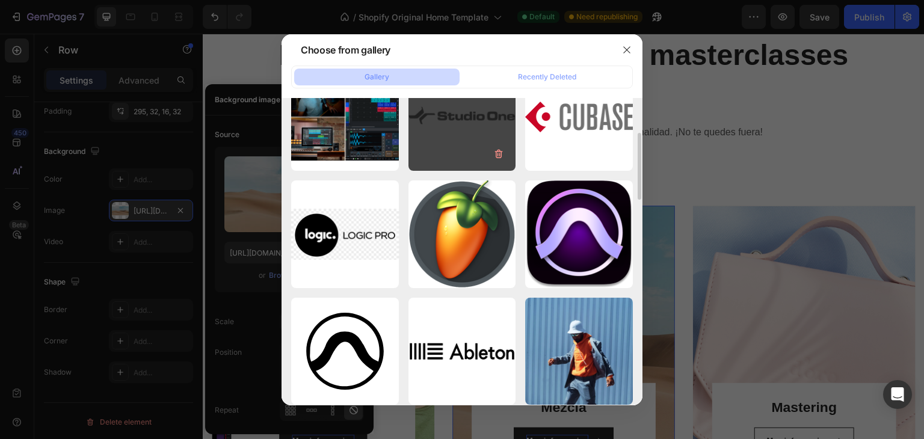
scroll to position [0, 0]
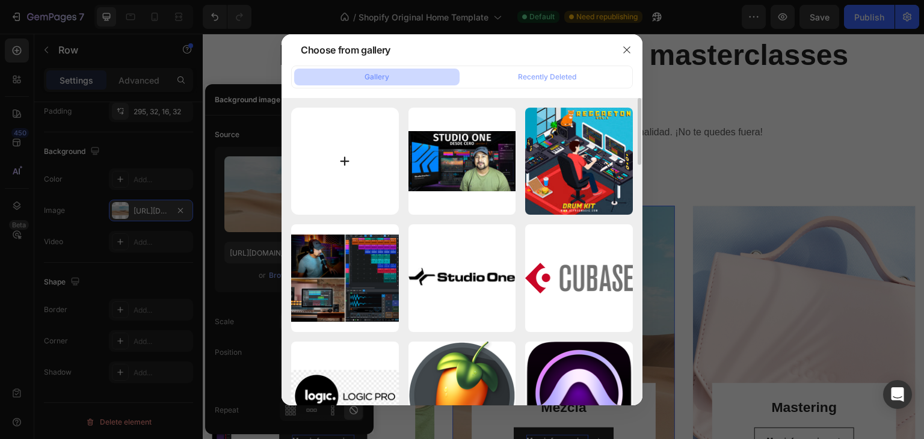
click at [339, 152] on input "file" at bounding box center [345, 162] width 108 height 108
type input "C:\fakepath\sop7_ui-screen-alt-5.png"
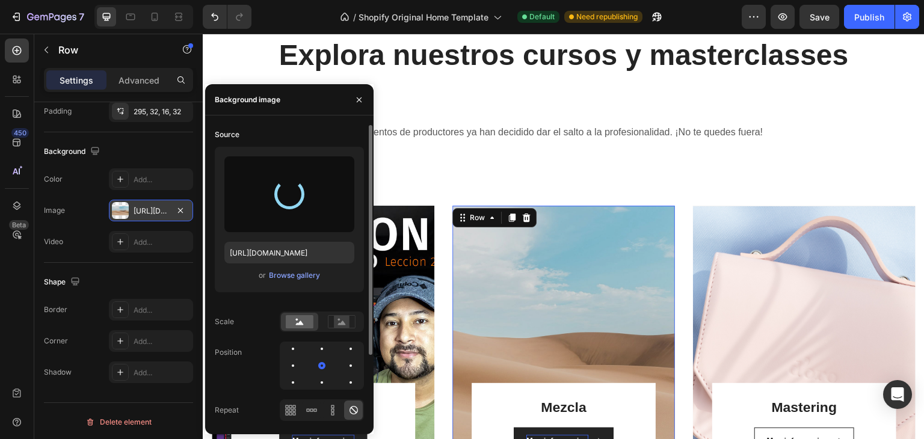
type input "https://cdn.shopify.com/s/files/1/0911/4062/0472/files/gempages_586353164718965…"
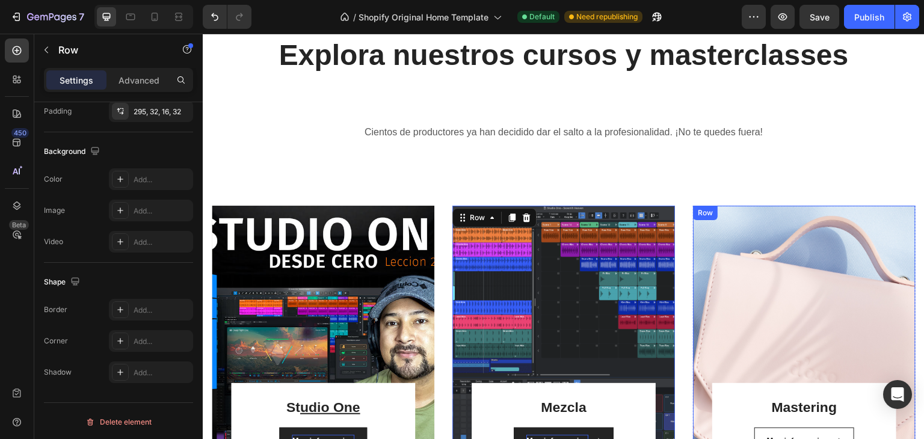
click at [774, 273] on div "Mastering Heading Mas informacion Button Row Row" at bounding box center [804, 342] width 223 height 272
click at [799, 276] on div "Mastering Heading Mas informacion Button Row Row 16" at bounding box center [804, 342] width 223 height 272
click at [831, 287] on div "Mastering Heading Mas informacion Button Row Row 16" at bounding box center [804, 342] width 223 height 272
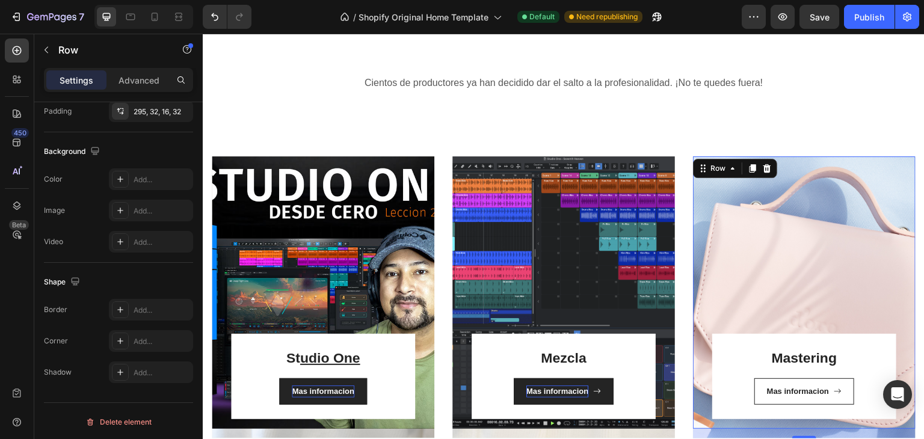
scroll to position [753, 0]
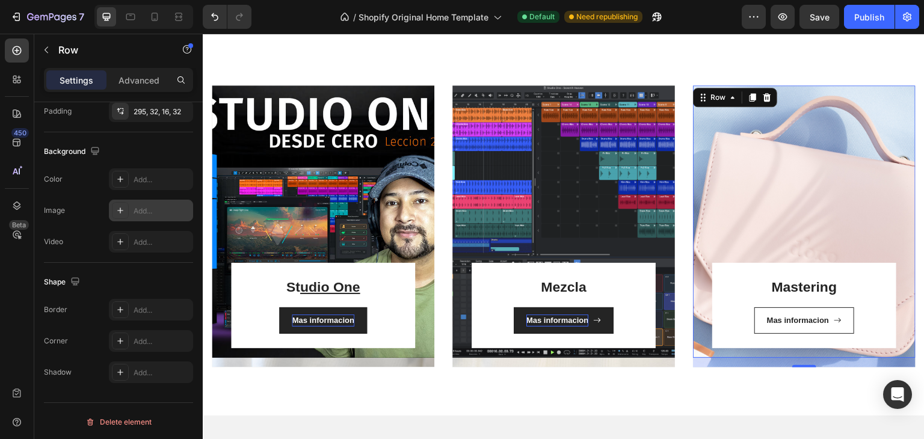
click at [132, 210] on div "Add..." at bounding box center [151, 211] width 84 height 22
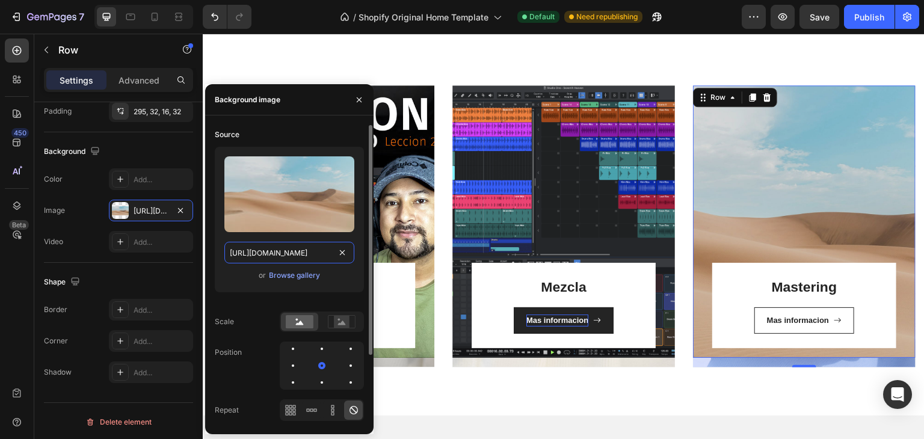
click at [282, 256] on input "https://cdn.shopify.com/s/files/1/2005/9307/files/background_settings.jpg" at bounding box center [289, 253] width 130 height 22
click at [284, 273] on div "Browse gallery" at bounding box center [294, 275] width 51 height 11
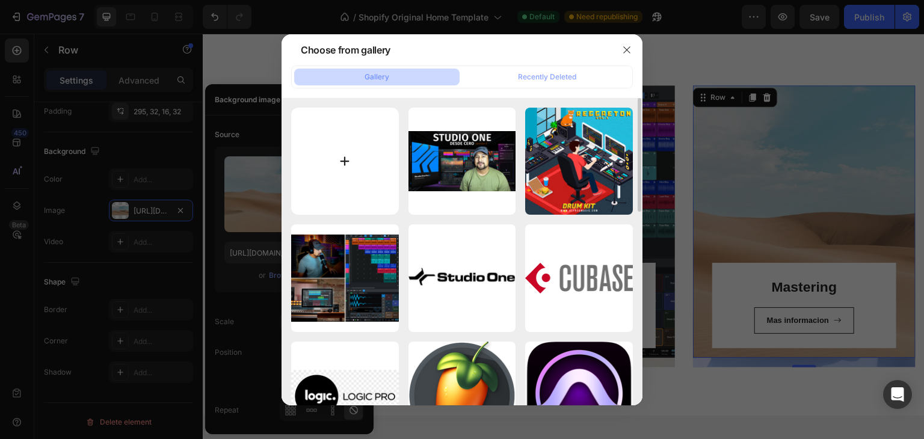
click at [320, 155] on input "file" at bounding box center [345, 162] width 108 height 108
type input "C:\fakepath\SO3_09_15_01-vDuVNuNExfDPvnmB1F.tBfhxJz8dft05.jpg"
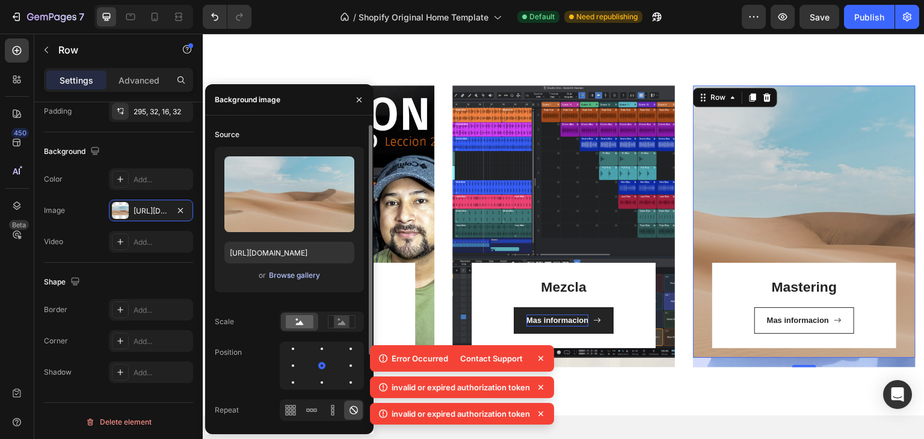
click at [273, 275] on div "Browse gallery" at bounding box center [294, 275] width 51 height 11
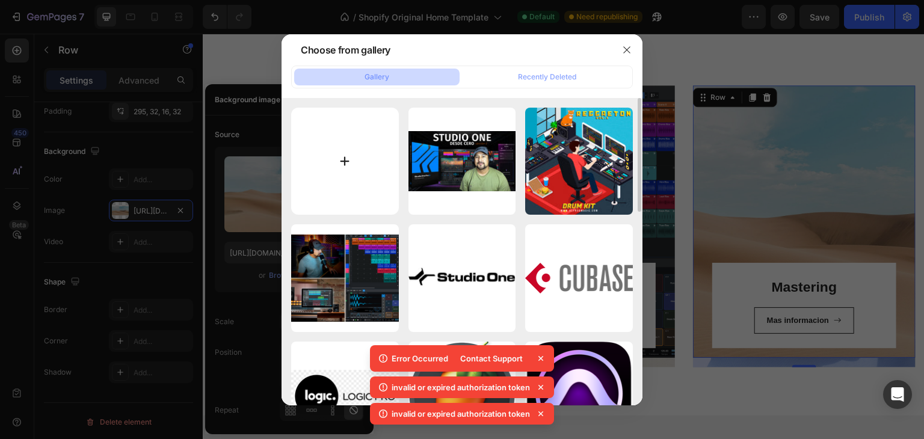
click at [331, 158] on input "file" at bounding box center [345, 162] width 108 height 108
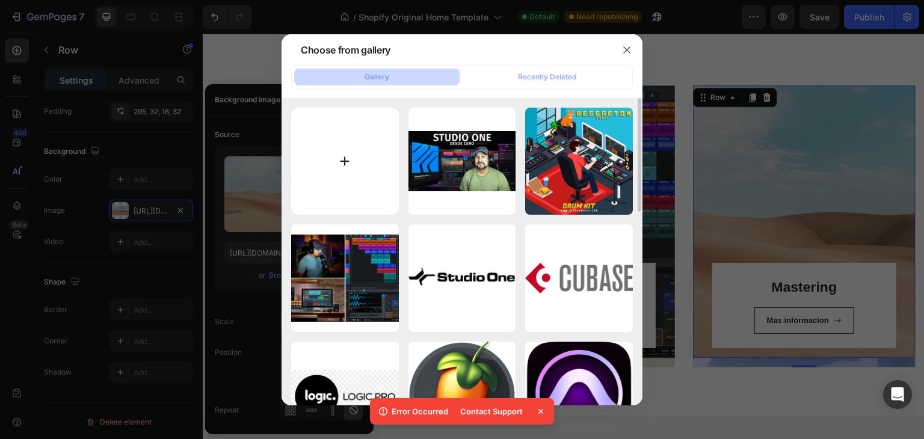
type input "C:\fakepath\SO3_09_15_01-vDuVNuNExfDPvnmB1F.tBfhxJz8dft05.jpg"
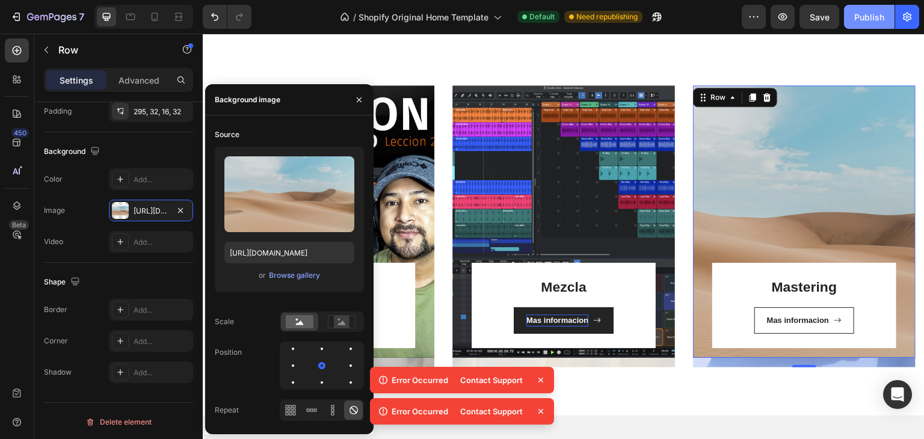
click at [866, 11] on div "Publish" at bounding box center [869, 17] width 30 height 13
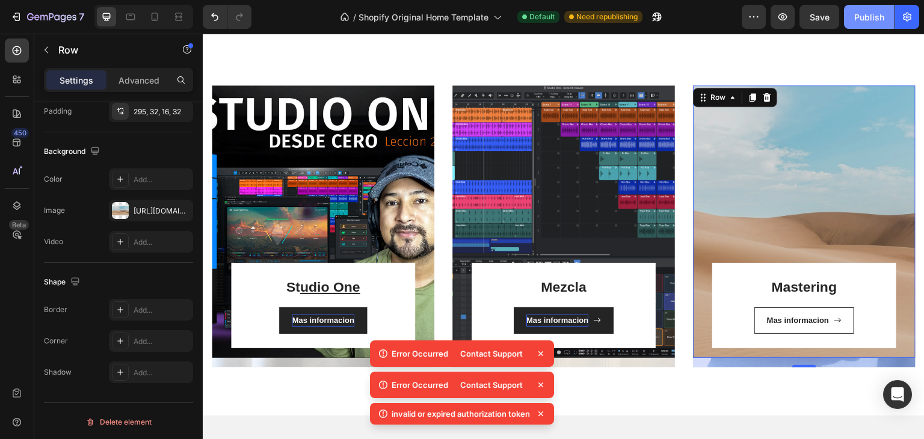
click at [866, 17] on div "Publish" at bounding box center [869, 17] width 30 height 13
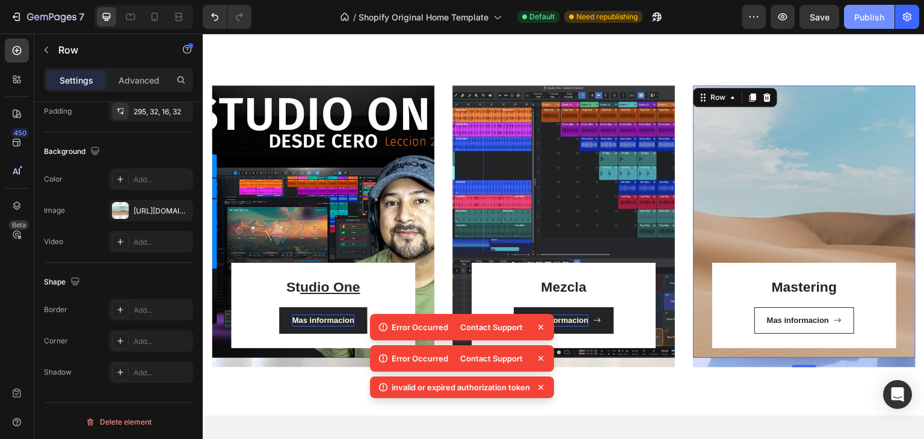
click at [866, 17] on div "Publish" at bounding box center [869, 17] width 30 height 13
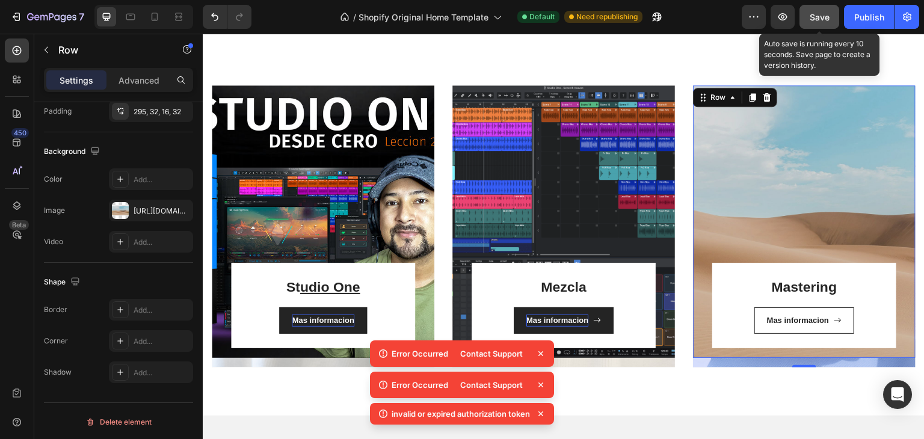
click at [836, 18] on button "Save" at bounding box center [819, 17] width 40 height 24
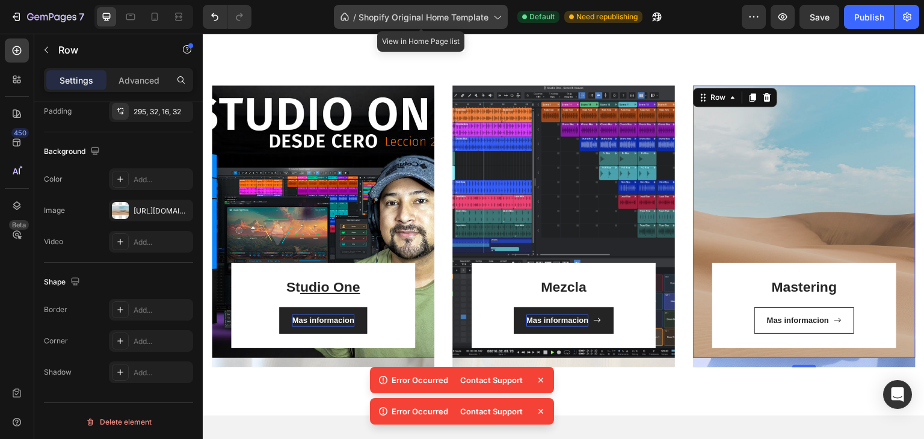
click at [469, 17] on span "Shopify Original Home Template" at bounding box center [424, 17] width 130 height 13
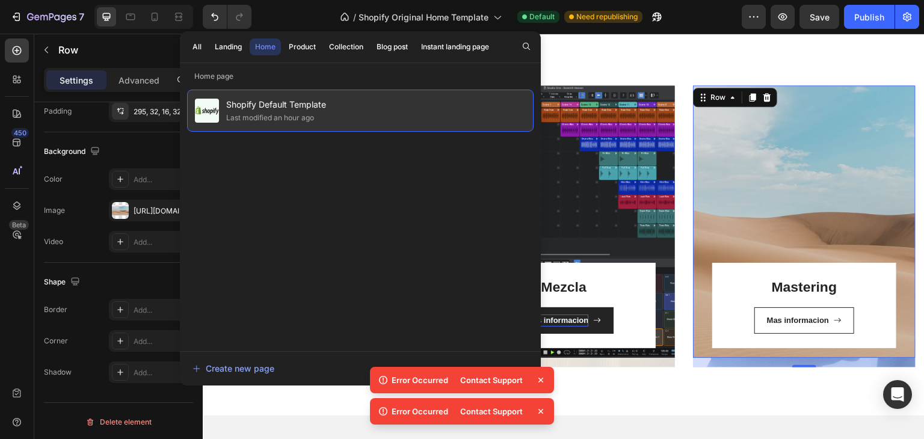
click at [361, 113] on div "Shopify Default Template Last modified an hour ago" at bounding box center [360, 111] width 347 height 42
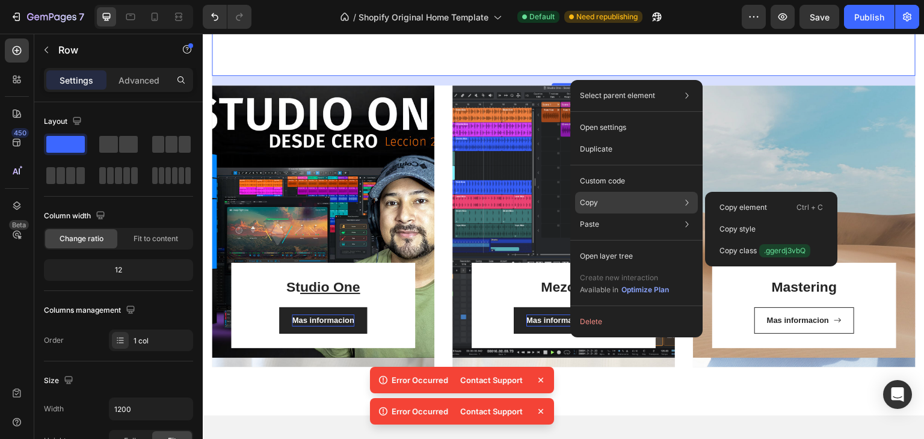
click at [610, 198] on div "Copy Copy element Ctrl + C Copy style Copy class .ggerdj3vbQ" at bounding box center [636, 203] width 123 height 22
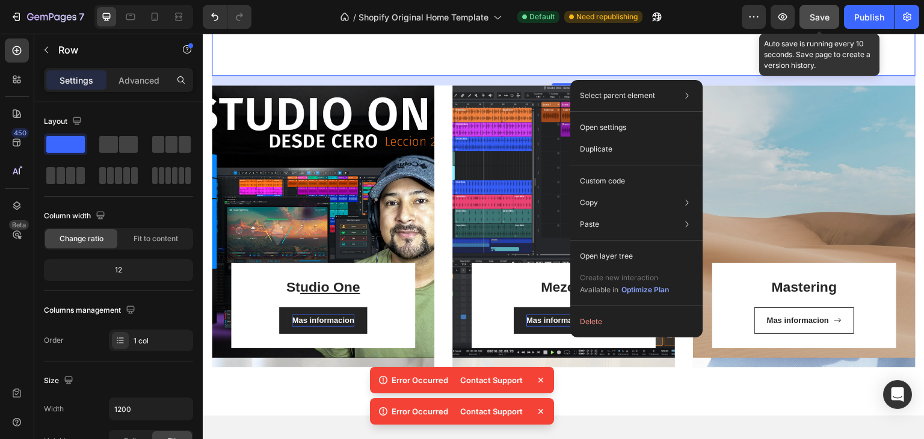
click at [827, 20] on span "Save" at bounding box center [820, 17] width 20 height 10
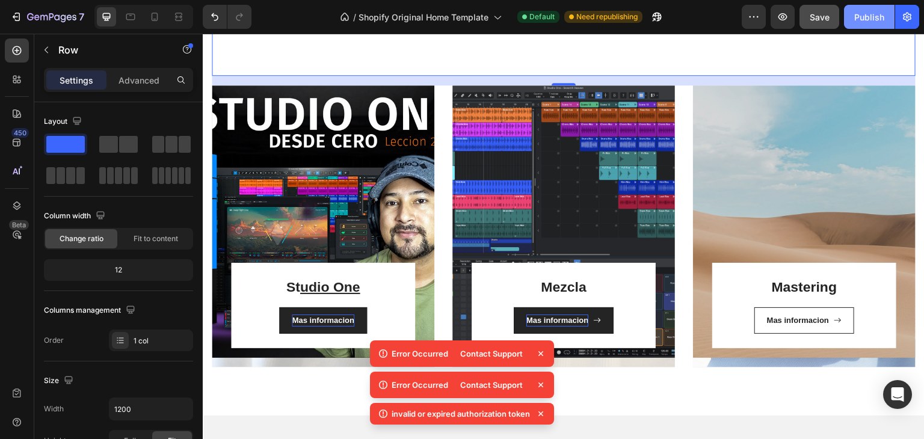
click at [861, 21] on div "Publish" at bounding box center [869, 17] width 30 height 13
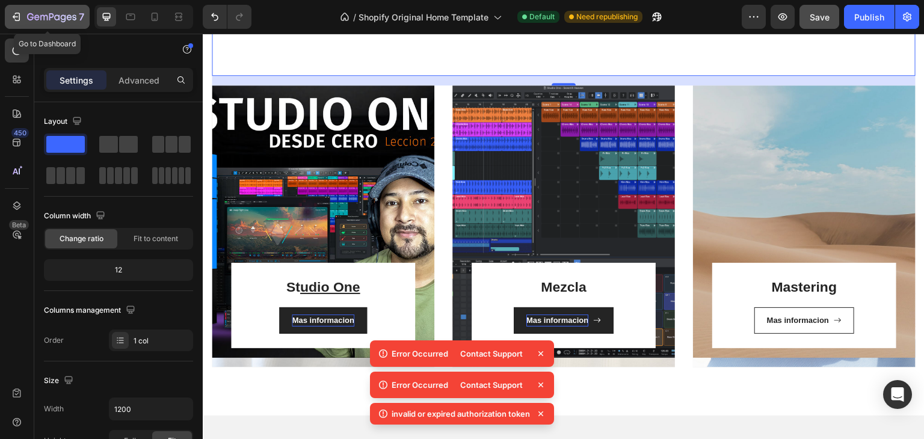
click at [53, 13] on icon "button" at bounding box center [51, 18] width 49 height 10
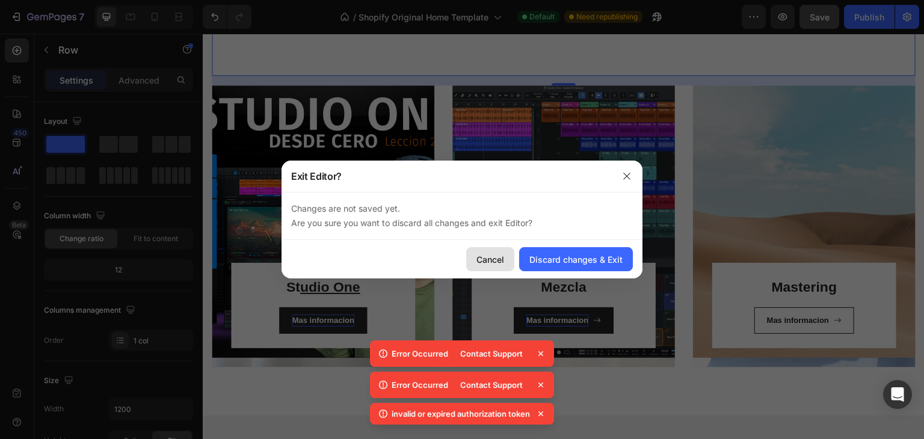
click at [503, 258] on div "Cancel" at bounding box center [490, 259] width 28 height 13
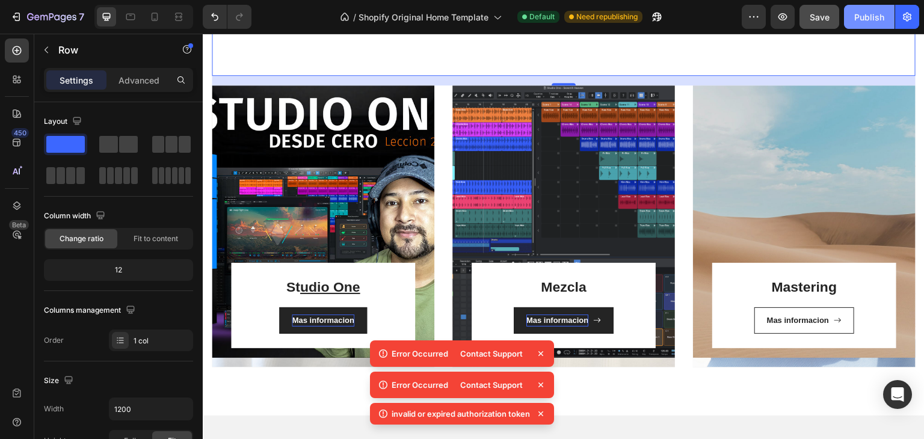
click at [860, 19] on div "Publish" at bounding box center [869, 17] width 30 height 13
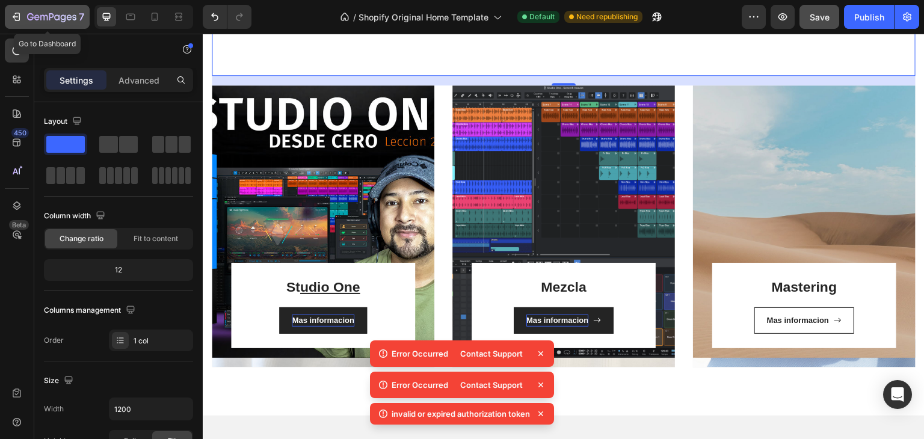
click at [22, 19] on icon "button" at bounding box center [16, 17] width 12 height 12
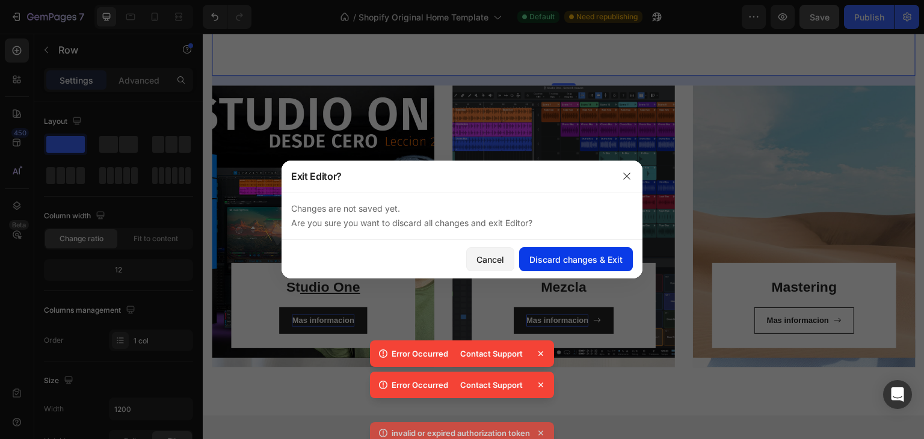
click at [567, 252] on button "Discard changes & Exit" at bounding box center [576, 259] width 114 height 24
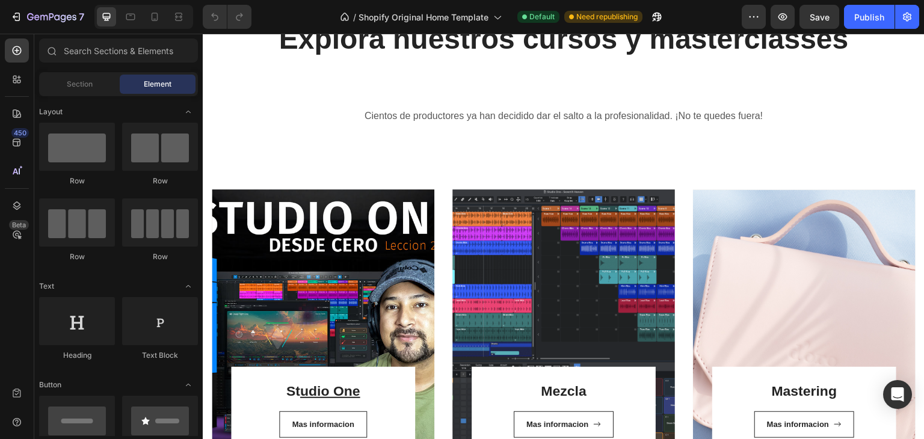
scroll to position [662, 0]
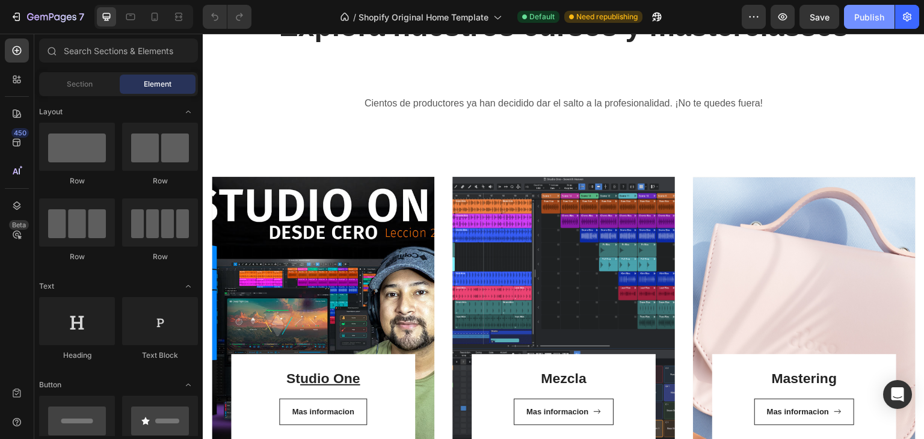
click at [865, 8] on button "Publish" at bounding box center [869, 17] width 51 height 24
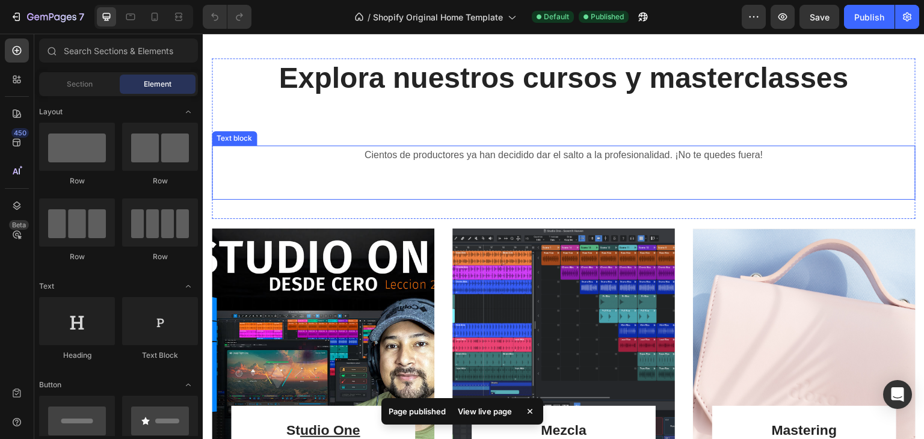
scroll to position [541, 0]
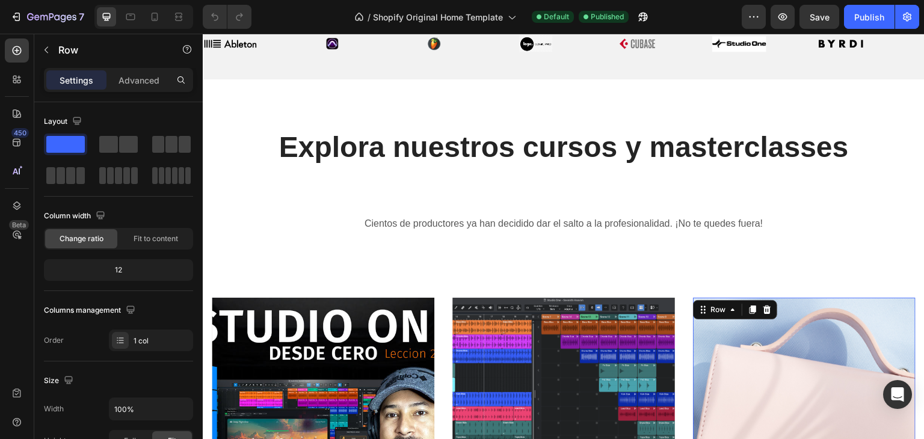
click at [805, 329] on div "Mastering Heading Mas [STREET_ADDRESS]" at bounding box center [804, 434] width 223 height 272
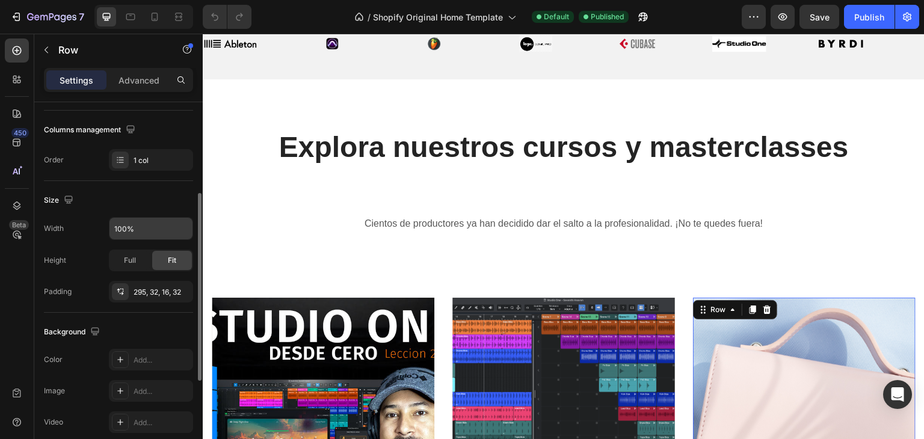
scroll to position [241, 0]
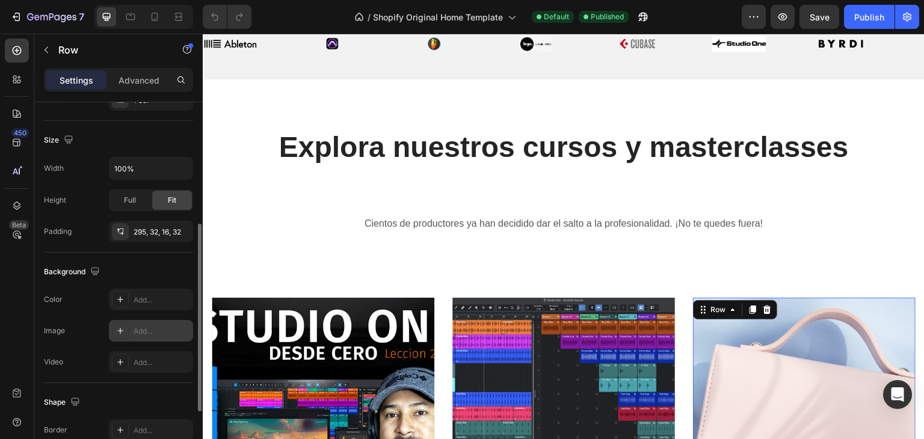
click at [139, 324] on div "Add..." at bounding box center [151, 331] width 84 height 22
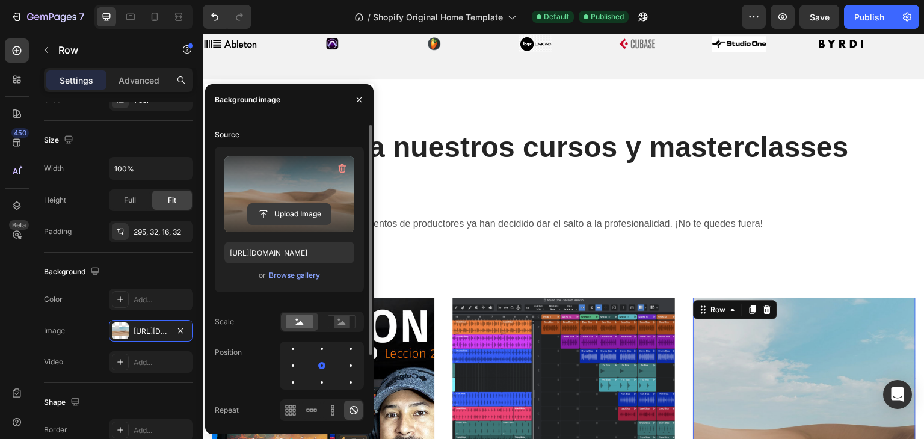
click at [296, 210] on input "file" at bounding box center [289, 214] width 83 height 20
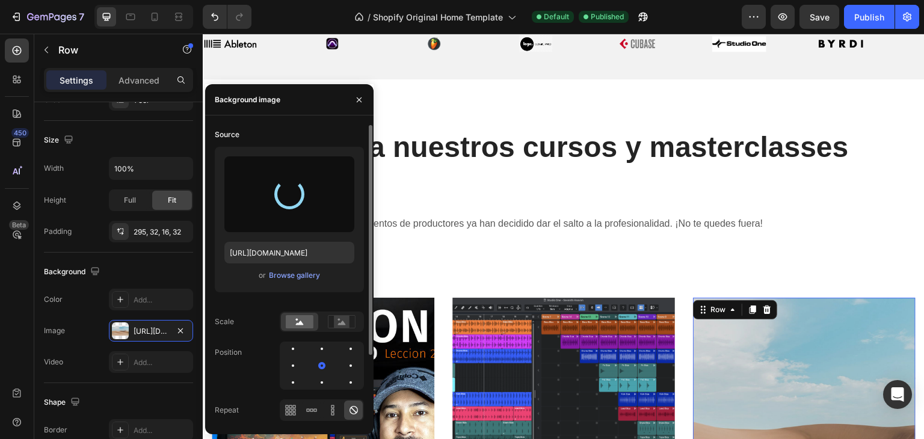
type input "[URL][DOMAIN_NAME]"
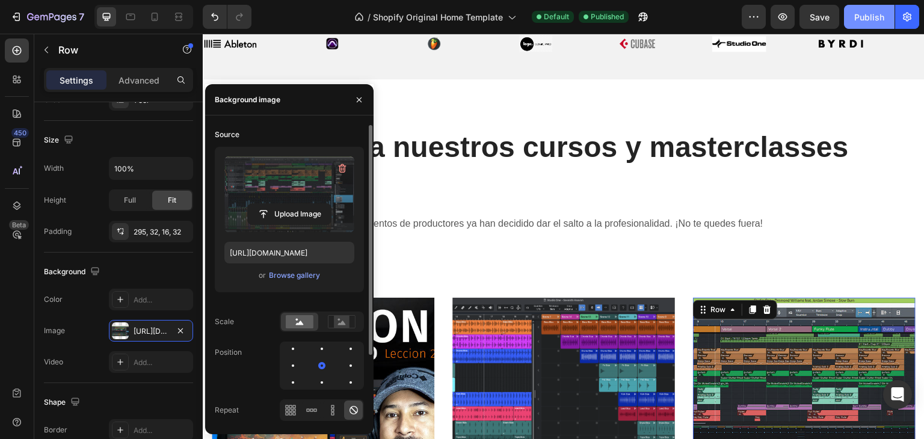
click at [861, 15] on div "Publish" at bounding box center [869, 17] width 30 height 13
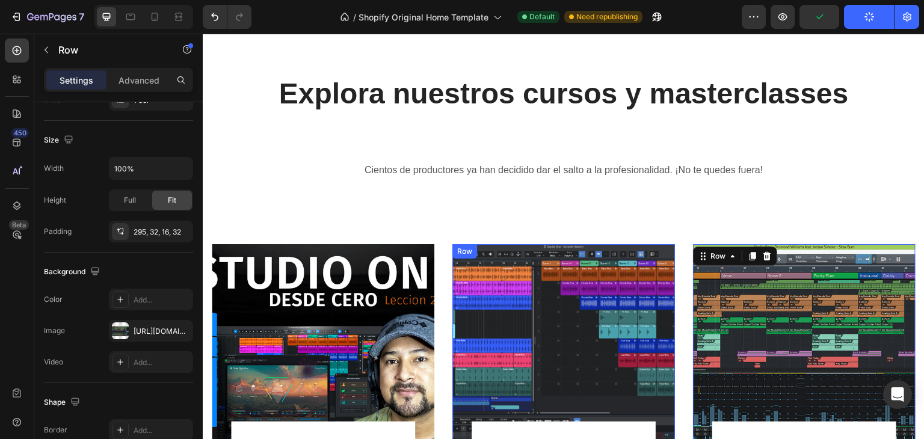
scroll to position [722, 0]
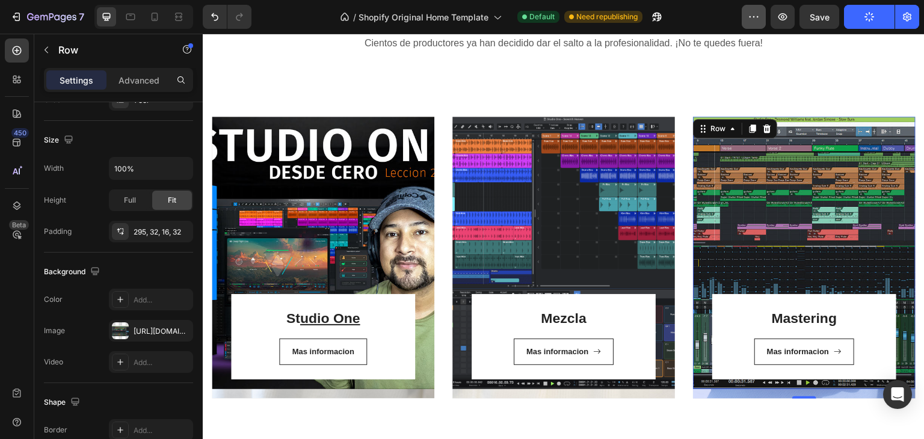
click at [762, 16] on button "button" at bounding box center [754, 17] width 24 height 24
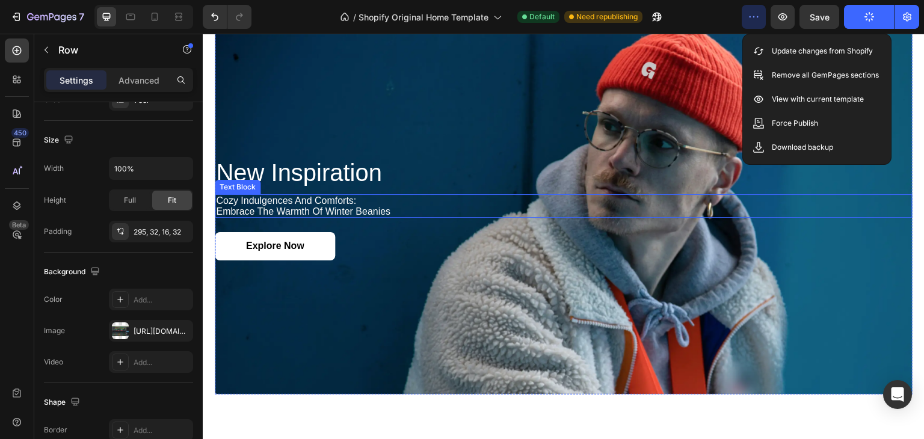
scroll to position [963, 0]
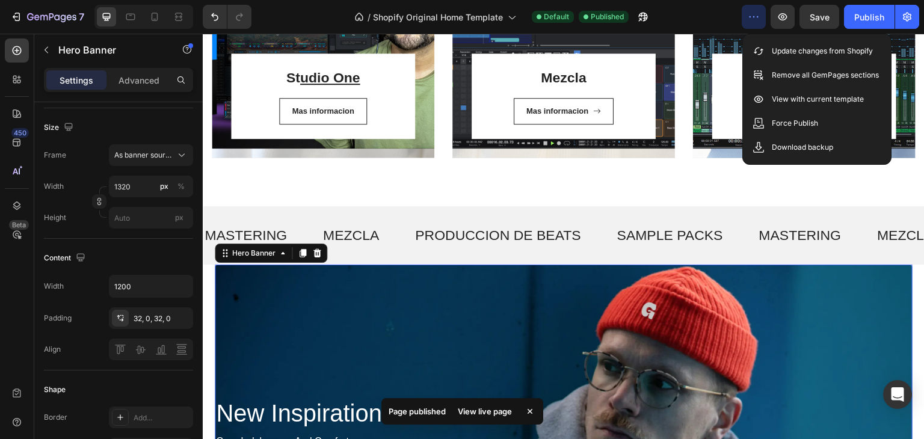
scroll to position [0, 0]
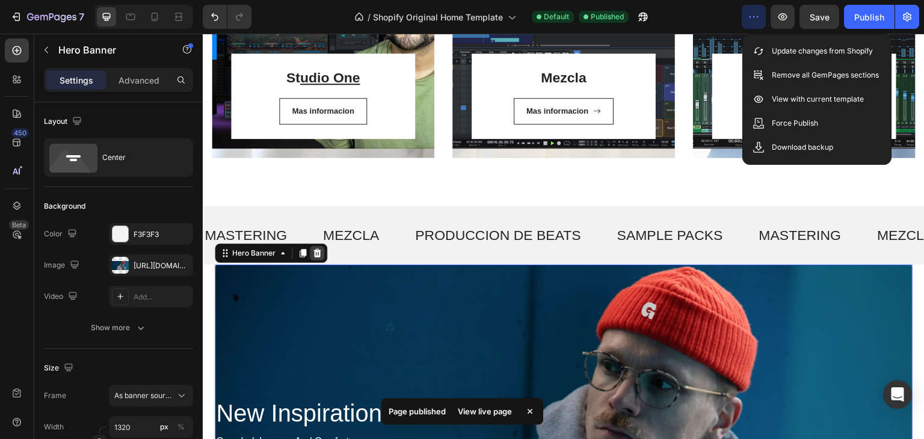
click at [319, 256] on icon at bounding box center [317, 253] width 8 height 8
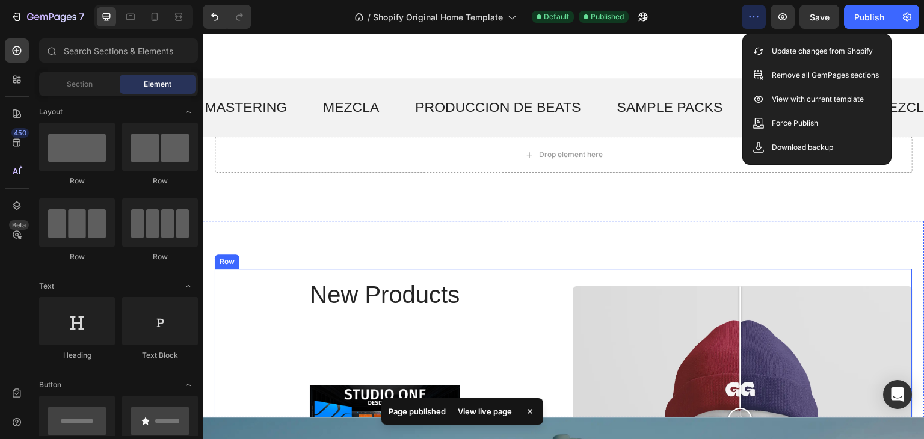
scroll to position [1023, 0]
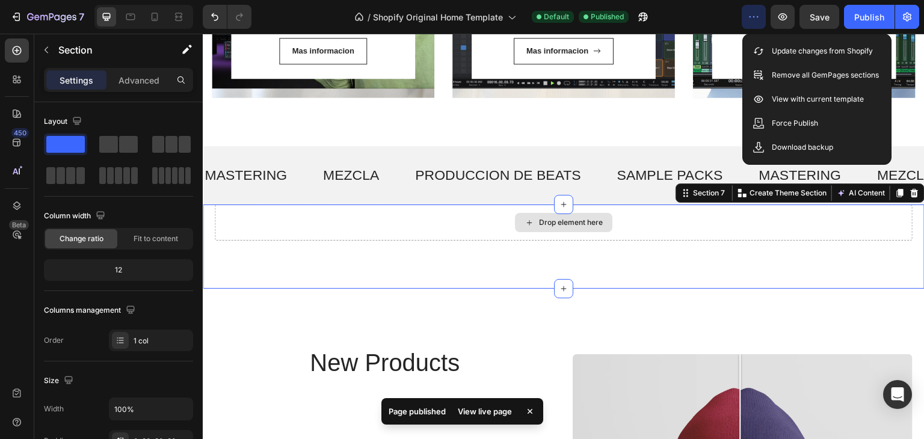
click at [425, 217] on div "Drop element here" at bounding box center [564, 223] width 698 height 36
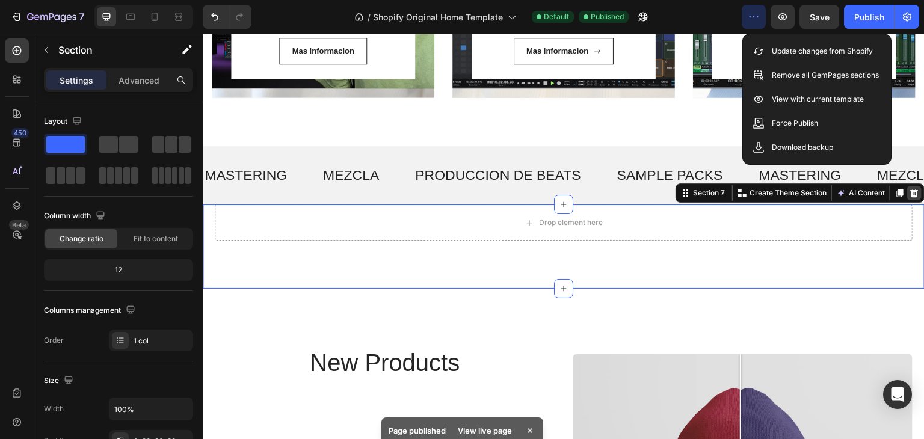
click at [907, 199] on div at bounding box center [914, 193] width 14 height 14
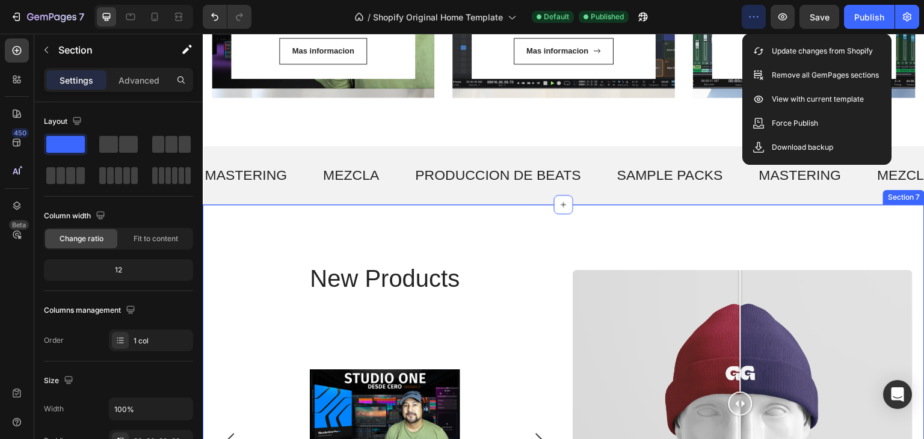
click at [477, 224] on div "new products Heading Product Images studio one desde cero gratis Product Title …" at bounding box center [564, 404] width 722 height 398
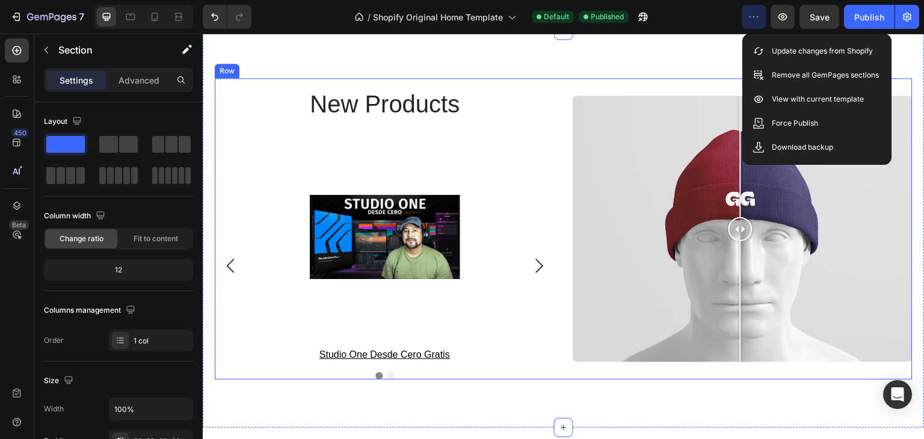
scroll to position [1203, 0]
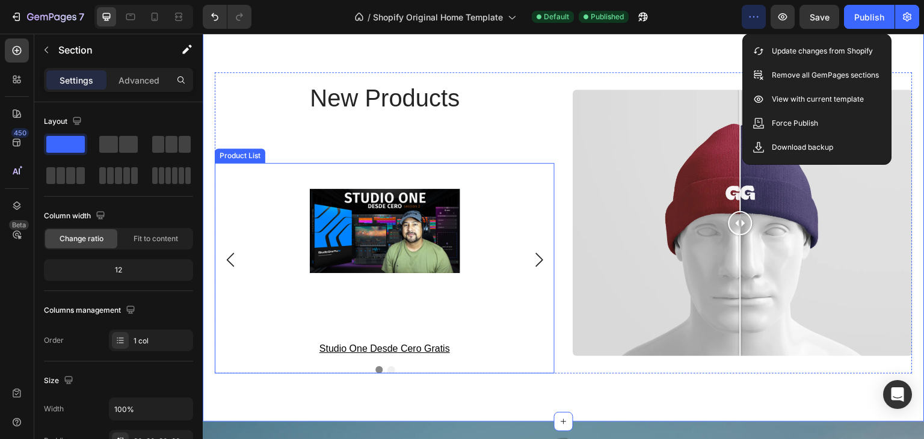
click at [536, 262] on icon "Carousel Next Arrow" at bounding box center [539, 260] width 14 height 14
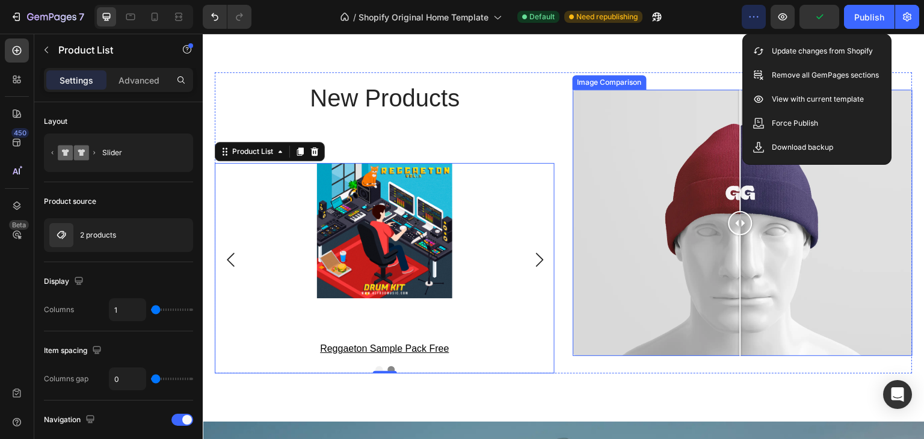
scroll to position [1143, 0]
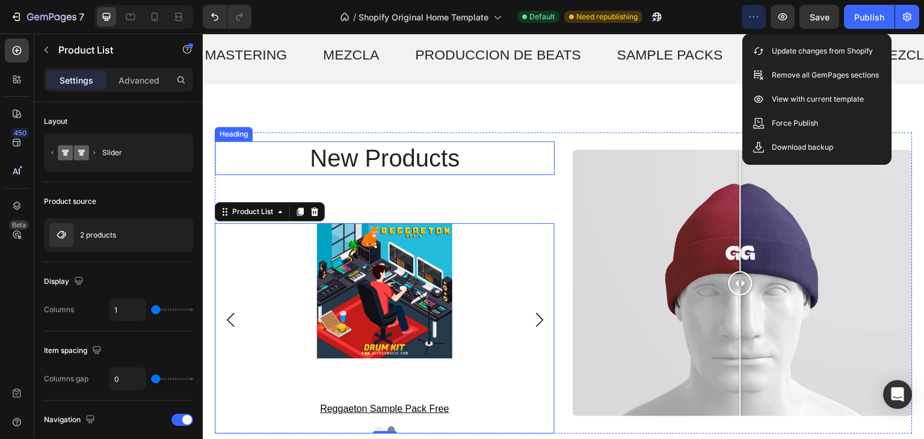
click at [413, 163] on h2 "new products" at bounding box center [385, 158] width 340 height 34
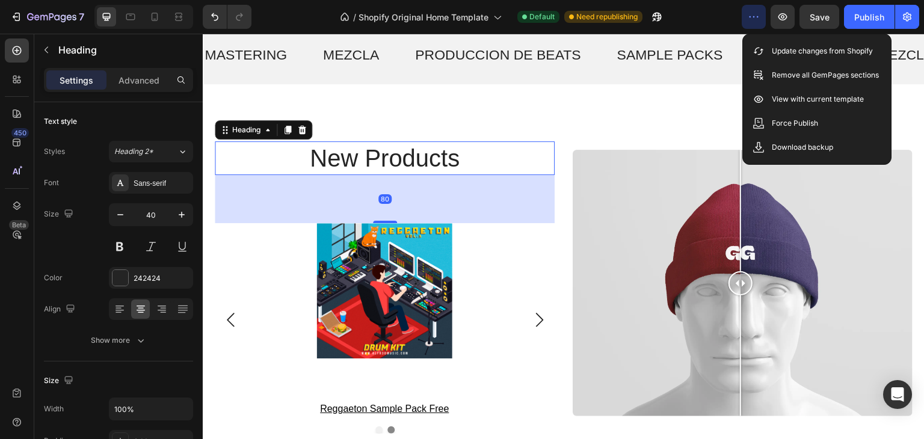
click at [413, 163] on h2 "new products" at bounding box center [385, 158] width 340 height 34
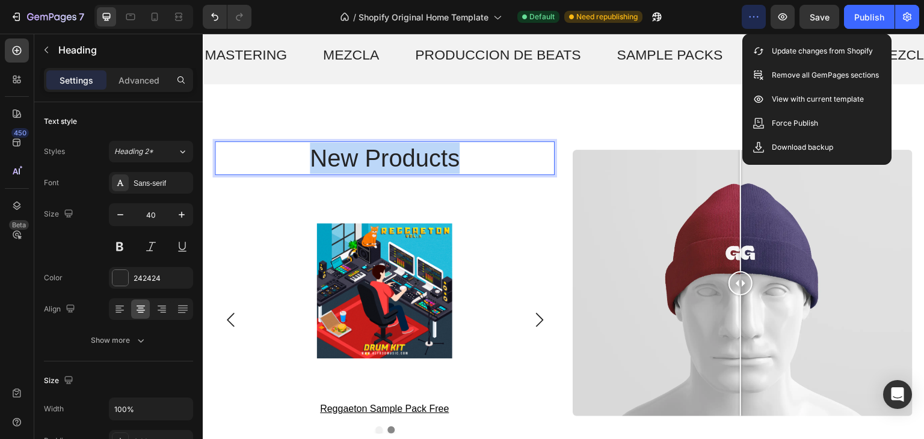
click at [413, 163] on p "new products" at bounding box center [384, 158] width 337 height 31
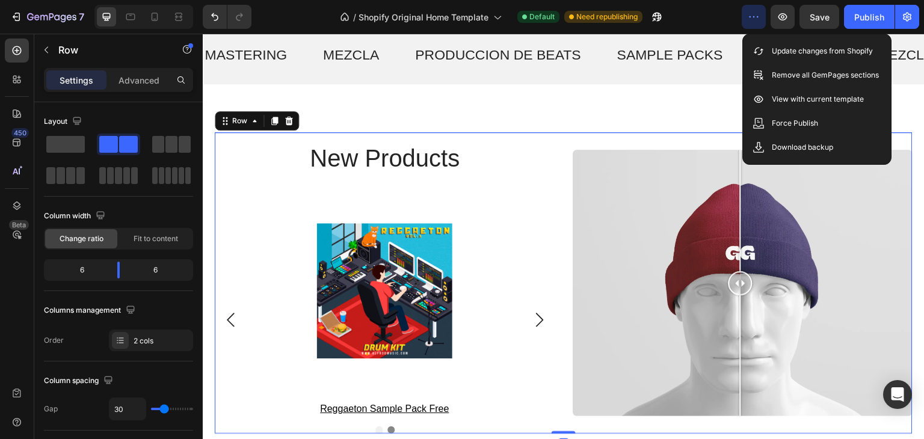
click at [671, 133] on div "Image Comparison" at bounding box center [743, 282] width 340 height 301
click at [656, 150] on div "Image Comparison" at bounding box center [743, 282] width 340 height 301
click at [294, 121] on div at bounding box center [289, 121] width 14 height 14
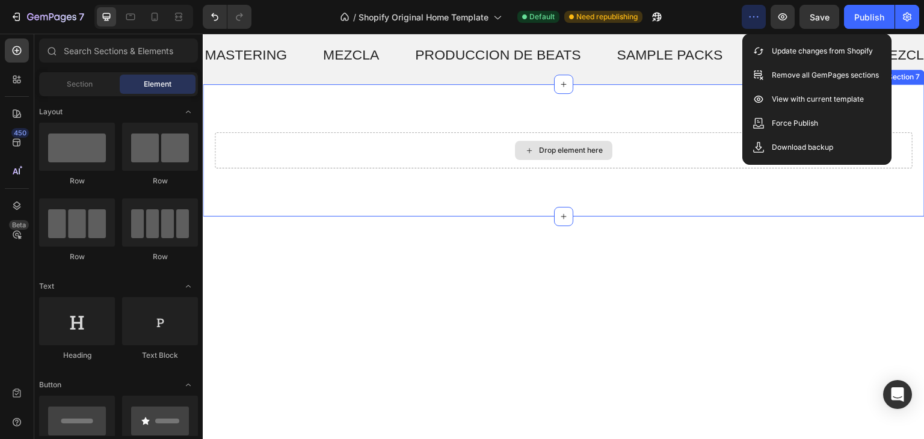
click at [455, 138] on div "Drop element here" at bounding box center [564, 150] width 698 height 36
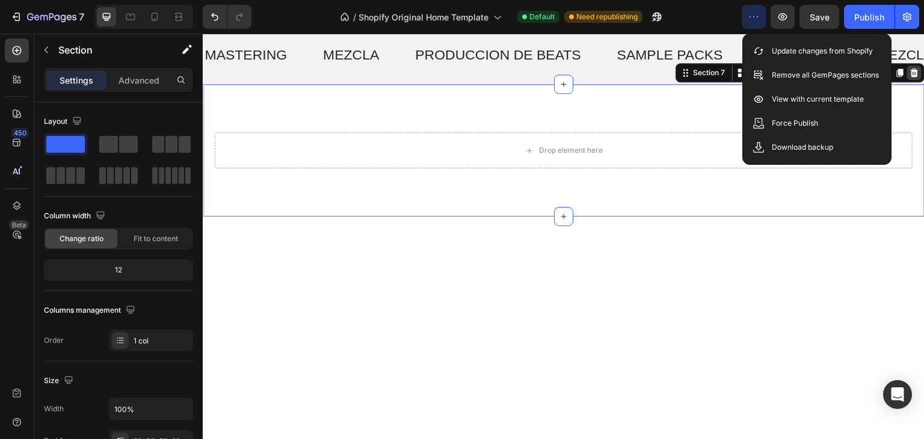
drag, startPoint x: 907, startPoint y: 71, endPoint x: 1071, endPoint y: 117, distance: 169.9
click at [911, 71] on icon at bounding box center [915, 73] width 8 height 8
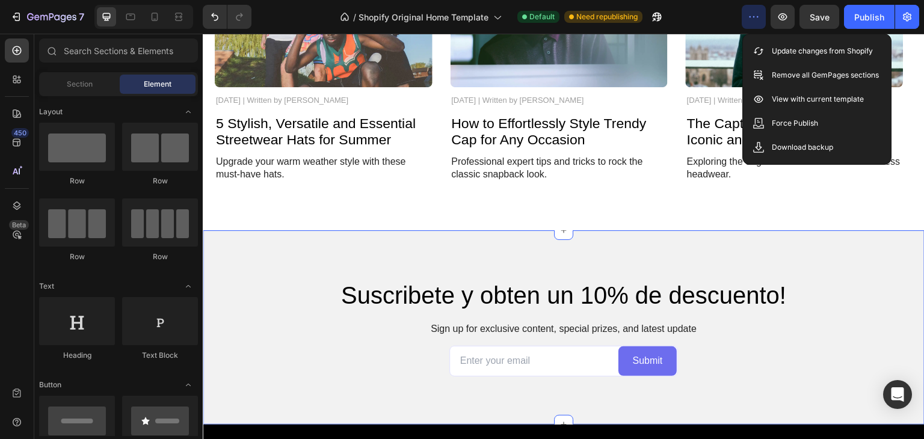
scroll to position [2226, 0]
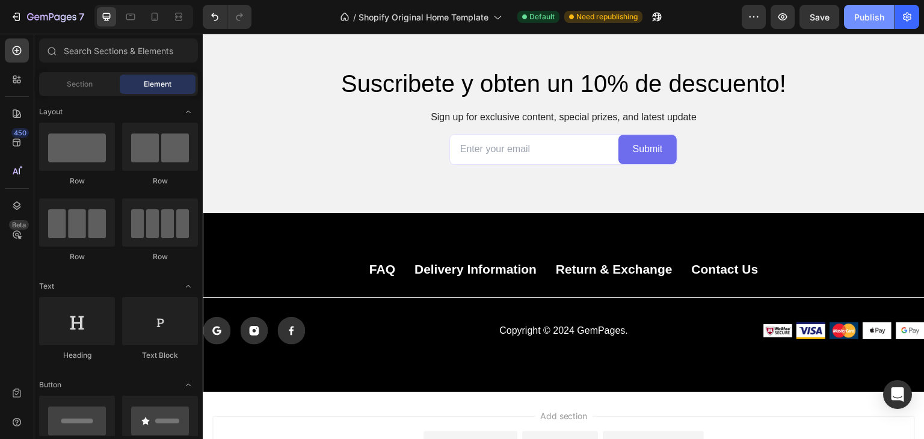
click at [875, 11] on div "Publish" at bounding box center [869, 17] width 30 height 13
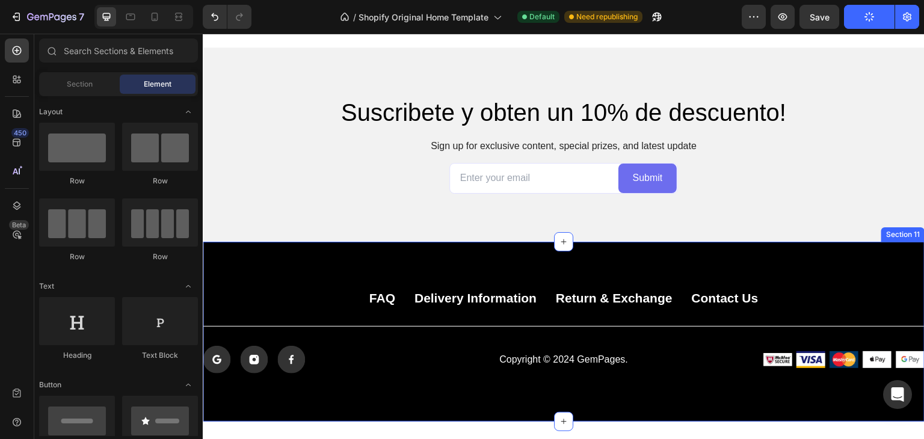
scroll to position [2081, 0]
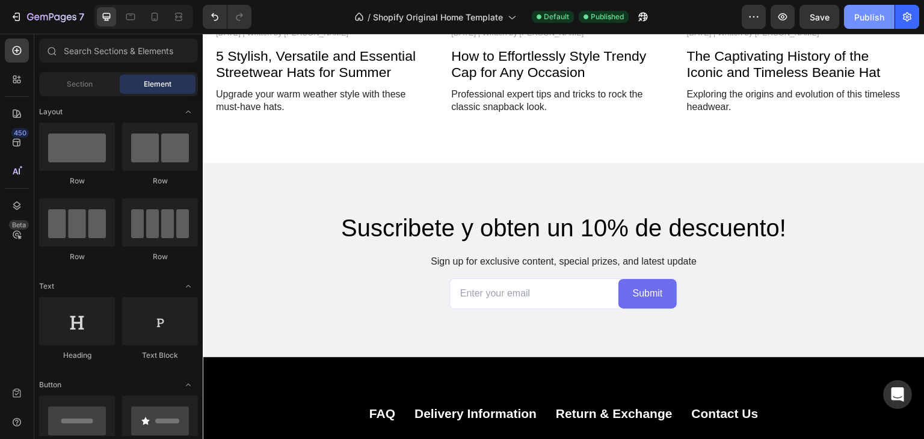
click at [865, 20] on div "Publish" at bounding box center [869, 17] width 30 height 13
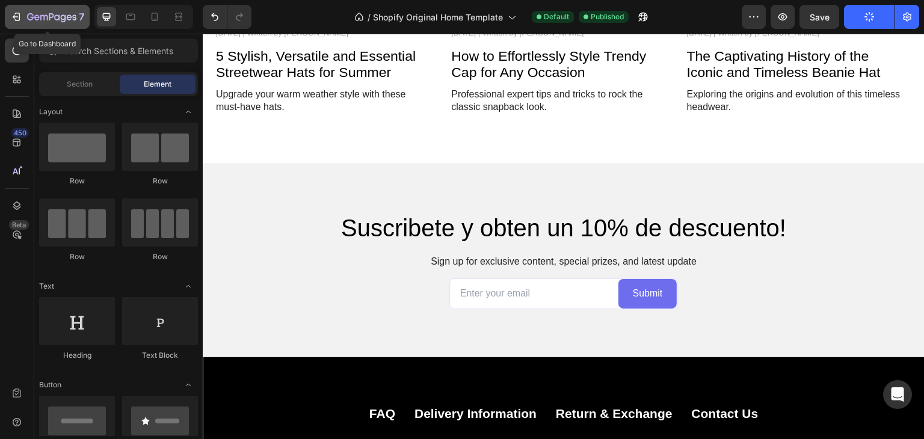
click at [8, 20] on button "7" at bounding box center [47, 17] width 85 height 24
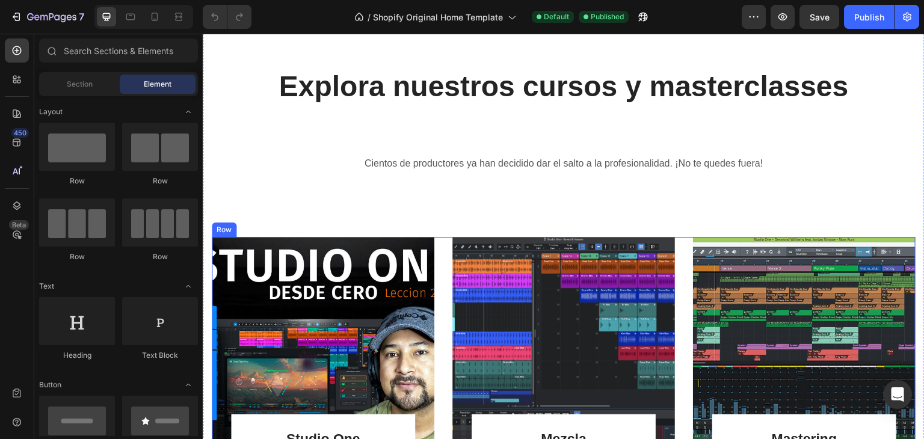
scroll to position [421, 0]
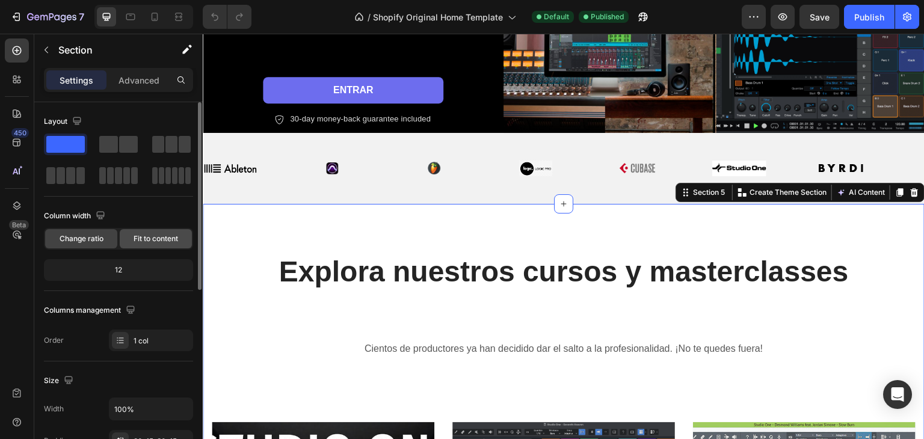
click at [162, 239] on span "Fit to content" at bounding box center [156, 238] width 45 height 11
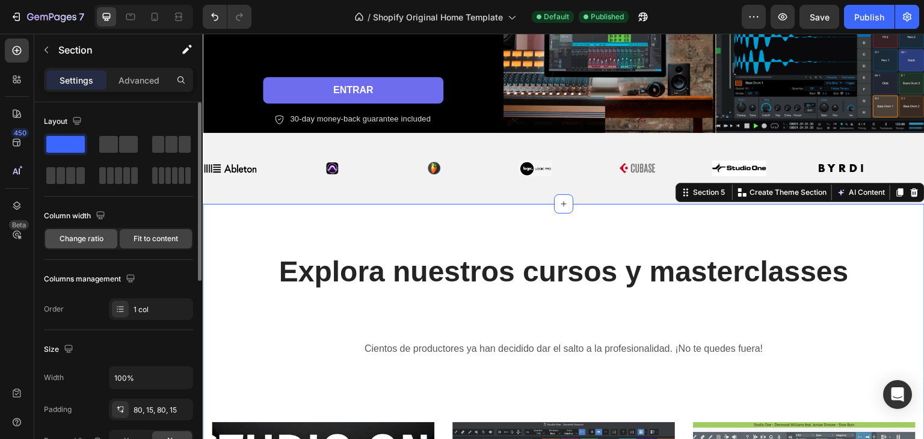
click at [70, 242] on span "Change ratio" at bounding box center [82, 238] width 44 height 11
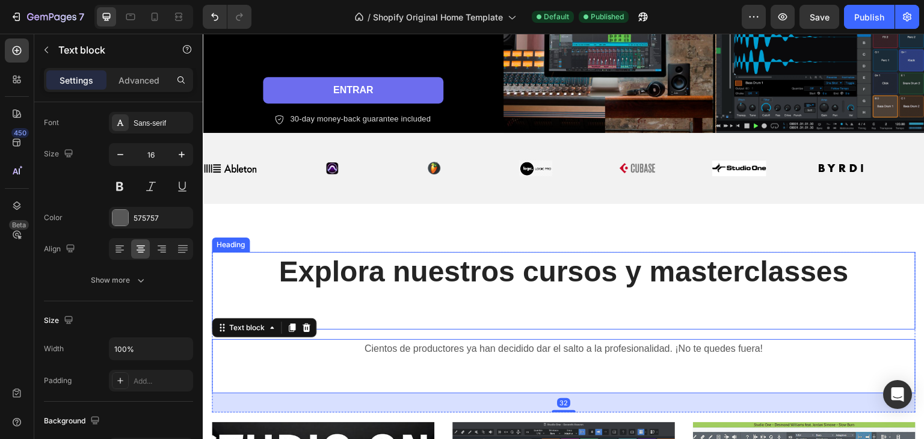
scroll to position [0, 0]
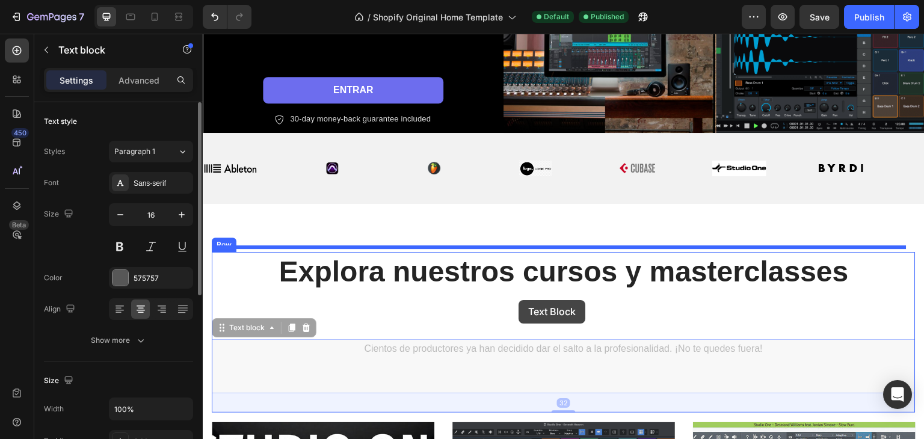
drag, startPoint x: 511, startPoint y: 346, endPoint x: 519, endPoint y: 300, distance: 46.3
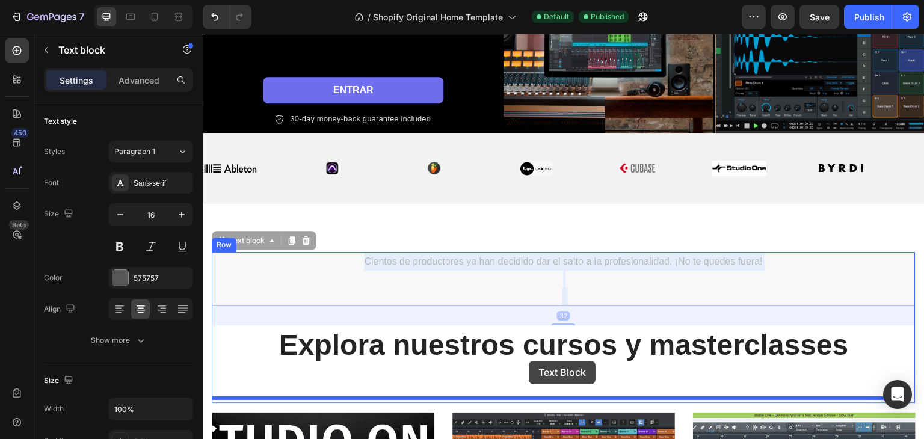
drag, startPoint x: 524, startPoint y: 295, endPoint x: 529, endPoint y: 361, distance: 66.3
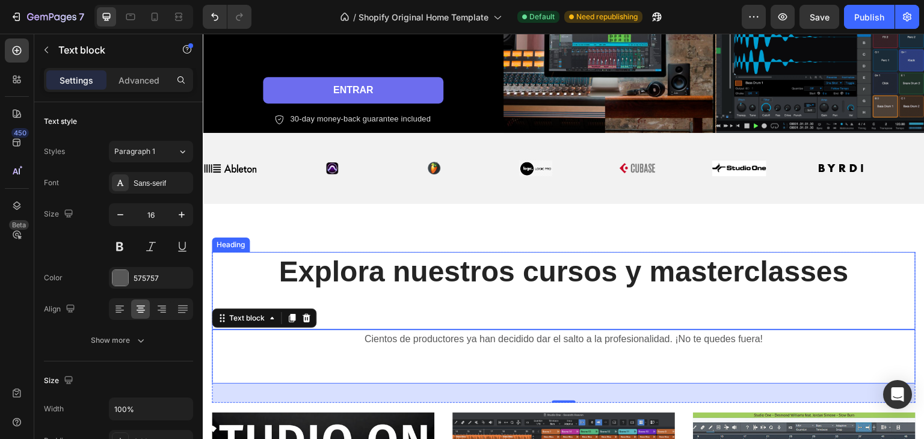
click at [414, 292] on h2 "Explora nuestros cursos y masterclasses" at bounding box center [564, 291] width 704 height 78
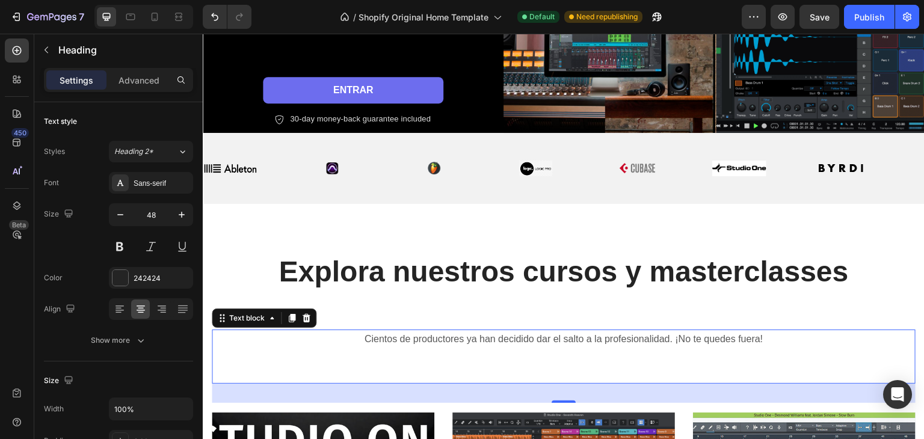
click at [405, 331] on p "Cientos de productores ya han decidido dar el salto a la profesionalidad. ¡No t…" at bounding box center [563, 357] width 701 height 52
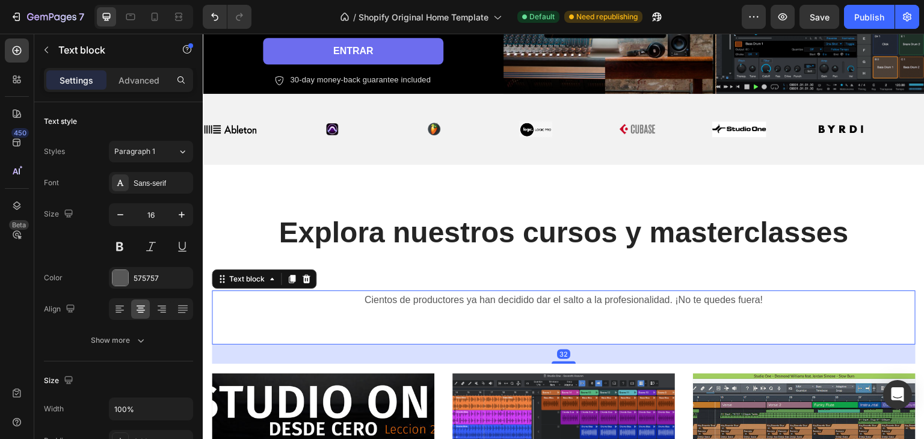
scroll to position [541, 0]
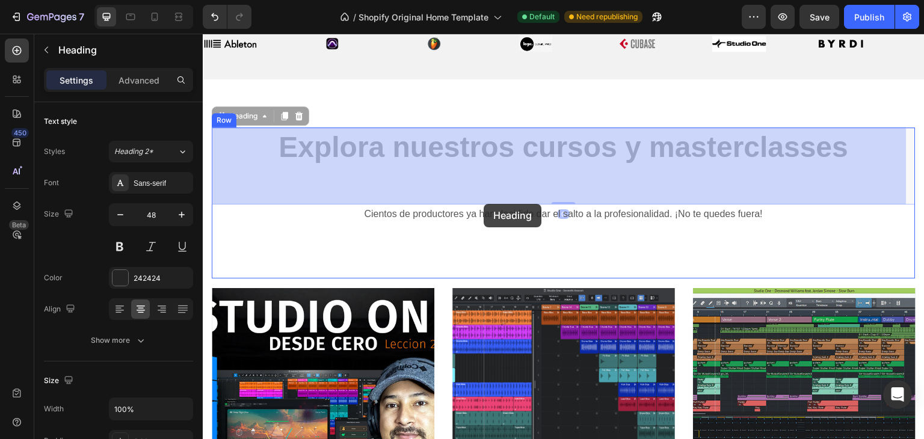
drag, startPoint x: 477, startPoint y: 147, endPoint x: 484, endPoint y: 204, distance: 56.9
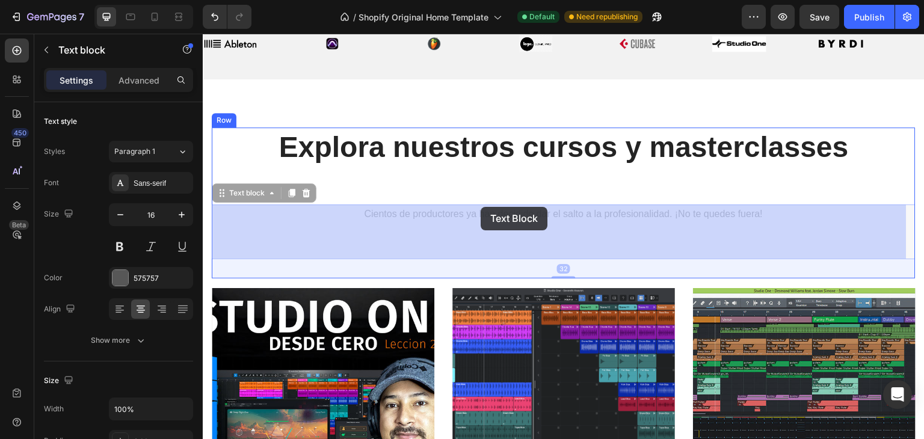
drag, startPoint x: 482, startPoint y: 233, endPoint x: 481, endPoint y: 207, distance: 25.9
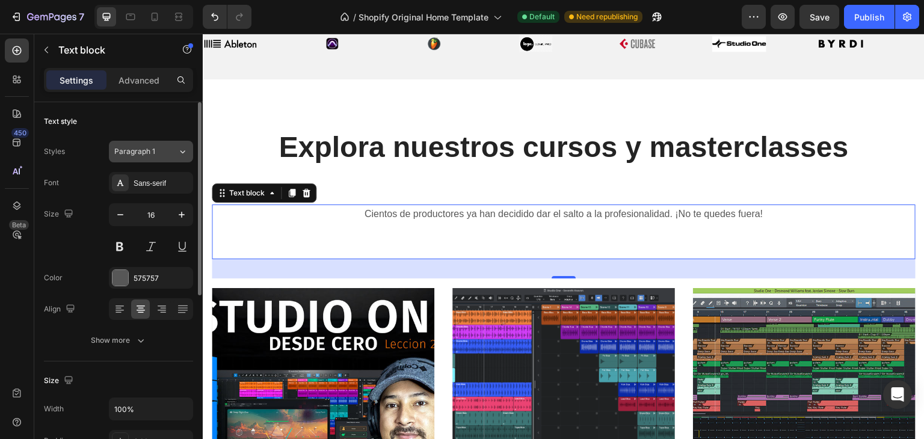
click at [125, 149] on span "Paragraph 1" at bounding box center [134, 151] width 41 height 11
click at [128, 120] on div "Text style" at bounding box center [118, 121] width 149 height 19
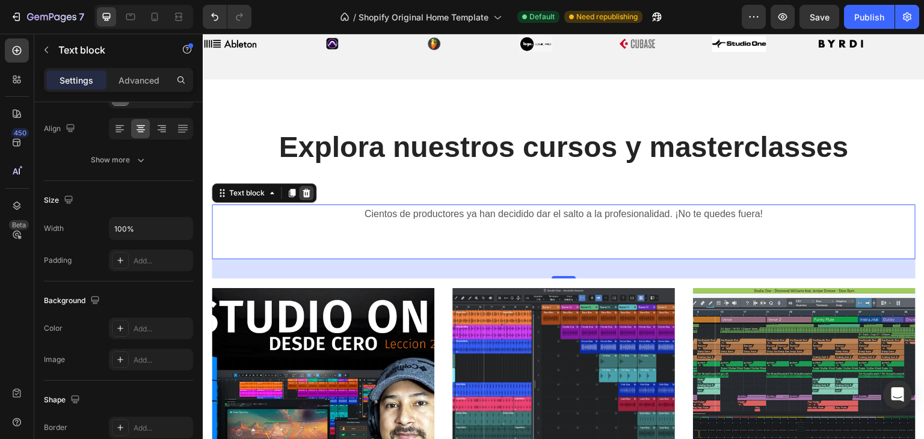
click at [306, 193] on icon at bounding box center [307, 193] width 8 height 8
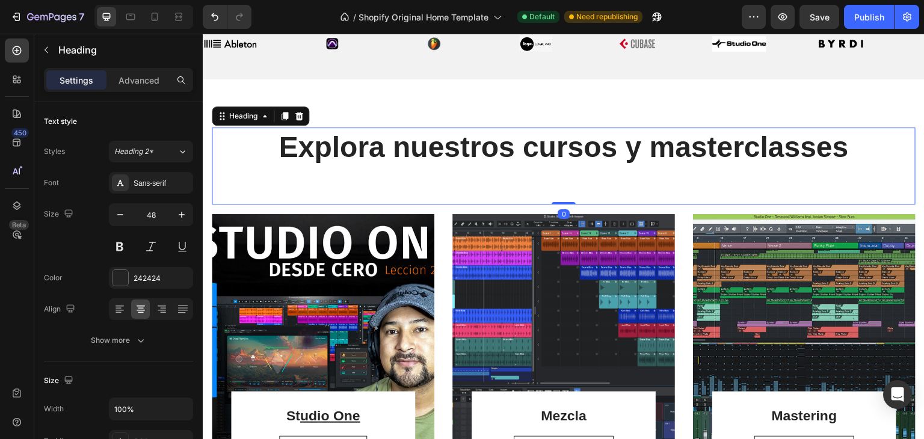
click at [362, 157] on strong "Explora nuestros cursos y masterclasses" at bounding box center [564, 147] width 570 height 32
click at [301, 111] on icon at bounding box center [299, 116] width 10 height 10
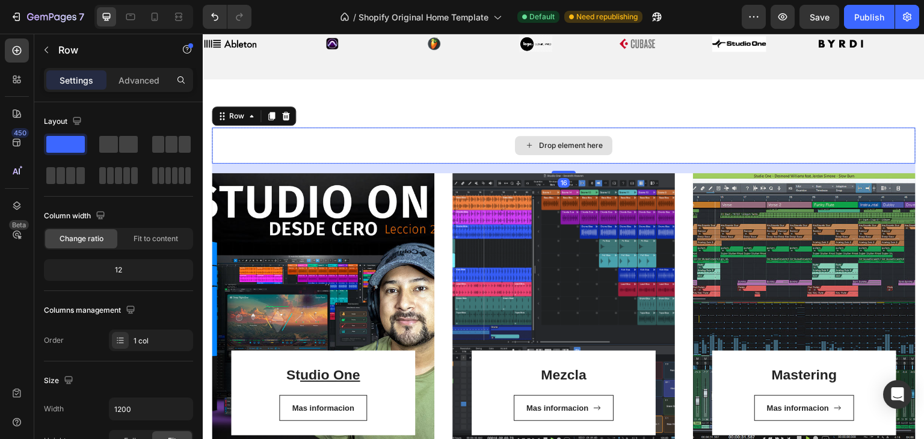
click at [639, 130] on div "Drop element here" at bounding box center [564, 146] width 704 height 36
click at [282, 116] on icon at bounding box center [286, 116] width 8 height 8
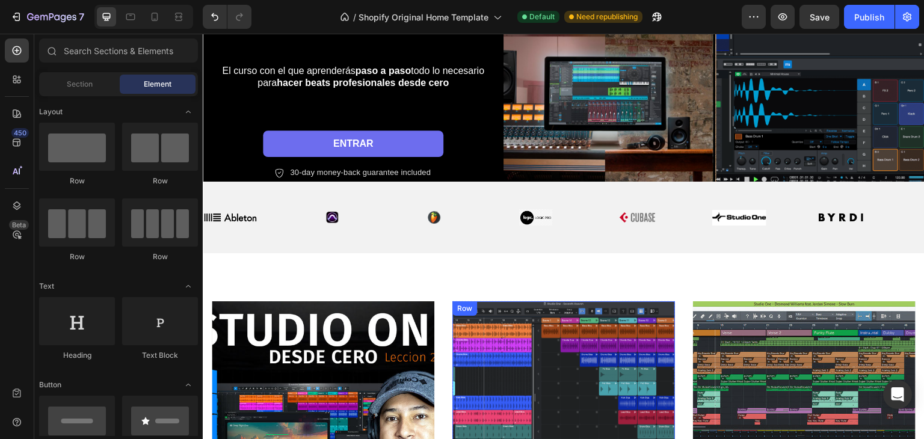
scroll to position [366, 0]
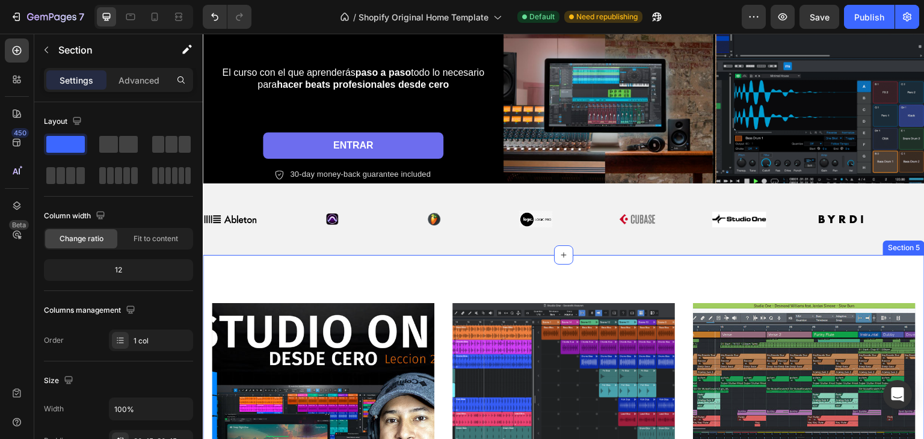
click at [489, 291] on div "St udio One Heading Mas informacion Button Row Row Hero Banner Mezcla Heading M…" at bounding box center [564, 444] width 722 height 378
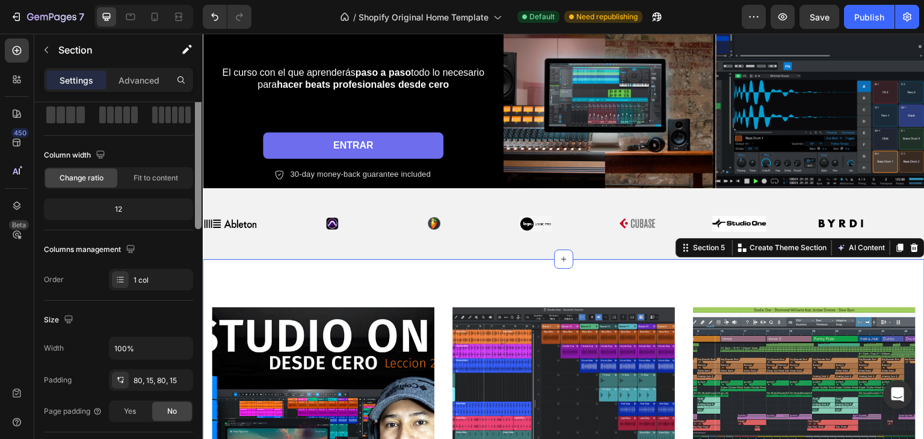
scroll to position [0, 0]
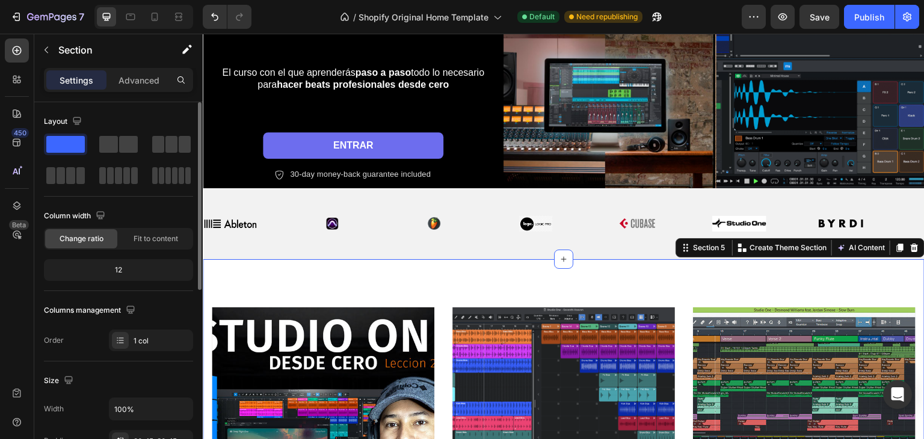
click at [137, 248] on div "Change ratio Fit to content" at bounding box center [118, 239] width 149 height 22
click at [144, 241] on span "Fit to content" at bounding box center [156, 238] width 45 height 11
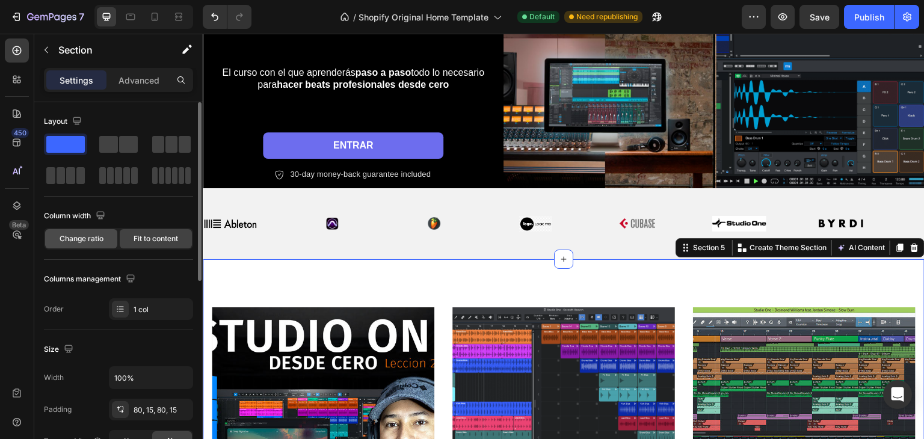
click at [96, 239] on span "Change ratio" at bounding box center [82, 238] width 44 height 11
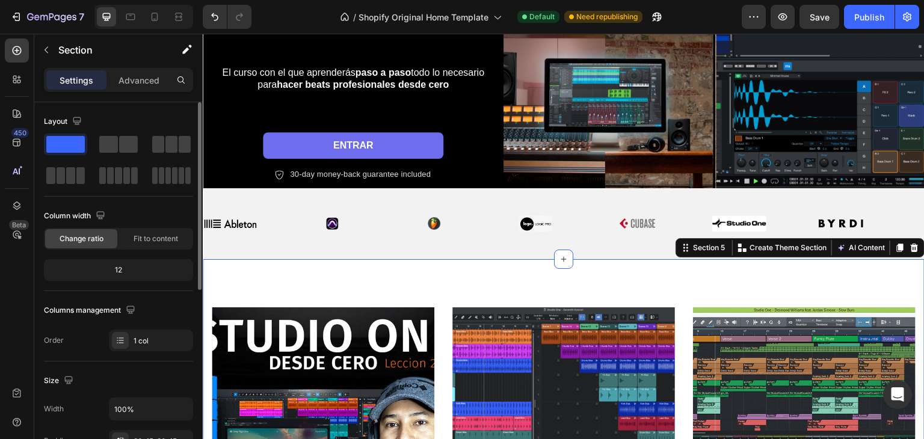
click at [122, 266] on div "12" at bounding box center [118, 270] width 144 height 17
drag, startPoint x: 120, startPoint y: 268, endPoint x: 166, endPoint y: 276, distance: 47.1
click at [170, 278] on div "12" at bounding box center [118, 270] width 149 height 22
click at [129, 72] on div "Advanced" at bounding box center [139, 79] width 60 height 19
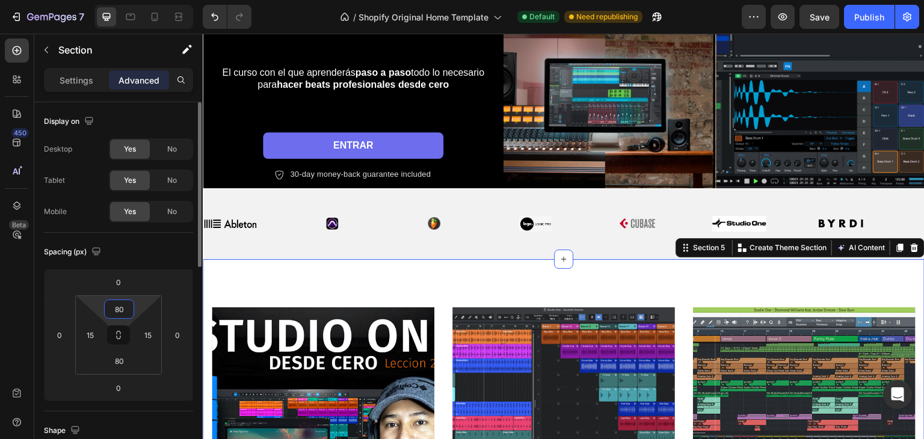
click at [122, 301] on input "80" at bounding box center [119, 309] width 24 height 18
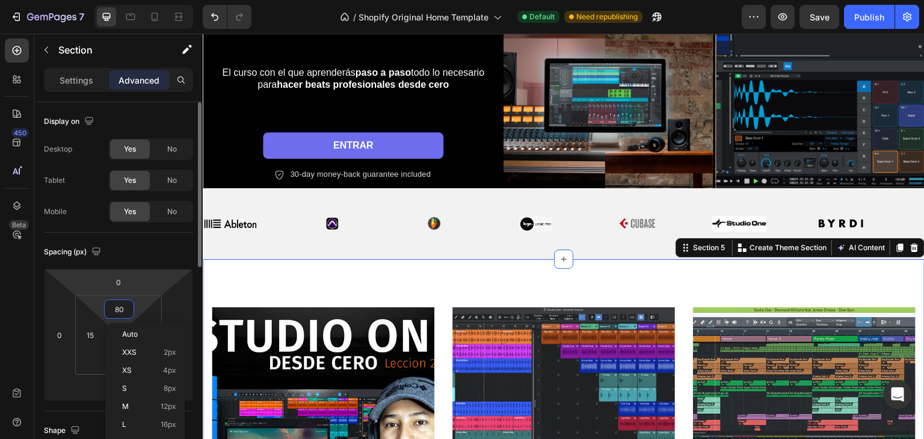
type input "4"
click at [131, 0] on html "7 / Shopify Original Home Template Default Need republishing Preview Save Publi…" at bounding box center [462, 0] width 924 height 0
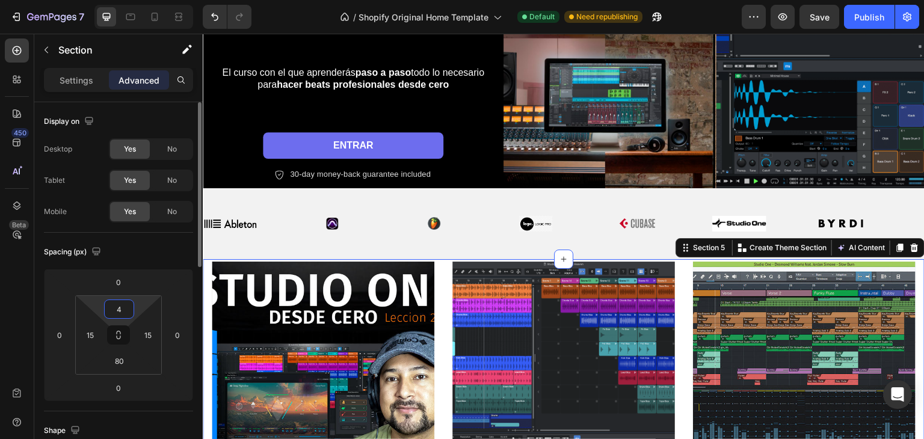
click at [125, 316] on input "4" at bounding box center [119, 309] width 24 height 18
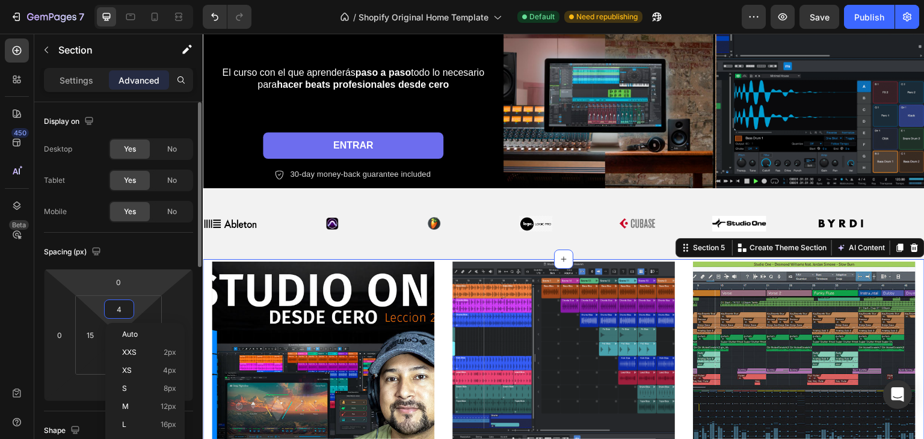
click at [108, 0] on html "7 / Shopify Original Home Template Default Need republishing Preview Save Publi…" at bounding box center [462, 0] width 924 height 0
click at [122, 336] on icon at bounding box center [119, 335] width 10 height 10
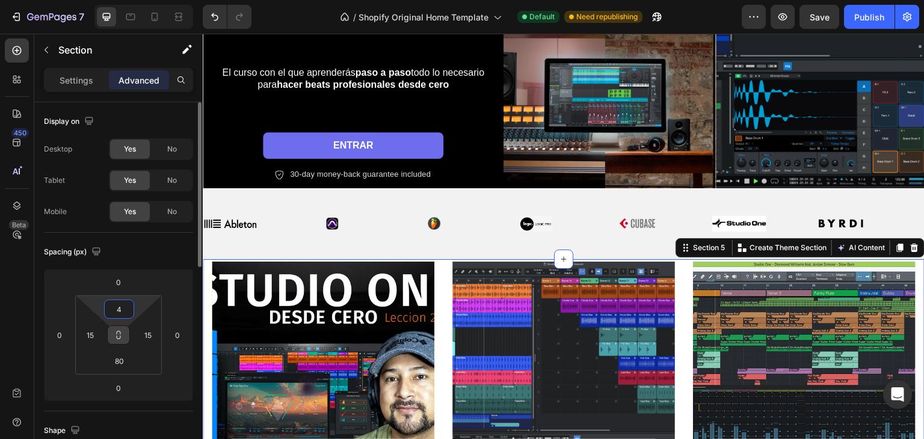
click at [120, 306] on input "4" at bounding box center [119, 309] width 24 height 18
click at [128, 250] on div "Spacing (px)" at bounding box center [118, 251] width 149 height 19
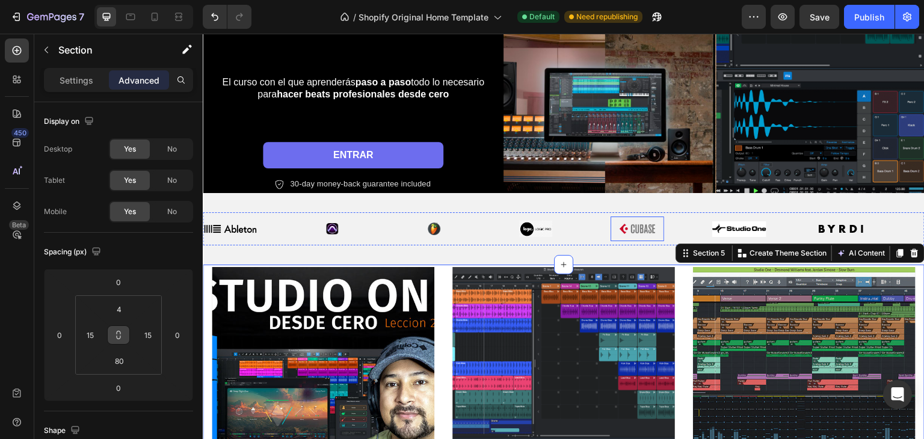
scroll to position [306, 0]
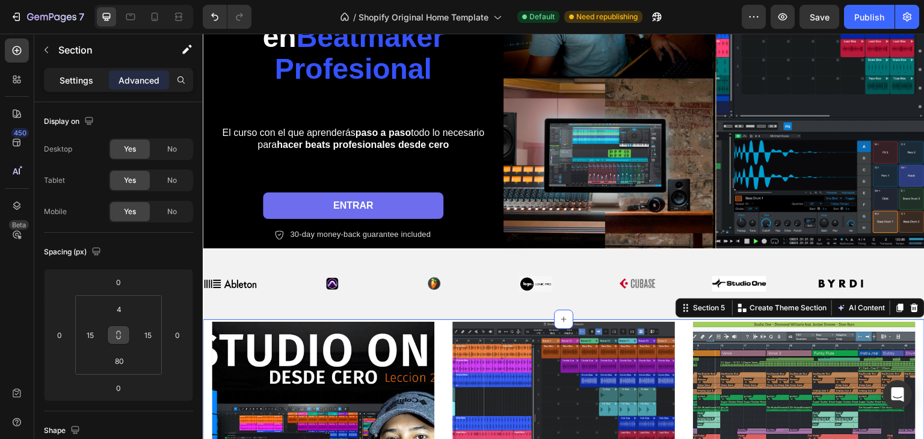
click at [76, 75] on p "Settings" at bounding box center [77, 80] width 34 height 13
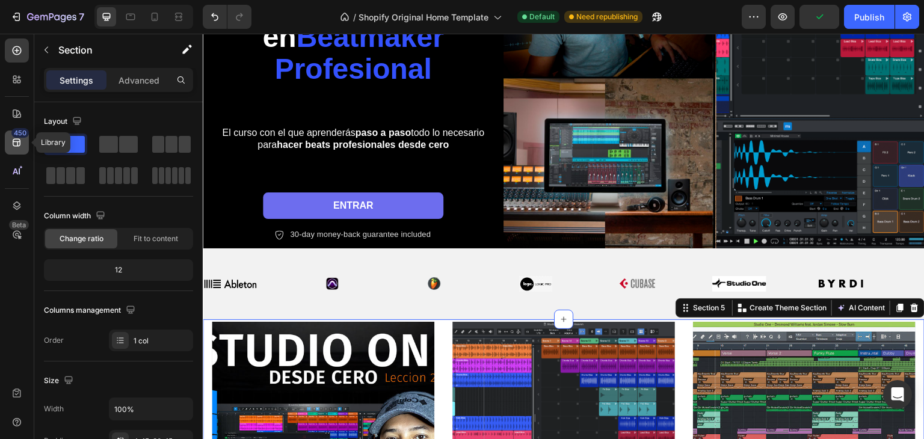
click at [14, 144] on icon at bounding box center [17, 143] width 12 height 12
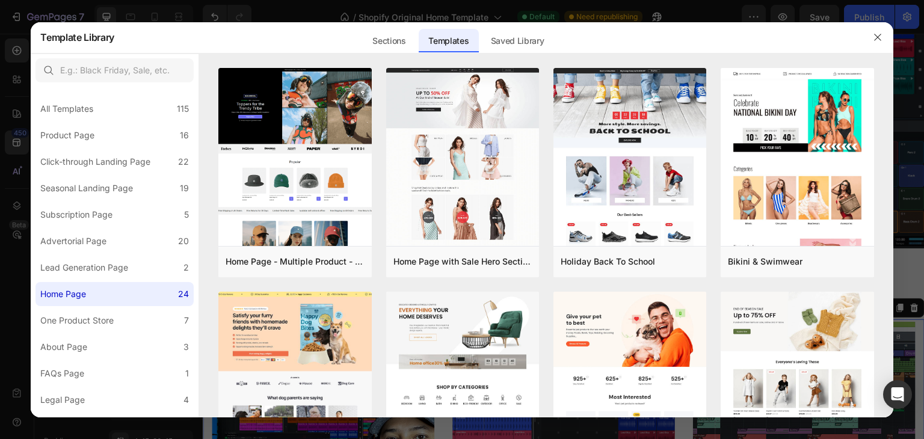
click at [17, 203] on div at bounding box center [462, 219] width 924 height 439
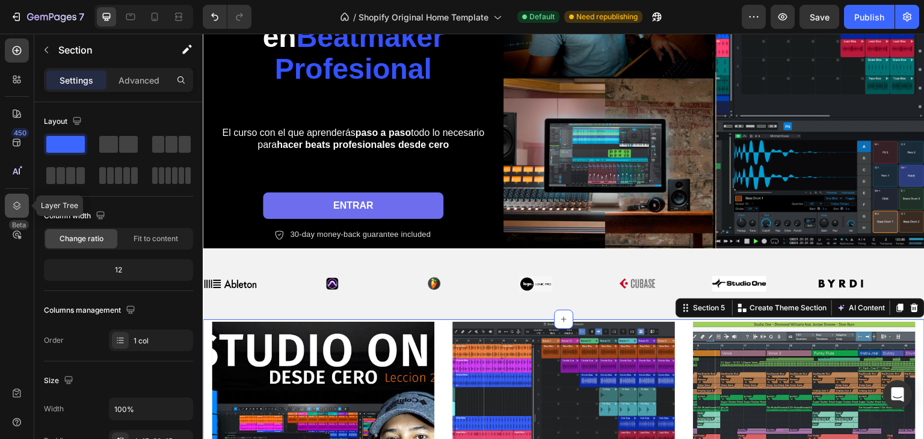
click at [15, 209] on icon at bounding box center [17, 206] width 12 height 12
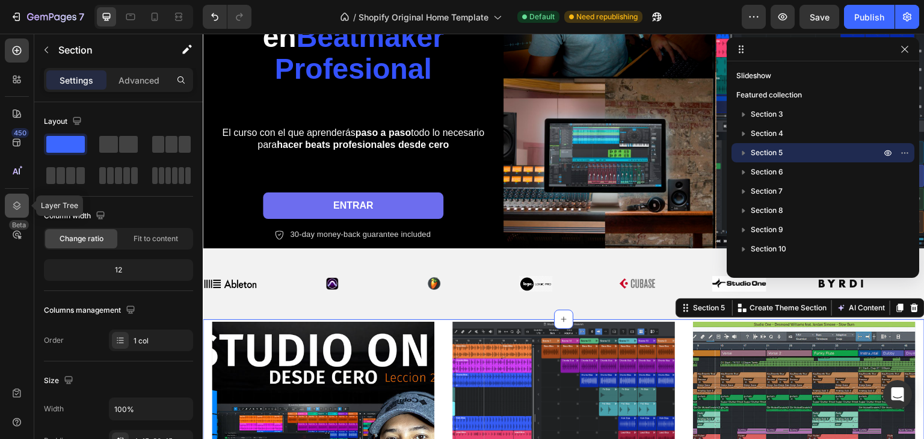
click at [15, 209] on icon at bounding box center [17, 206] width 12 height 12
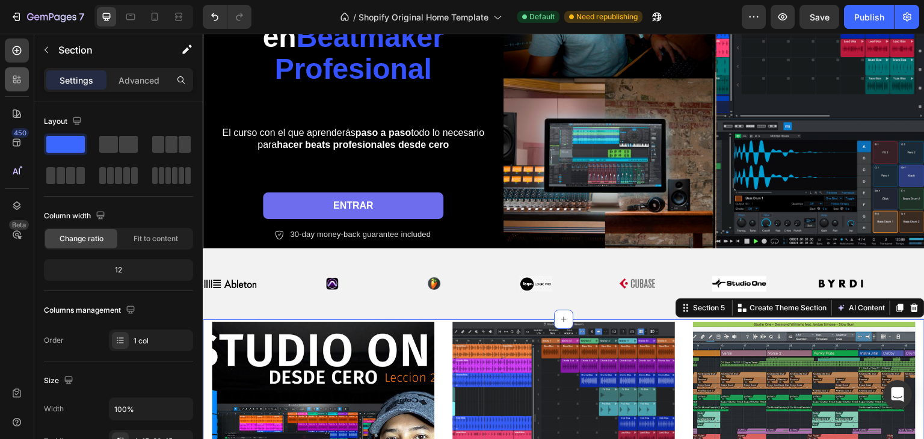
click at [12, 89] on div at bounding box center [17, 79] width 24 height 24
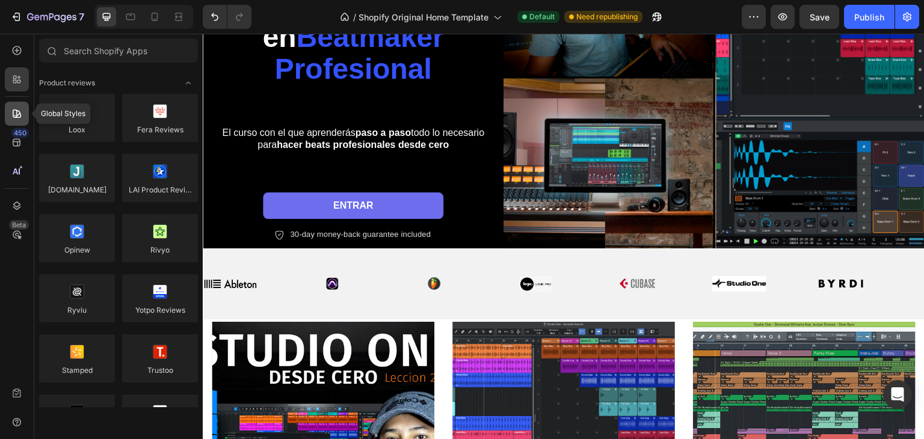
click at [25, 109] on div at bounding box center [17, 114] width 24 height 24
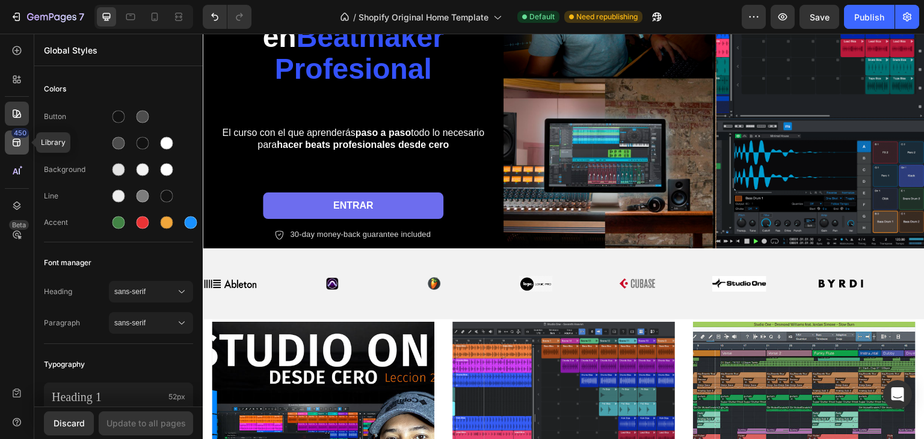
click at [14, 143] on icon at bounding box center [17, 143] width 12 height 12
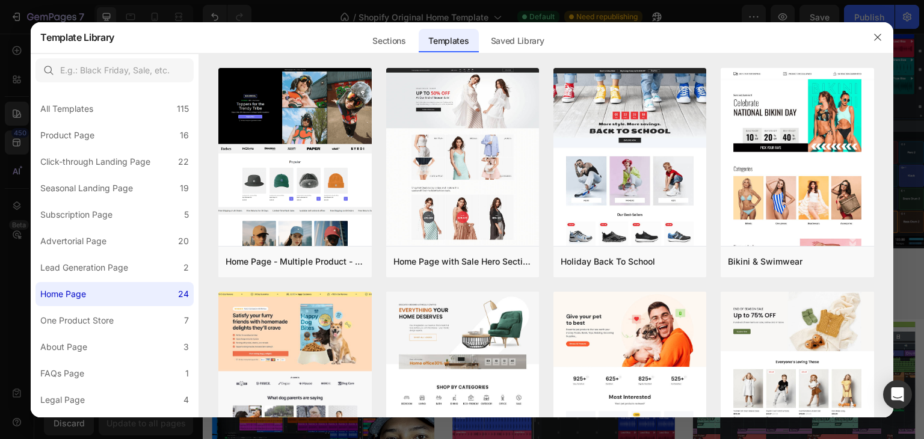
click at [7, 76] on div at bounding box center [462, 219] width 924 height 439
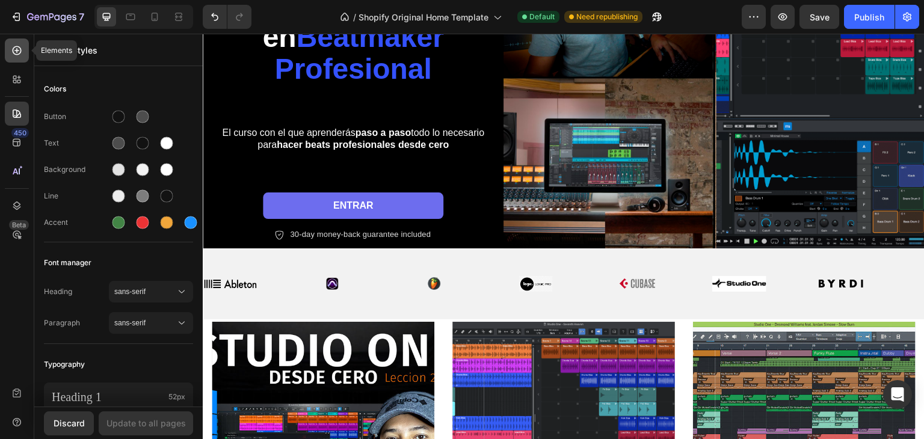
click at [10, 57] on div at bounding box center [17, 51] width 24 height 24
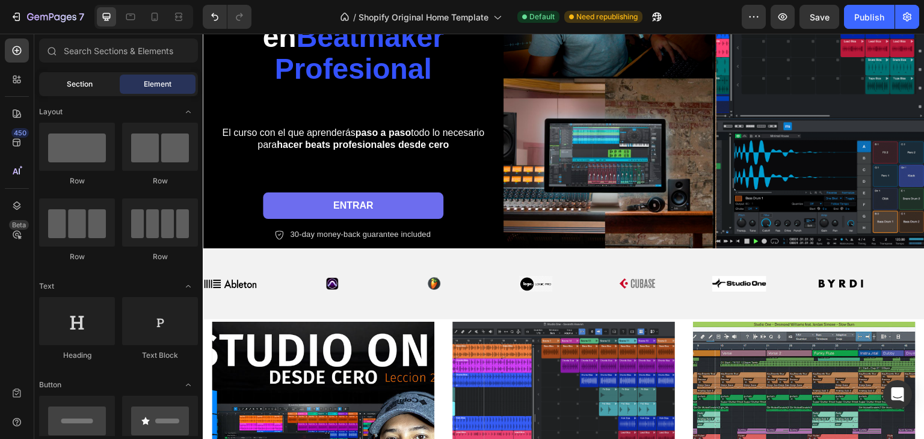
click at [63, 78] on div "Section" at bounding box center [80, 84] width 76 height 19
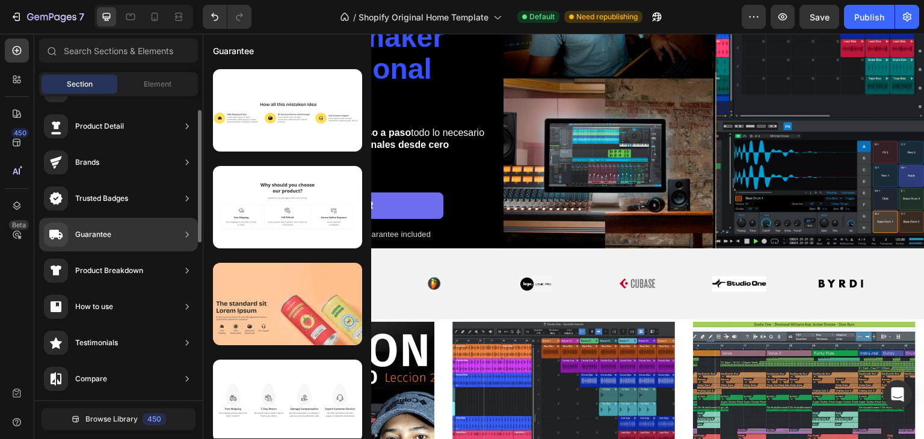
scroll to position [0, 0]
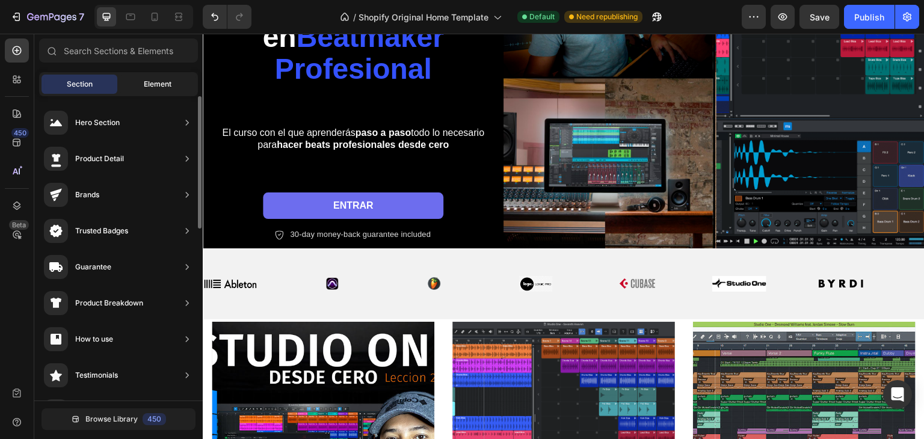
click at [142, 79] on div "Element" at bounding box center [158, 84] width 76 height 19
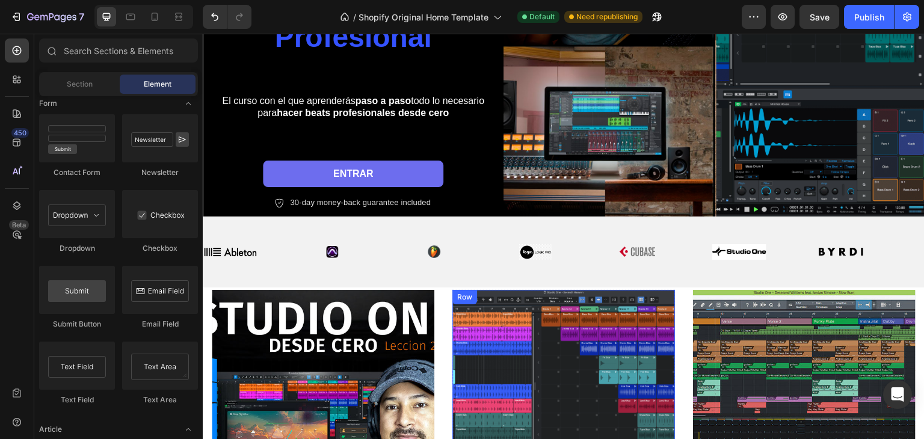
scroll to position [366, 0]
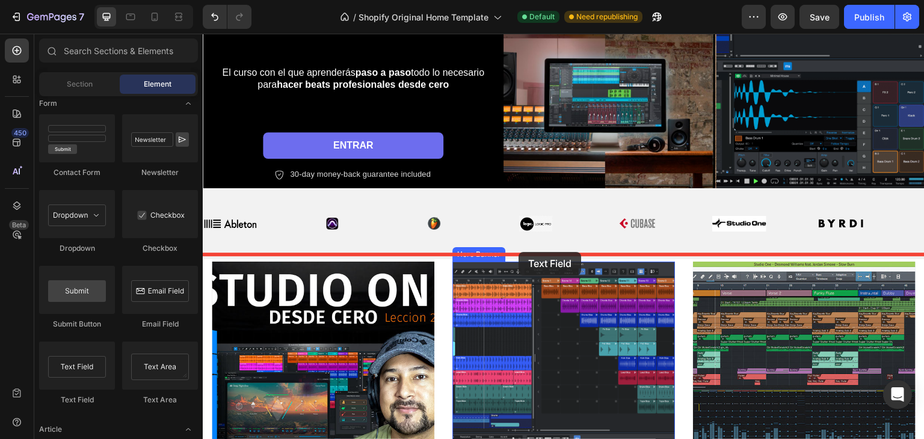
drag, startPoint x: 284, startPoint y: 391, endPoint x: 519, endPoint y: 252, distance: 272.7
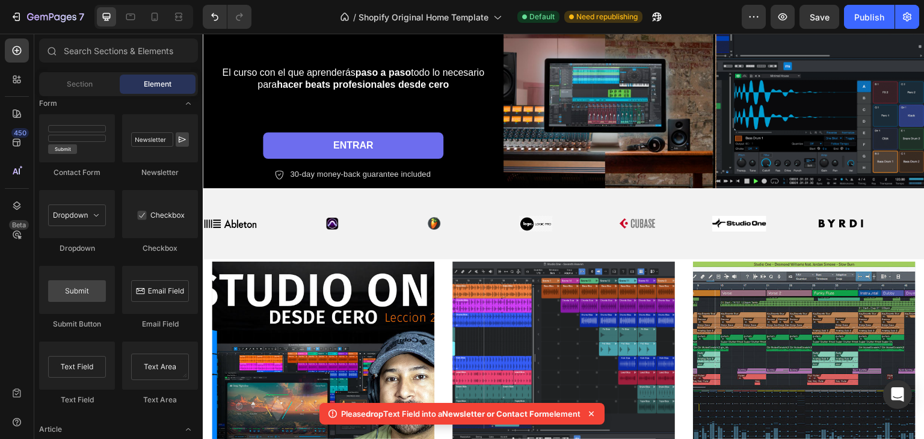
click at [597, 413] on icon at bounding box center [591, 414] width 12 height 12
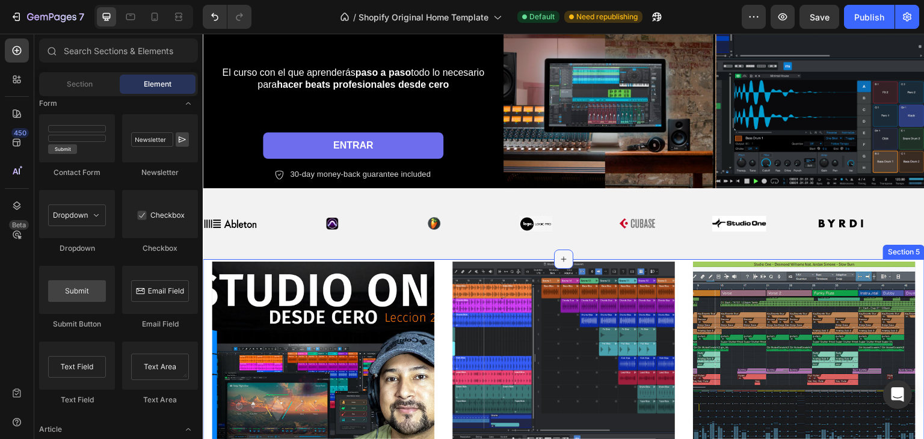
click at [562, 256] on icon at bounding box center [564, 259] width 10 height 10
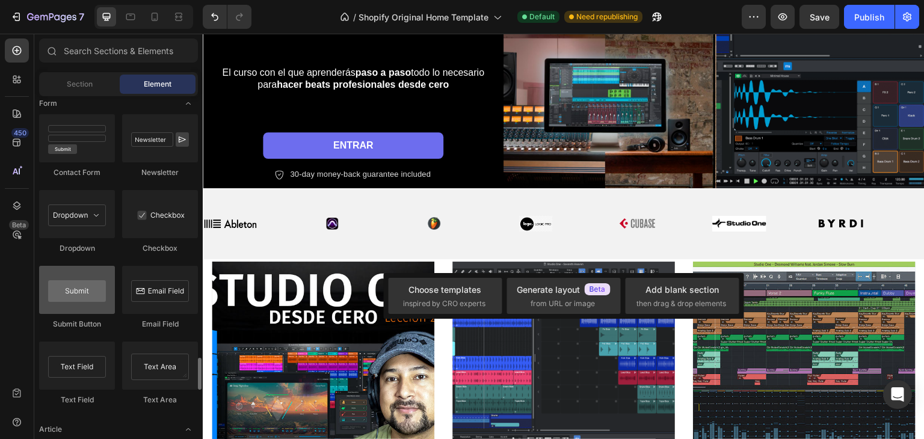
click at [57, 296] on div at bounding box center [77, 290] width 76 height 48
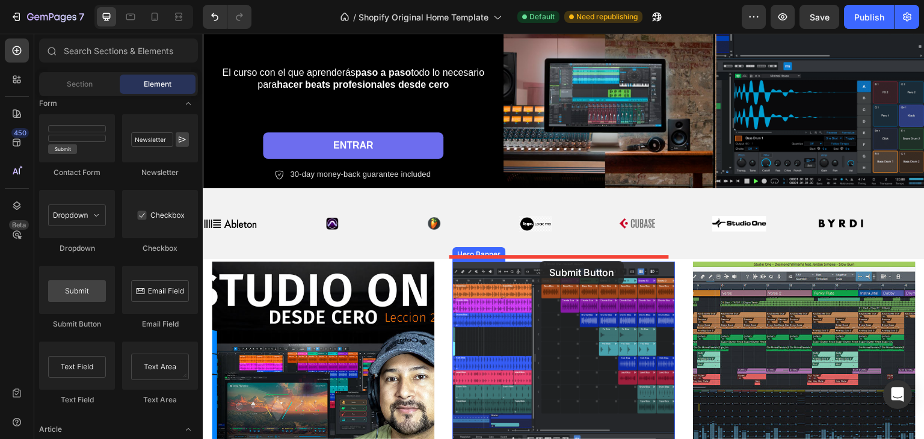
drag, startPoint x: 288, startPoint y: 325, endPoint x: 540, endPoint y: 261, distance: 259.6
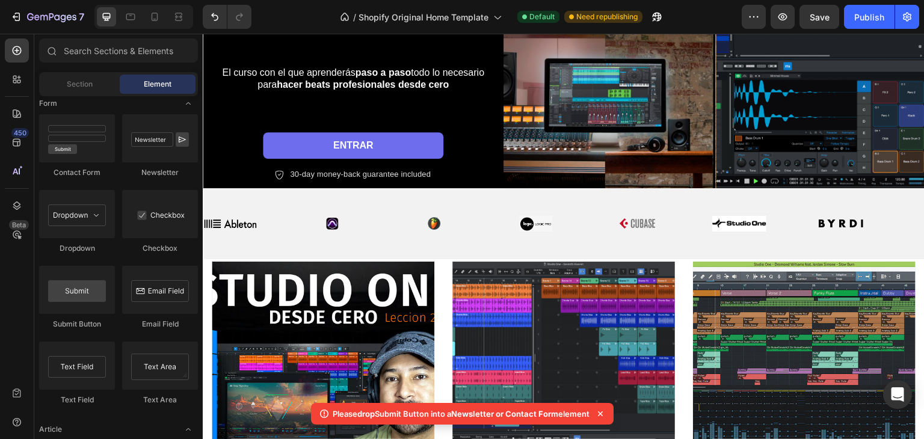
click at [88, 73] on div "Section Element" at bounding box center [118, 84] width 159 height 24
click at [84, 81] on span "Section" at bounding box center [80, 84] width 26 height 11
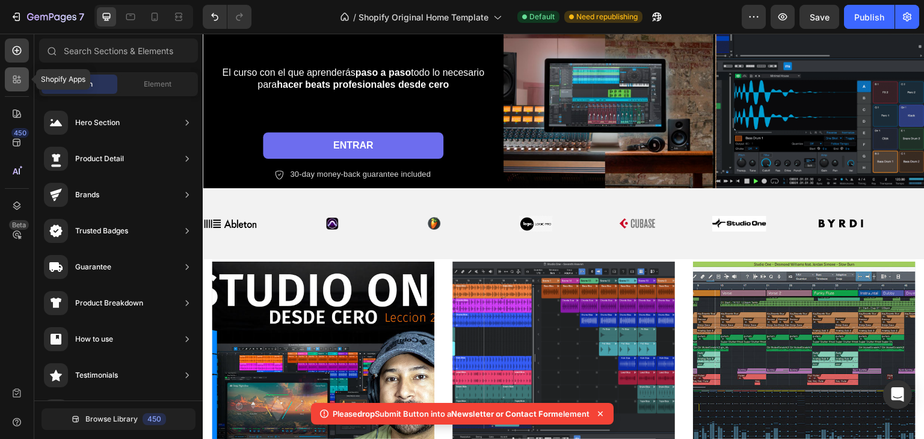
click at [23, 73] on div at bounding box center [17, 79] width 24 height 24
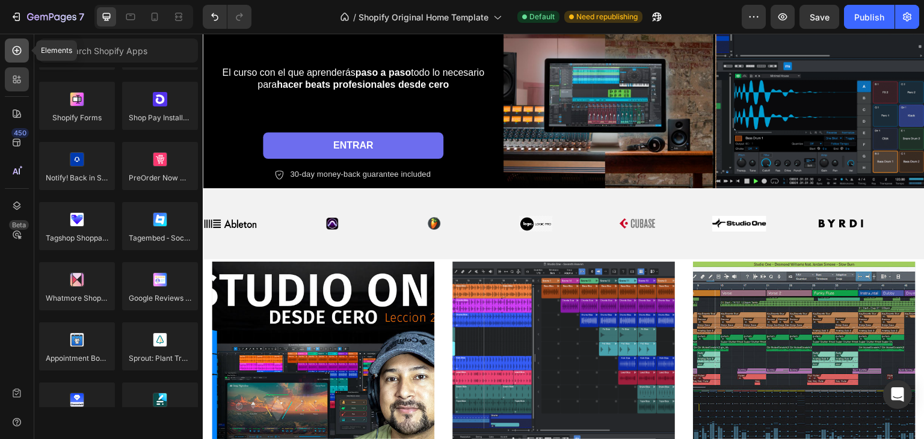
click at [13, 56] on icon at bounding box center [17, 51] width 12 height 12
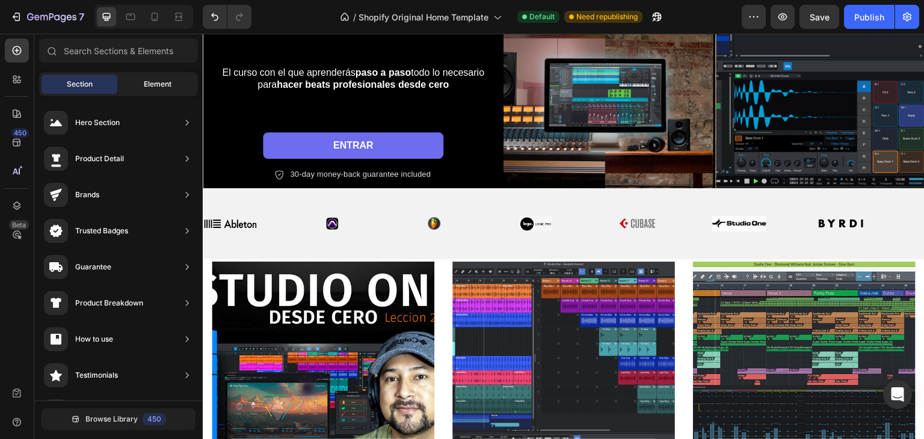
click at [153, 82] on span "Element" at bounding box center [158, 84] width 28 height 11
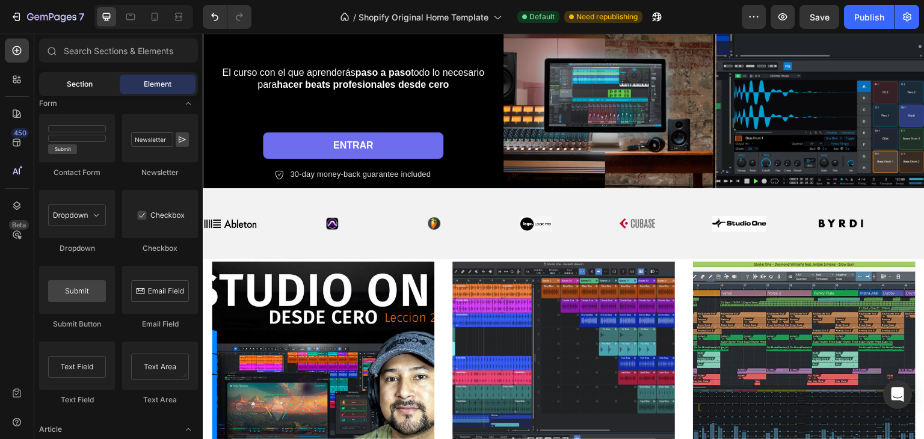
click at [86, 85] on span "Section" at bounding box center [80, 84] width 26 height 11
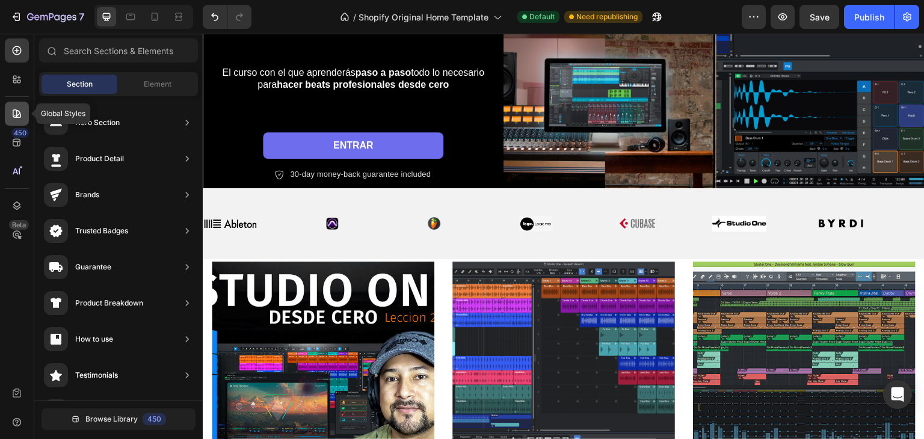
click at [6, 112] on div at bounding box center [17, 114] width 24 height 24
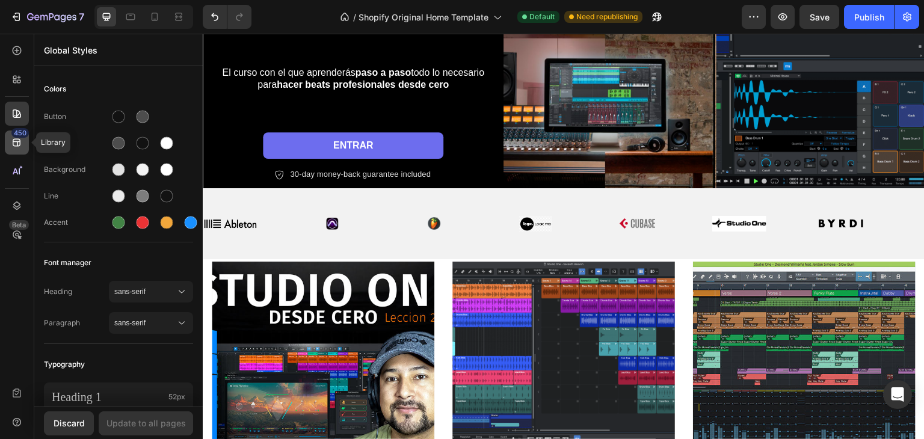
click at [14, 153] on div "450" at bounding box center [17, 143] width 24 height 24
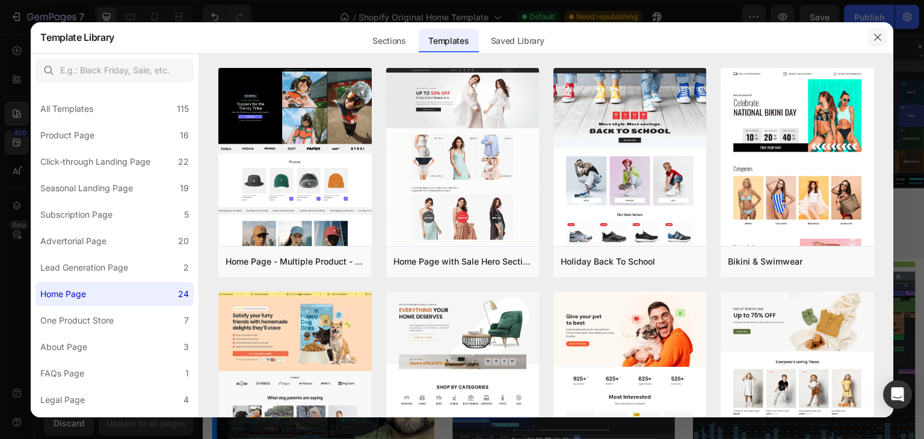
click at [873, 40] on icon "button" at bounding box center [878, 37] width 10 height 10
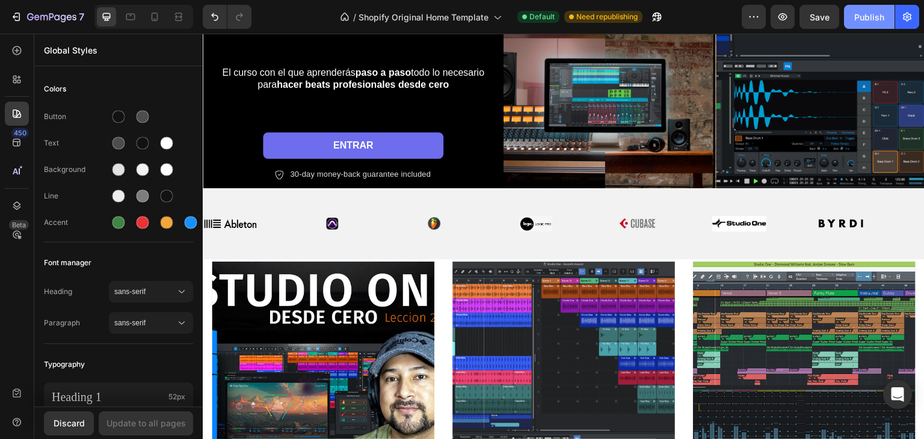
click at [857, 26] on button "Publish" at bounding box center [869, 17] width 51 height 24
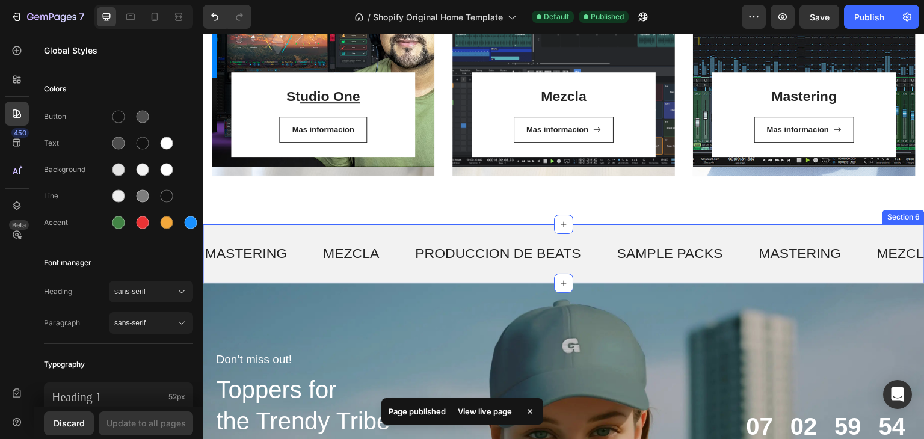
scroll to position [782, 0]
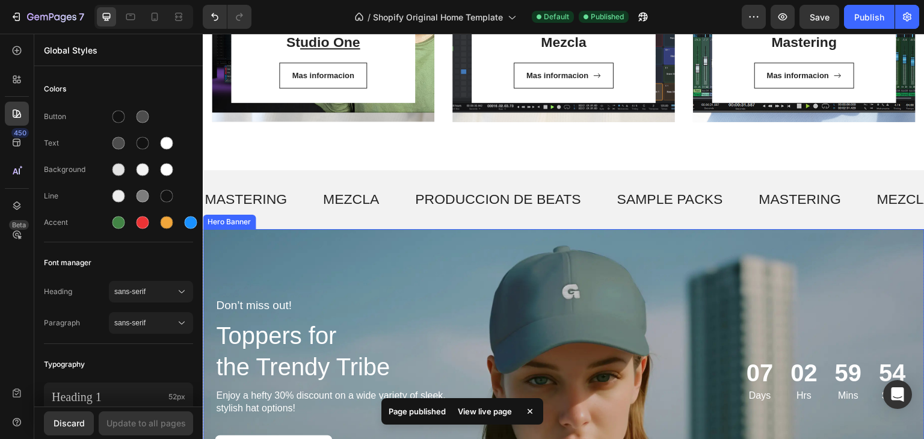
click at [569, 254] on div "Background Image" at bounding box center [564, 379] width 722 height 301
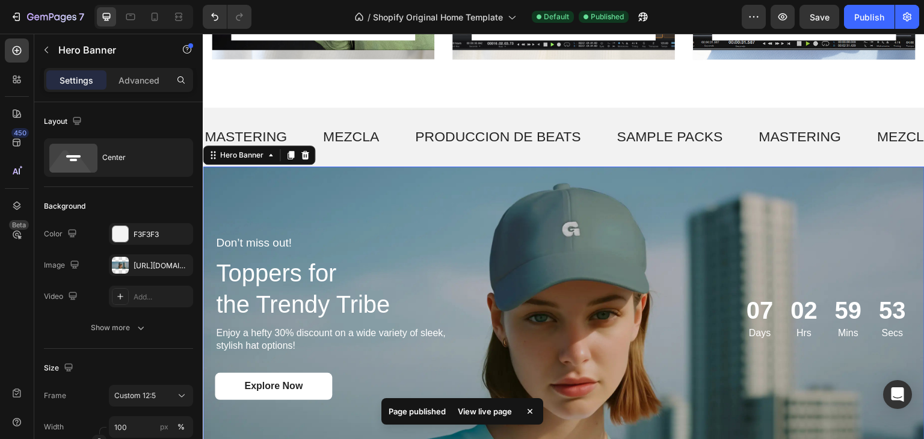
scroll to position [963, 0]
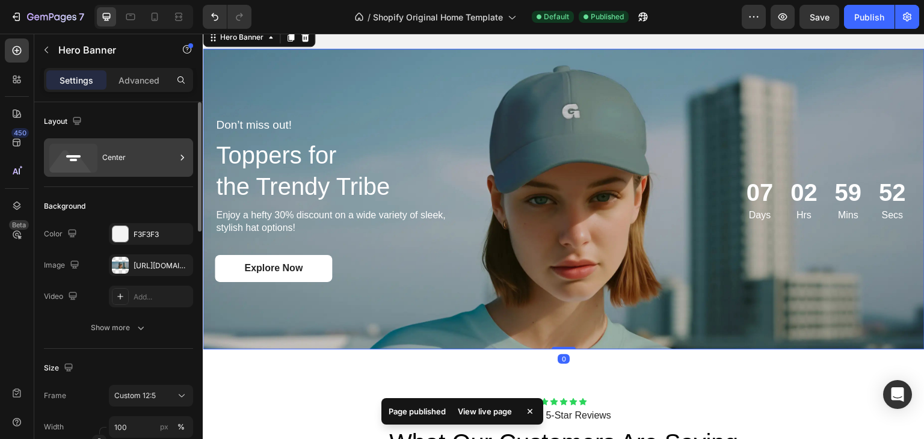
click at [79, 154] on icon at bounding box center [73, 158] width 48 height 29
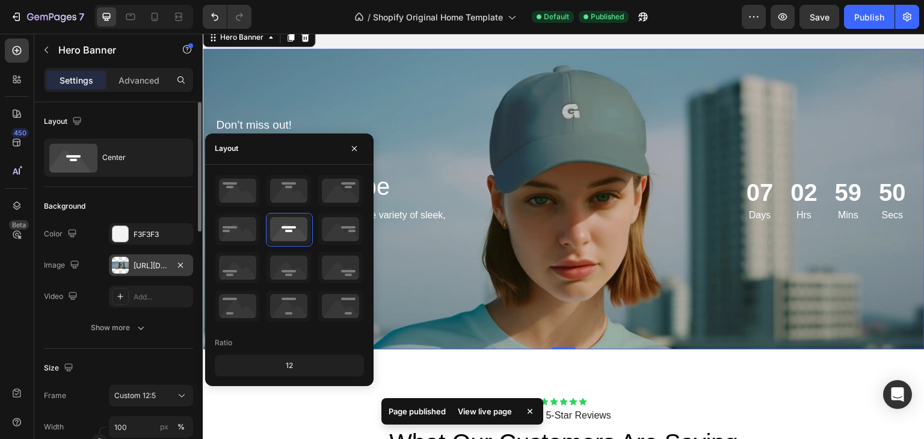
click at [124, 272] on div at bounding box center [120, 265] width 17 height 17
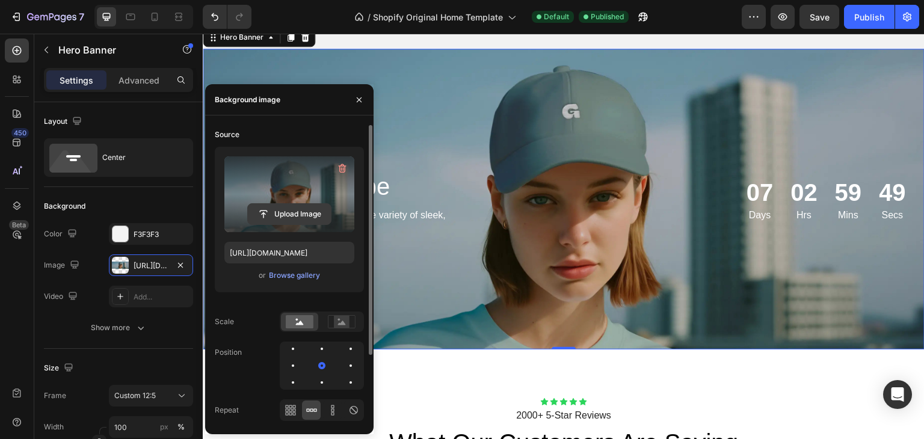
click at [304, 214] on input "file" at bounding box center [289, 214] width 83 height 20
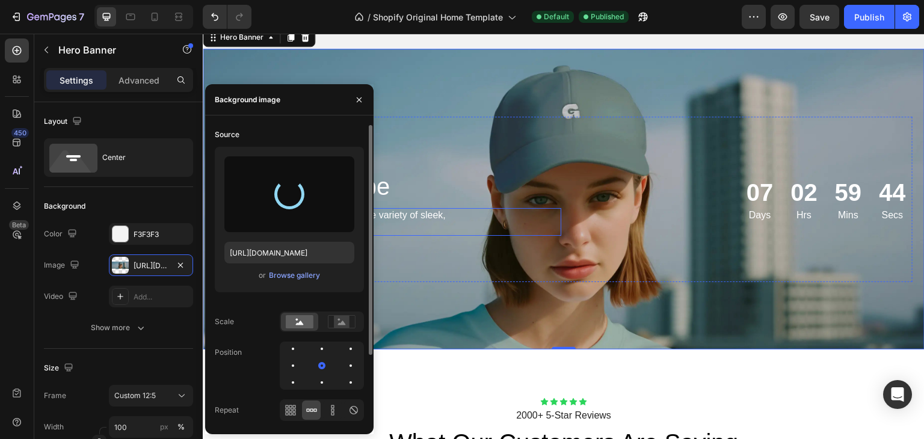
type input "[URL][DOMAIN_NAME]"
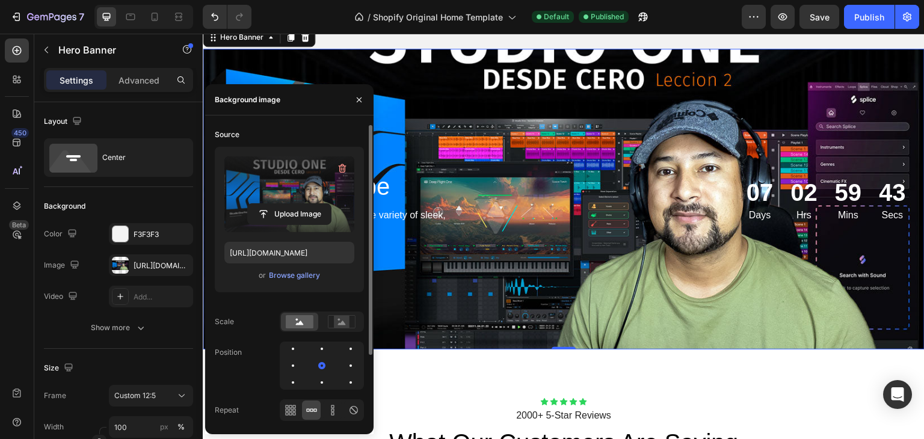
click at [634, 99] on div "Don’t miss out! Text Block Toppers for the Trendy Tribe Heading Enjoy a hefty 3…" at bounding box center [564, 199] width 722 height 204
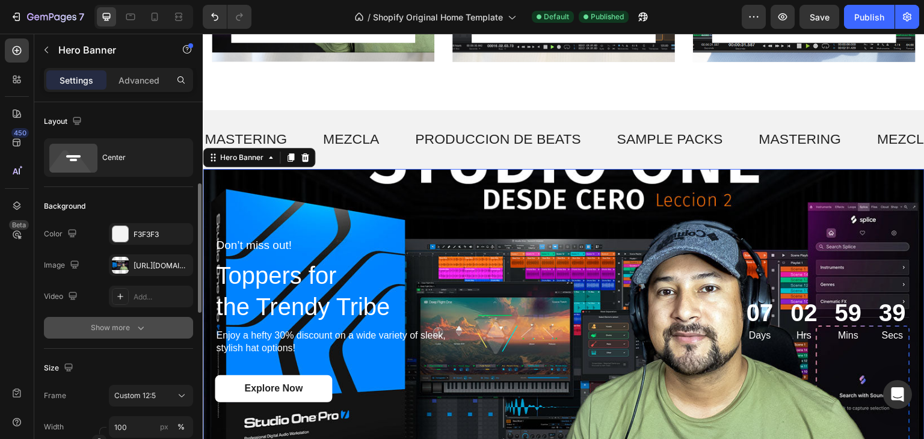
scroll to position [60, 0]
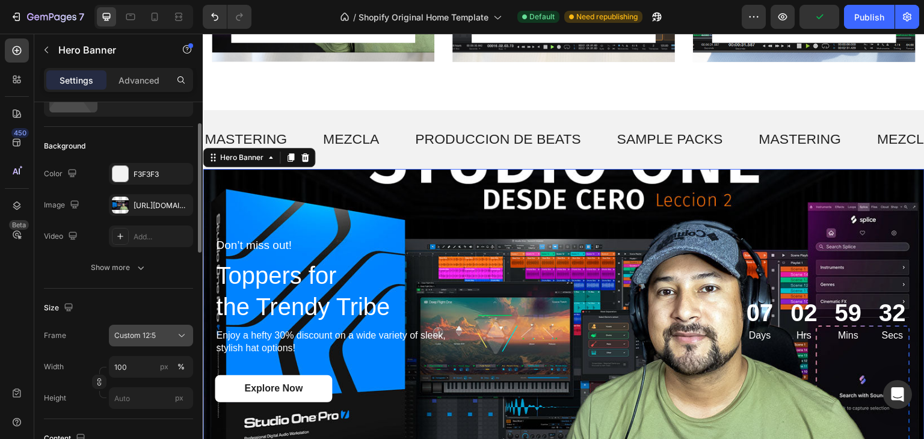
click at [149, 334] on span "Custom 12:5" at bounding box center [135, 335] width 42 height 11
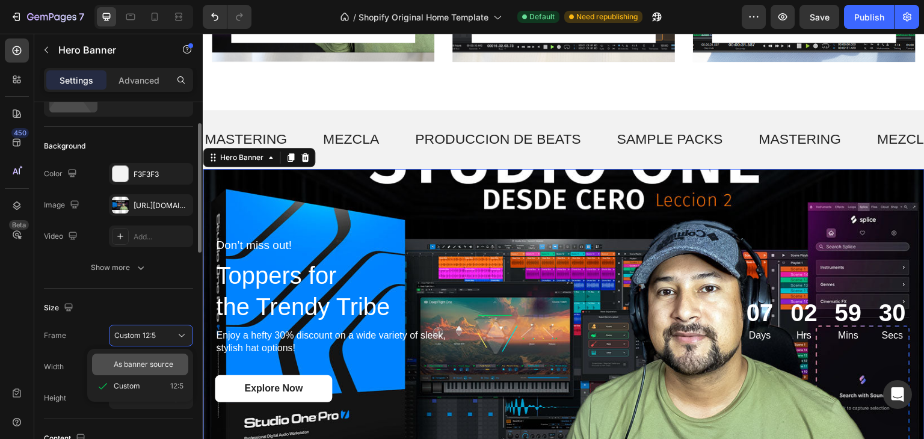
click at [154, 366] on span "As banner source" at bounding box center [144, 364] width 60 height 11
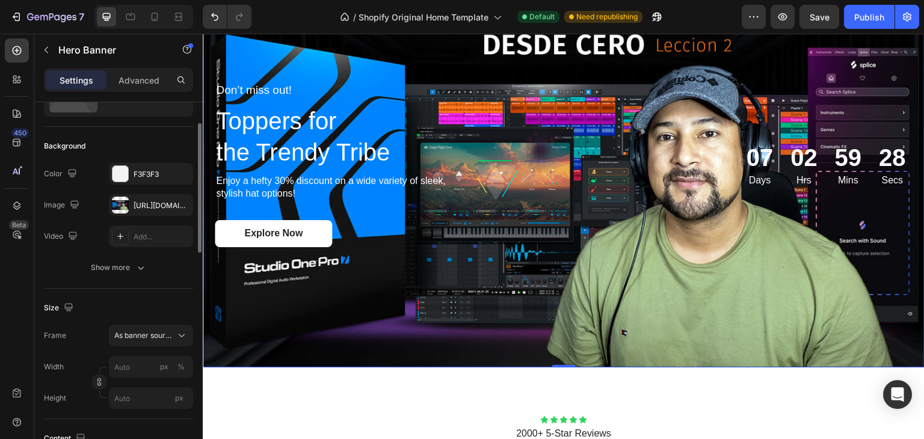
scroll to position [1023, 0]
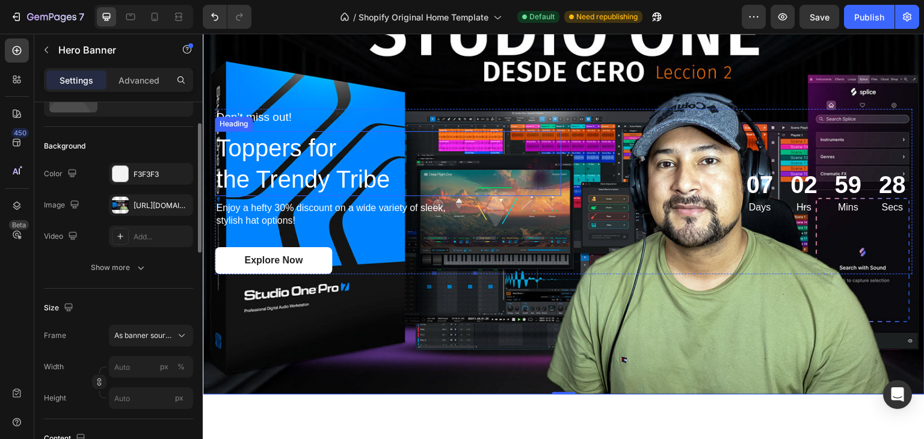
click at [291, 167] on h2 "Toppers for the Trendy Tribe" at bounding box center [388, 163] width 347 height 65
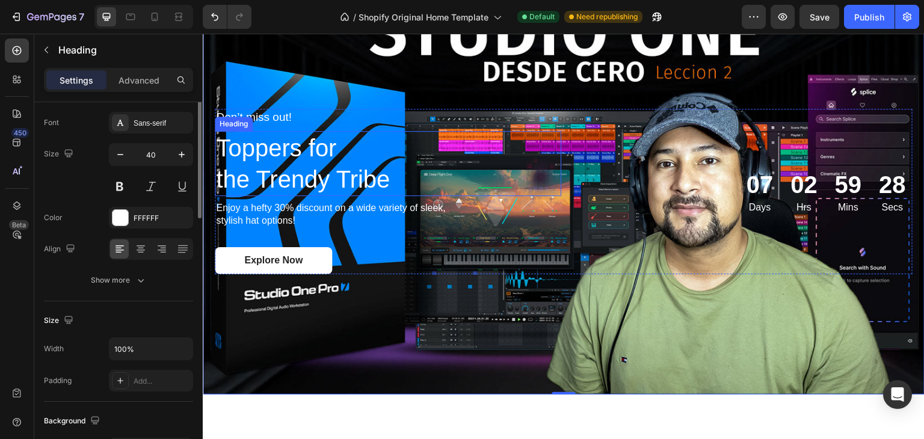
scroll to position [0, 0]
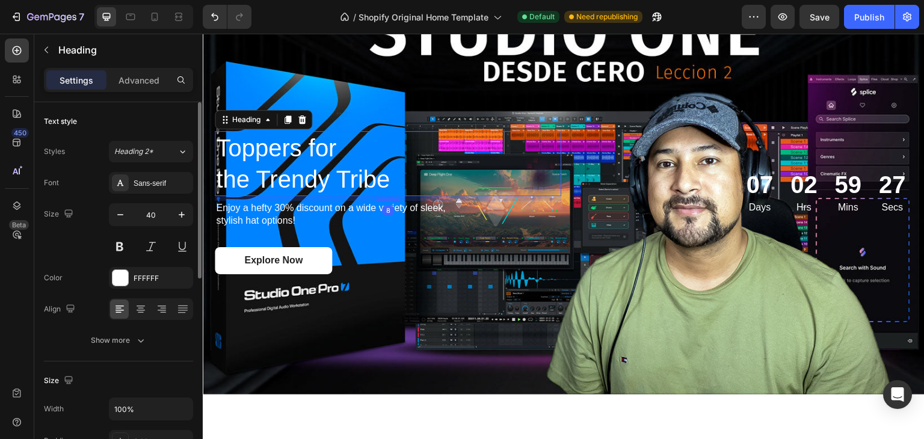
click at [291, 167] on h2 "Toppers for the Trendy Tribe" at bounding box center [388, 163] width 347 height 65
click at [291, 167] on p "Toppers for the Trendy Tribe" at bounding box center [388, 163] width 344 height 63
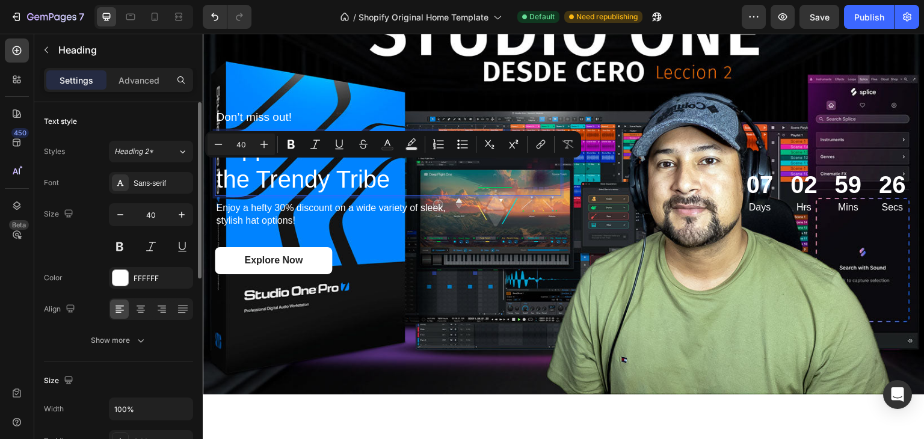
click at [291, 167] on p "Toppers for the Trendy Tribe" at bounding box center [388, 163] width 344 height 63
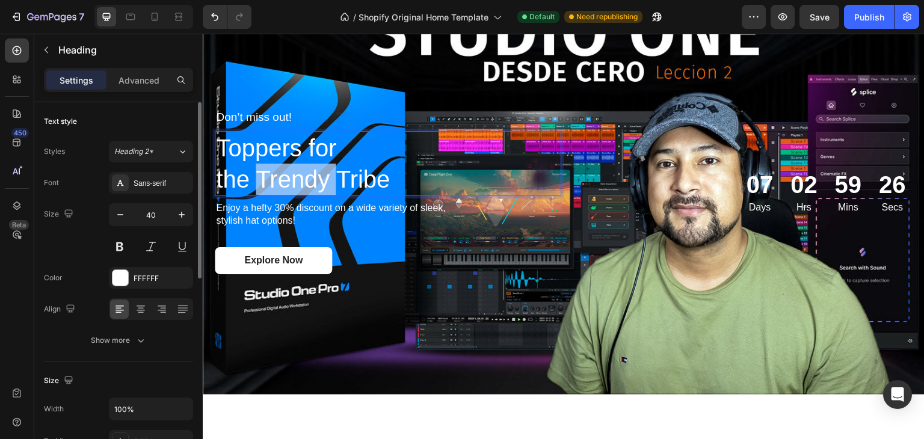
click at [291, 167] on p "Toppers for the Trendy Tribe" at bounding box center [388, 163] width 344 height 63
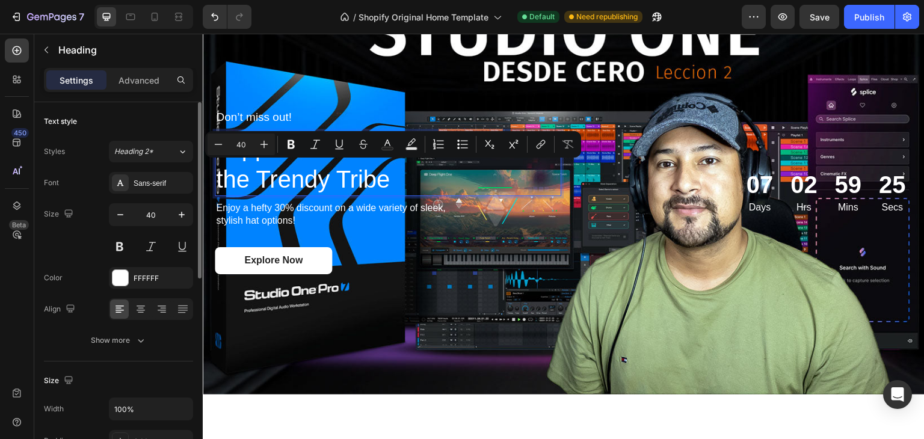
click at [226, 174] on p "Toppers for the Trendy Tribe" at bounding box center [388, 163] width 344 height 63
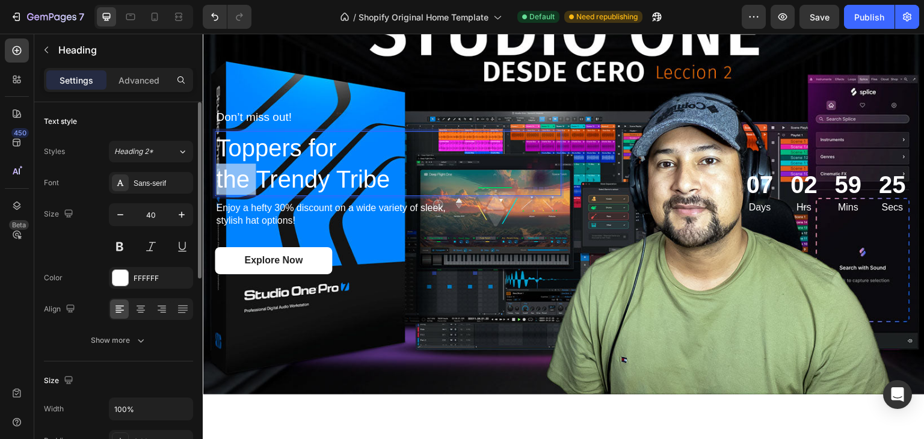
click at [226, 174] on p "Toppers for the Trendy Tribe" at bounding box center [388, 163] width 344 height 63
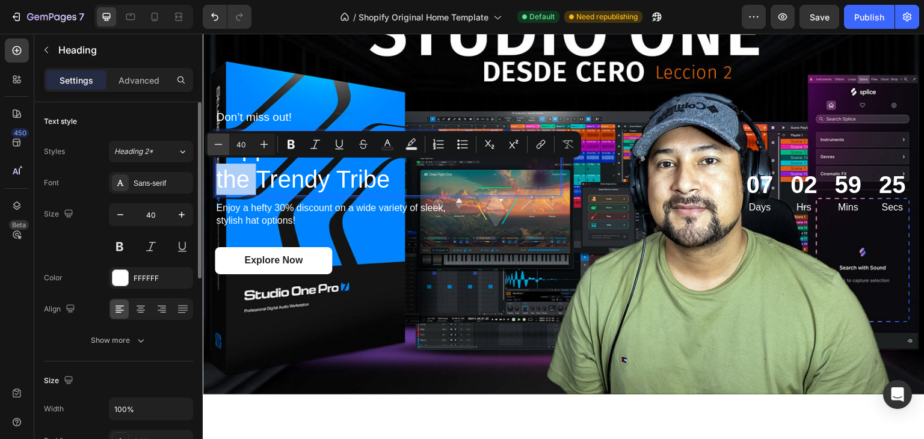
click at [222, 148] on icon "Editor contextual toolbar" at bounding box center [218, 144] width 12 height 12
type input "39"
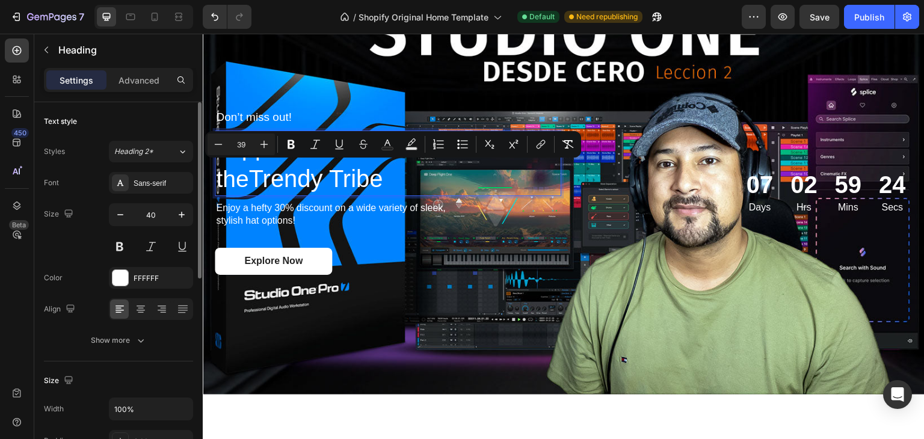
click at [233, 176] on span "the" at bounding box center [232, 179] width 32 height 26
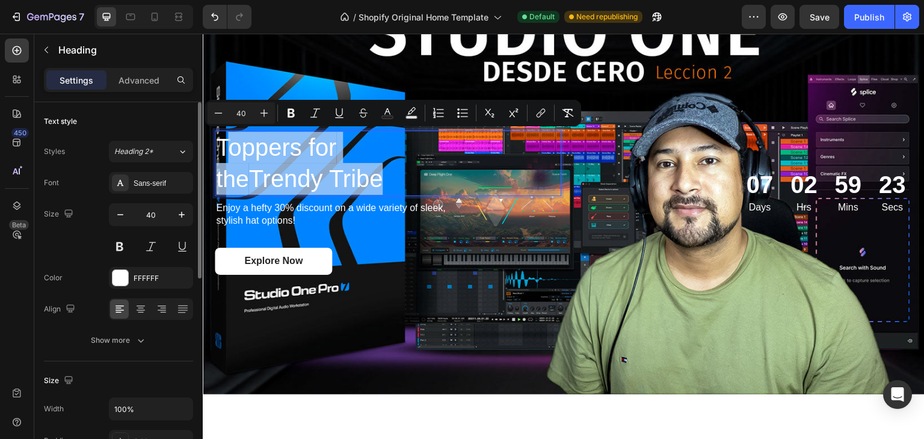
drag, startPoint x: 222, startPoint y: 143, endPoint x: 424, endPoint y: 180, distance: 204.8
click at [422, 190] on p "Toppers for the Trendy Tribe" at bounding box center [388, 163] width 344 height 63
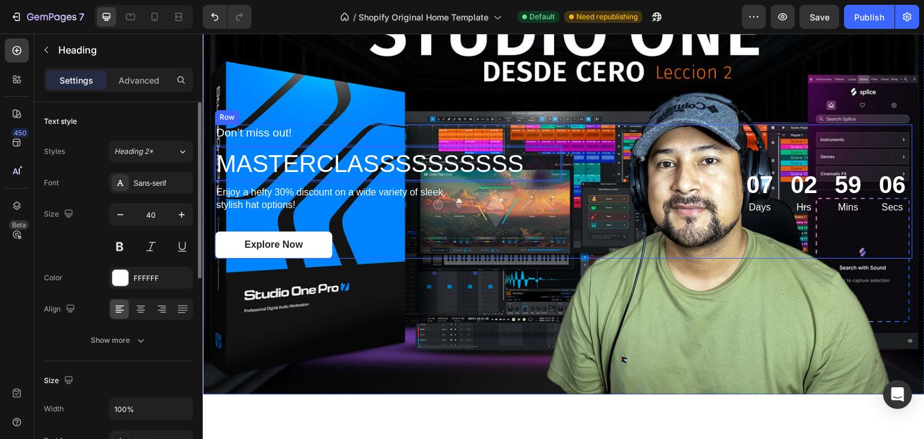
scroll to position [1038, 0]
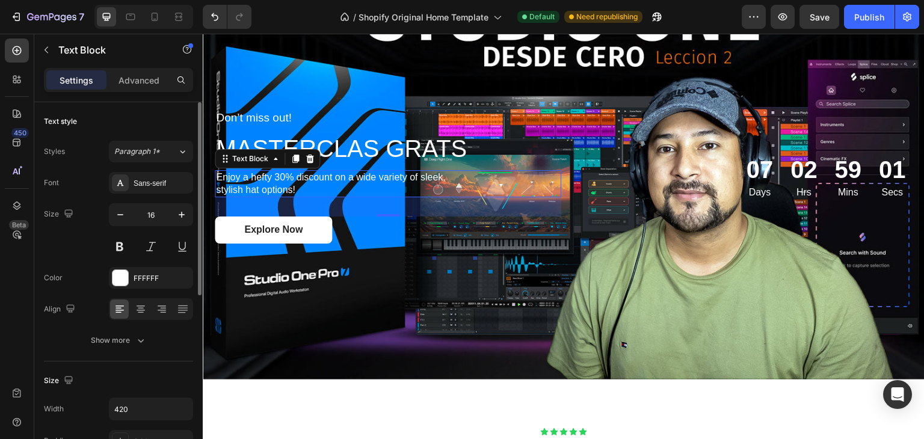
click at [362, 176] on p "Enjoy a hefty 30% discount on a wide variety of sleek, stylish hat options!" at bounding box center [341, 183] width 250 height 25
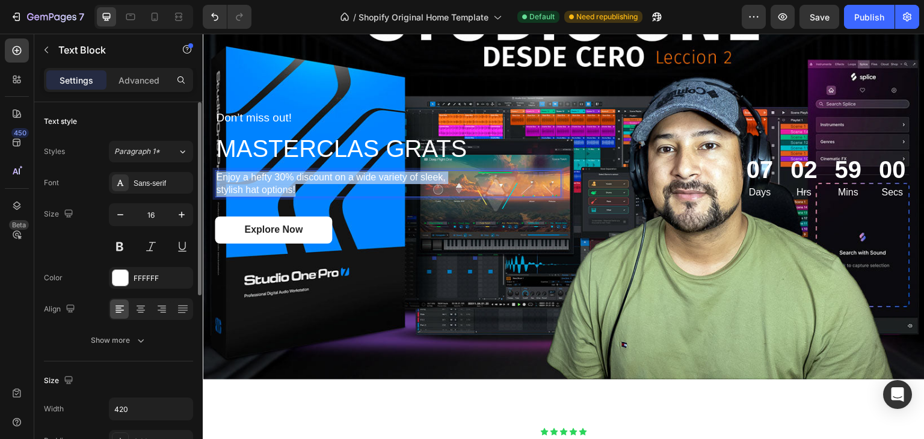
click at [362, 176] on p "Enjoy a hefty 30% discount on a wide variety of sleek, stylish hat options!" at bounding box center [341, 183] width 250 height 25
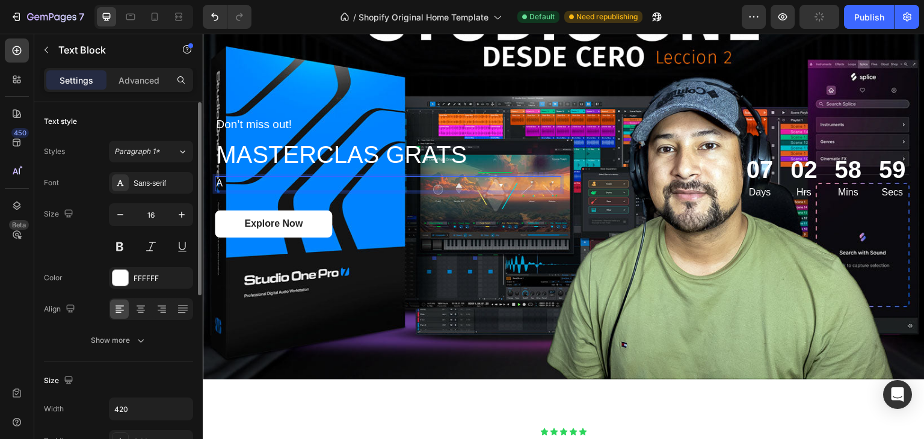
scroll to position [1044, 0]
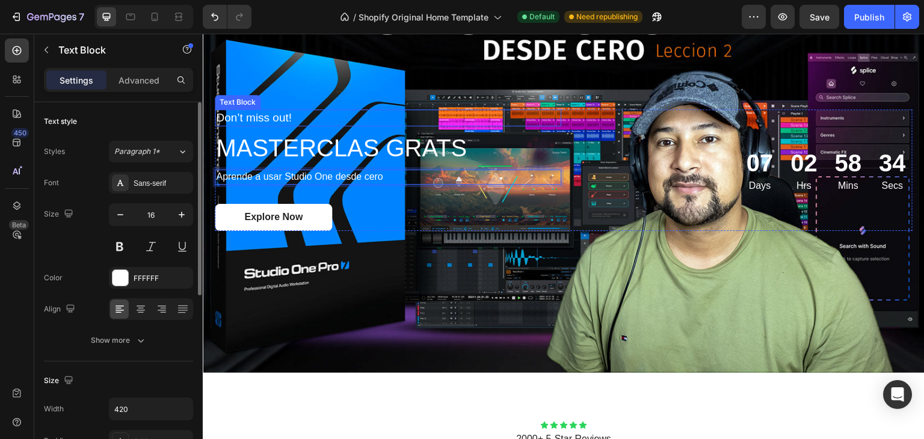
click at [265, 113] on p "Don’t miss out!" at bounding box center [341, 118] width 250 height 15
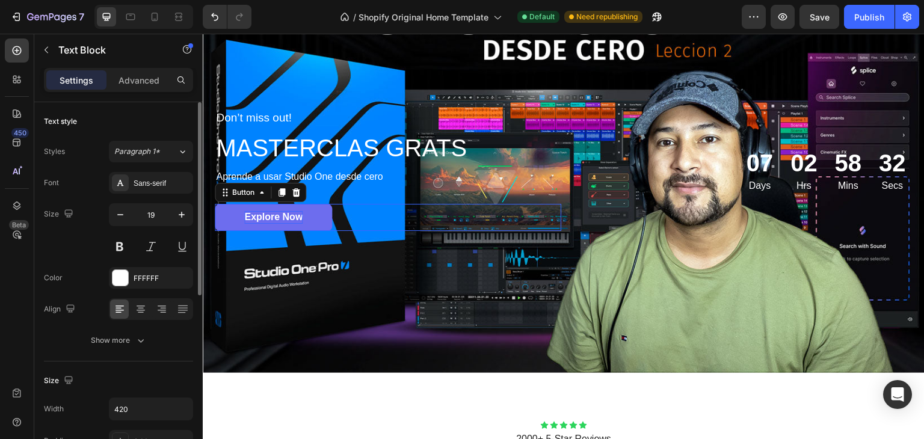
click at [297, 215] on p "Explore Now" at bounding box center [273, 217] width 58 height 13
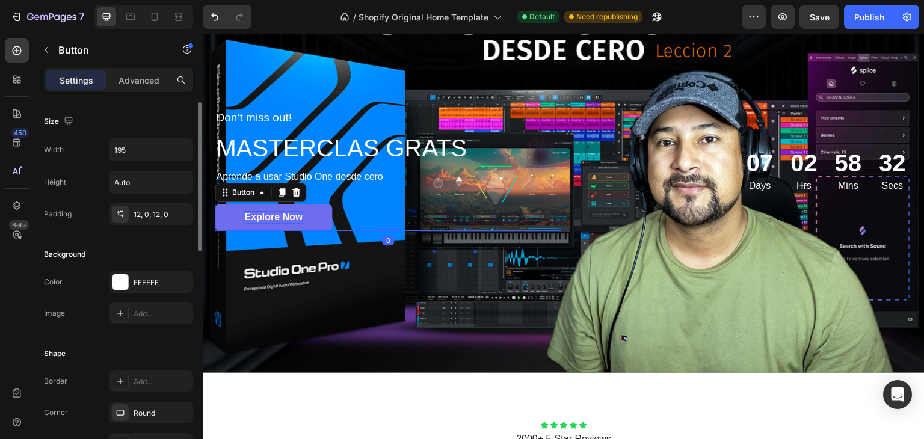
click at [297, 215] on p "Explore Now" at bounding box center [273, 217] width 58 height 13
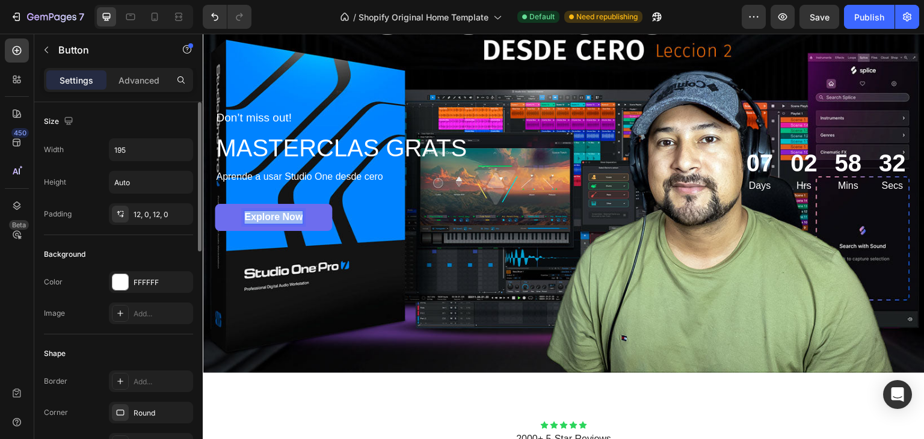
click at [297, 215] on p "Explore Now" at bounding box center [273, 217] width 58 height 13
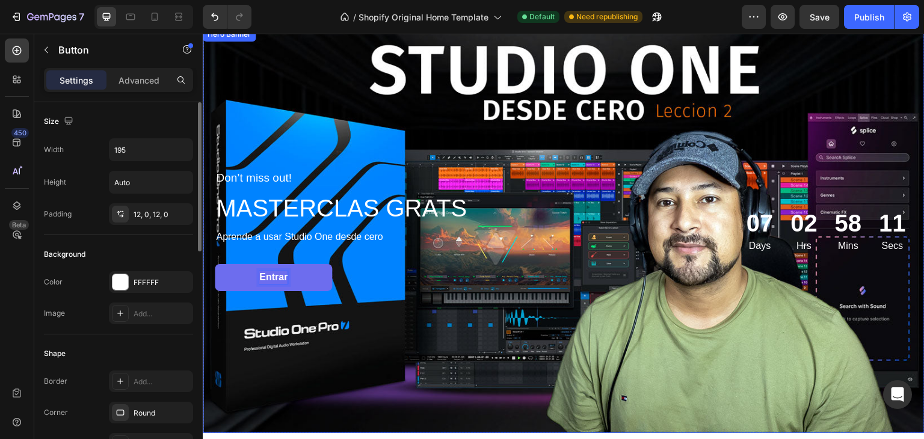
scroll to position [864, 0]
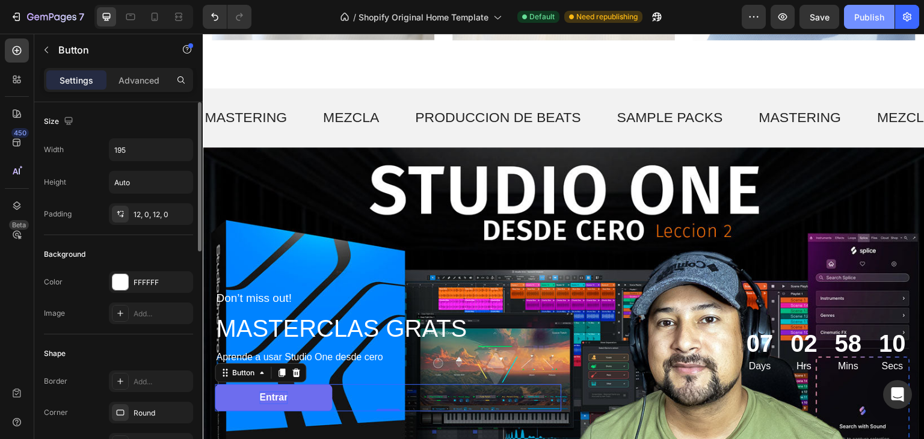
click at [859, 11] on div "Publish" at bounding box center [869, 17] width 30 height 13
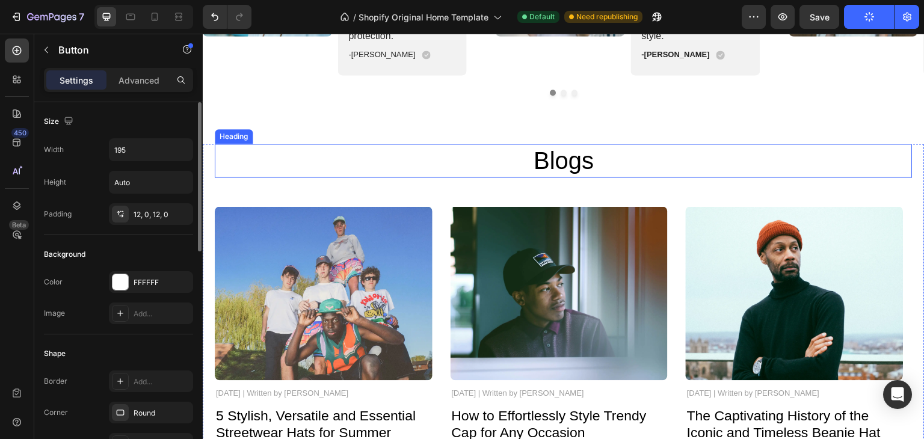
scroll to position [1646, 0]
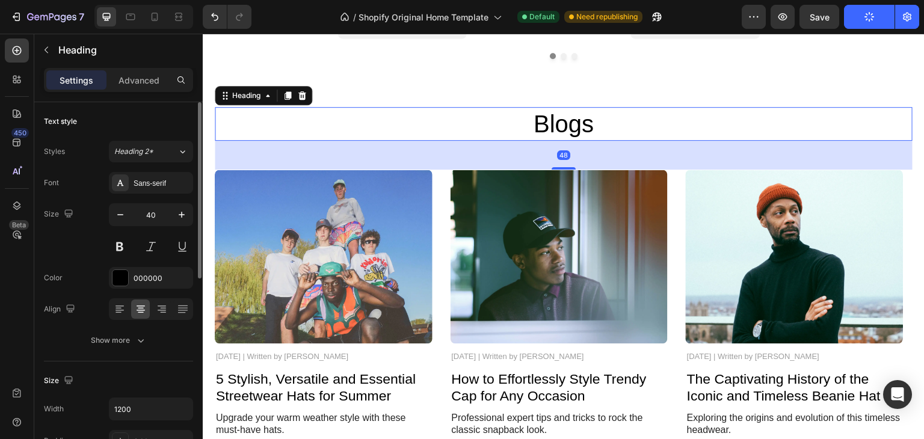
click at [568, 126] on h2 "Blogs" at bounding box center [564, 124] width 698 height 34
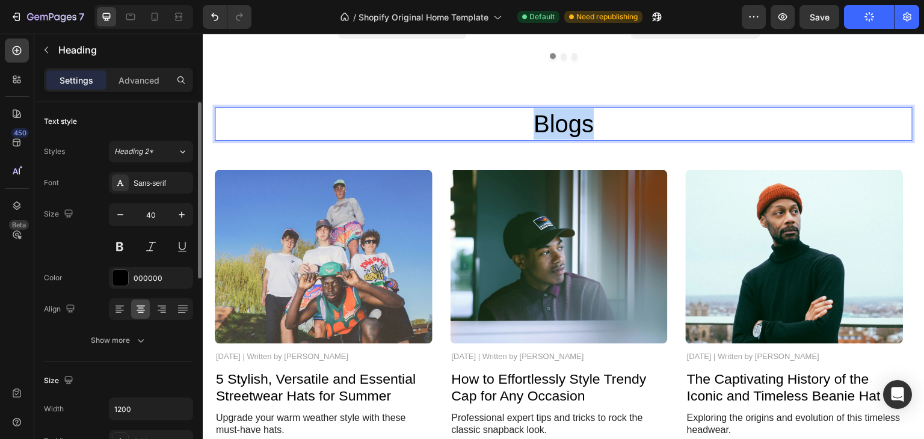
click at [568, 126] on p "Blogs" at bounding box center [563, 123] width 695 height 31
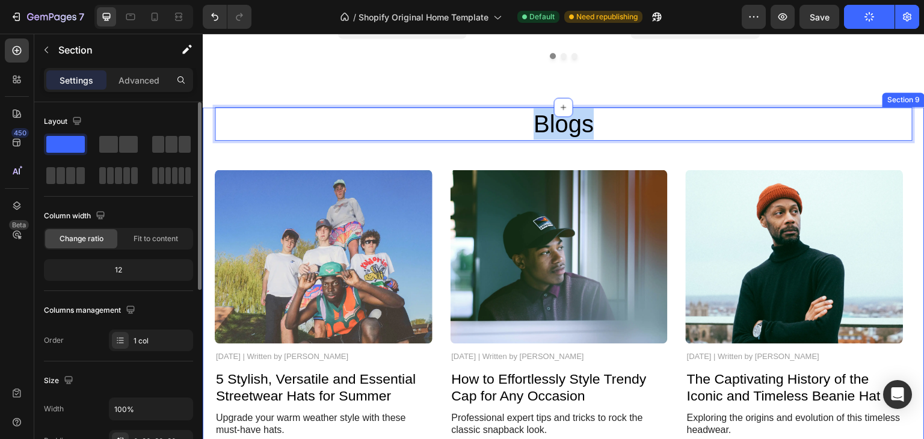
click at [656, 156] on div "Blogs Heading 48 Image [DATE] | Written by [PERSON_NAME] Text Block 5 Stylish, …" at bounding box center [564, 272] width 698 height 331
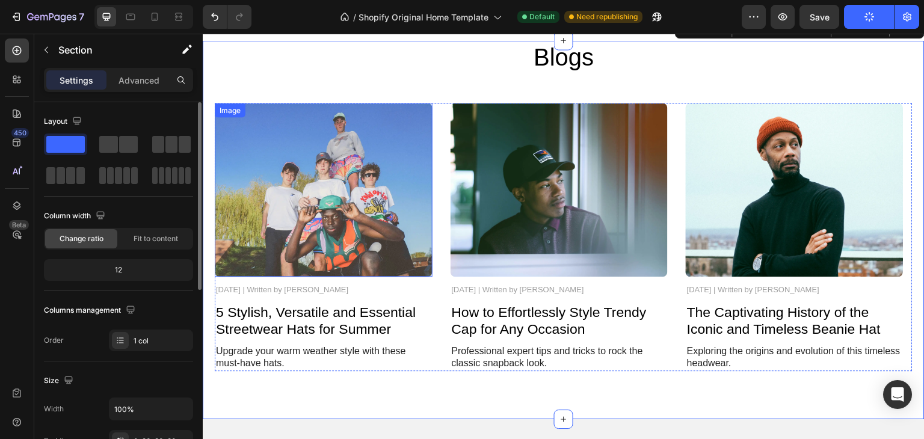
scroll to position [1706, 0]
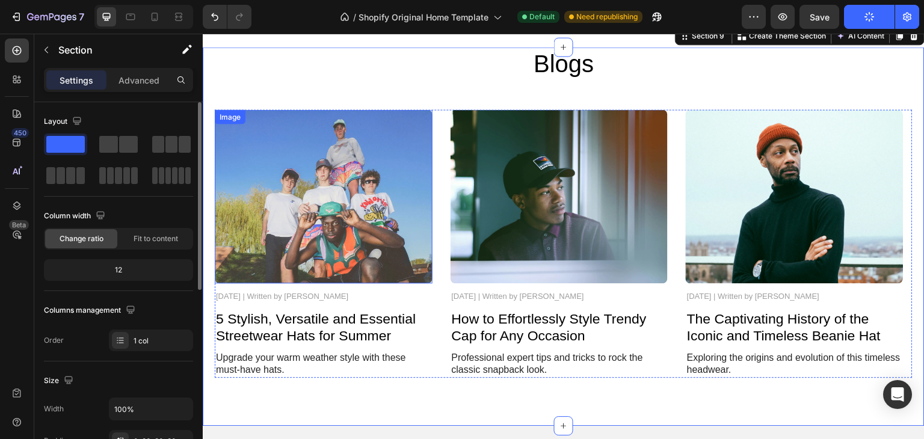
click at [377, 143] on img at bounding box center [324, 195] width 218 height 173
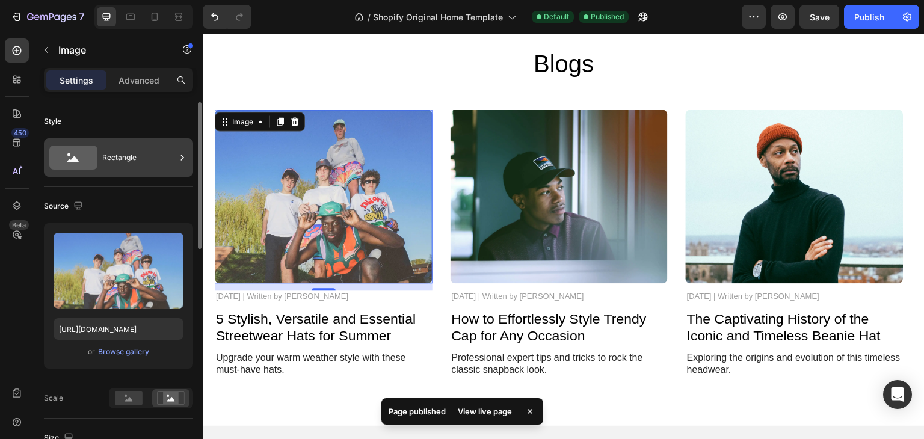
click at [141, 147] on div "Rectangle" at bounding box center [138, 158] width 73 height 28
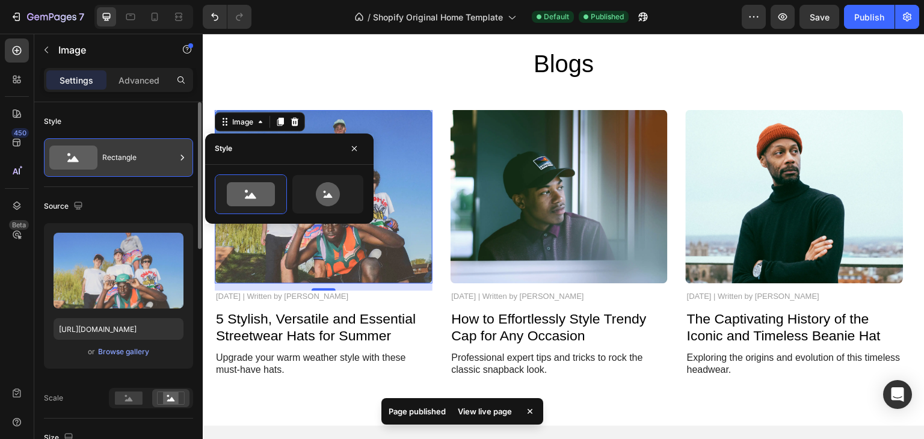
click at [141, 147] on div "Rectangle" at bounding box center [138, 158] width 73 height 28
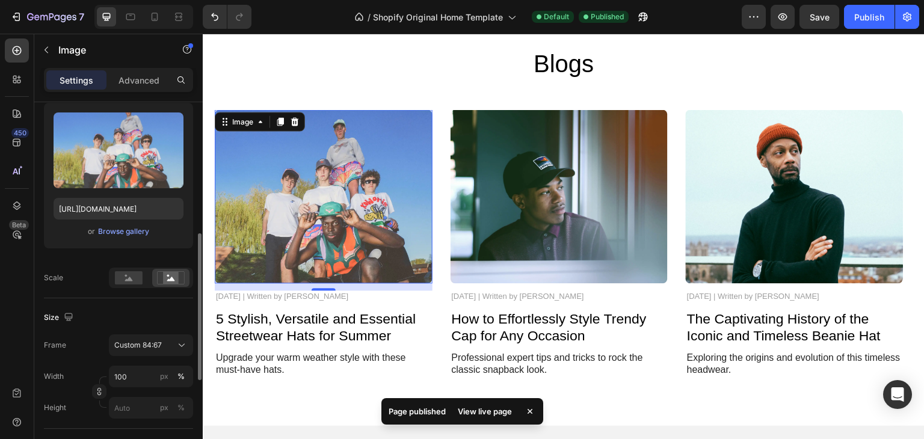
scroll to position [180, 0]
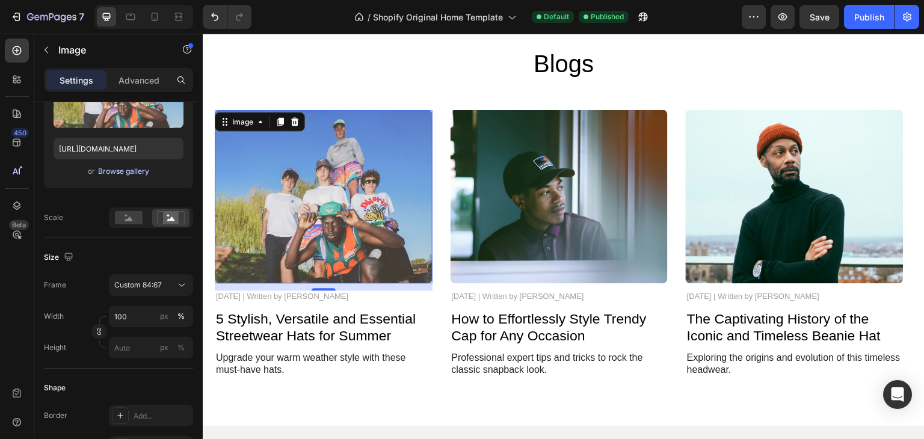
click at [125, 169] on div "Browse gallery" at bounding box center [123, 171] width 51 height 11
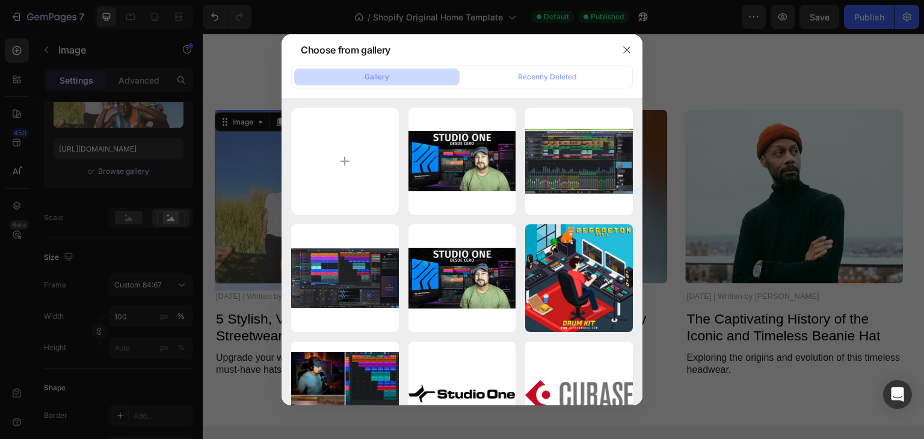
click at [125, 169] on div at bounding box center [462, 219] width 924 height 439
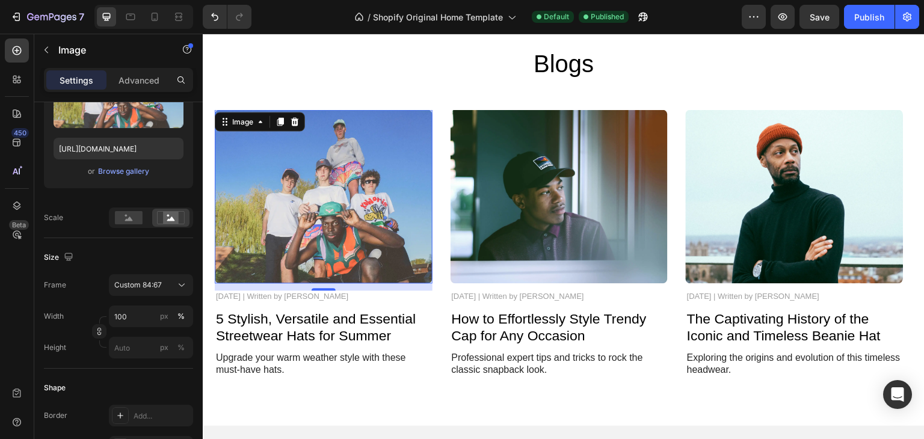
click at [168, 182] on div "Upload Image https://cdn.shopify.com/s/files/1/0911/4062/0472/files/gempages_58…" at bounding box center [118, 116] width 149 height 146
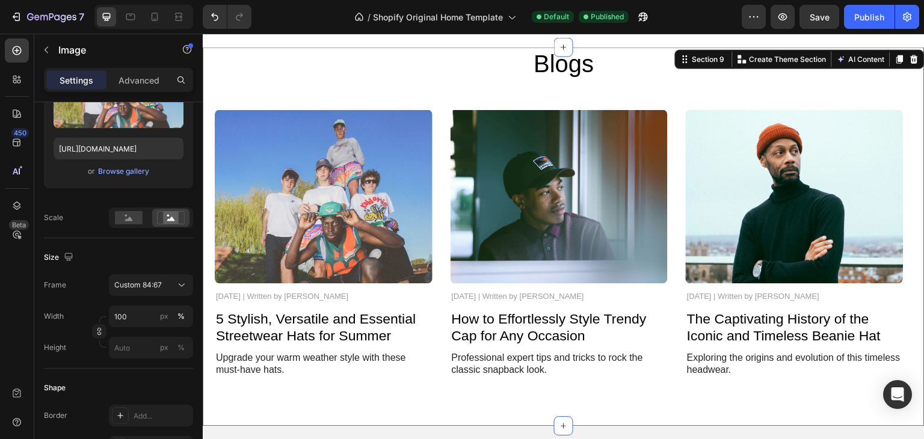
click at [550, 102] on div "Blogs Heading Image November 3, 2024 | Written by Stella Hendriks Text Block 5 …" at bounding box center [564, 212] width 698 height 331
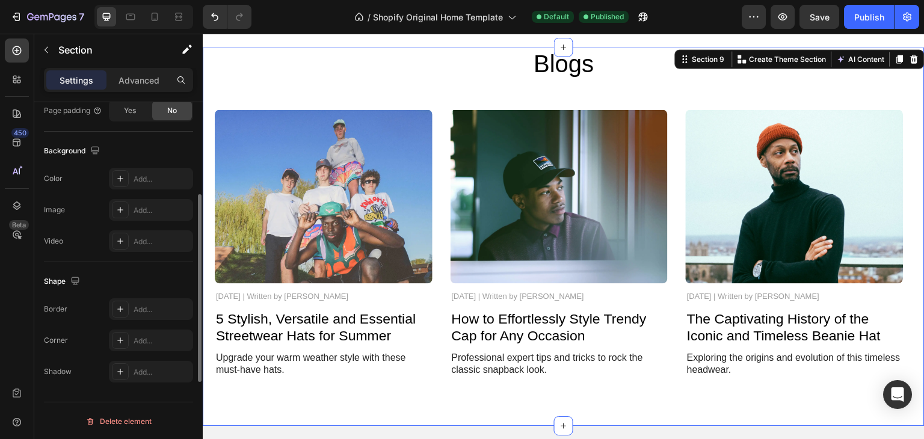
scroll to position [0, 0]
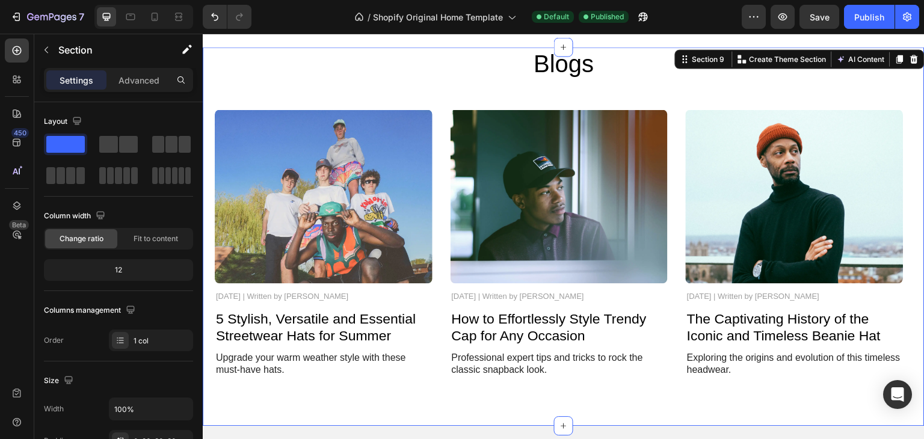
click at [821, 99] on div "Blogs Heading Image November 3, 2024 | Written by Stella Hendriks Text Block 5 …" at bounding box center [564, 212] width 698 height 331
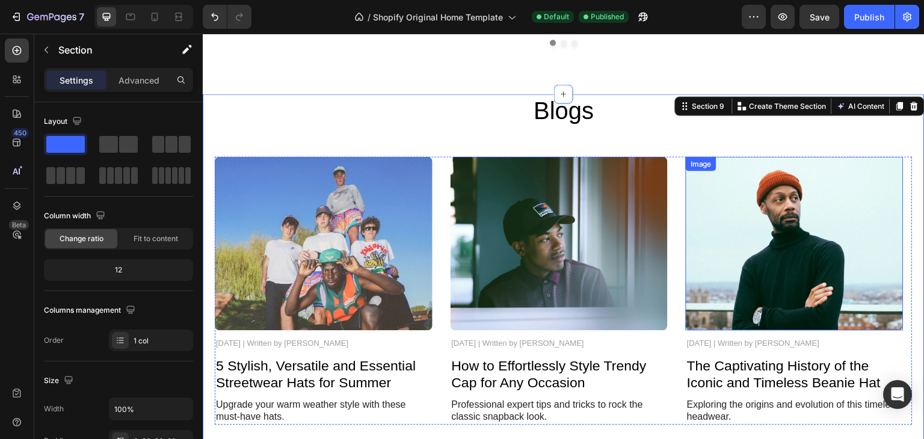
scroll to position [1646, 0]
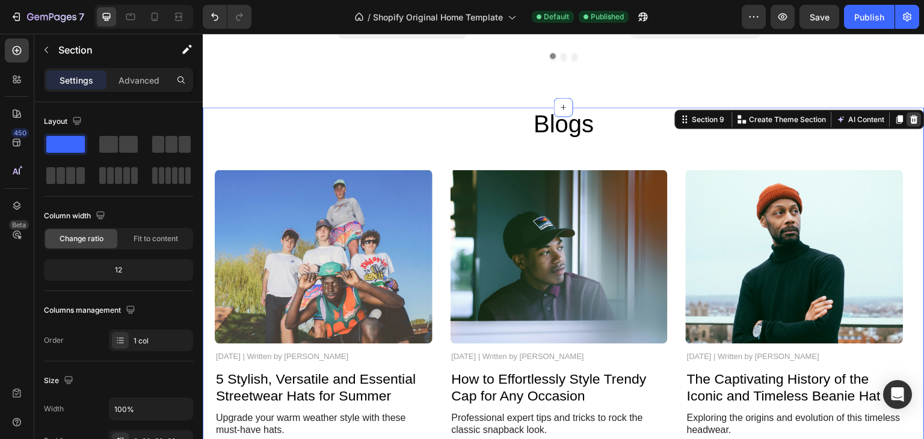
click at [911, 116] on icon at bounding box center [915, 119] width 8 height 8
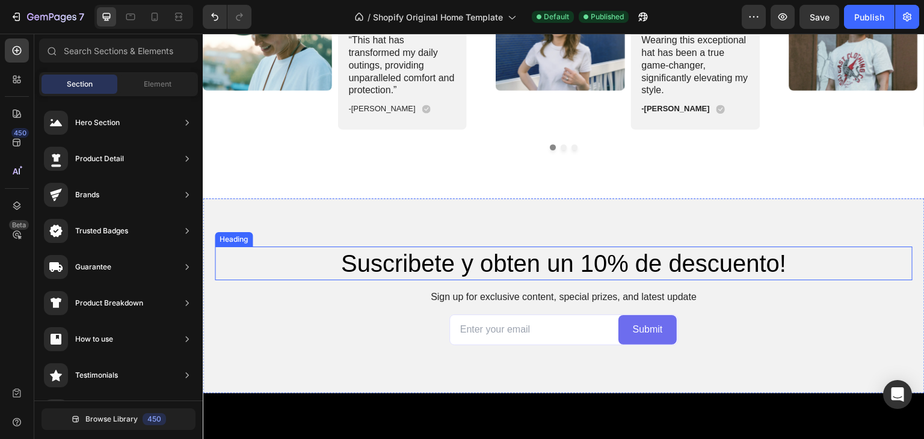
scroll to position [1405, 0]
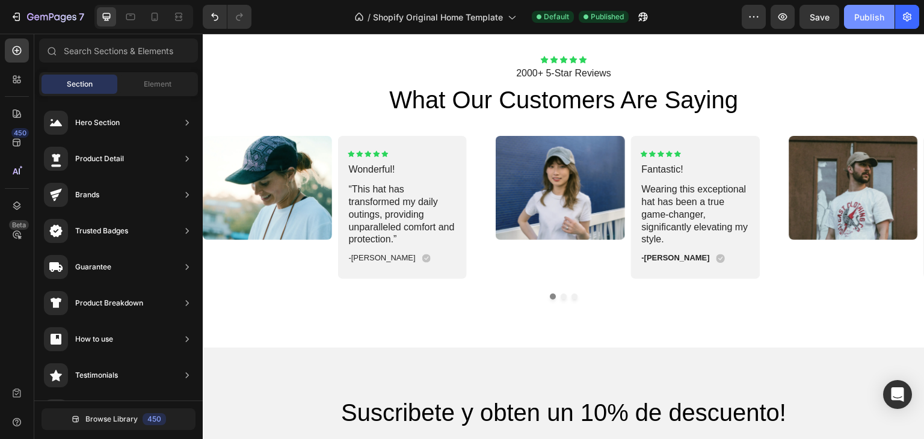
click at [866, 21] on div "Publish" at bounding box center [869, 17] width 30 height 13
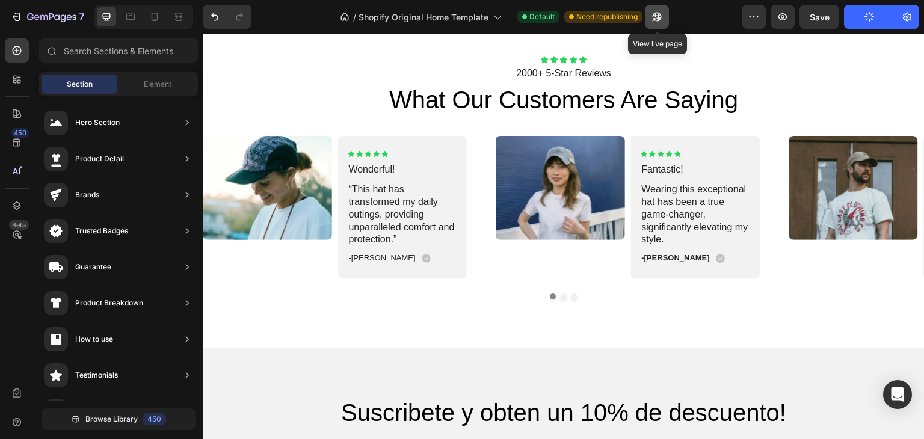
click at [661, 16] on icon "button" at bounding box center [657, 17] width 12 height 12
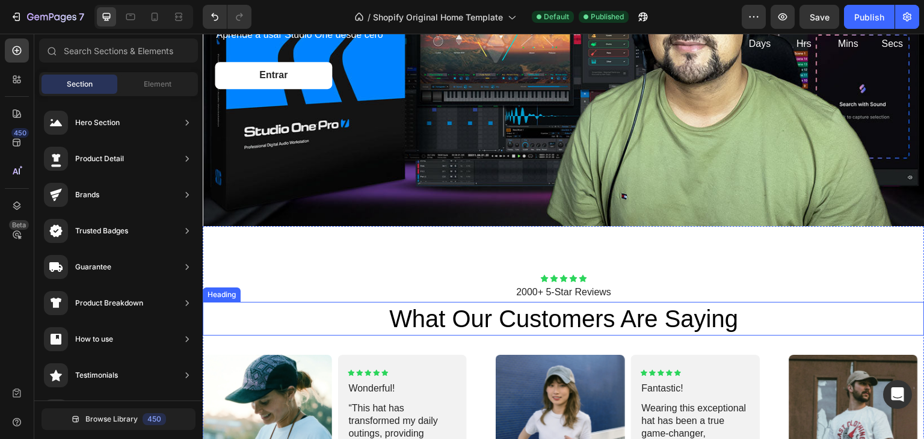
scroll to position [1203, 0]
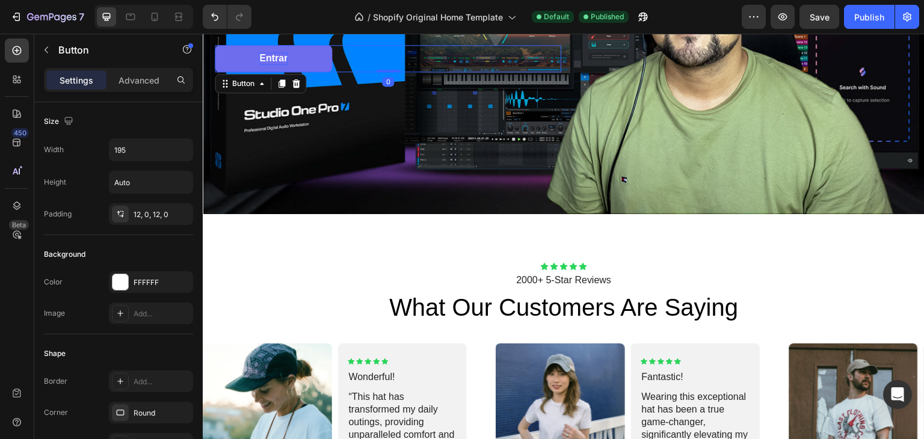
click at [272, 60] on p "Entrar" at bounding box center [273, 58] width 28 height 13
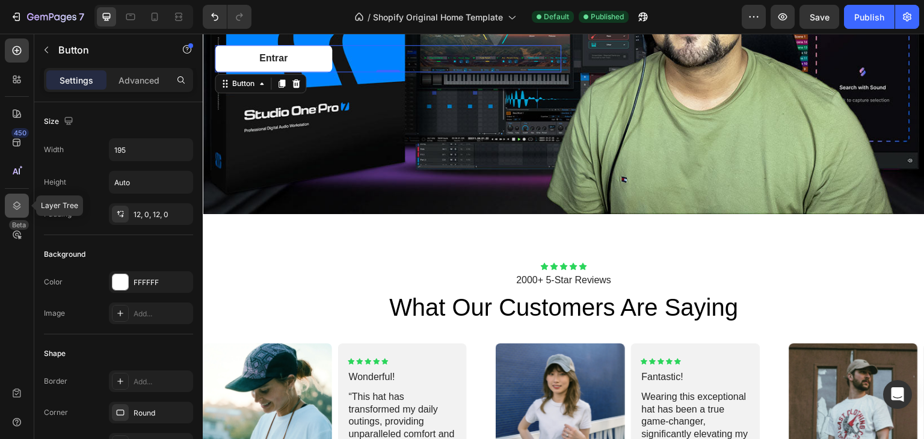
click at [11, 212] on div at bounding box center [17, 206] width 24 height 24
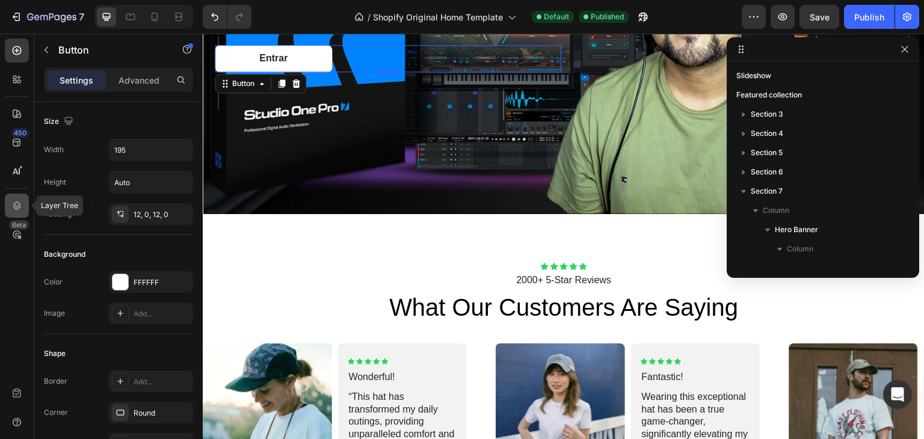
scroll to position [205, 0]
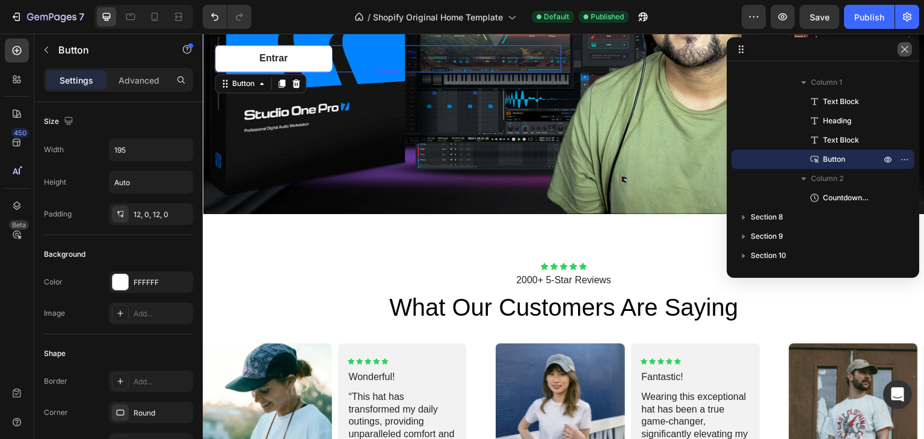
click at [905, 52] on icon "button" at bounding box center [905, 50] width 10 height 10
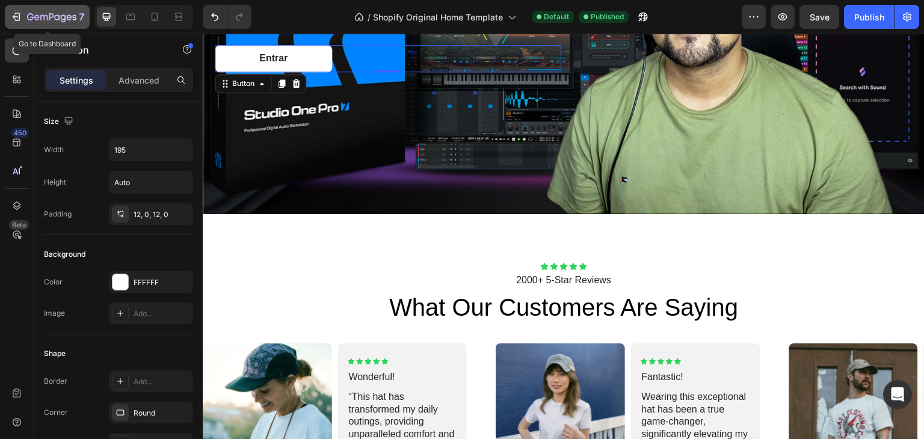
click at [30, 13] on icon "button" at bounding box center [30, 16] width 7 height 7
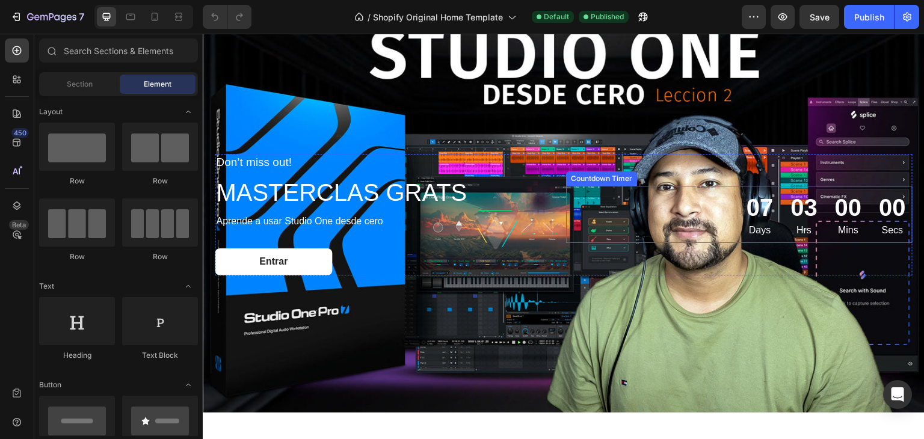
scroll to position [1083, 0]
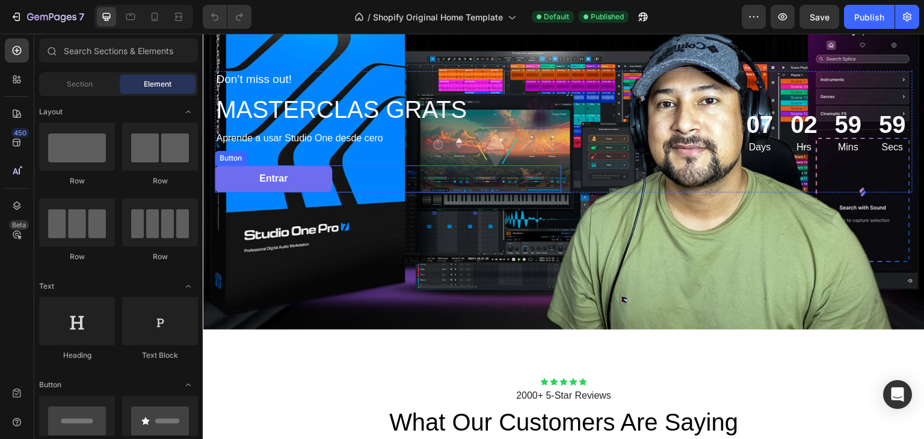
click at [257, 176] on link "Entrar" at bounding box center [273, 178] width 117 height 27
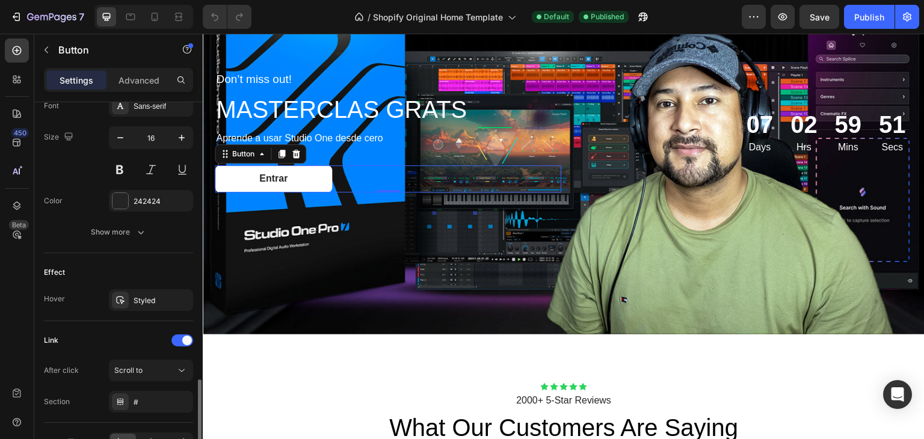
scroll to position [541, 0]
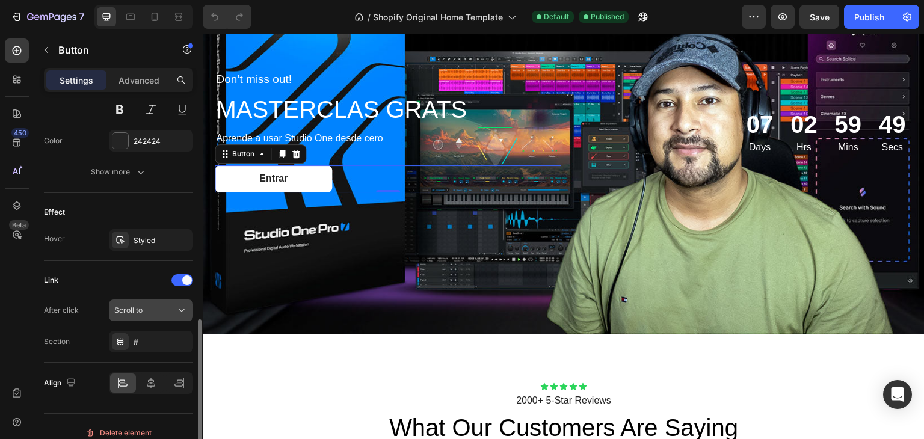
click at [147, 313] on div "Scroll to" at bounding box center [144, 310] width 61 height 11
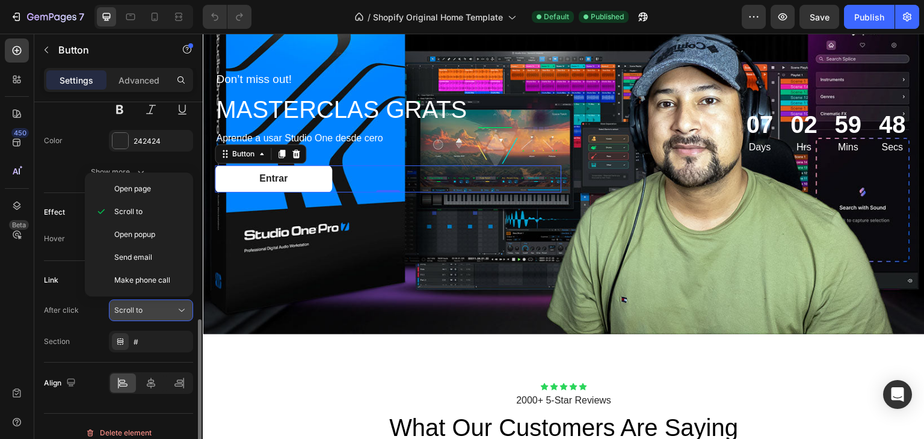
click at [147, 313] on div "Scroll to" at bounding box center [144, 310] width 61 height 11
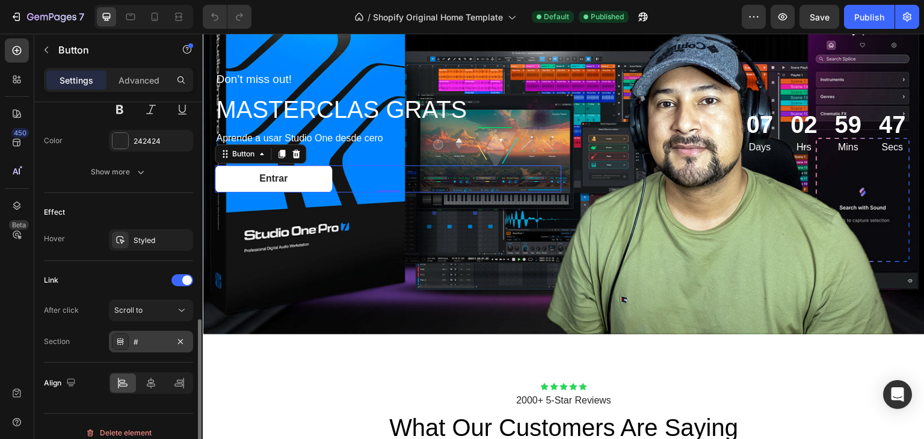
click at [143, 337] on div "#" at bounding box center [151, 342] width 35 height 11
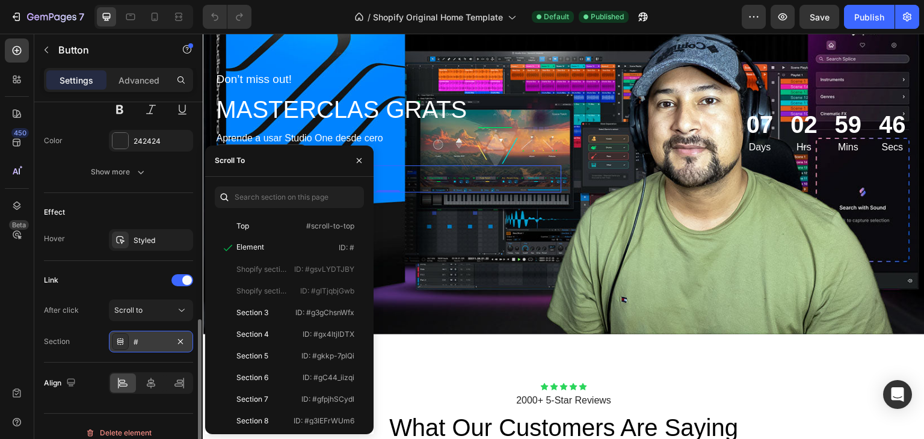
click at [143, 337] on div "#" at bounding box center [151, 342] width 35 height 11
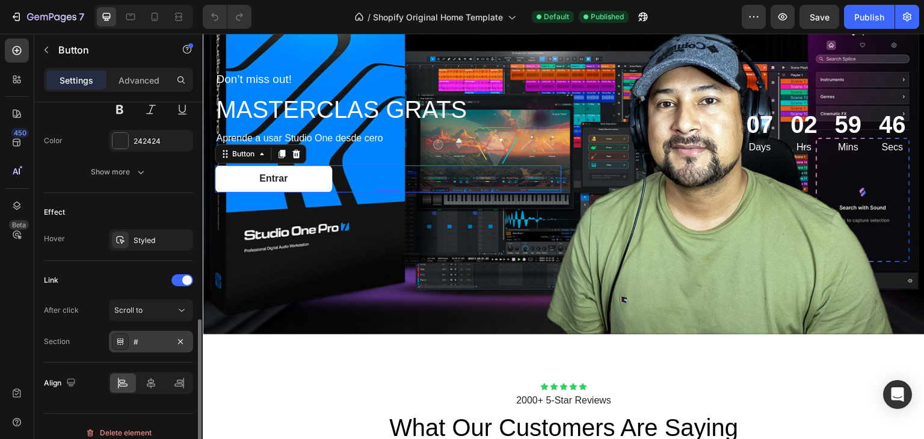
click at [143, 337] on div "#" at bounding box center [151, 342] width 35 height 11
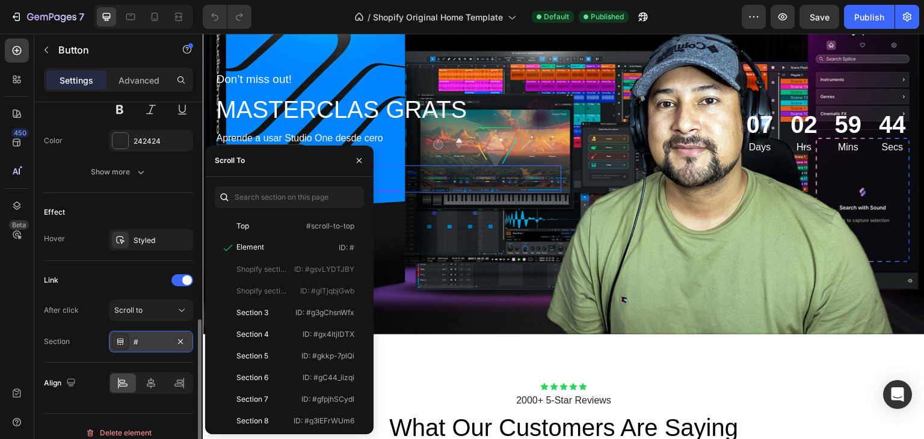
click at [143, 337] on div "#" at bounding box center [151, 342] width 35 height 11
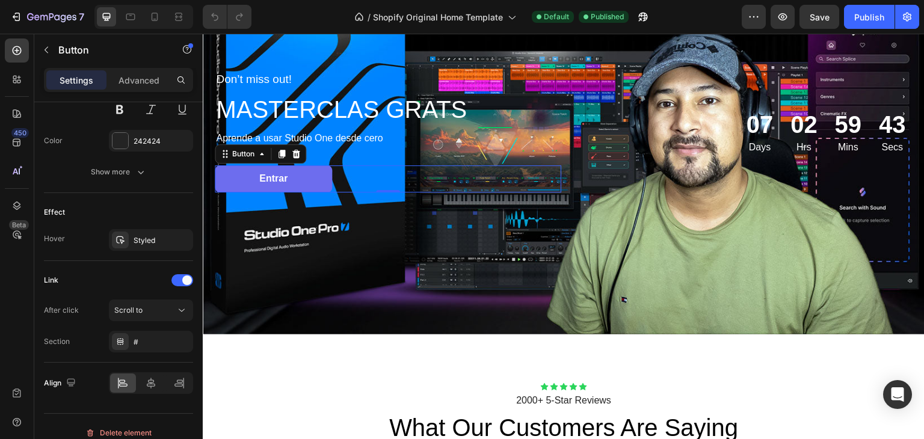
click at [304, 174] on link "Entrar" at bounding box center [273, 178] width 117 height 27
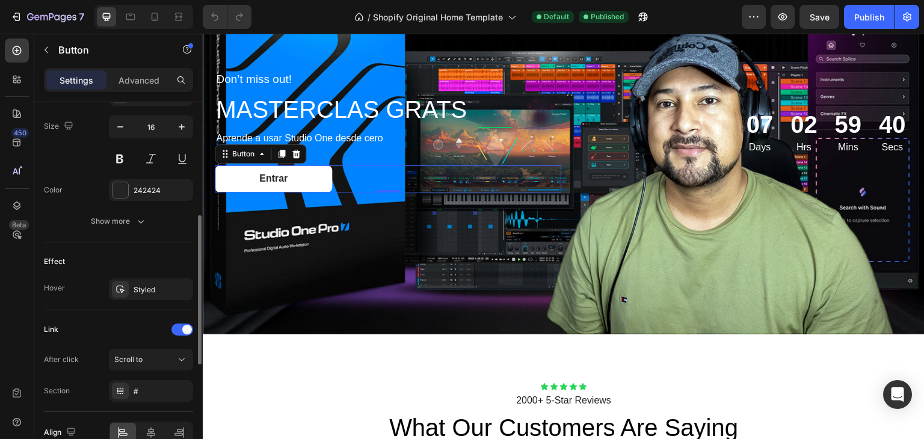
scroll to position [432, 0]
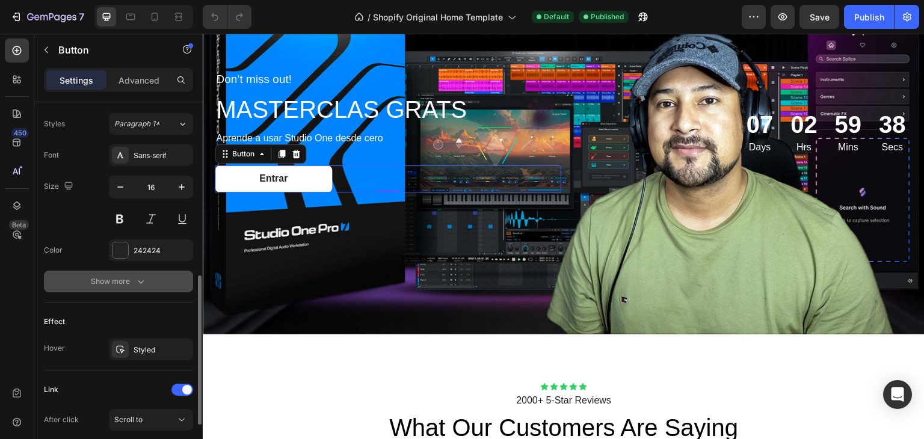
click at [105, 286] on button "Show more" at bounding box center [118, 282] width 149 height 22
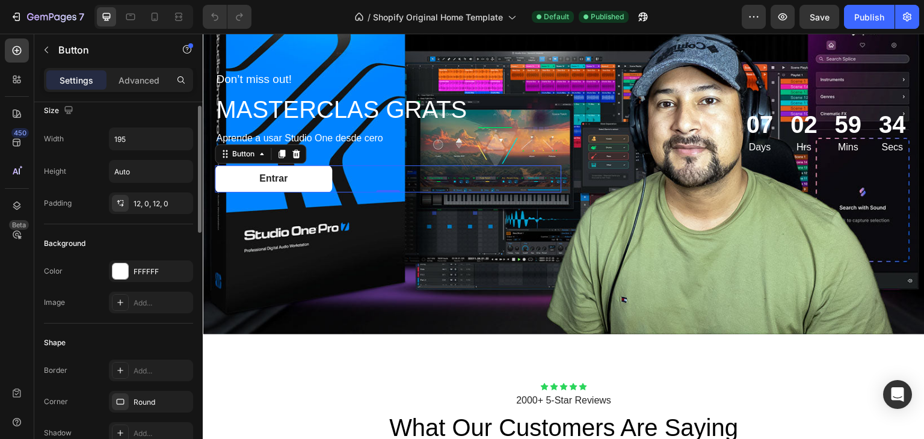
scroll to position [0, 0]
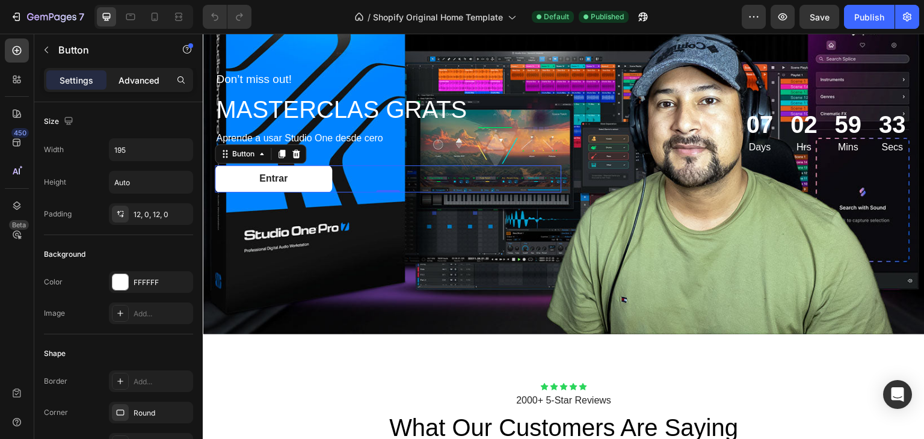
click at [148, 82] on p "Advanced" at bounding box center [139, 80] width 41 height 13
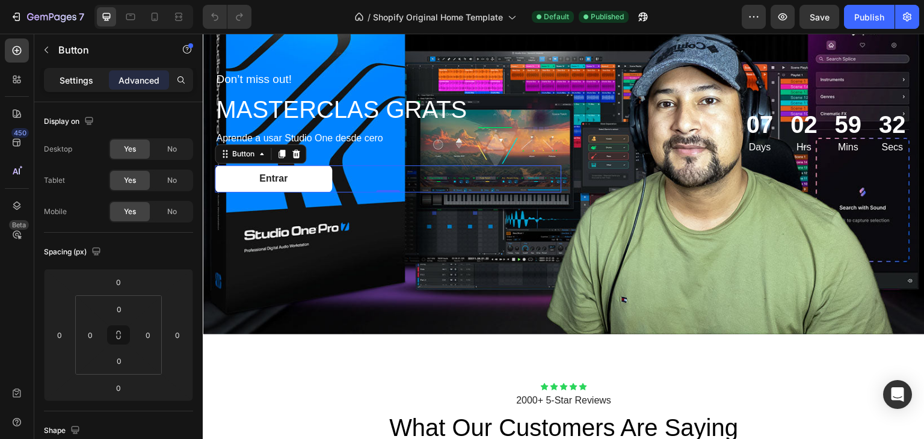
click at [100, 80] on div "Settings" at bounding box center [76, 79] width 60 height 19
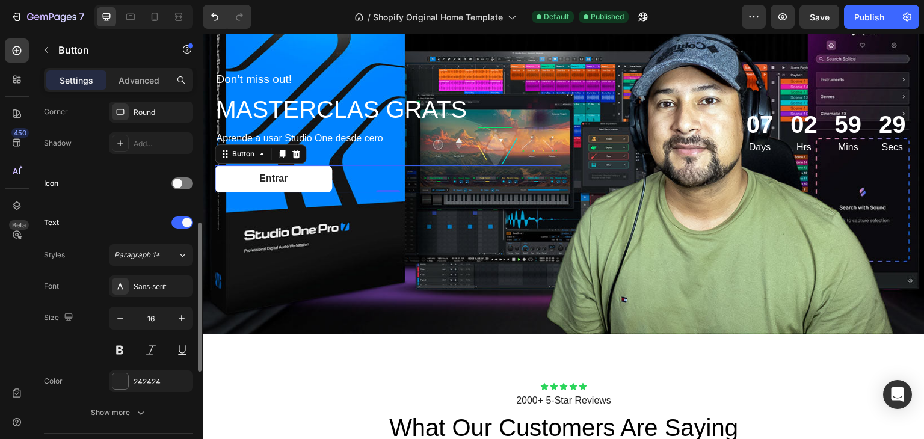
scroll to position [421, 0]
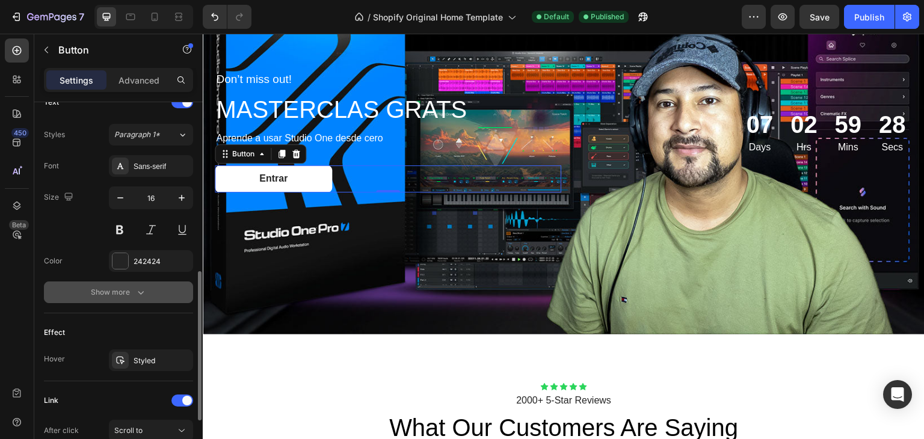
click at [91, 291] on div "Show more" at bounding box center [119, 292] width 56 height 12
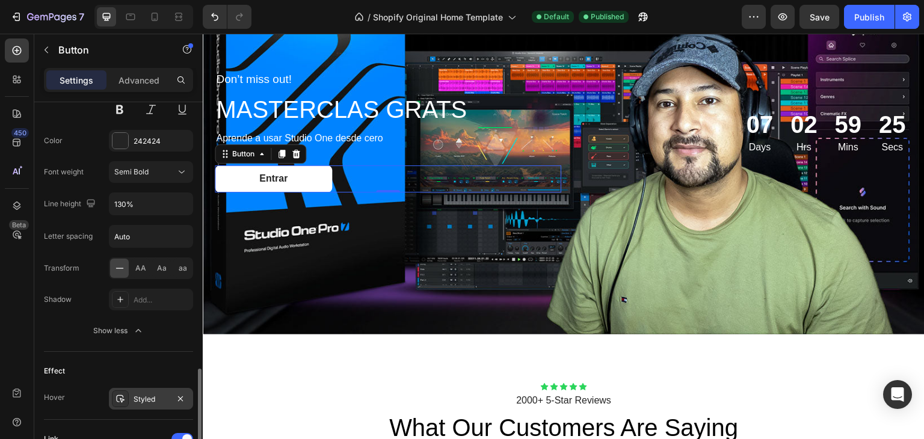
scroll to position [662, 0]
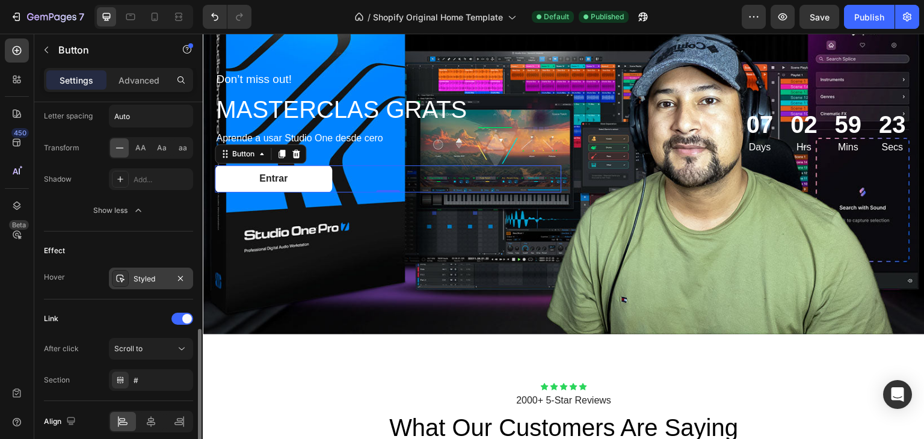
click at [147, 279] on div "Styled" at bounding box center [151, 279] width 35 height 11
click at [118, 321] on div "Link" at bounding box center [118, 318] width 149 height 19
click at [176, 318] on div at bounding box center [182, 319] width 22 height 12
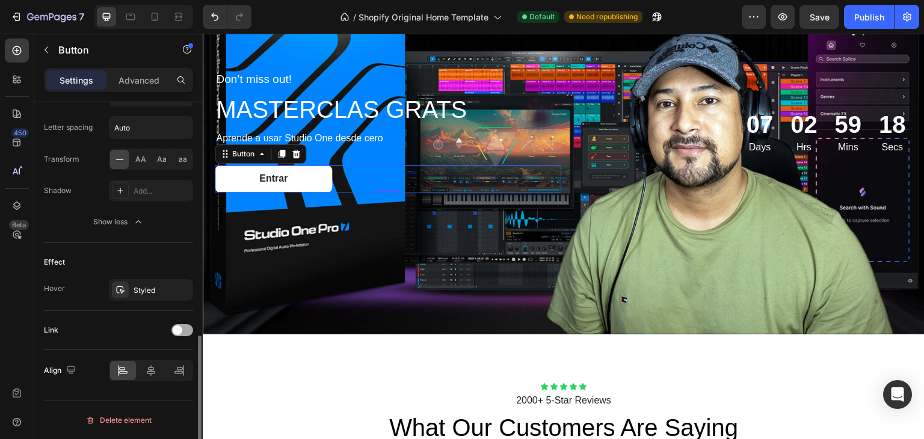
scroll to position [648, 0]
click at [185, 327] on div at bounding box center [182, 333] width 22 height 12
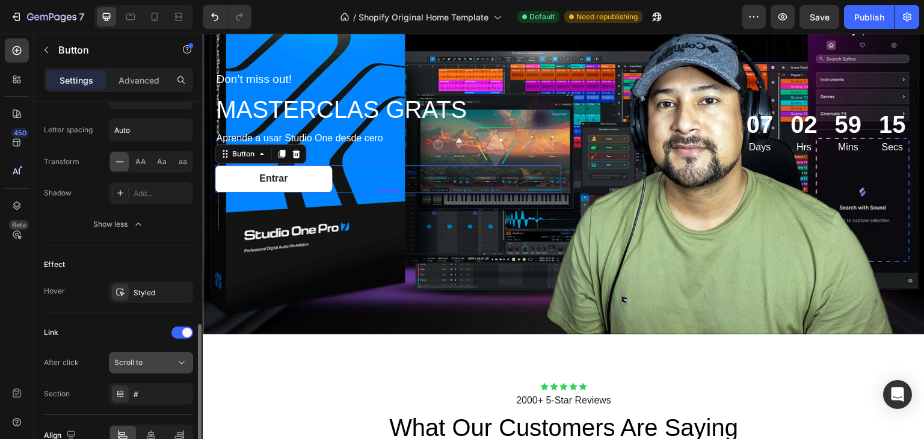
click at [147, 359] on div "Scroll to" at bounding box center [144, 362] width 61 height 11
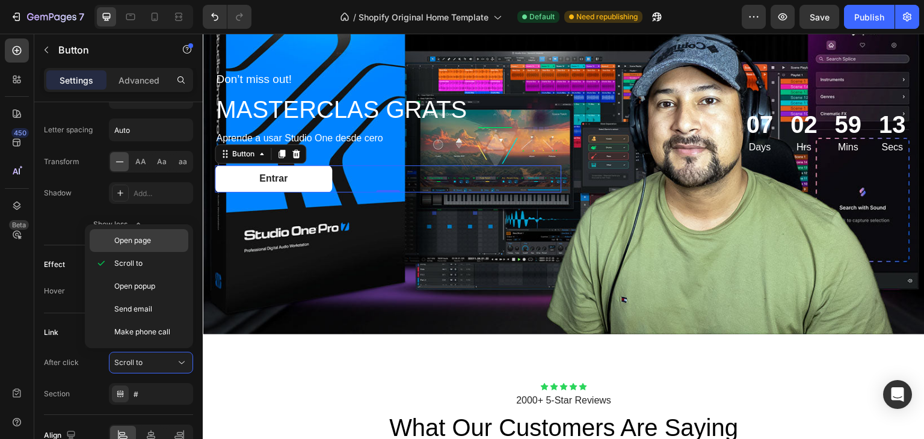
click at [151, 244] on span "Open page" at bounding box center [132, 240] width 37 height 11
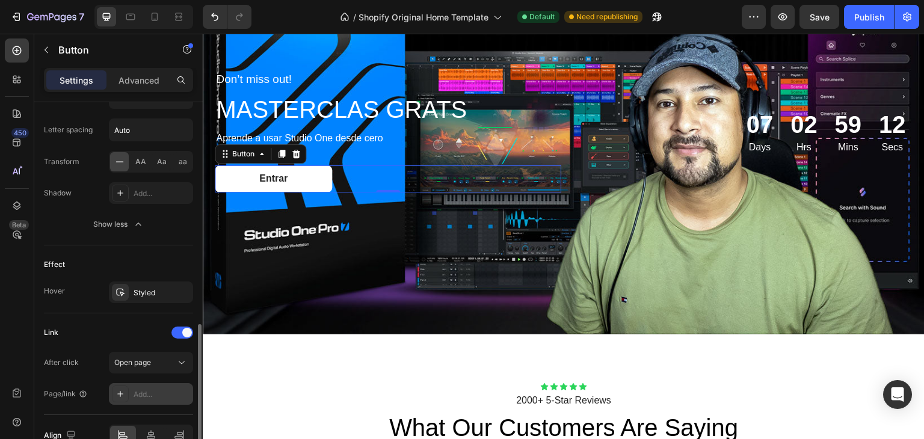
click at [158, 390] on div "Add..." at bounding box center [162, 394] width 57 height 11
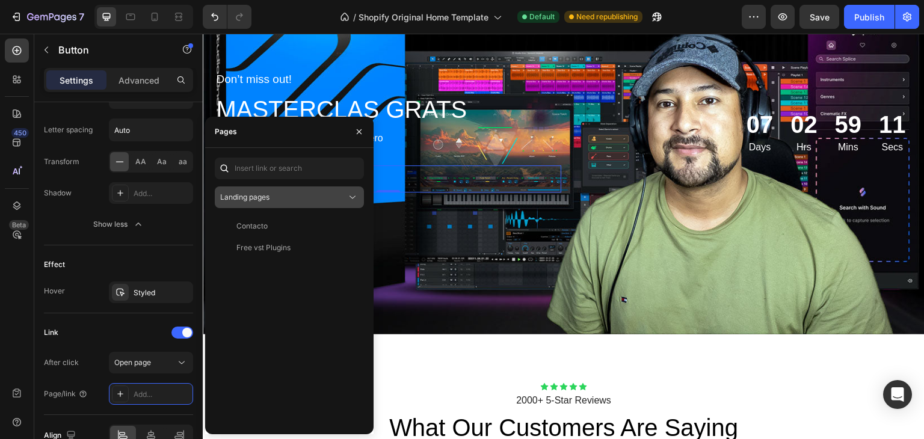
click at [275, 194] on div "Landing pages" at bounding box center [283, 197] width 126 height 11
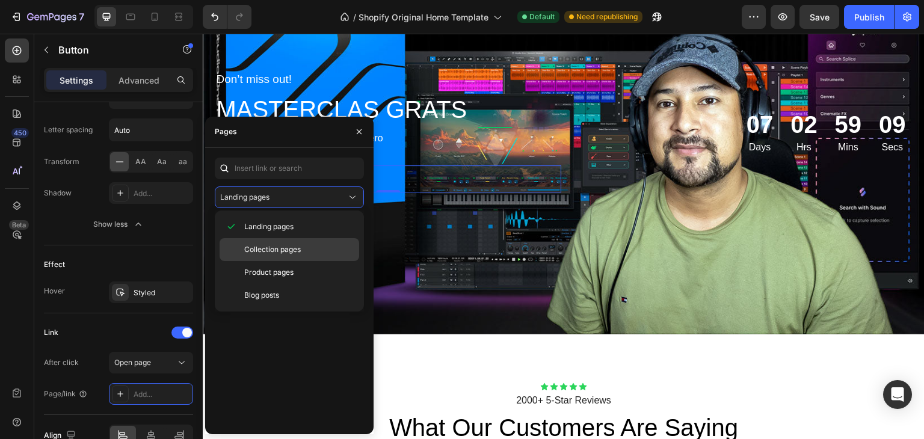
scroll to position [1143, 0]
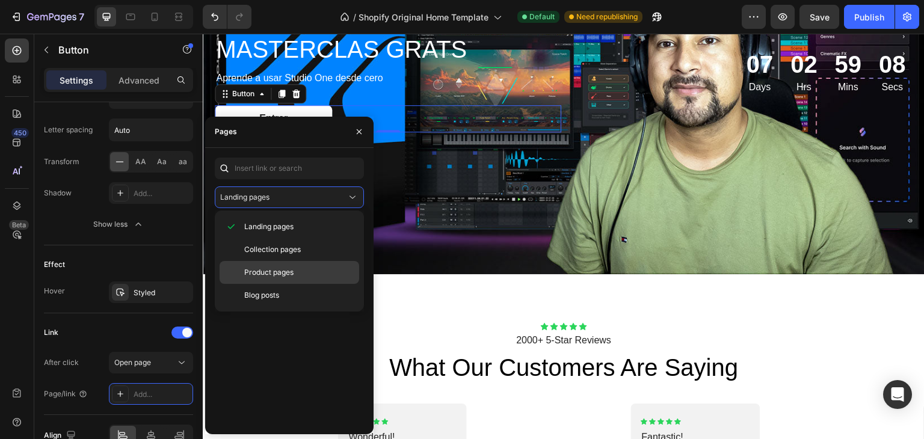
click at [289, 276] on span "Product pages" at bounding box center [268, 272] width 49 height 11
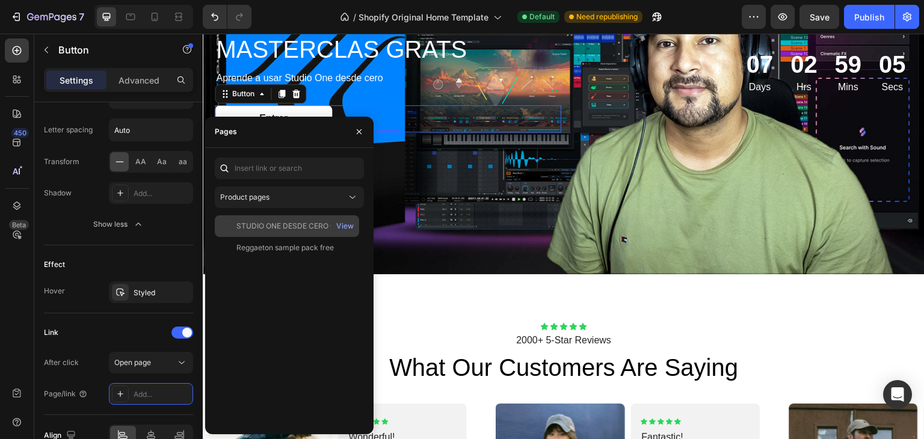
click at [284, 228] on div "STUDIO ONE DESDE CERO GRATIS" at bounding box center [294, 226] width 116 height 11
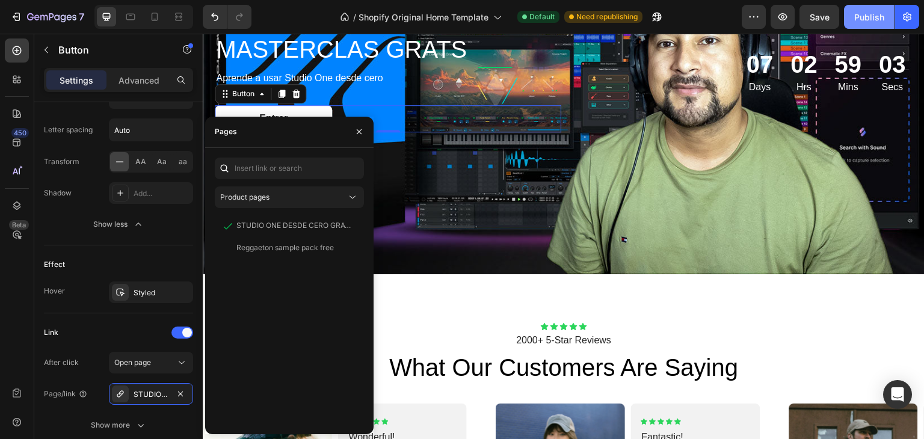
click at [857, 20] on div "Publish" at bounding box center [869, 17] width 30 height 13
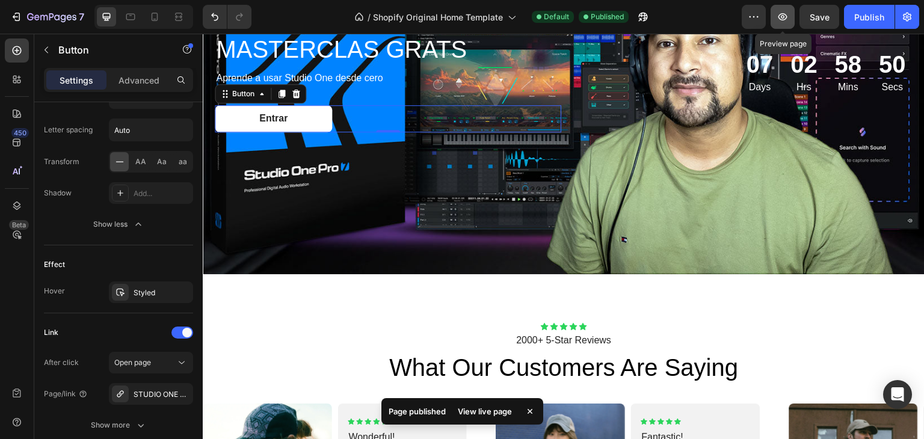
click at [780, 17] on icon "button" at bounding box center [783, 17] width 12 height 12
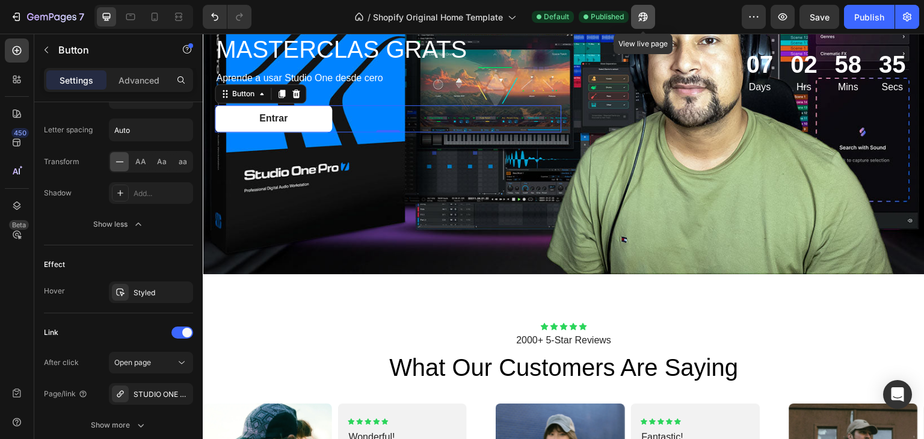
click at [641, 17] on icon "button" at bounding box center [643, 17] width 12 height 12
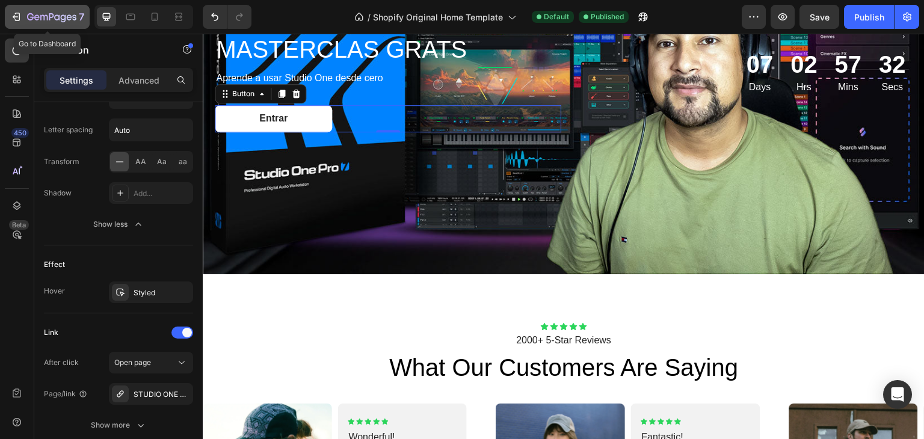
click at [14, 22] on icon "button" at bounding box center [16, 17] width 12 height 12
